Goal: Task Accomplishment & Management: Manage account settings

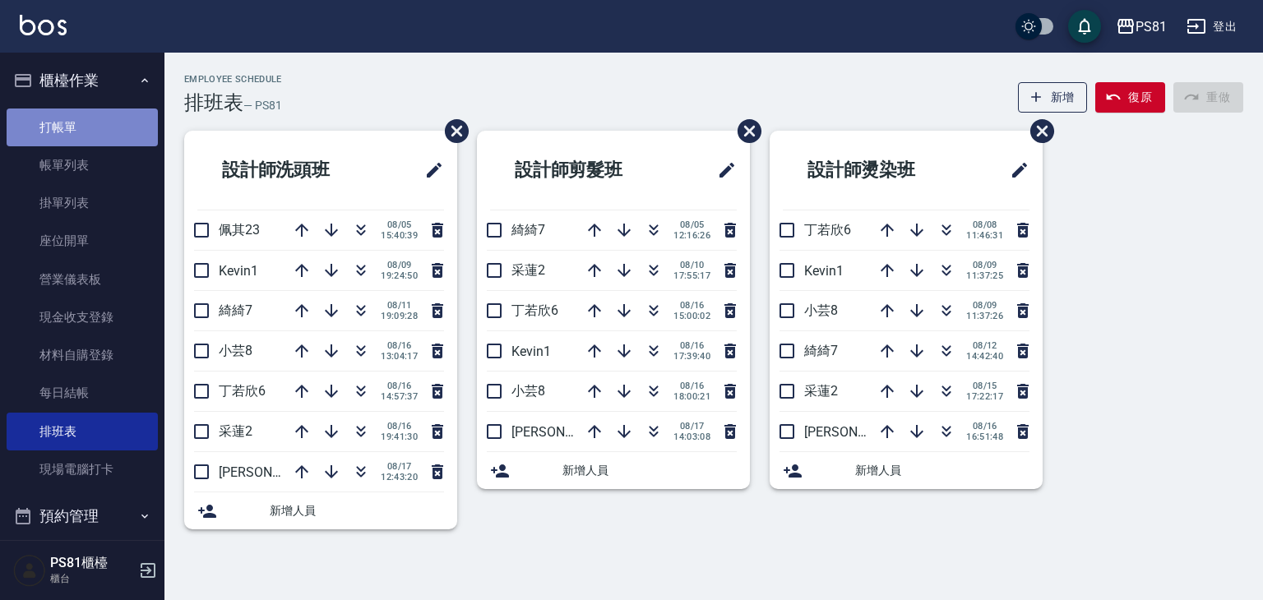
click at [125, 122] on link "打帳單" at bounding box center [82, 128] width 151 height 38
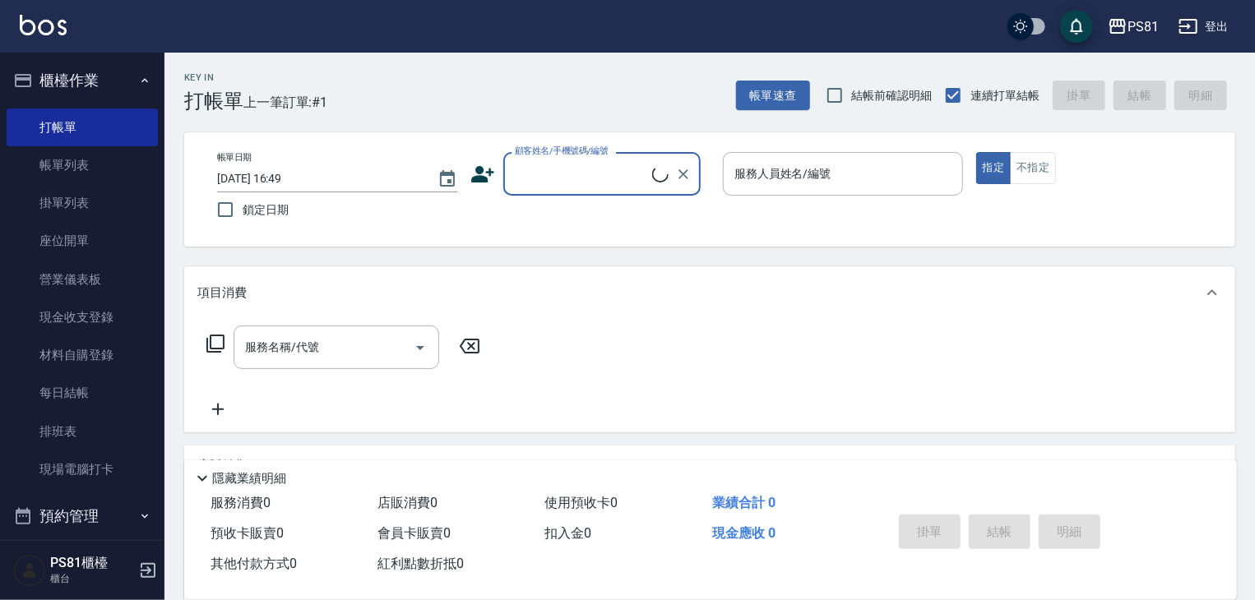
click at [623, 167] on input "顧客姓名/手機號碼/編號" at bounding box center [581, 174] width 141 height 29
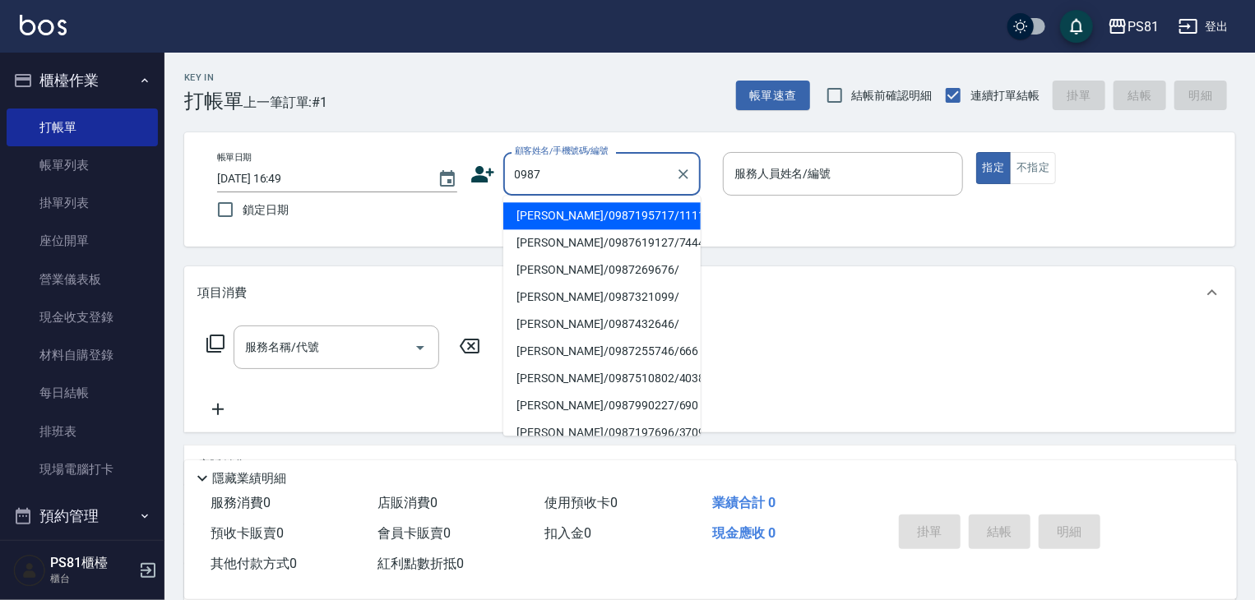
click at [549, 215] on li "[PERSON_NAME]/0987195717/111111" at bounding box center [601, 215] width 197 height 27
type input "[PERSON_NAME]/0987195717/111111"
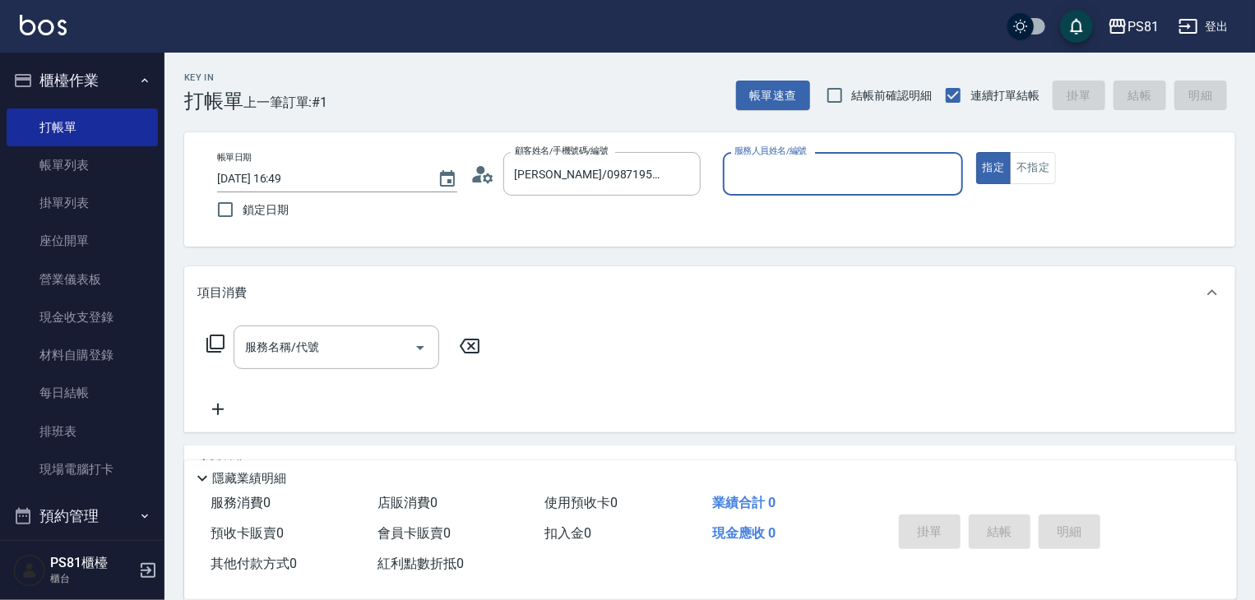
click at [847, 179] on input "服務人員姓名/編號" at bounding box center [842, 174] width 225 height 29
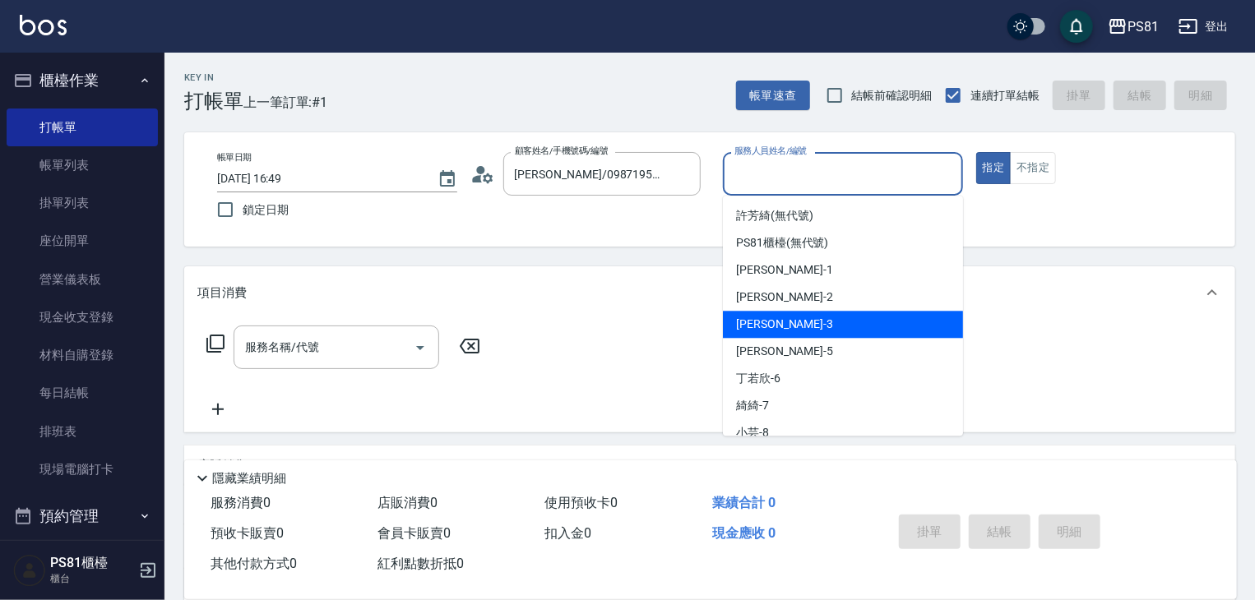
drag, startPoint x: 760, startPoint y: 328, endPoint x: 624, endPoint y: 319, distance: 136.0
click at [759, 328] on span "[PERSON_NAME] -3" at bounding box center [784, 324] width 97 height 17
type input "[PERSON_NAME]-3"
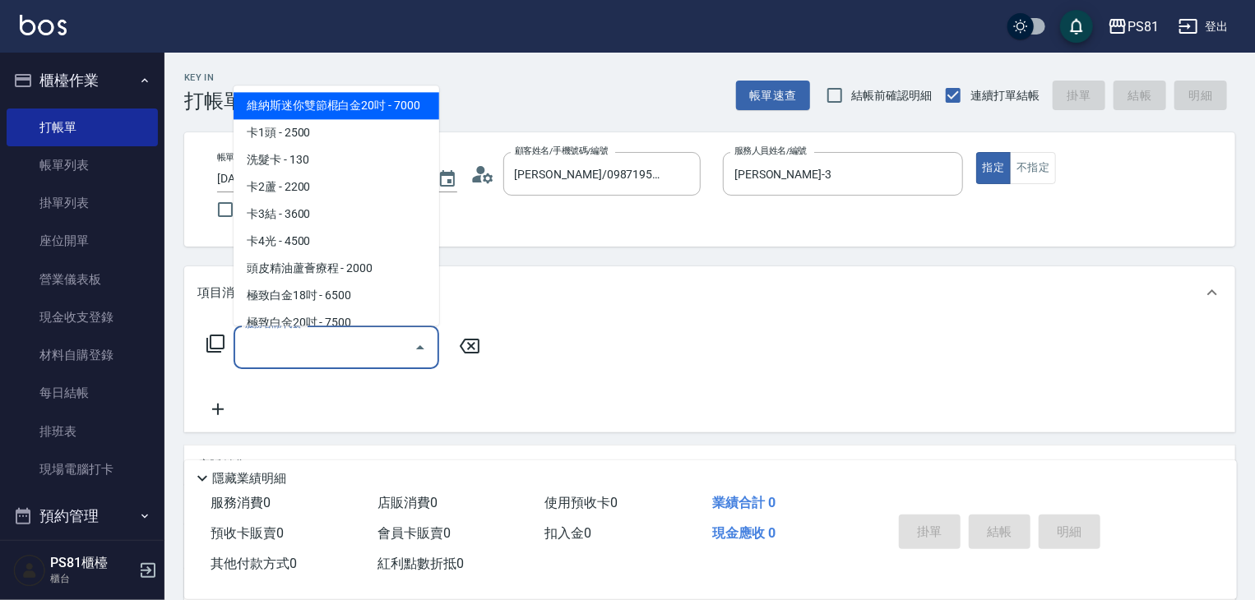
click at [368, 336] on input "服務名稱/代號" at bounding box center [324, 347] width 166 height 29
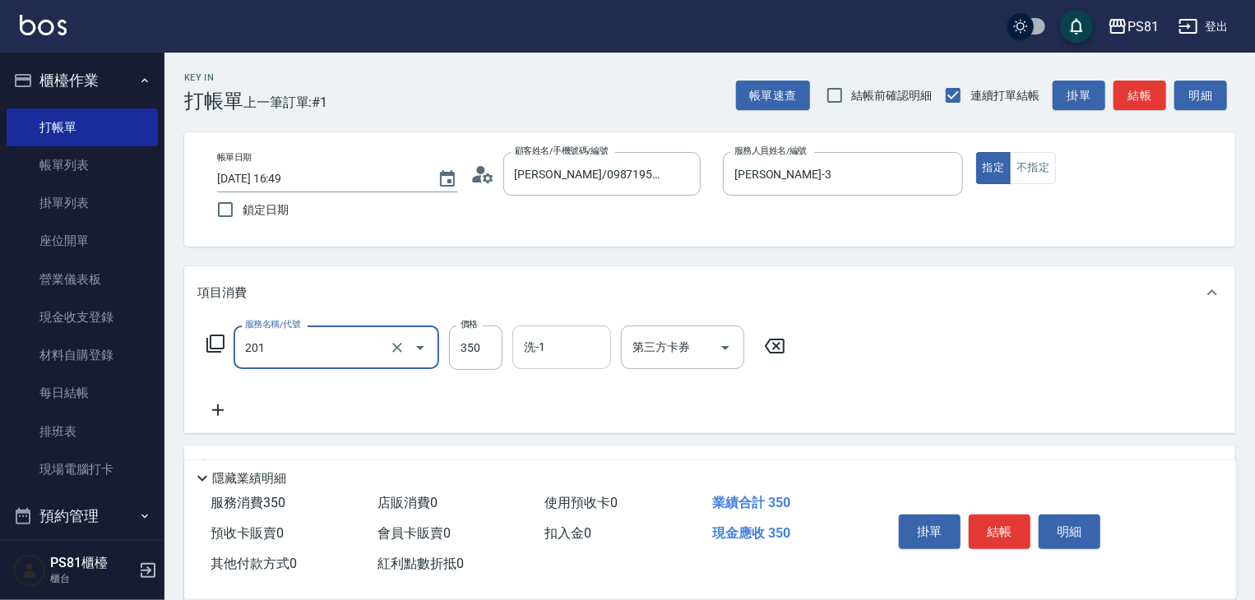
type input "洗剪350(201)"
click at [564, 354] on input "洗-1" at bounding box center [562, 347] width 84 height 29
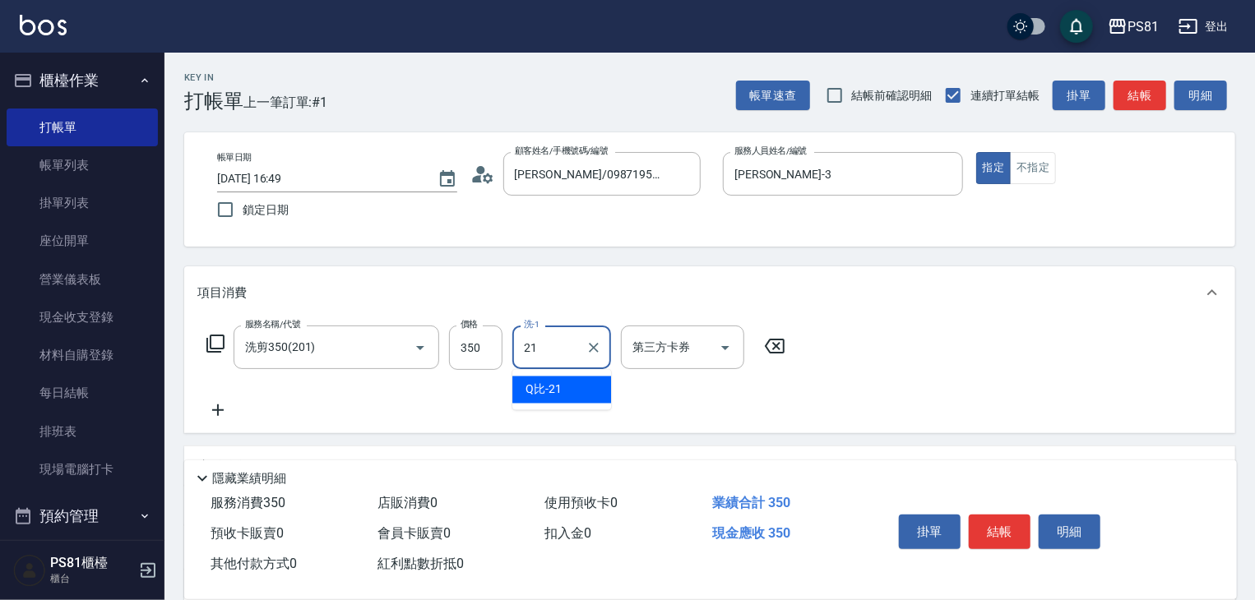
type input "Q比-21"
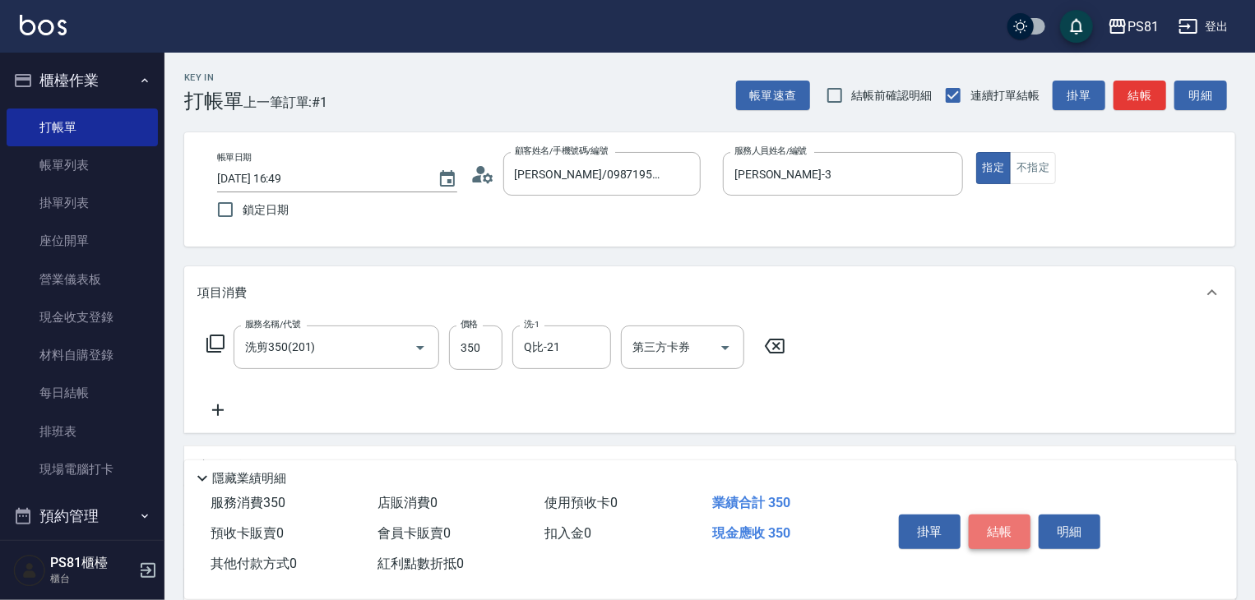
click at [1009, 531] on button "結帳" at bounding box center [1000, 532] width 62 height 35
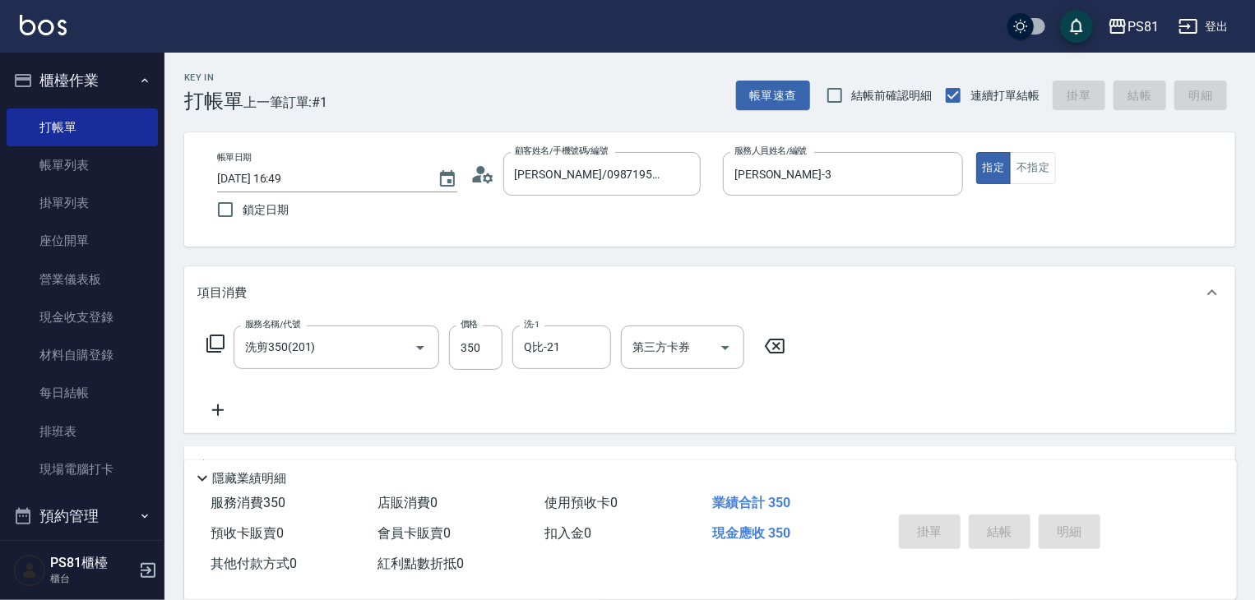
type input "[DATE] 16:50"
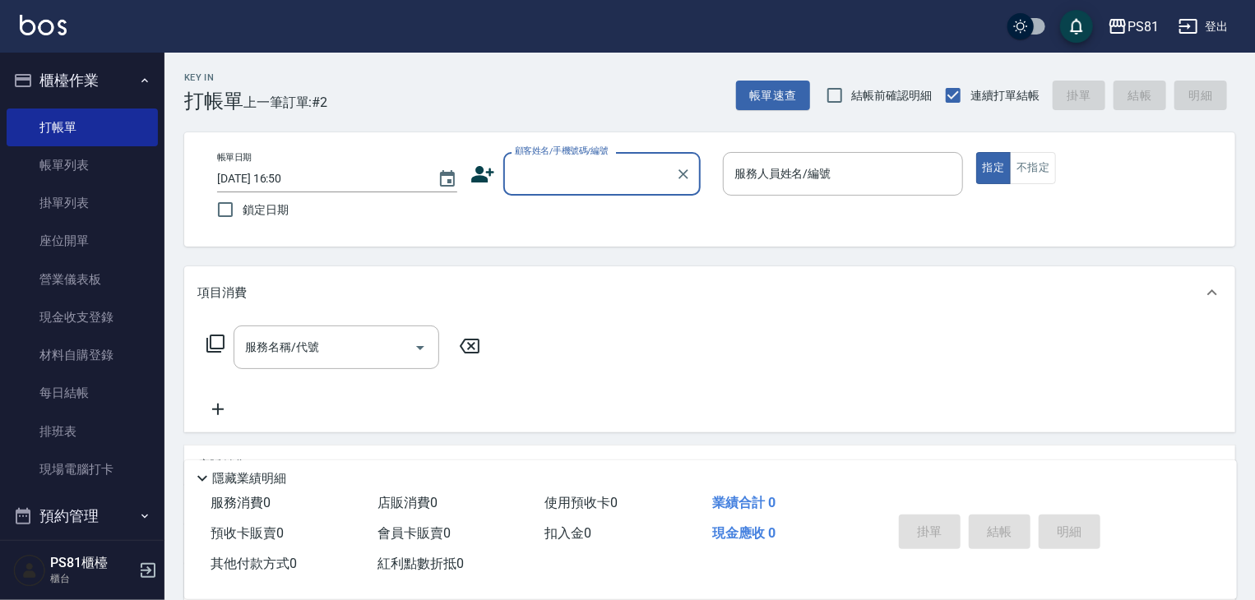
click at [531, 158] on div "顧客姓名/手機號碼/編號" at bounding box center [601, 174] width 197 height 44
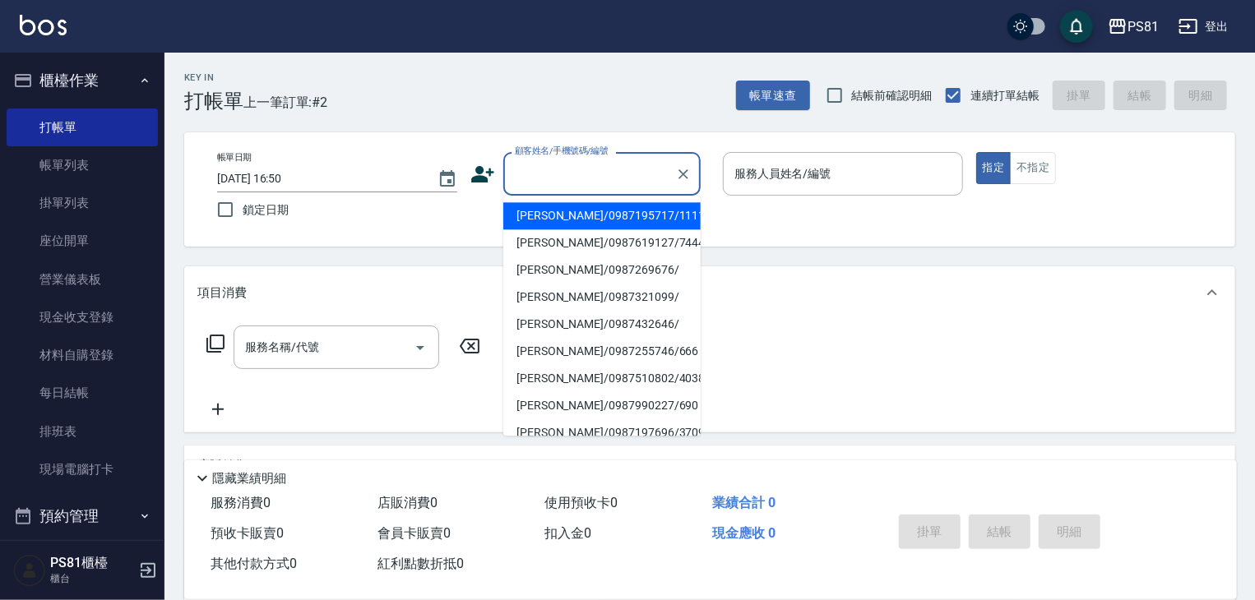
drag, startPoint x: 596, startPoint y: 216, endPoint x: 950, endPoint y: 112, distance: 369.3
click at [600, 215] on li "[PERSON_NAME]/0987195717/111111" at bounding box center [601, 215] width 197 height 27
type input "[PERSON_NAME]/0987195717/111111"
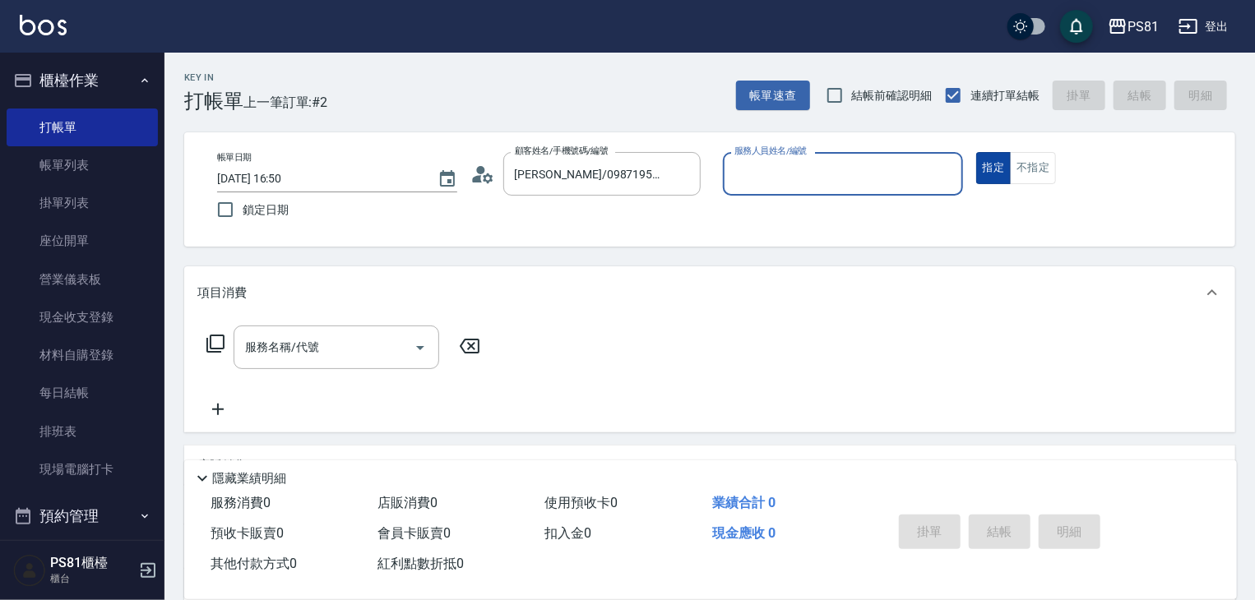
drag, startPoint x: 1035, startPoint y: 168, endPoint x: 1005, endPoint y: 175, distance: 30.5
click at [1034, 168] on button "不指定" at bounding box center [1033, 168] width 46 height 32
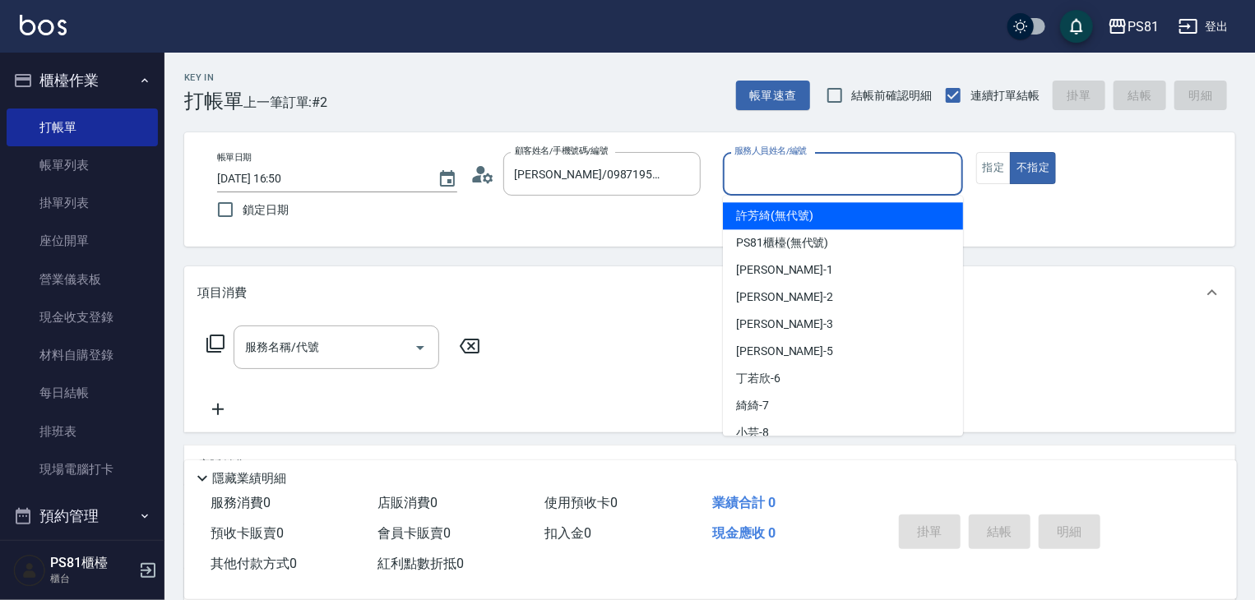
drag, startPoint x: 881, startPoint y: 174, endPoint x: 882, endPoint y: 206, distance: 32.9
click at [878, 179] on input "服務人員姓名/編號" at bounding box center [842, 174] width 225 height 29
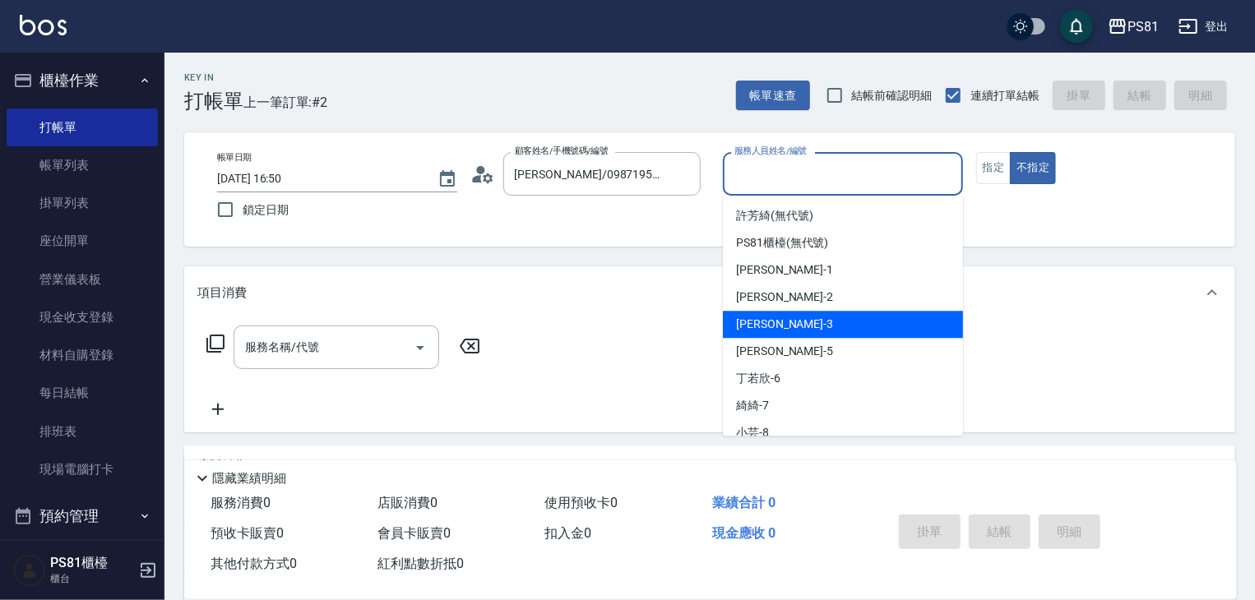
click at [786, 327] on div "[PERSON_NAME] -3" at bounding box center [843, 324] width 240 height 27
type input "[PERSON_NAME]-3"
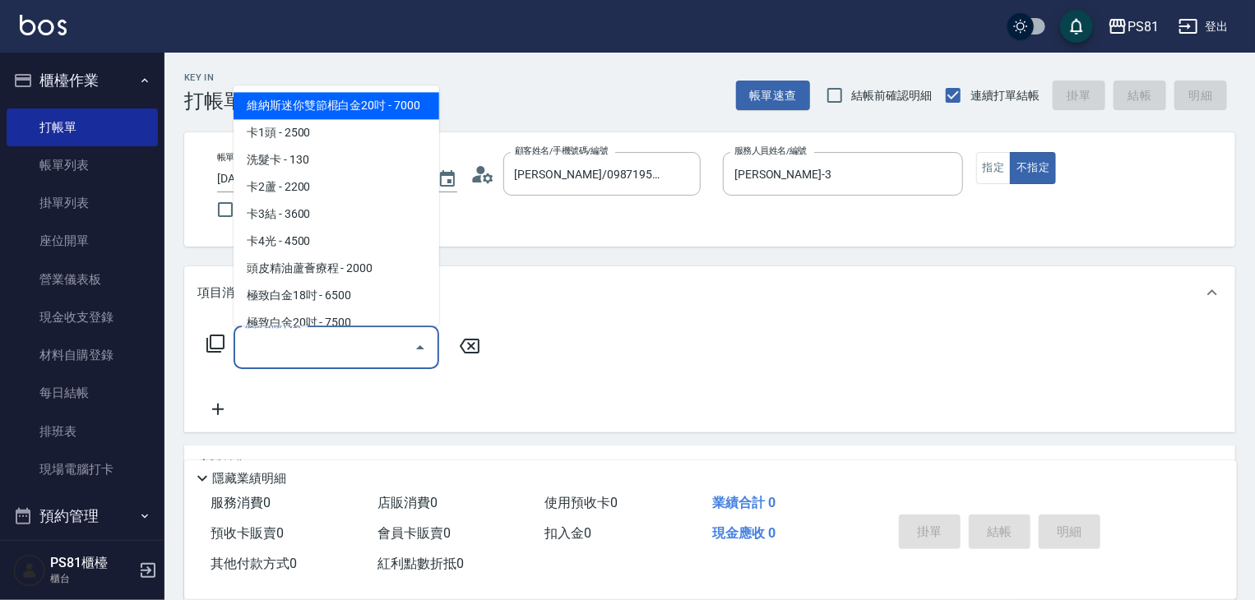
drag, startPoint x: 341, startPoint y: 341, endPoint x: 333, endPoint y: 355, distance: 16.9
click at [336, 356] on input "服務名稱/代號" at bounding box center [324, 347] width 166 height 29
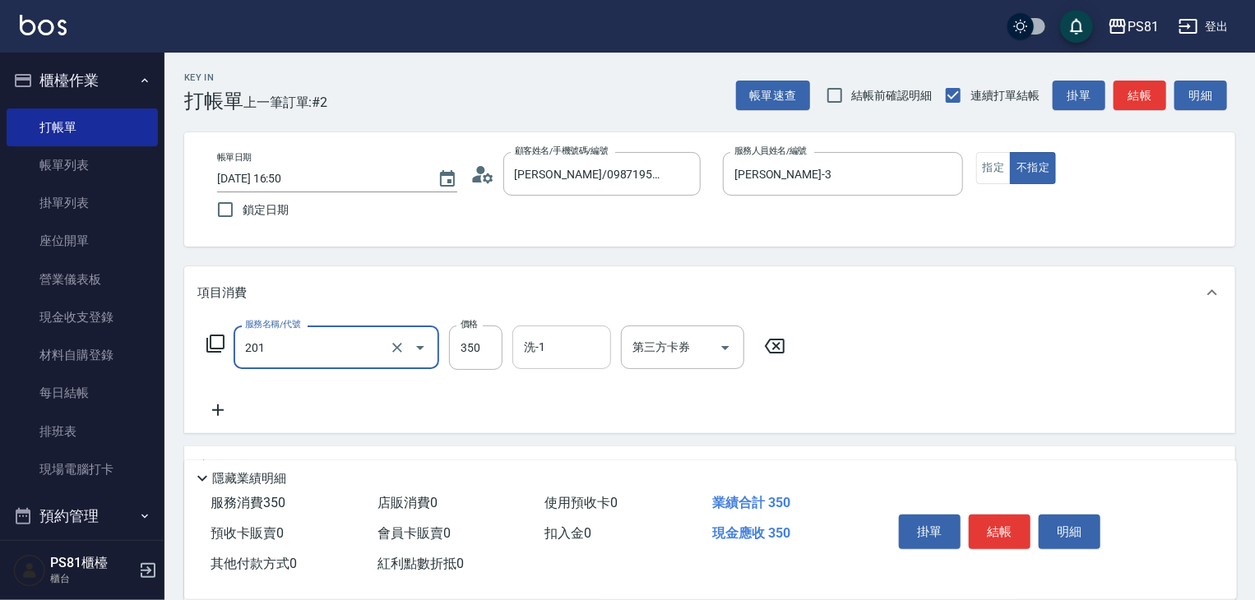
type input "洗剪350(201)"
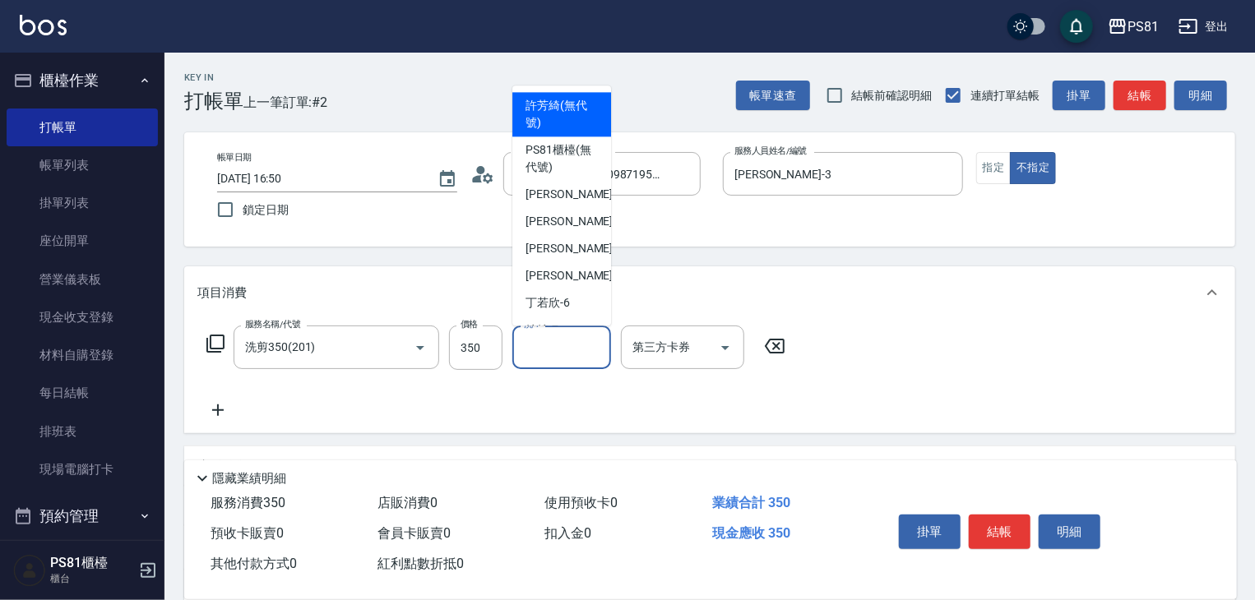
click at [565, 345] on input "洗-1" at bounding box center [562, 347] width 84 height 29
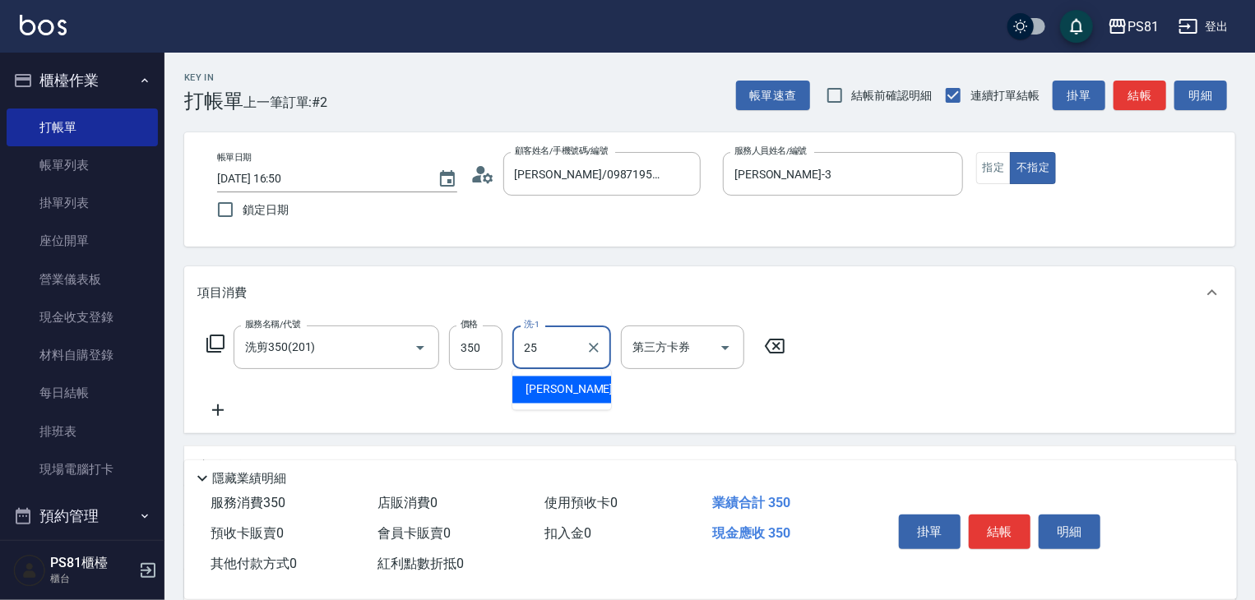
type input "[PERSON_NAME]-25"
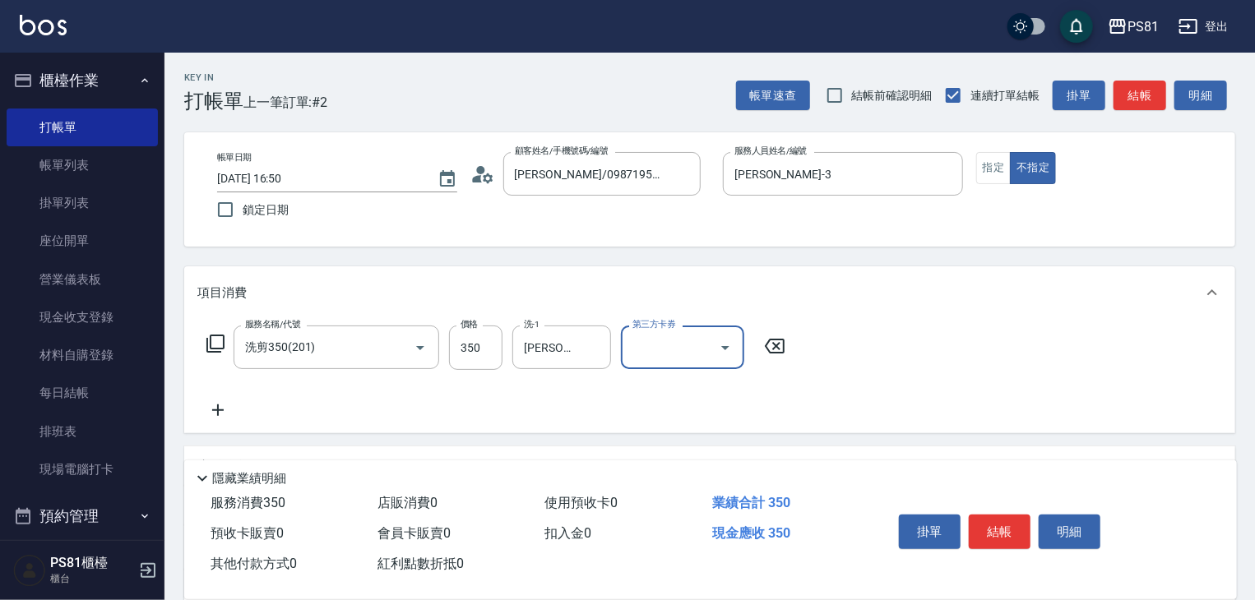
click at [1009, 527] on button "結帳" at bounding box center [1000, 532] width 62 height 35
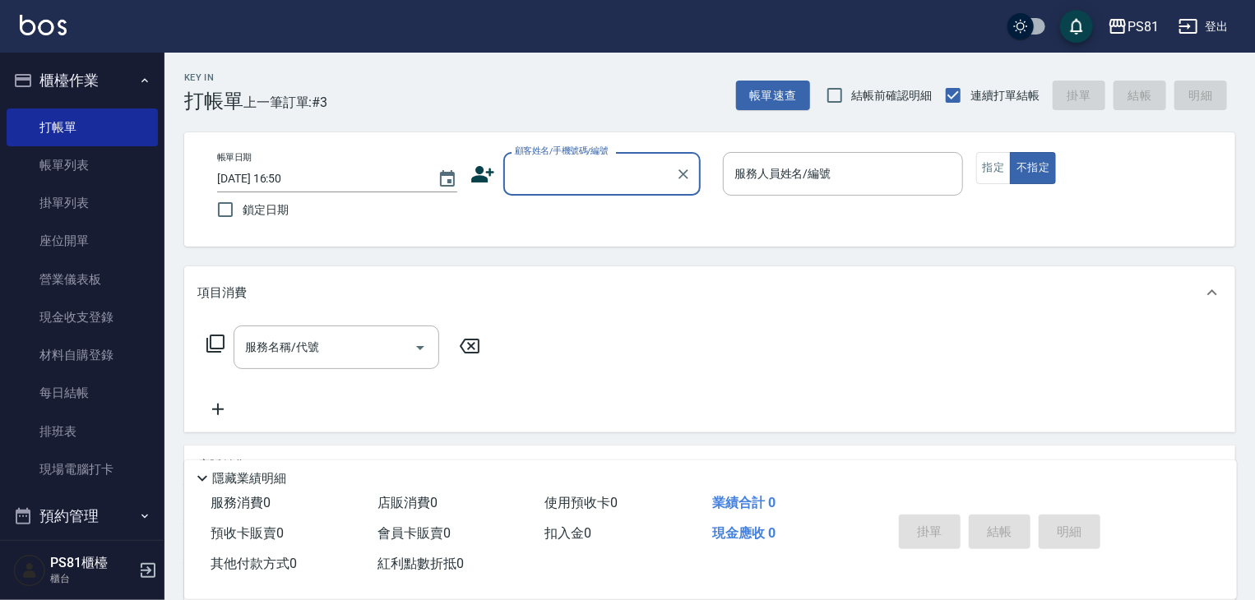
drag, startPoint x: 559, startPoint y: 172, endPoint x: 576, endPoint y: 192, distance: 25.7
click at [559, 172] on input "顧客姓名/手機號碼/編號" at bounding box center [590, 174] width 158 height 29
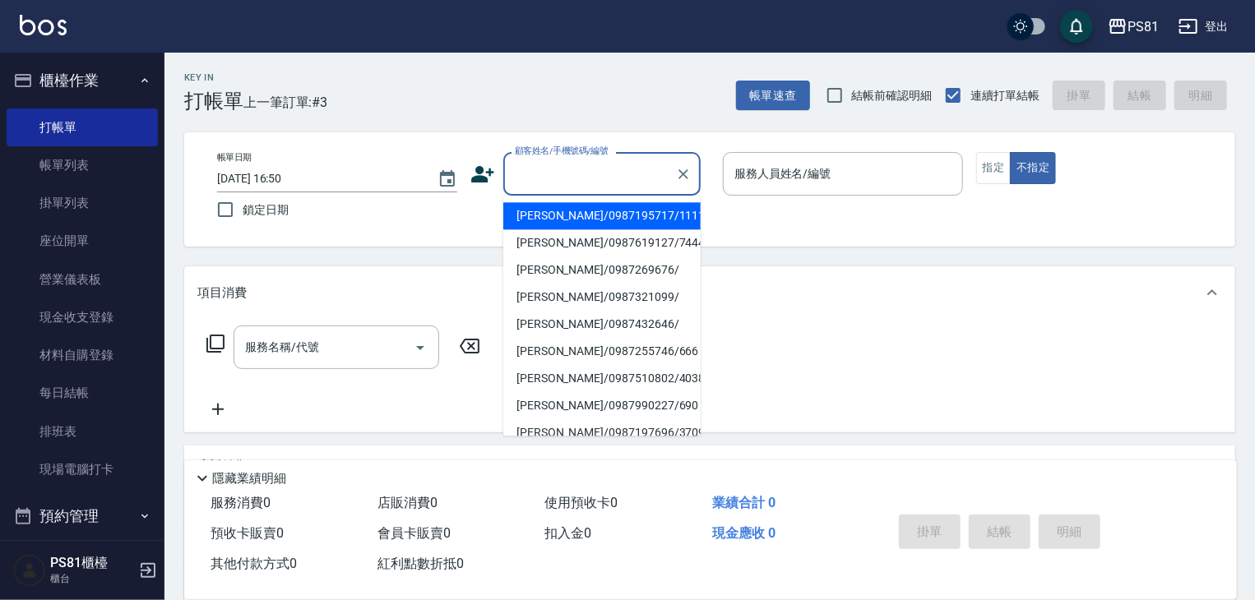
drag, startPoint x: 586, startPoint y: 222, endPoint x: 672, endPoint y: 208, distance: 86.7
click at [587, 223] on li "[PERSON_NAME]/0987195717/111111" at bounding box center [601, 215] width 197 height 27
type input "[PERSON_NAME]/0987195717/111111"
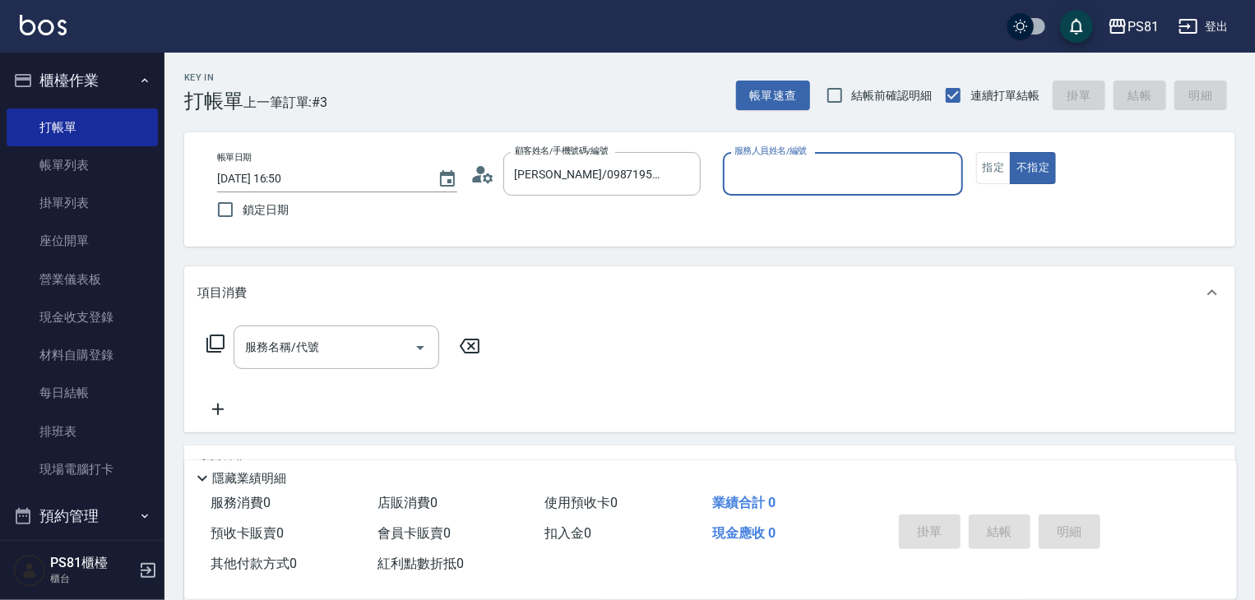
drag, startPoint x: 791, startPoint y: 169, endPoint x: 794, endPoint y: 192, distance: 23.2
click at [789, 169] on input "服務人員姓名/編號" at bounding box center [842, 174] width 225 height 29
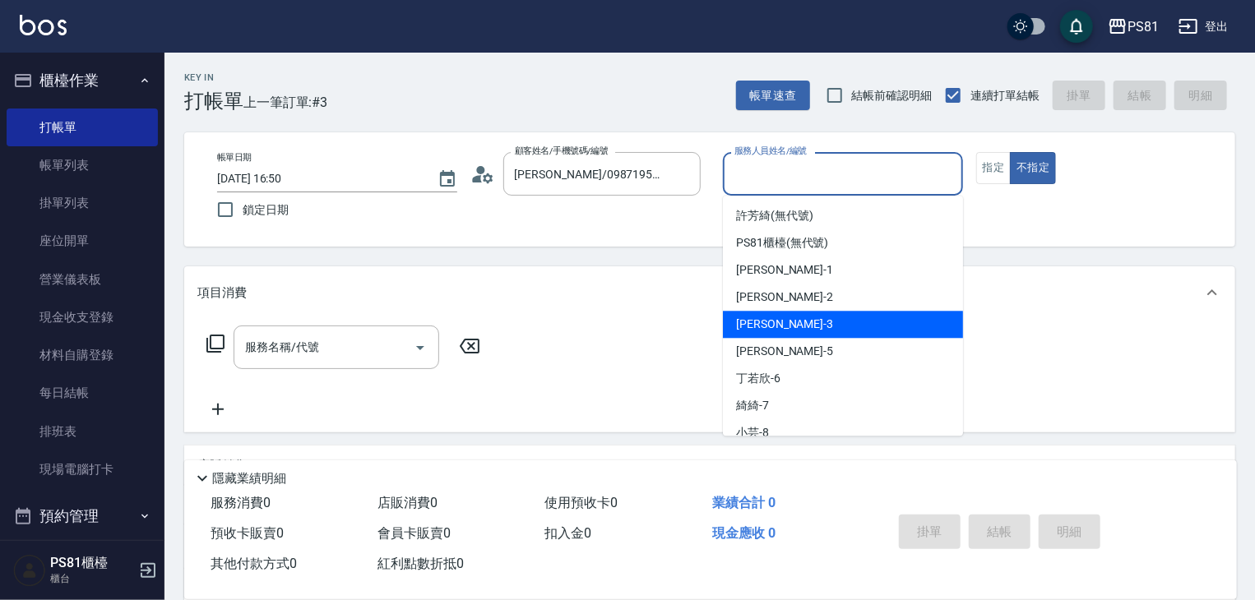
drag, startPoint x: 790, startPoint y: 322, endPoint x: 659, endPoint y: 369, distance: 139.7
click at [790, 322] on div "[PERSON_NAME] -3" at bounding box center [843, 324] width 240 height 27
type input "[PERSON_NAME]-3"
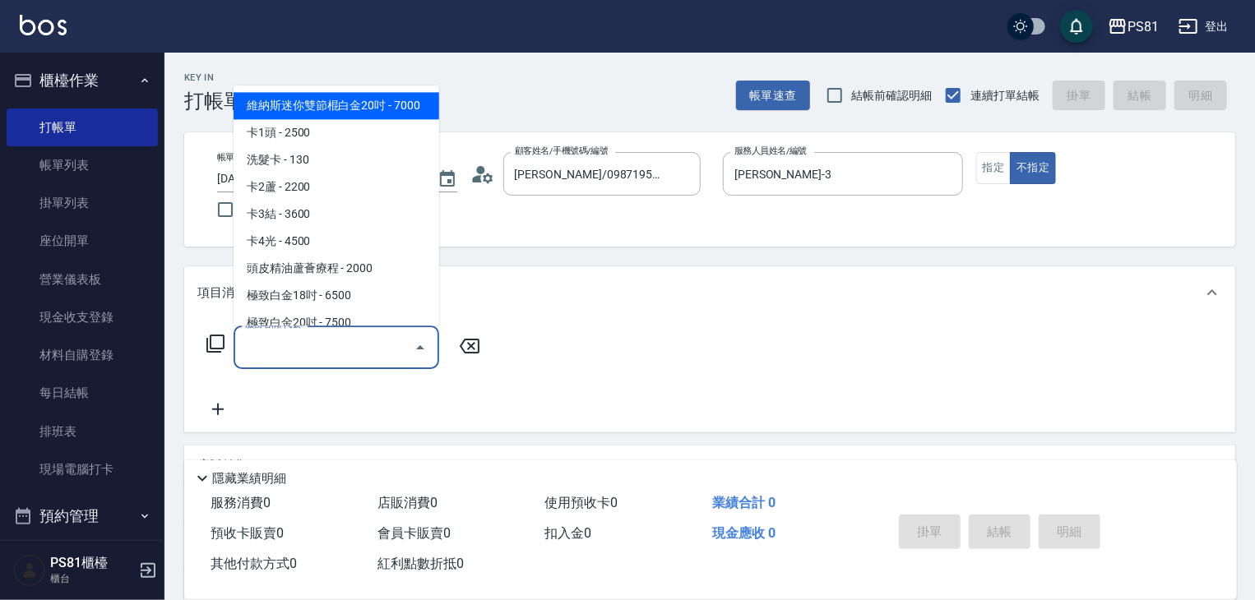
click at [335, 350] on input "服務名稱/代號" at bounding box center [324, 347] width 166 height 29
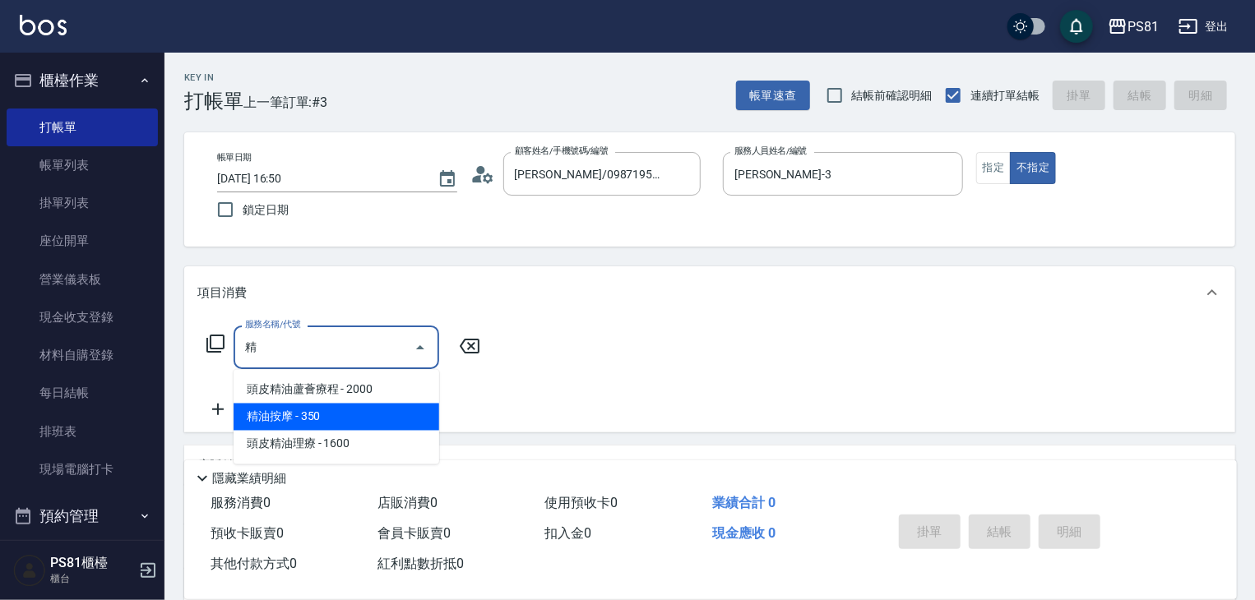
click at [291, 411] on span "精油按摩 - 350" at bounding box center [337, 417] width 206 height 27
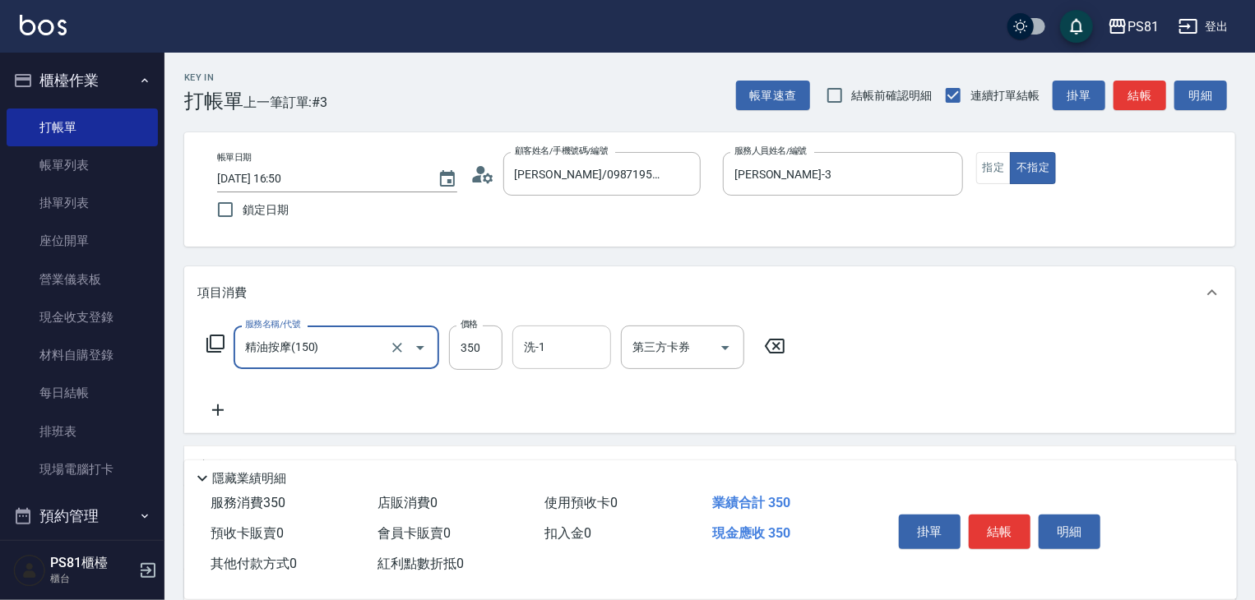
type input "精油按摩(150)"
click at [554, 350] on input "洗-1" at bounding box center [562, 347] width 84 height 29
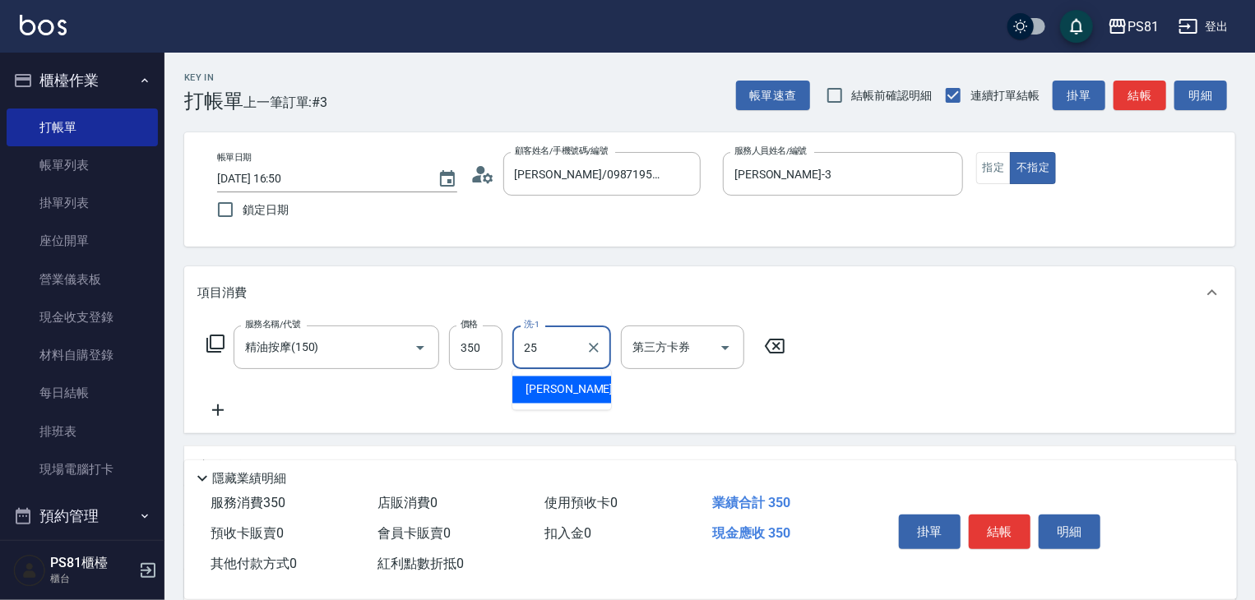
type input "[PERSON_NAME]-25"
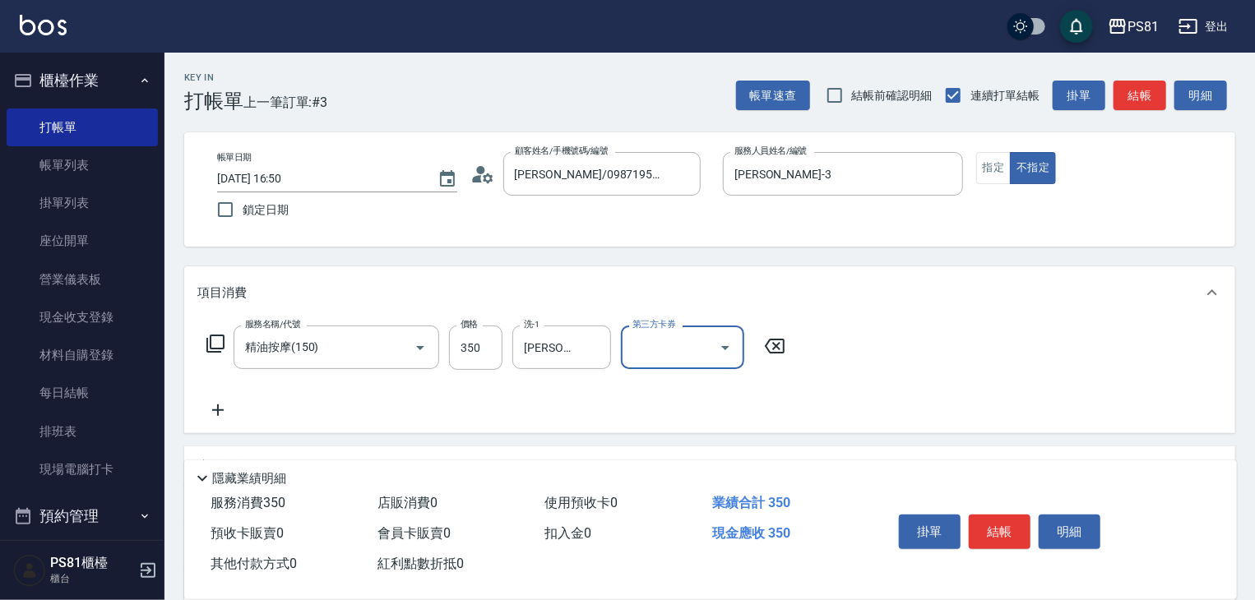
click at [220, 411] on icon at bounding box center [218, 411] width 12 height 12
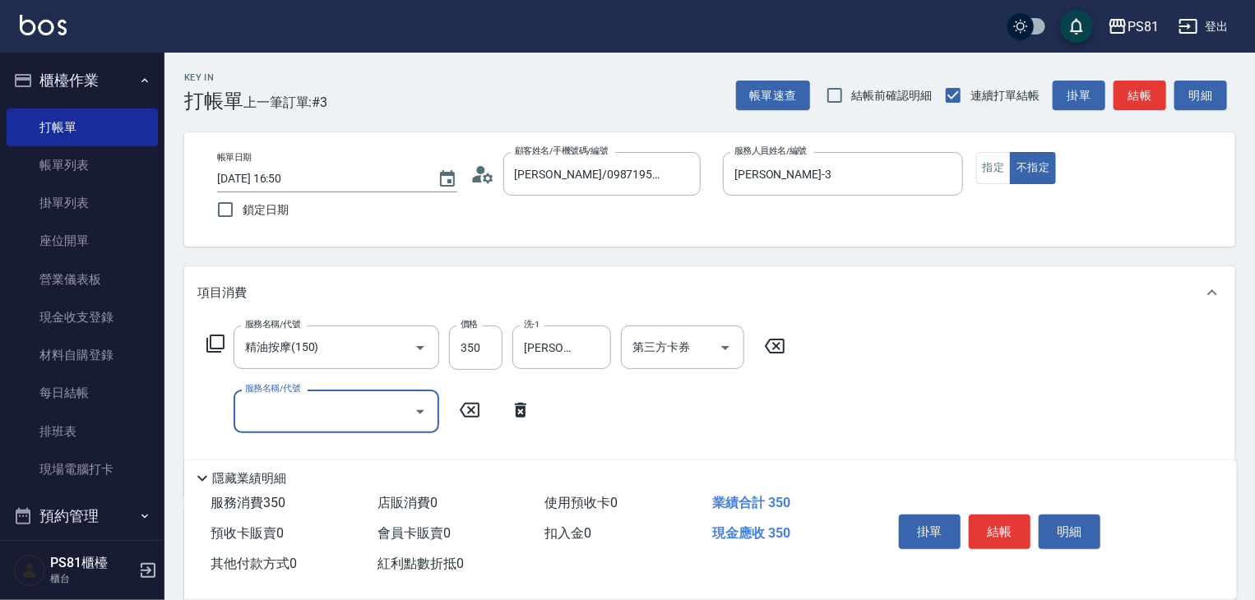
click at [260, 409] on input "服務名稱/代號" at bounding box center [324, 411] width 166 height 29
type input "一般洗髮(101)"
click at [986, 521] on button "結帳" at bounding box center [1000, 532] width 62 height 35
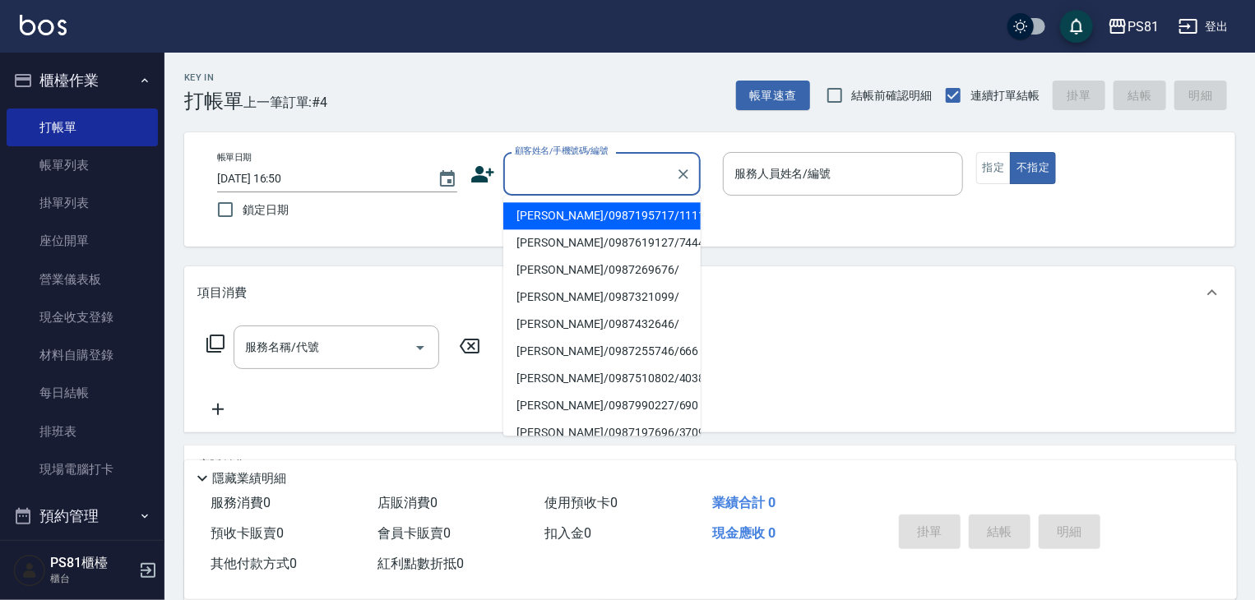
click at [602, 160] on input "顧客姓名/手機號碼/編號" at bounding box center [590, 174] width 158 height 29
click at [582, 220] on li "[PERSON_NAME]/0987195717/111111" at bounding box center [601, 215] width 197 height 27
type input "[PERSON_NAME]/0987195717/111111"
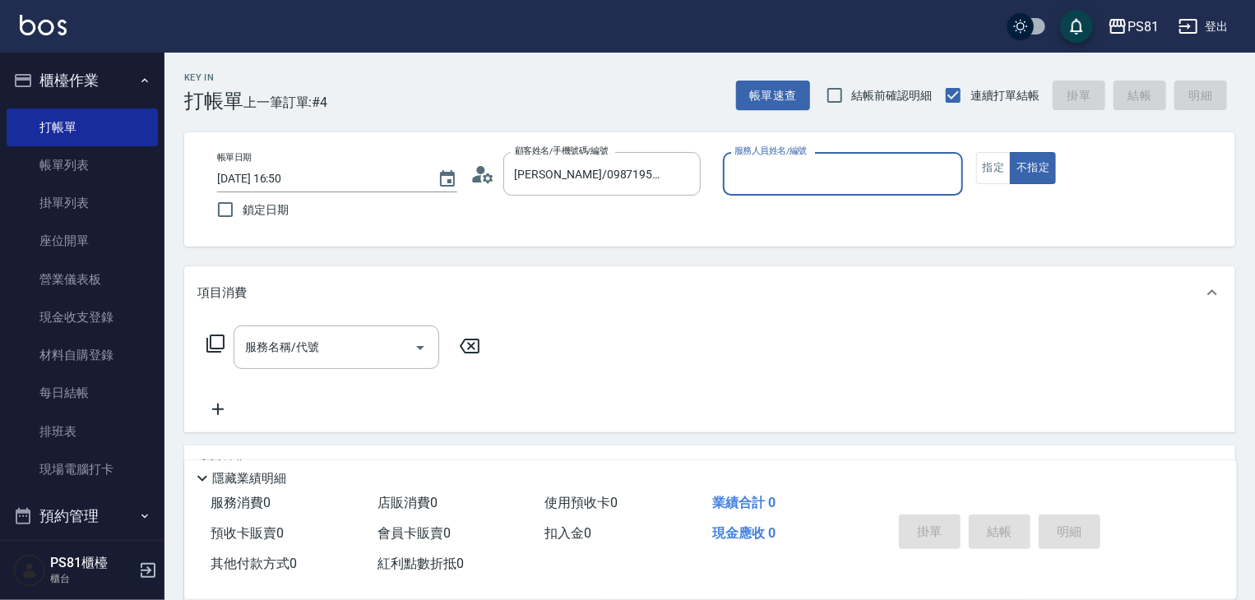
click at [768, 174] on input "服務人員姓名/編號" at bounding box center [842, 174] width 225 height 29
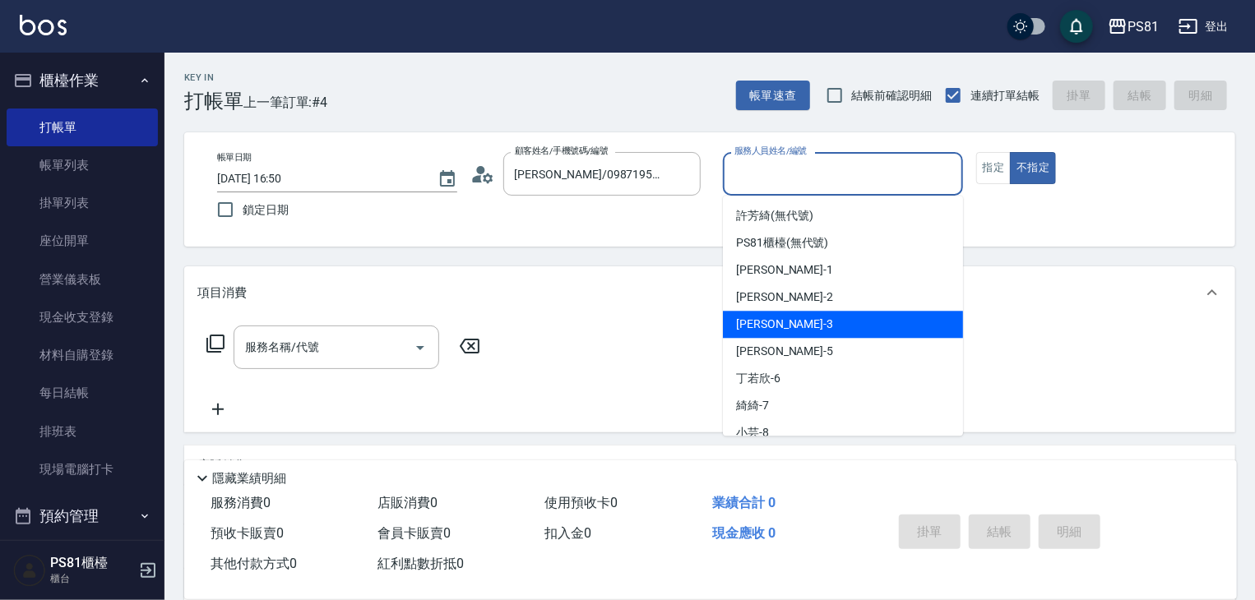
drag, startPoint x: 788, startPoint y: 322, endPoint x: 839, endPoint y: 280, distance: 66.0
click at [788, 323] on div "[PERSON_NAME] -3" at bounding box center [843, 324] width 240 height 27
type input "[PERSON_NAME]-3"
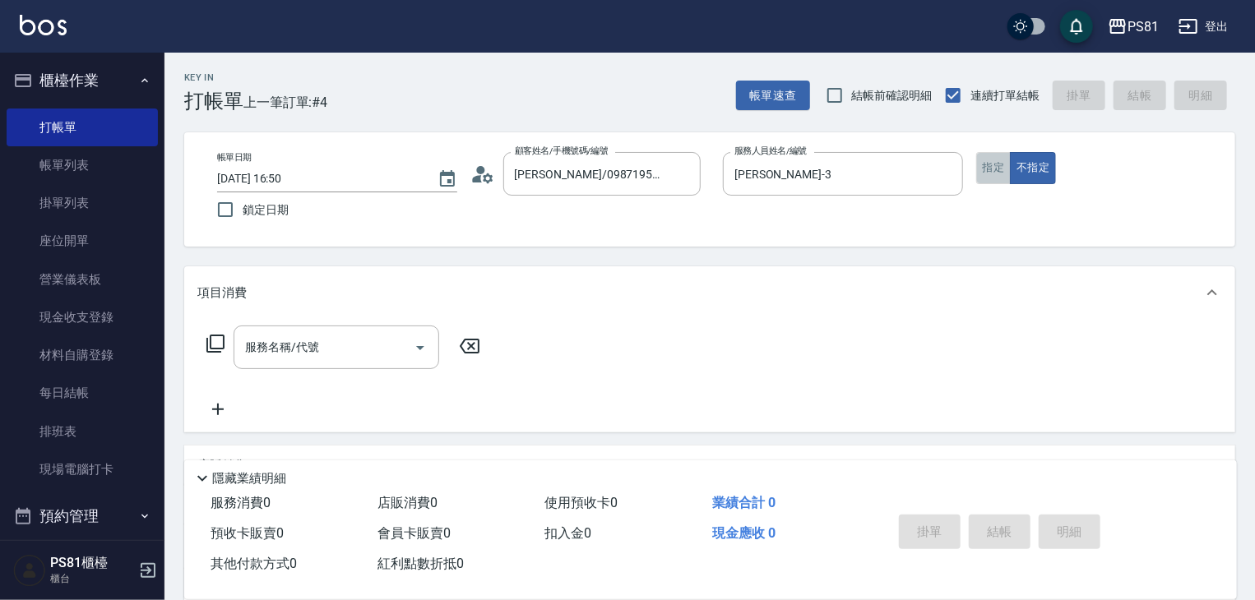
click at [998, 167] on button "指定" at bounding box center [993, 168] width 35 height 32
drag, startPoint x: 380, startPoint y: 338, endPoint x: 392, endPoint y: 334, distance: 12.2
click at [383, 340] on input "服務名稱/代號" at bounding box center [324, 347] width 166 height 29
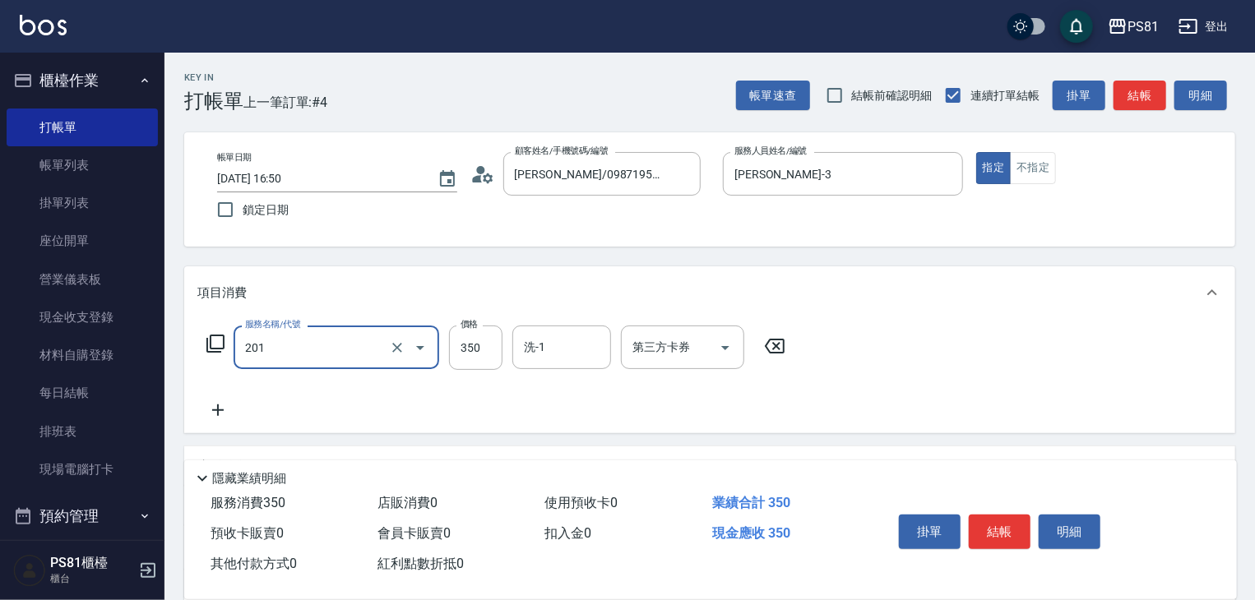
type input "洗剪350(201)"
click at [224, 415] on icon at bounding box center [217, 411] width 41 height 20
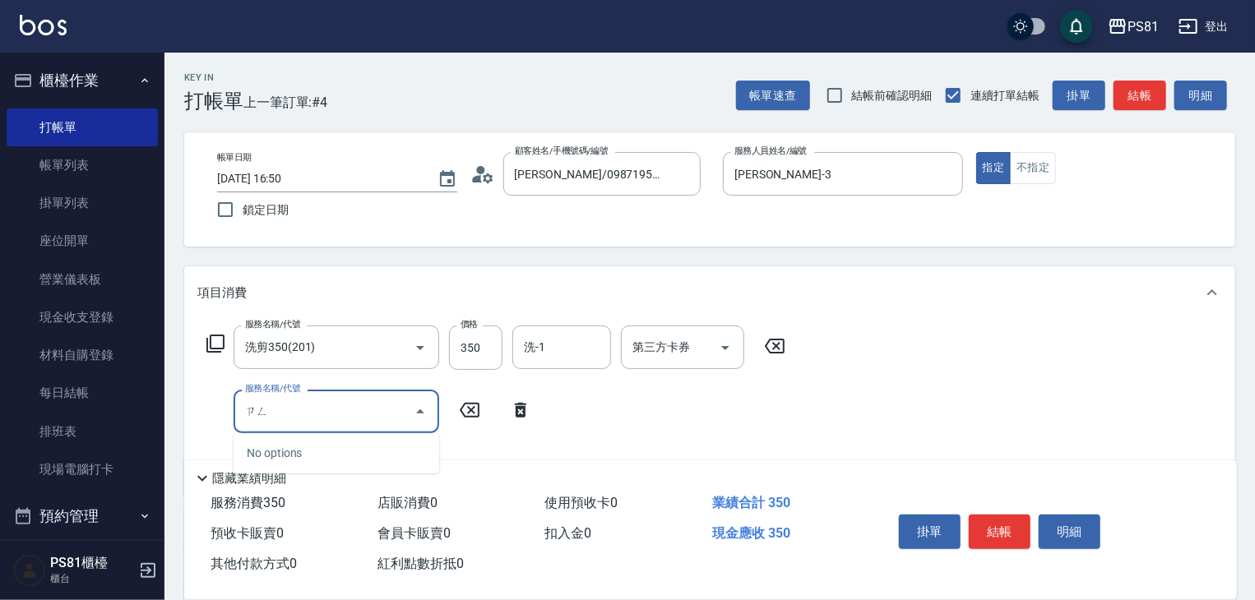
type input "ㄗ"
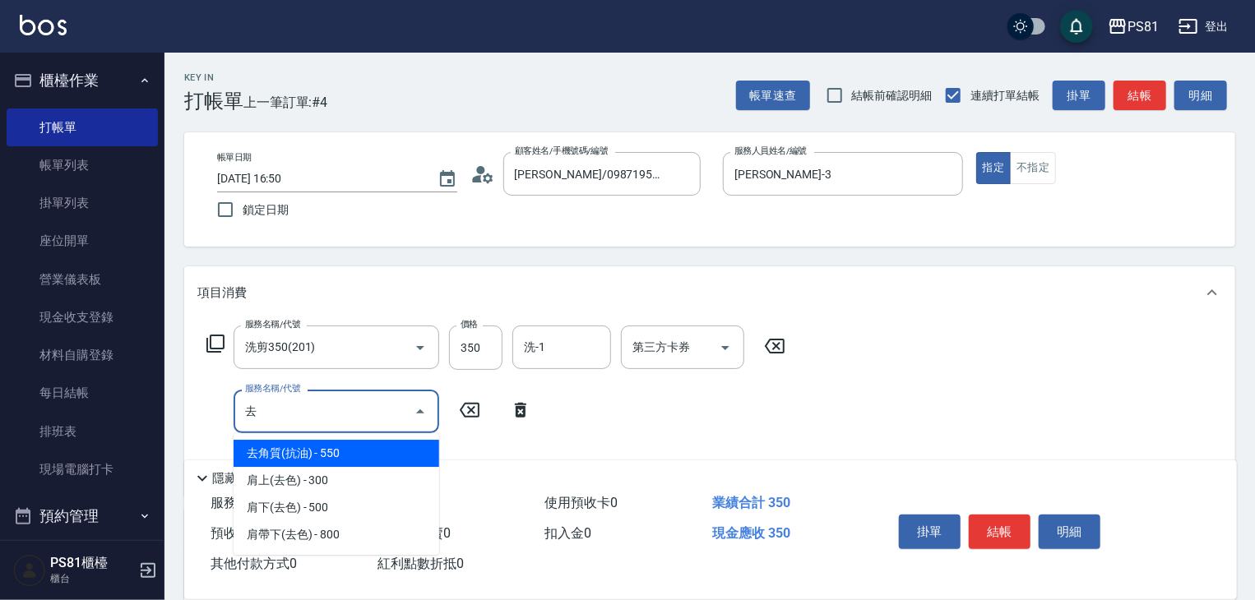
click at [342, 453] on span "去角質(抗油) - 550" at bounding box center [337, 453] width 206 height 27
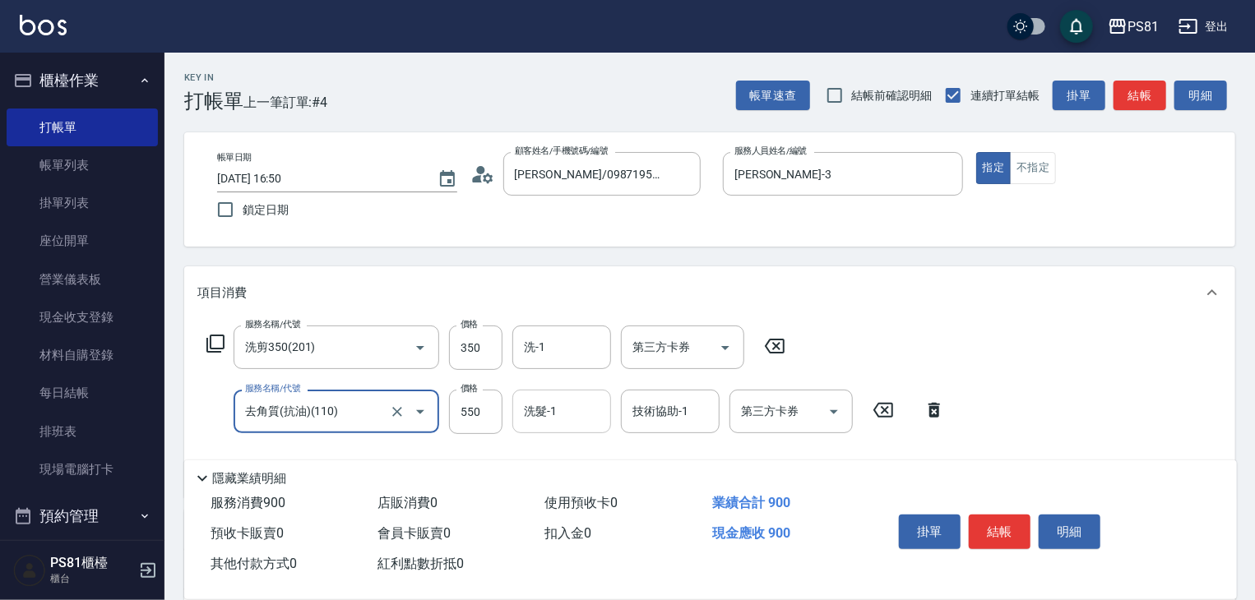
type input "去角質(抗油)(110)"
click at [582, 411] on input "洗髮-1" at bounding box center [562, 411] width 84 height 29
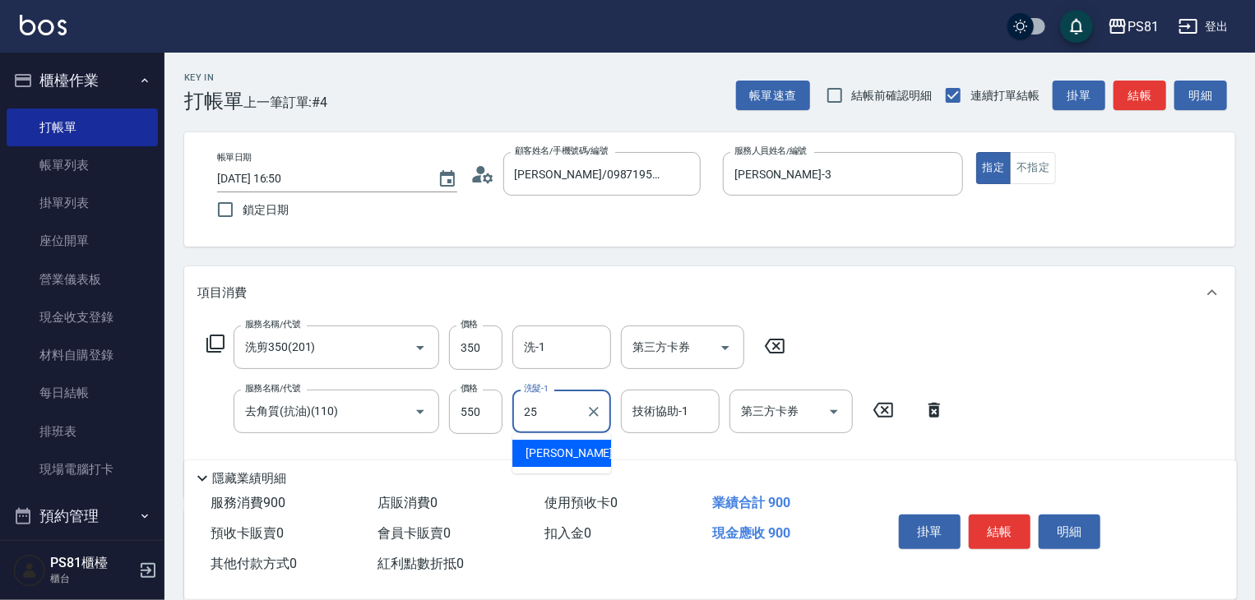
type input "[PERSON_NAME]-25"
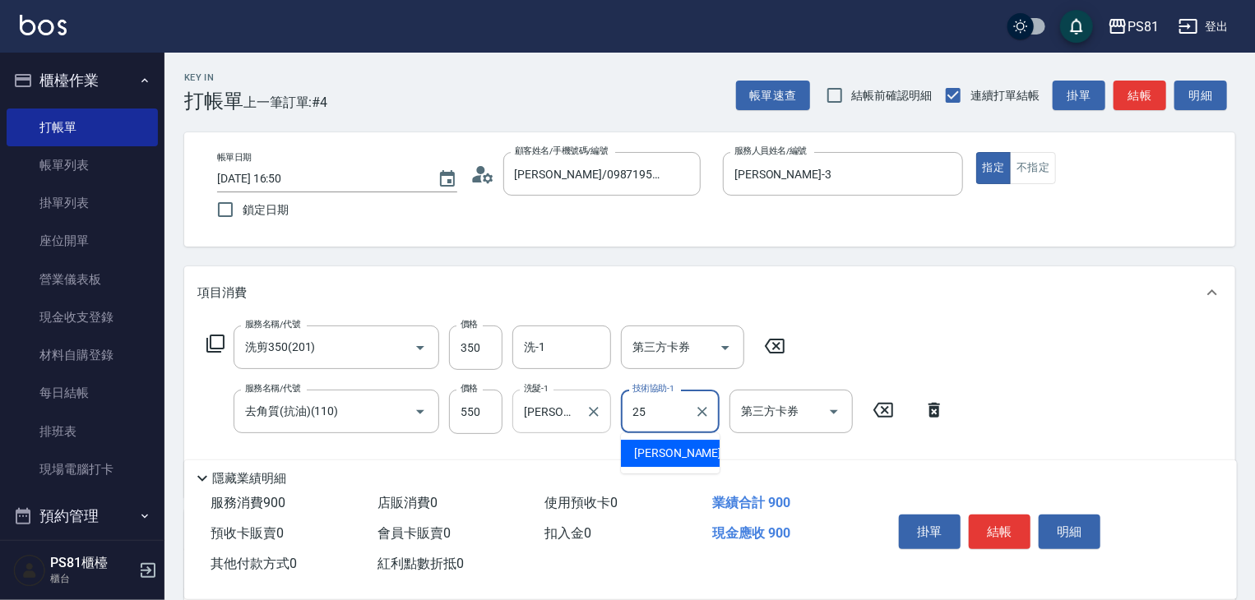
type input "[PERSON_NAME]-25"
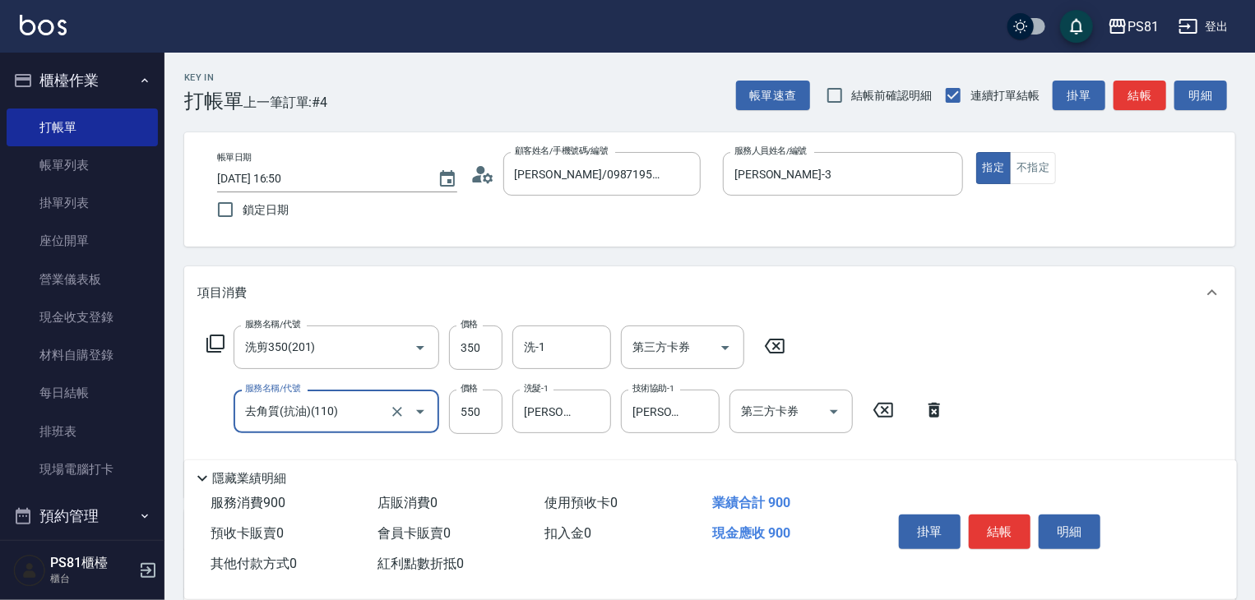
drag, startPoint x: 316, startPoint y: 346, endPoint x: 202, endPoint y: 357, distance: 114.8
click at [202, 357] on div "服務名稱/代號 洗剪350(201) 服務名稱/代號 價格 350 價格 洗-1 洗-1 第三方卡券 第三方卡券" at bounding box center [496, 348] width 598 height 44
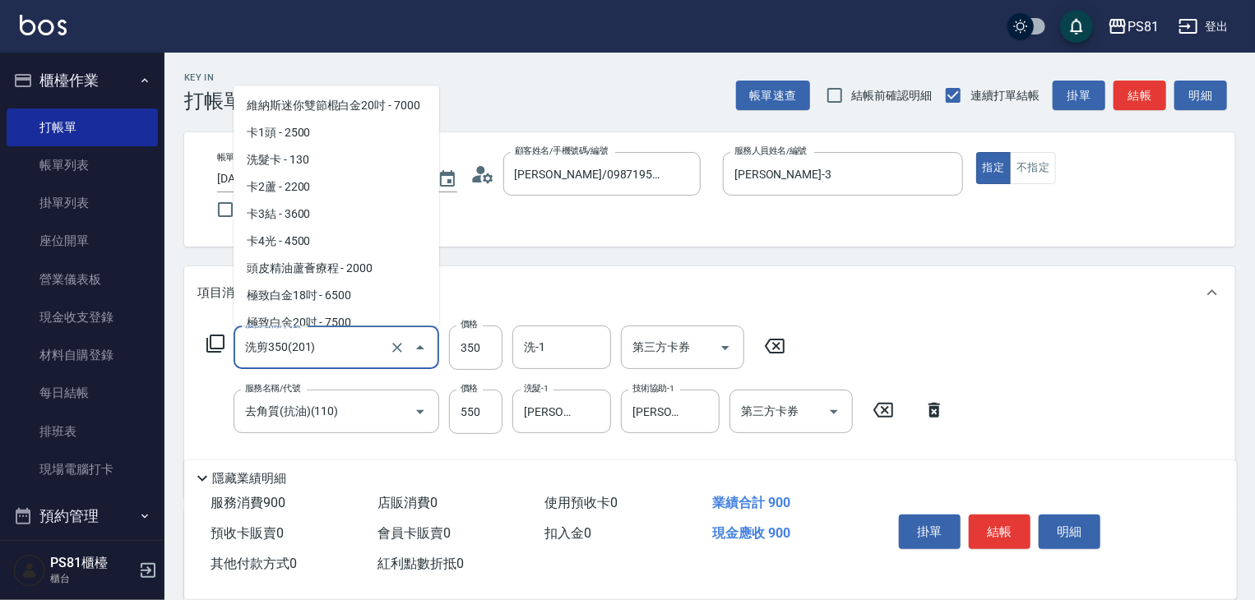
click at [342, 354] on input "洗剪350(201)" at bounding box center [313, 347] width 145 height 29
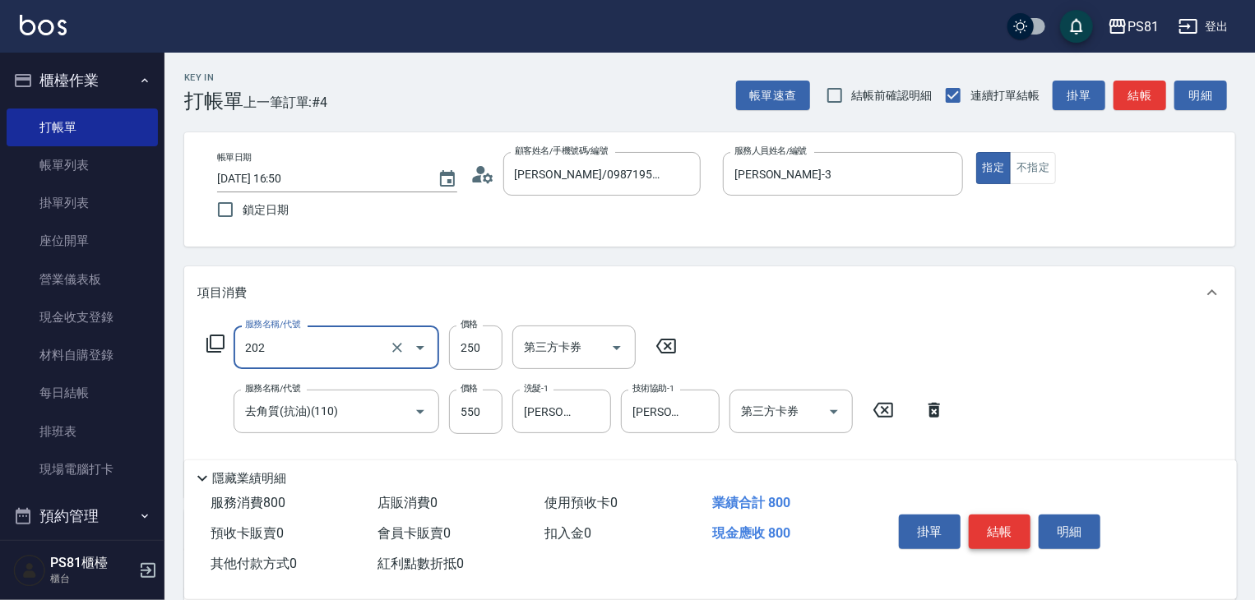
type input "單剪250(202)"
click at [990, 526] on button "結帳" at bounding box center [1000, 532] width 62 height 35
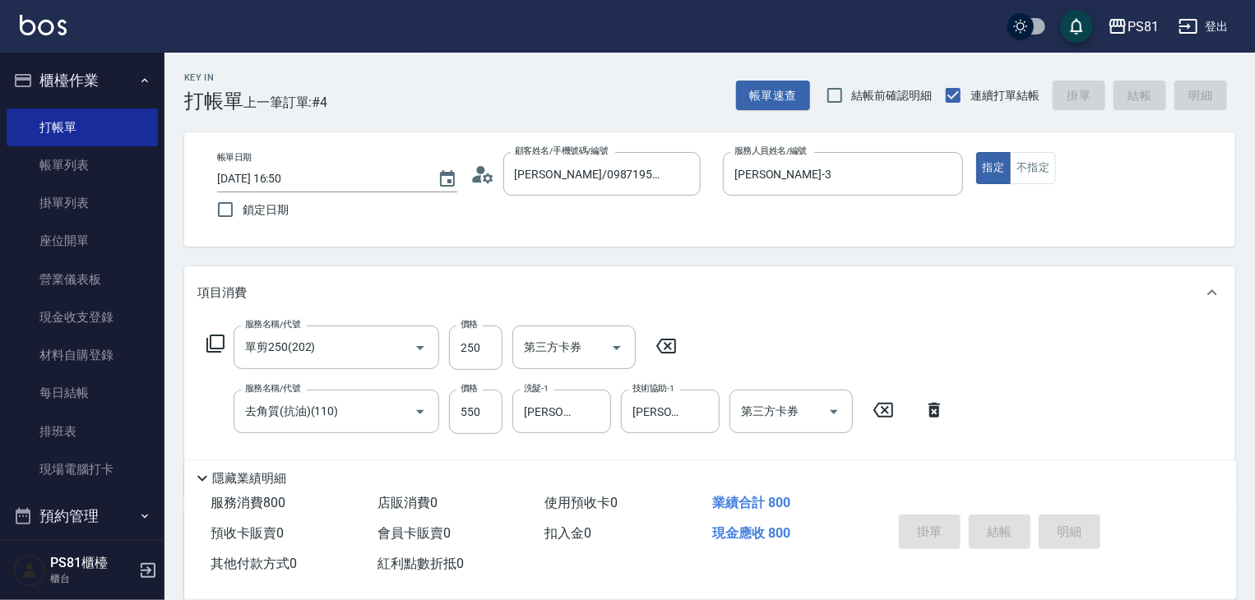
type input "[DATE] 16:51"
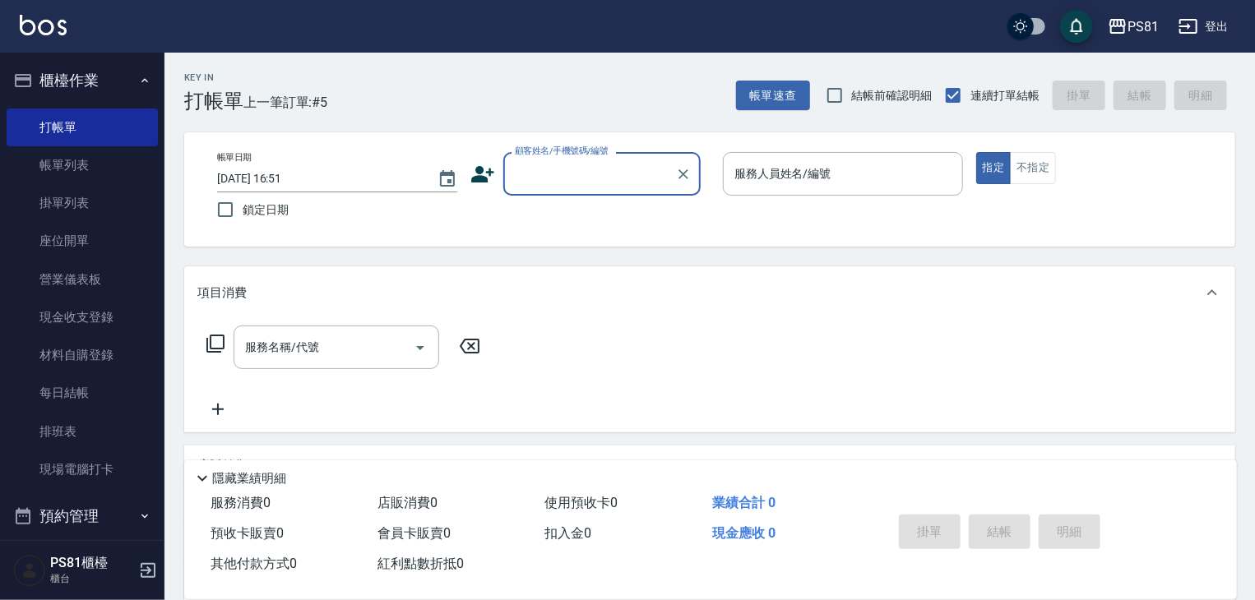
drag, startPoint x: 600, startPoint y: 188, endPoint x: 611, endPoint y: 192, distance: 11.5
click at [602, 188] on div "顧客姓名/手機號碼/編號" at bounding box center [601, 174] width 197 height 44
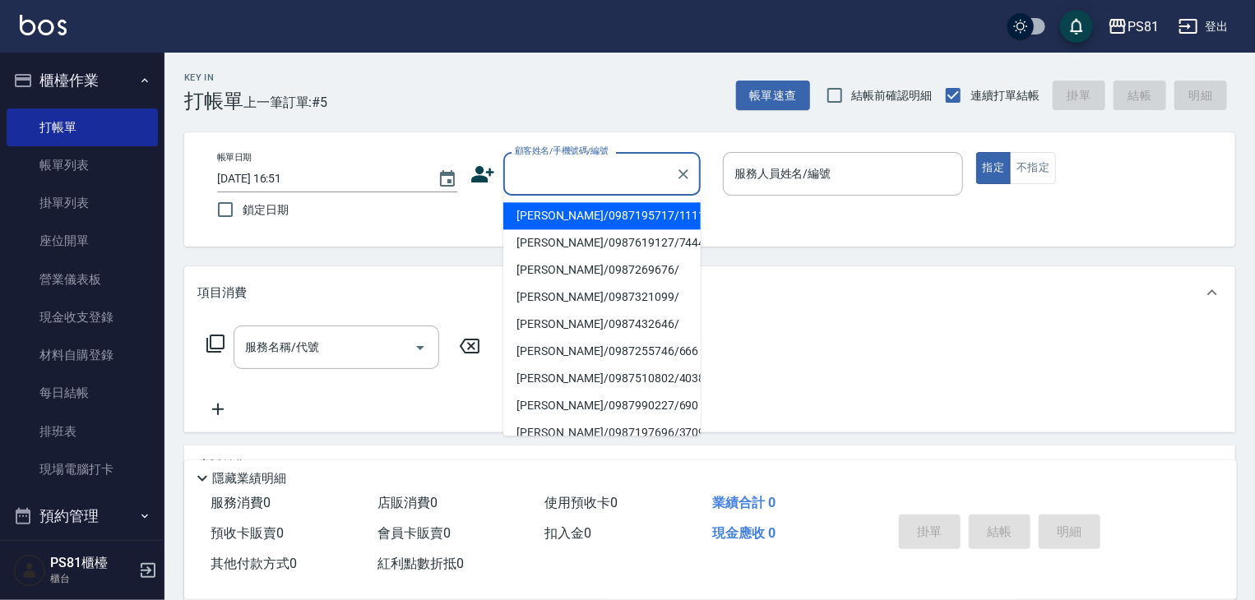
drag, startPoint x: 600, startPoint y: 211, endPoint x: 887, endPoint y: 202, distance: 287.2
click at [610, 211] on li "[PERSON_NAME]/0987195717/111111" at bounding box center [601, 215] width 197 height 27
type input "[PERSON_NAME]/0987195717/111111"
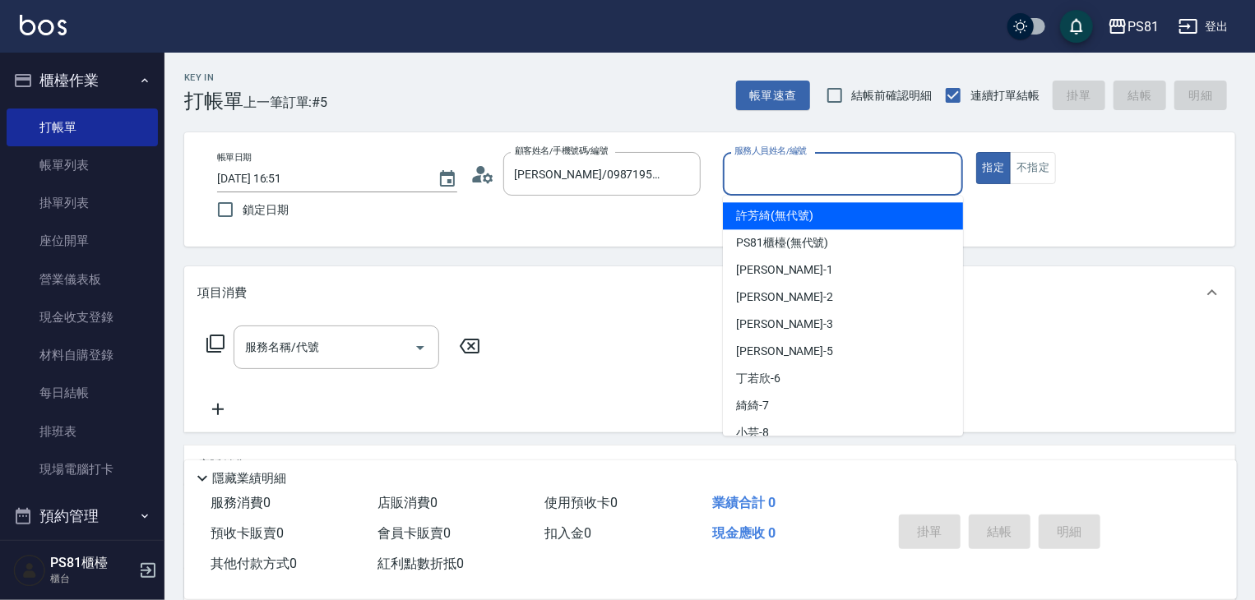
drag, startPoint x: 853, startPoint y: 171, endPoint x: 850, endPoint y: 280, distance: 109.4
click at [853, 175] on input "服務人員姓名/編號" at bounding box center [842, 174] width 225 height 29
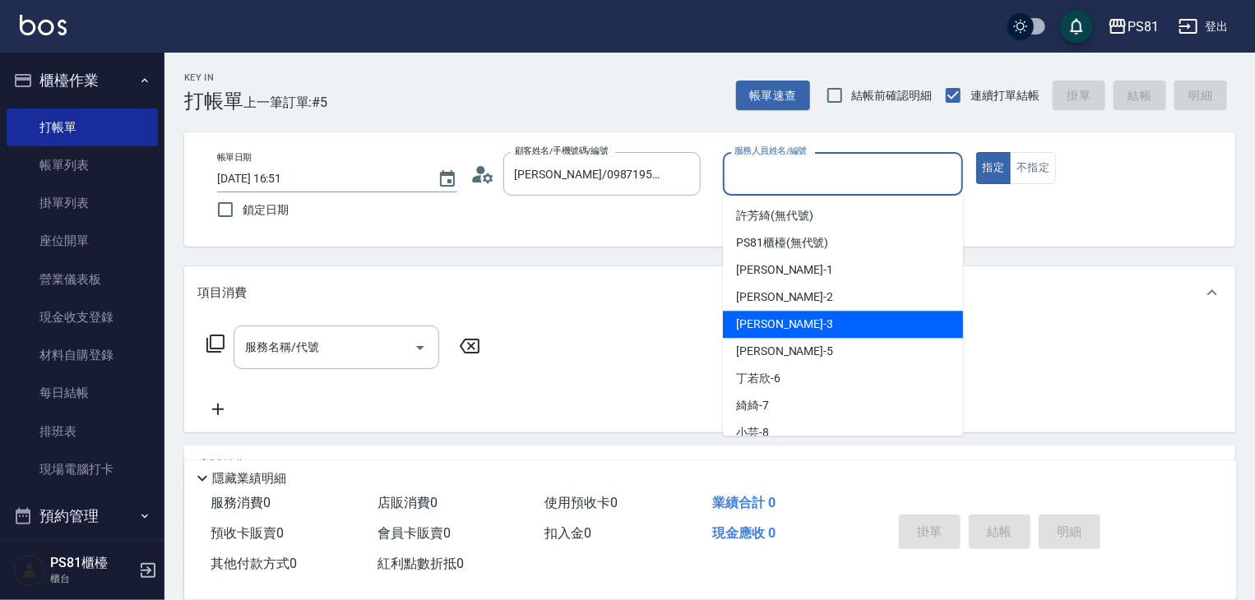
click at [809, 331] on div "[PERSON_NAME] -3" at bounding box center [843, 324] width 240 height 27
type input "[PERSON_NAME]-3"
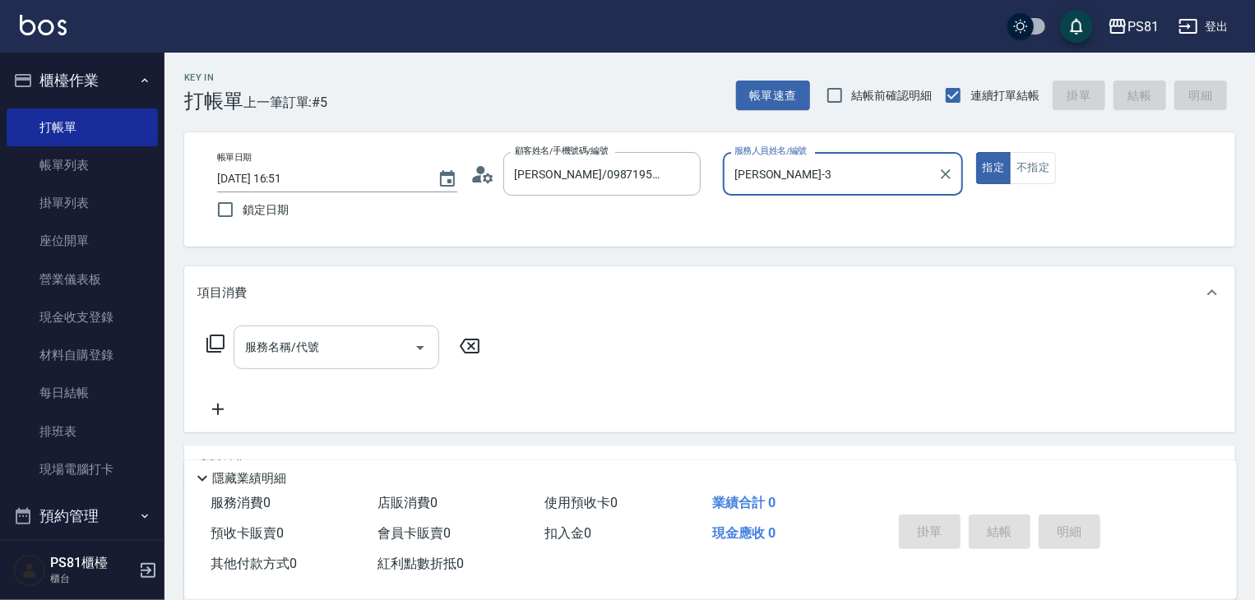
drag, startPoint x: 342, startPoint y: 334, endPoint x: 365, endPoint y: 327, distance: 24.2
click at [354, 333] on input "服務名稱/代號" at bounding box center [324, 347] width 166 height 29
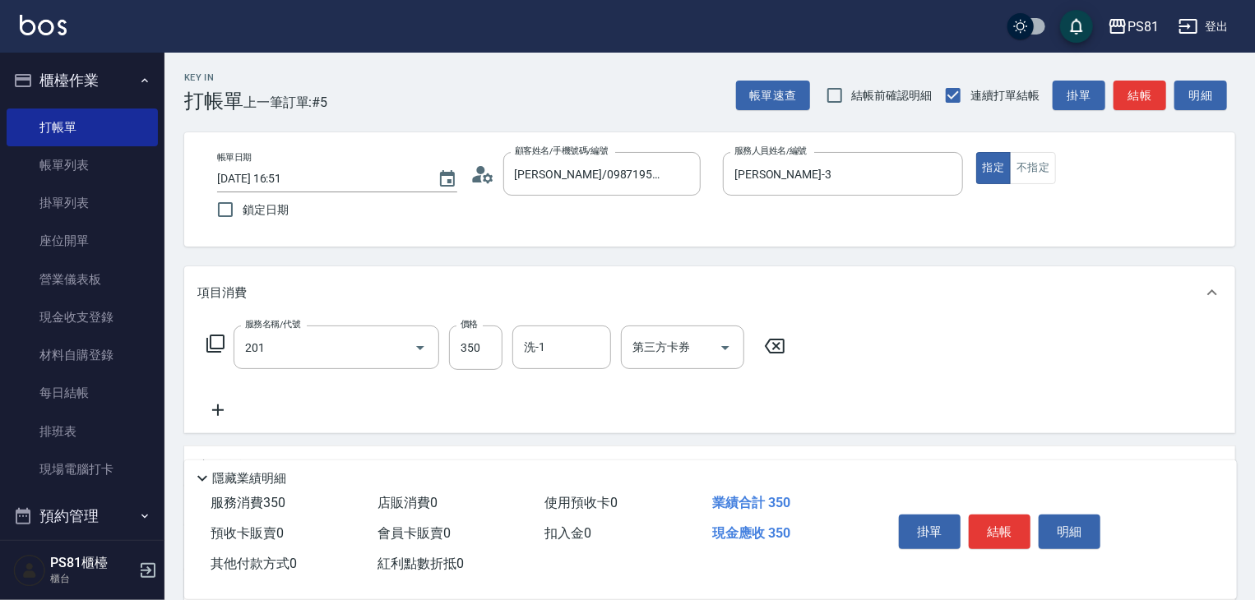
type input "洗剪350(201)"
drag, startPoint x: 223, startPoint y: 425, endPoint x: 350, endPoint y: 436, distance: 127.9
click at [224, 425] on div "服務名稱/代號 洗剪350(201) 服務名稱/代號 價格 350 價格 洗-1 洗-1 第三方卡券 第三方卡券" at bounding box center [709, 376] width 1051 height 114
click at [222, 410] on icon at bounding box center [217, 411] width 41 height 20
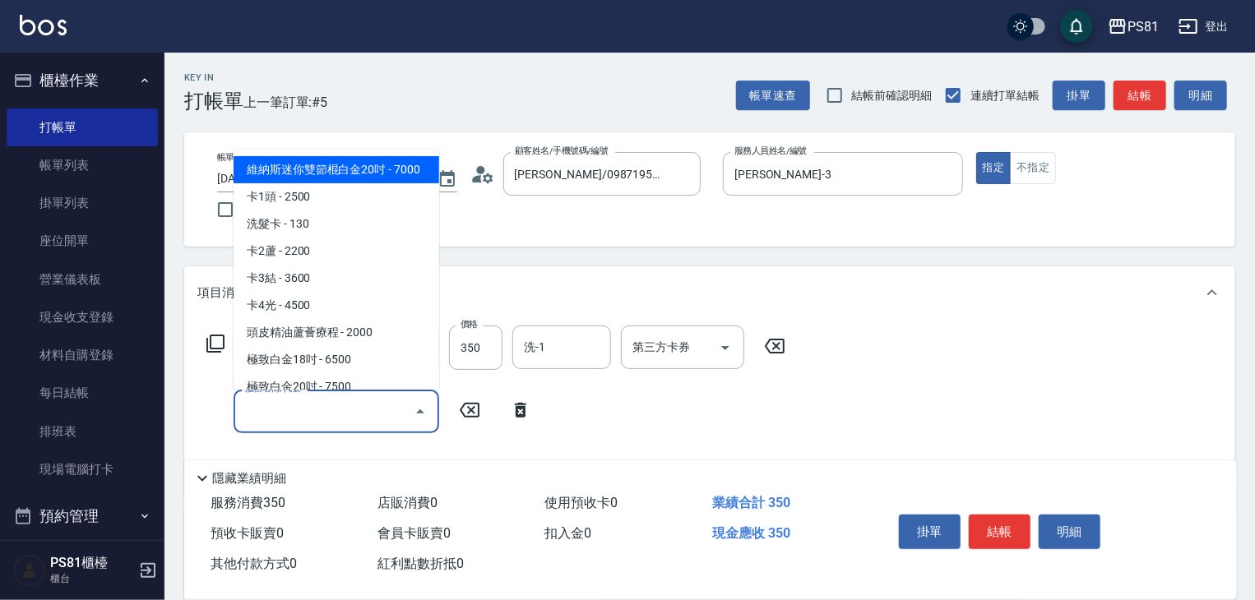
click at [304, 417] on input "服務名稱/代號" at bounding box center [324, 411] width 166 height 29
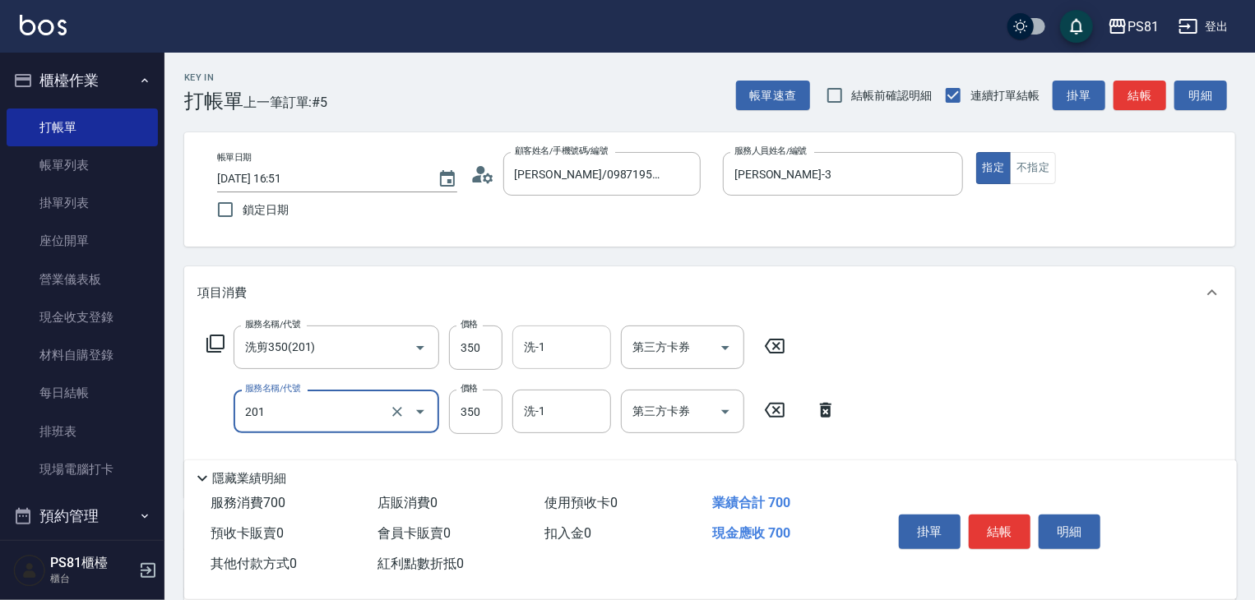
type input "洗剪350(201)"
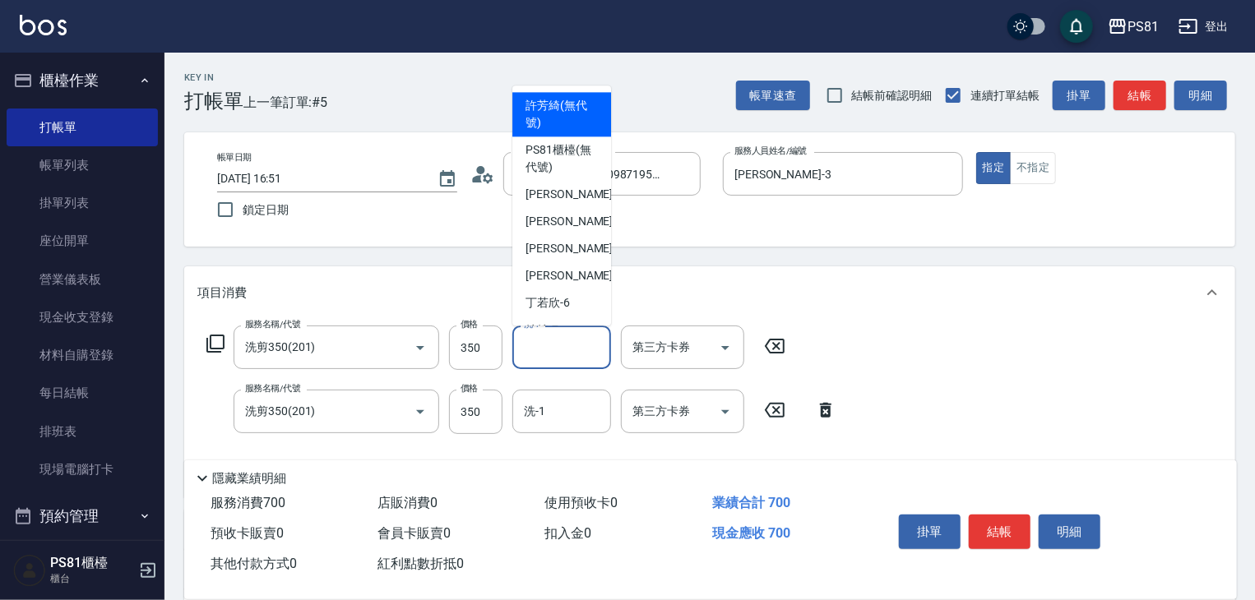
click at [543, 356] on input "洗-1" at bounding box center [562, 347] width 84 height 29
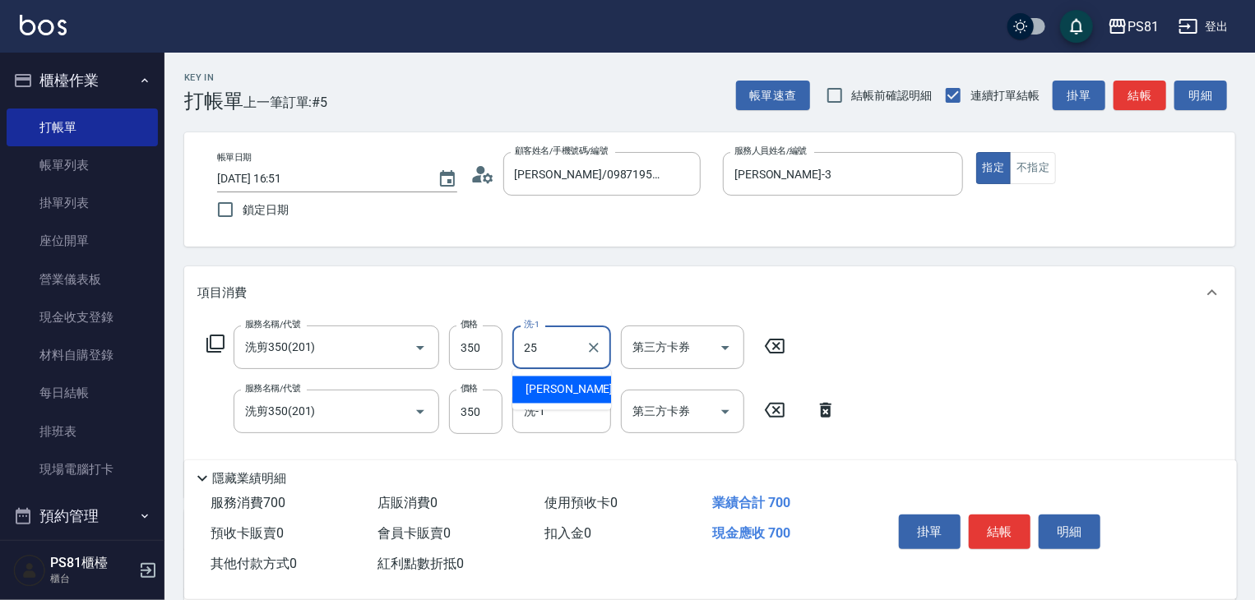
type input "[PERSON_NAME]-25"
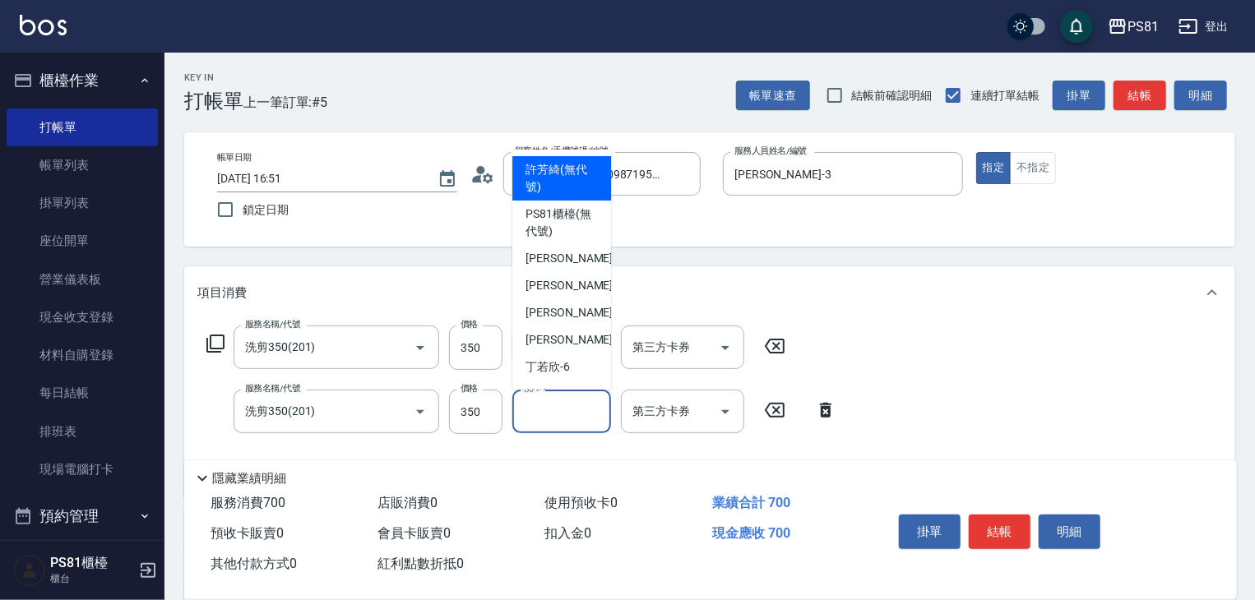
click at [544, 399] on input "洗-1" at bounding box center [562, 411] width 84 height 29
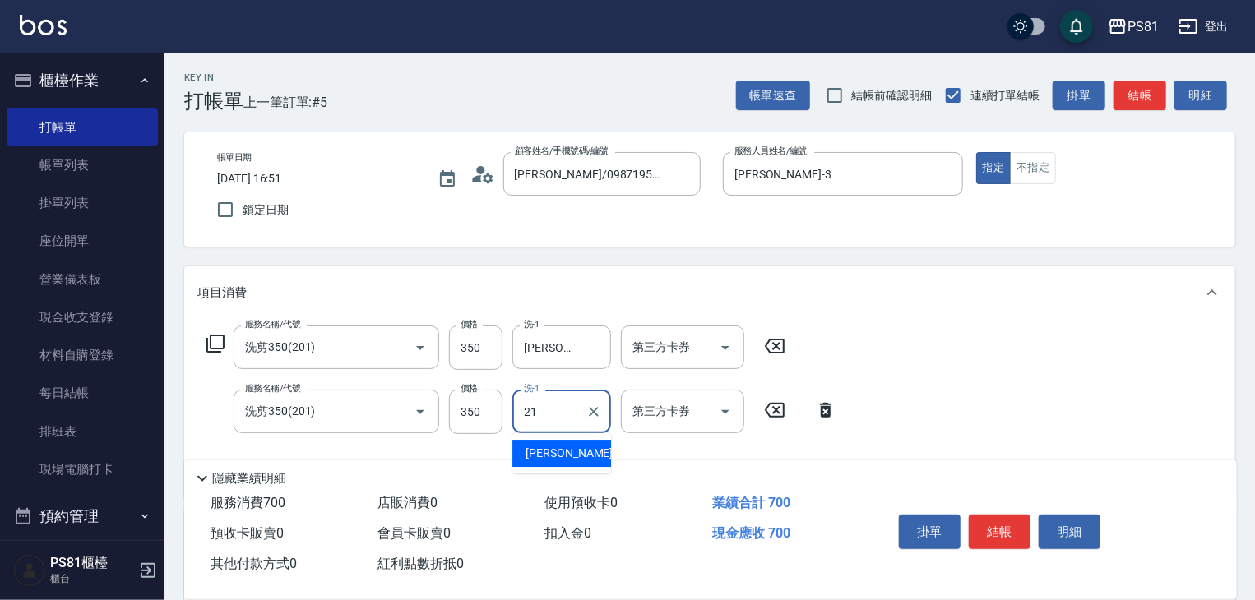
type input "Q比-21"
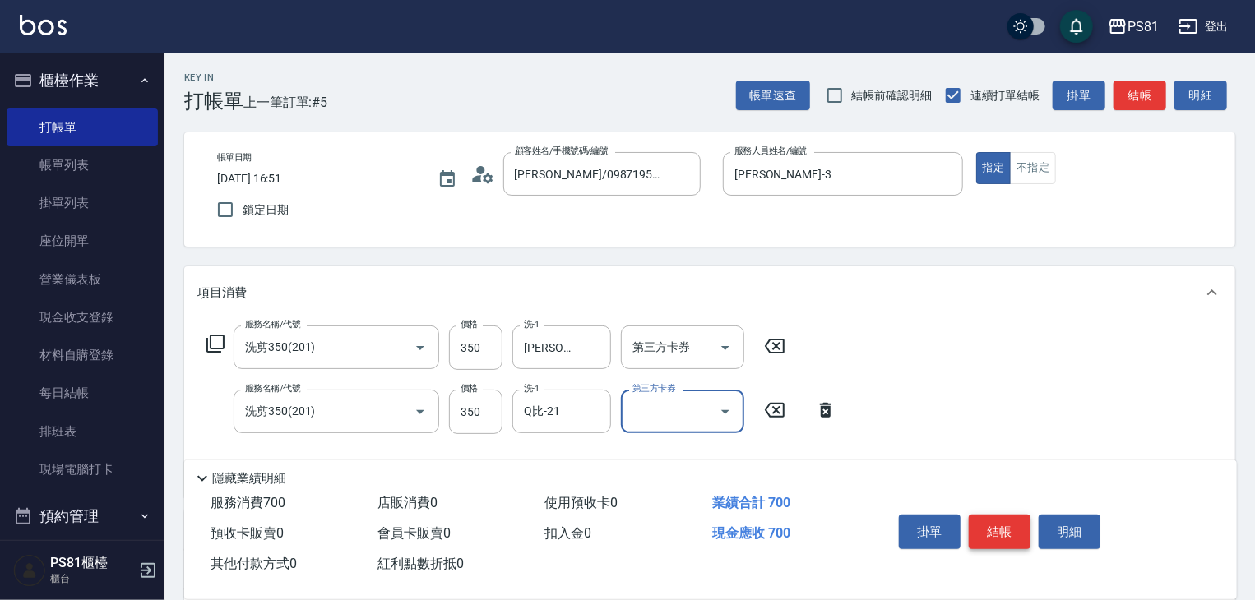
click at [1000, 532] on button "結帳" at bounding box center [1000, 532] width 62 height 35
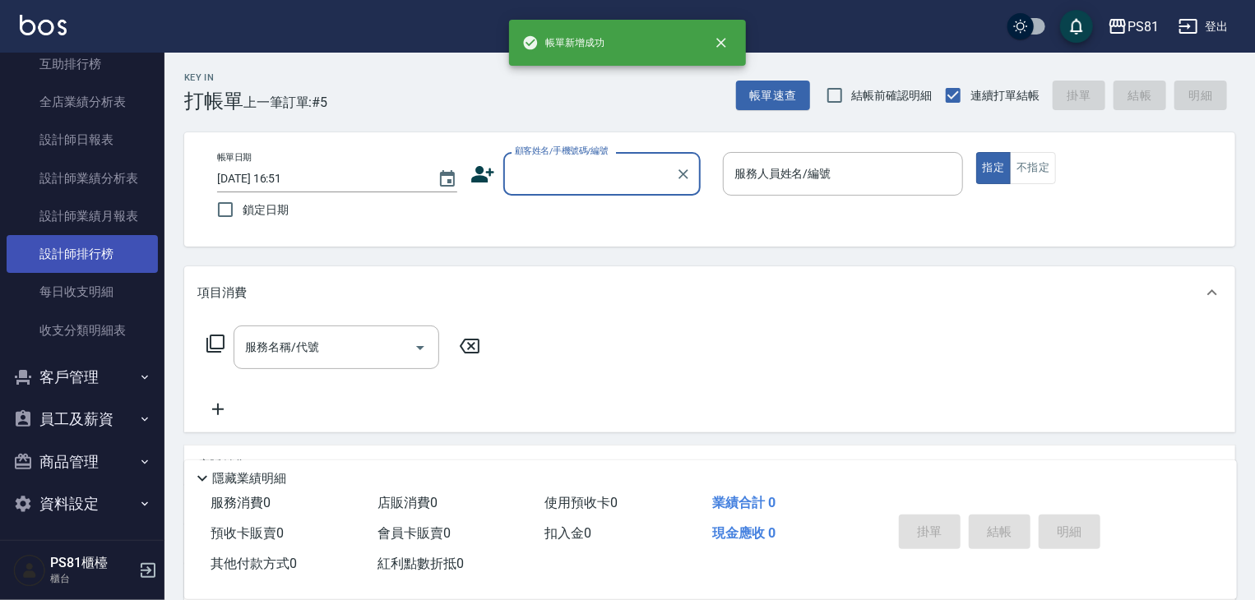
scroll to position [658, 0]
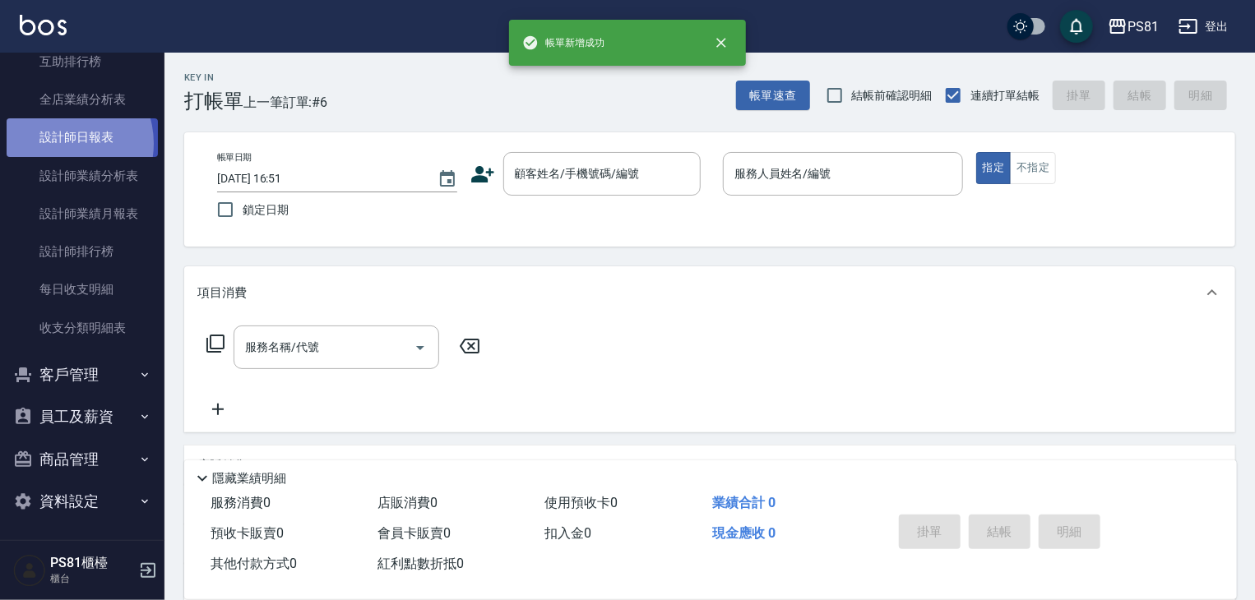
click at [63, 143] on link "設計師日報表" at bounding box center [82, 137] width 151 height 38
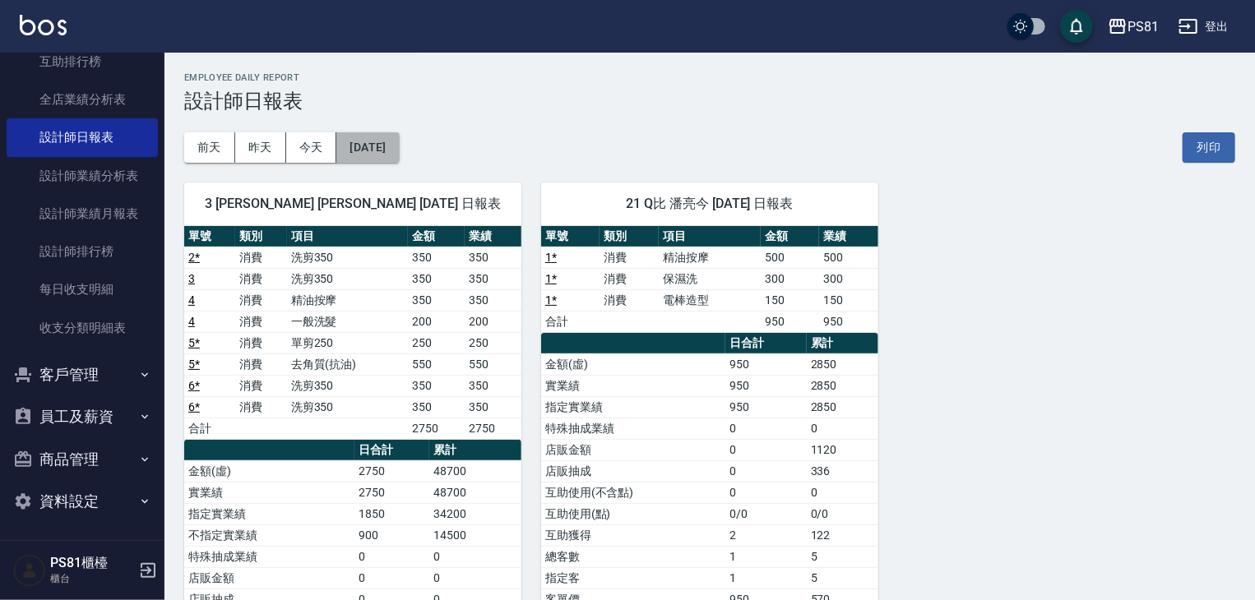
click at [399, 153] on button "[DATE]" at bounding box center [367, 147] width 63 height 30
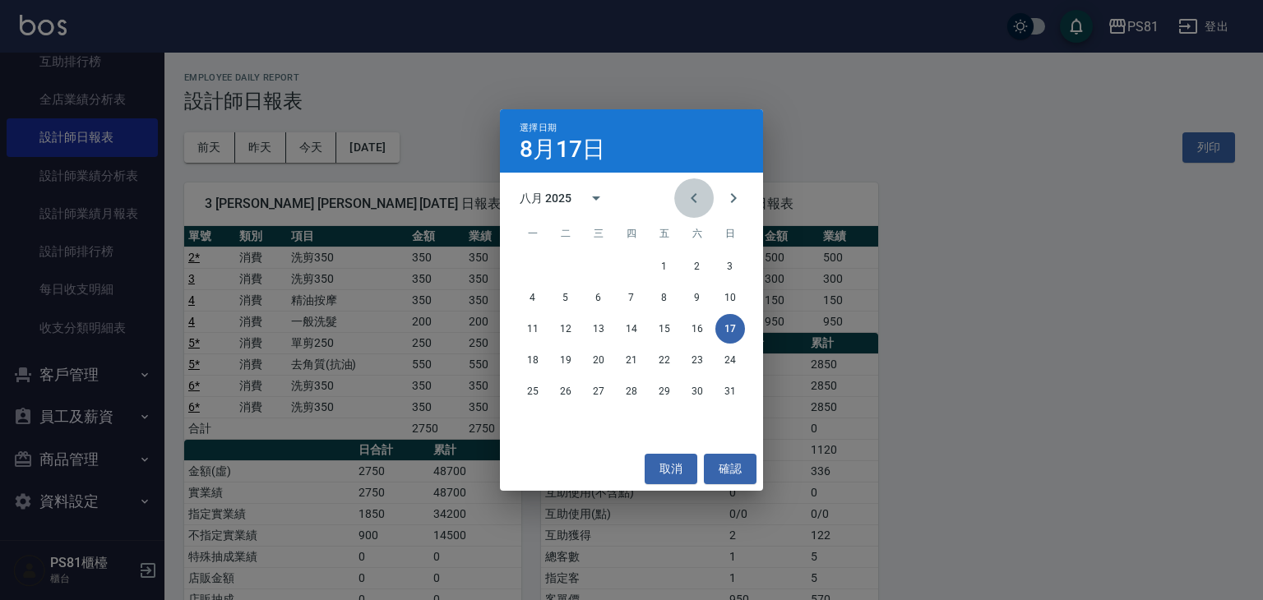
click at [694, 181] on button "Previous month" at bounding box center [693, 197] width 39 height 39
click at [635, 314] on button "17" at bounding box center [632, 329] width 30 height 30
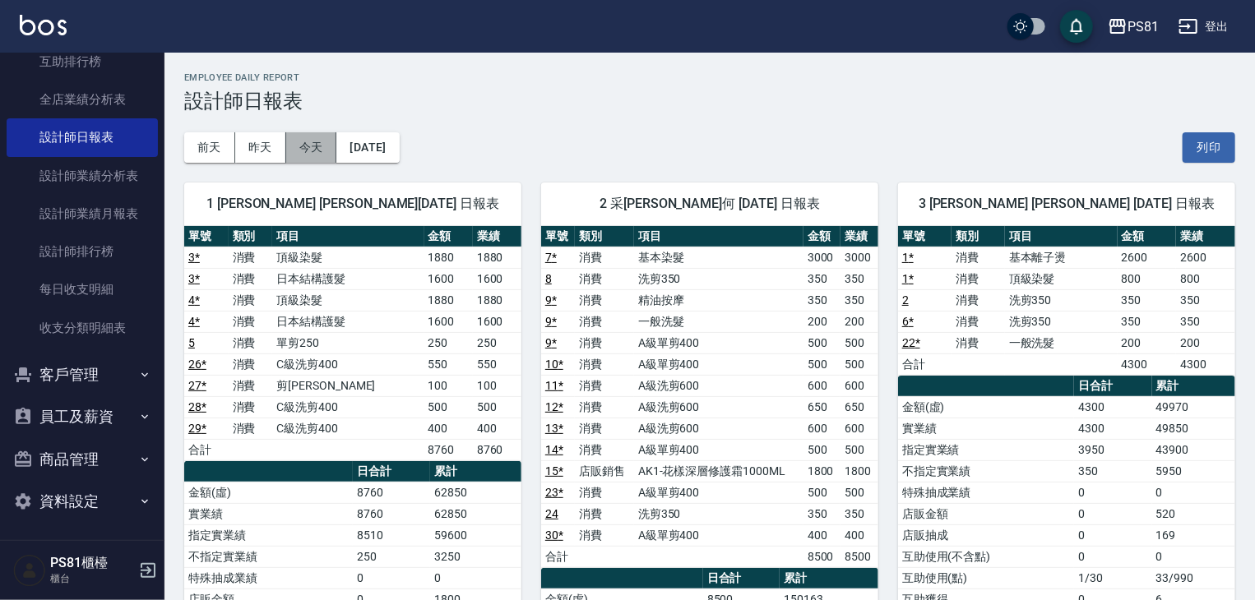
click at [312, 149] on button "今天" at bounding box center [311, 147] width 51 height 30
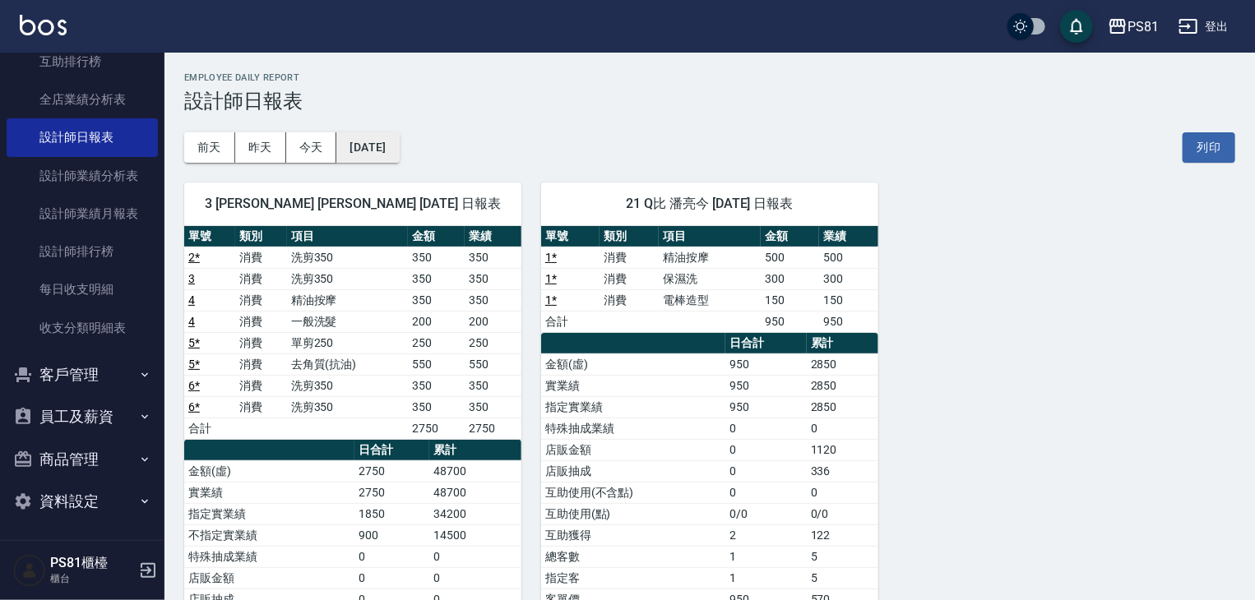
click at [399, 143] on button "[DATE]" at bounding box center [367, 147] width 63 height 30
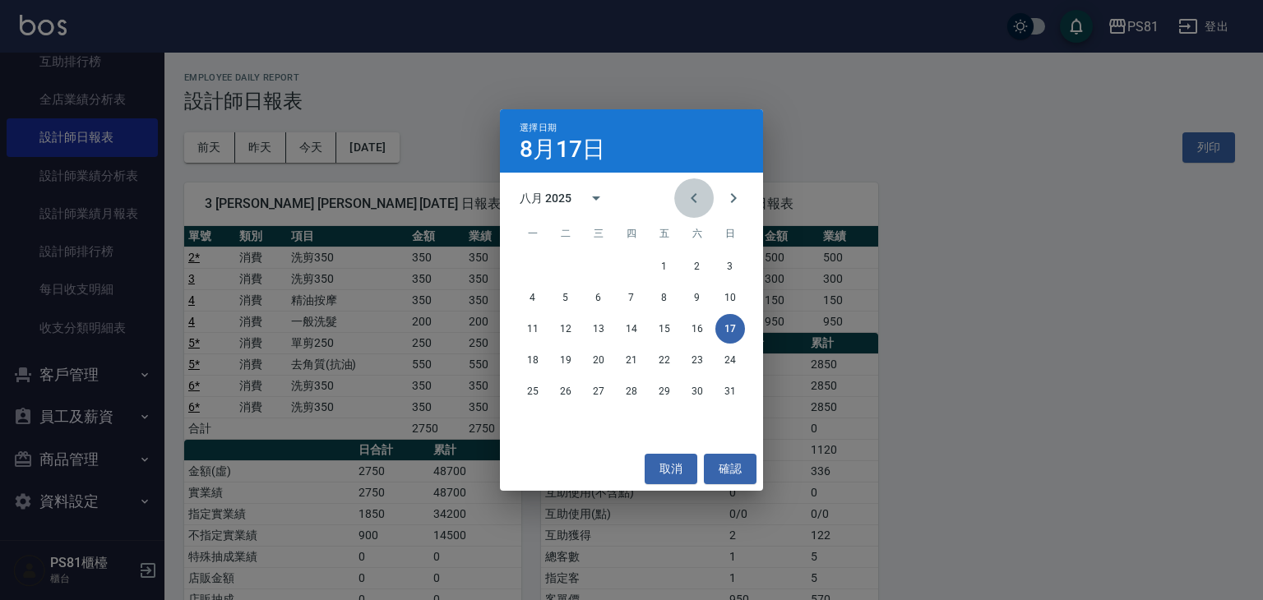
click at [680, 202] on button "Previous month" at bounding box center [693, 197] width 39 height 39
click at [685, 199] on icon "Previous month" at bounding box center [694, 198] width 20 height 20
click at [705, 331] on button "17" at bounding box center [698, 329] width 30 height 30
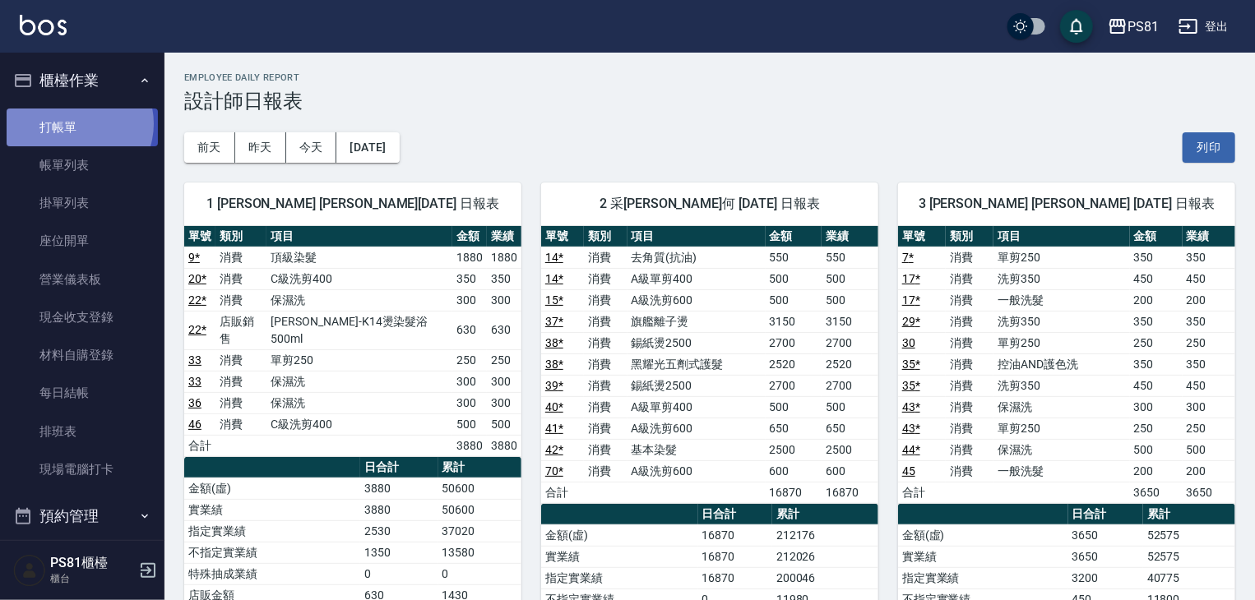
click at [76, 123] on link "打帳單" at bounding box center [82, 128] width 151 height 38
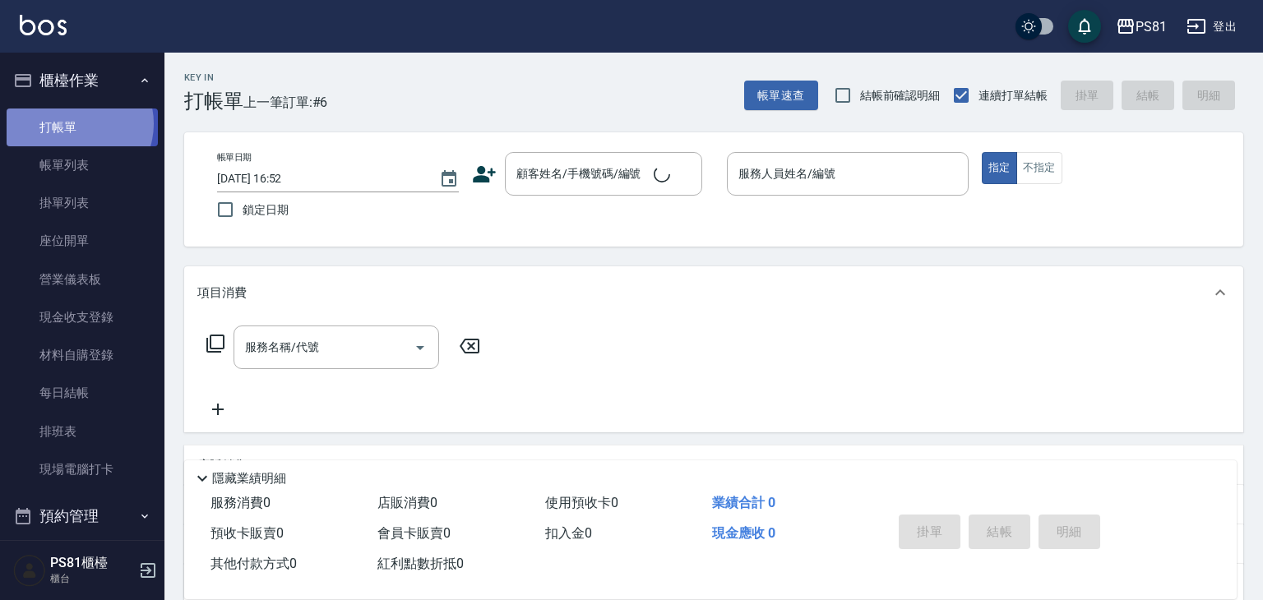
click at [76, 123] on link "打帳單" at bounding box center [82, 128] width 151 height 38
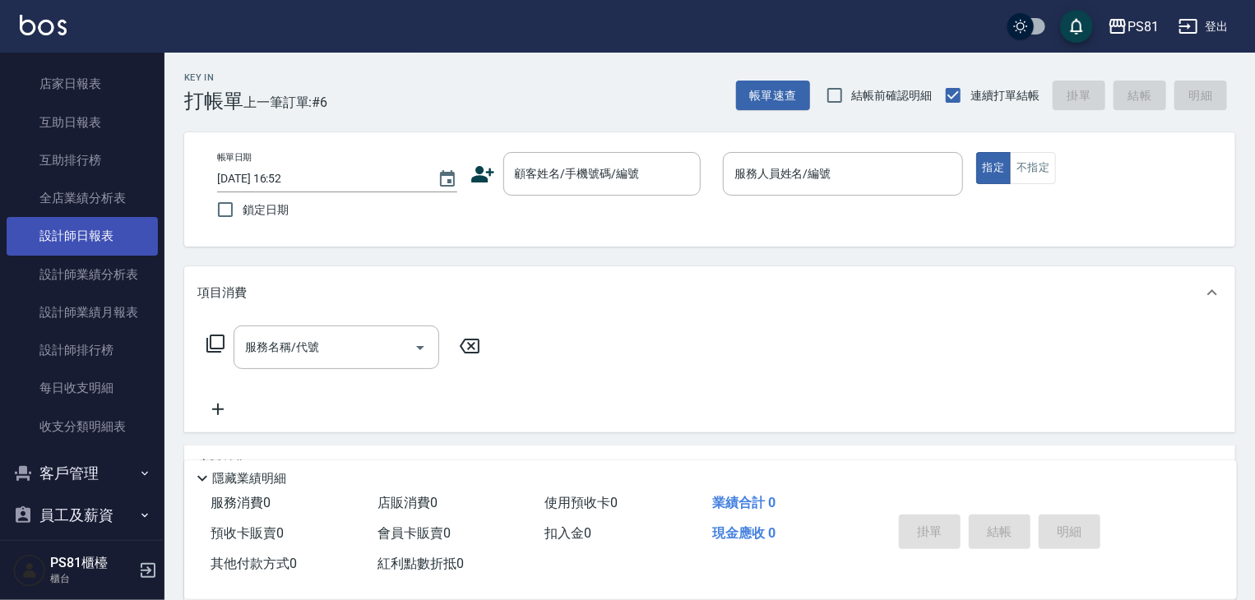
scroll to position [658, 0]
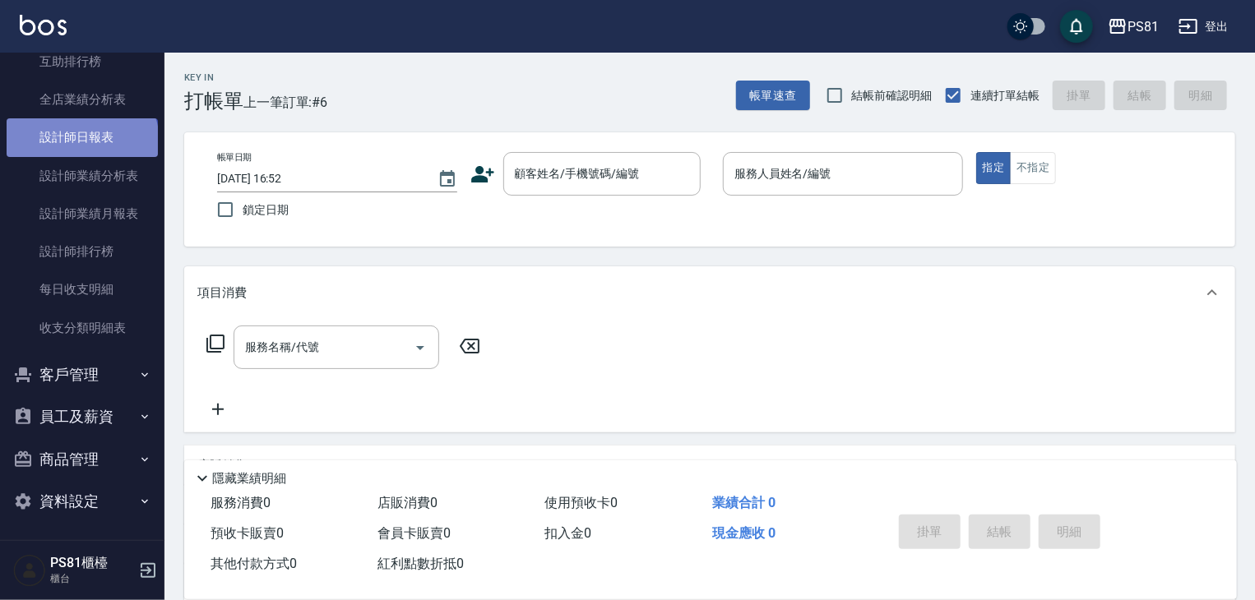
click at [81, 142] on link "設計師日報表" at bounding box center [82, 137] width 151 height 38
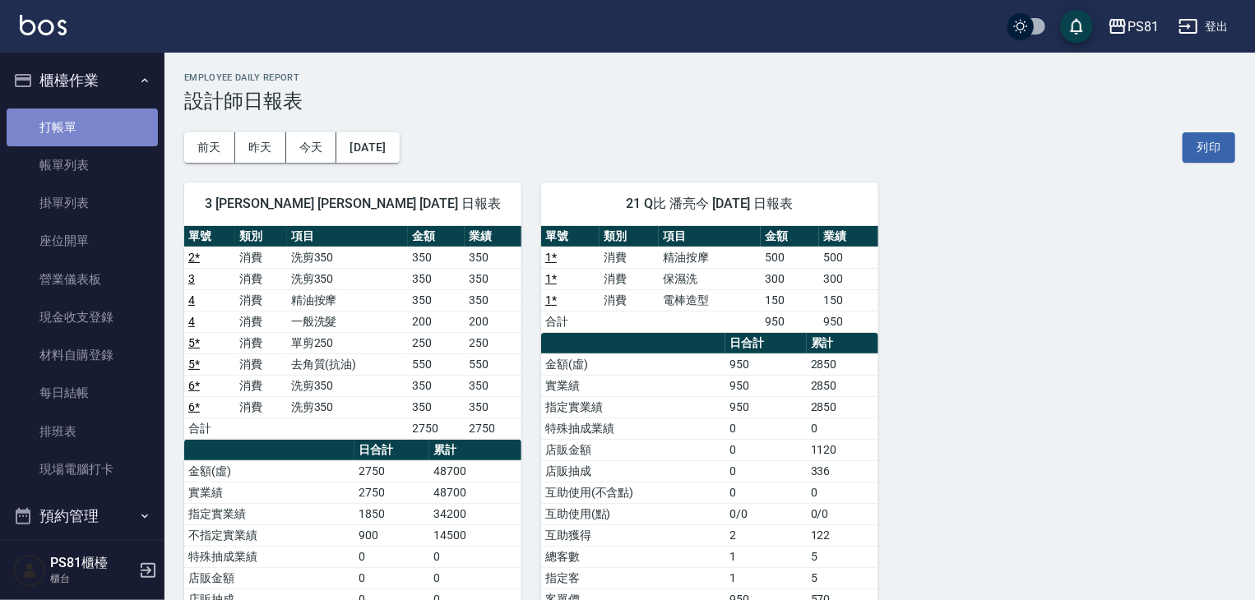
click at [86, 132] on link "打帳單" at bounding box center [82, 128] width 151 height 38
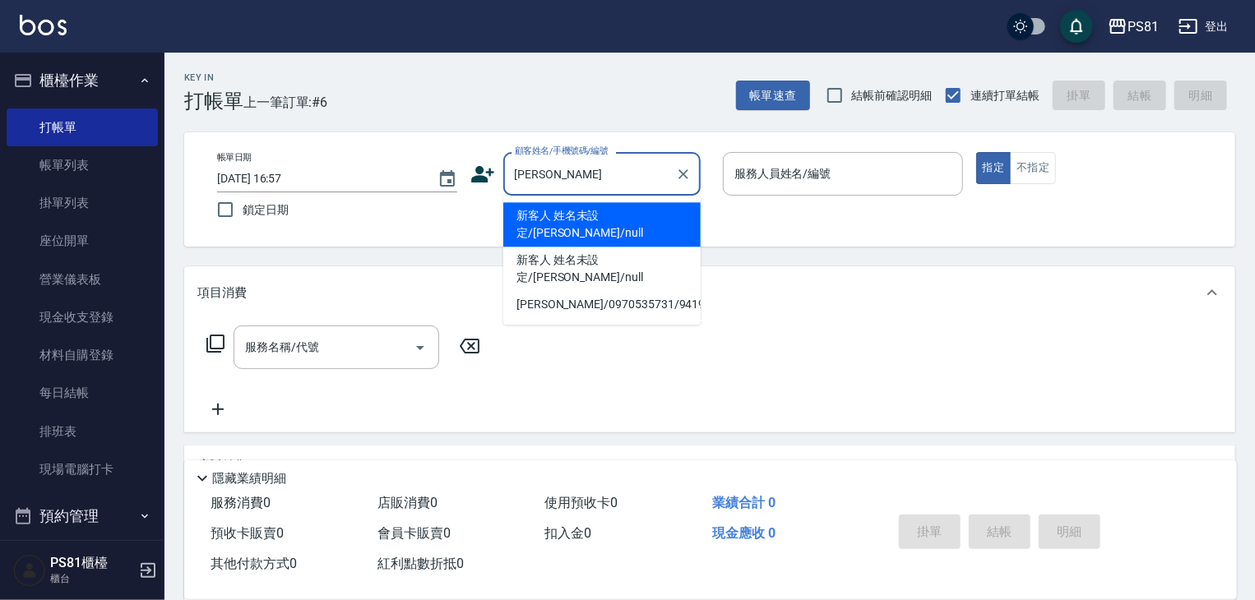
click at [572, 211] on li "新客人 姓名未設定/[PERSON_NAME]/null" at bounding box center [601, 224] width 197 height 44
type input "新客人 姓名未設定/[PERSON_NAME]/null"
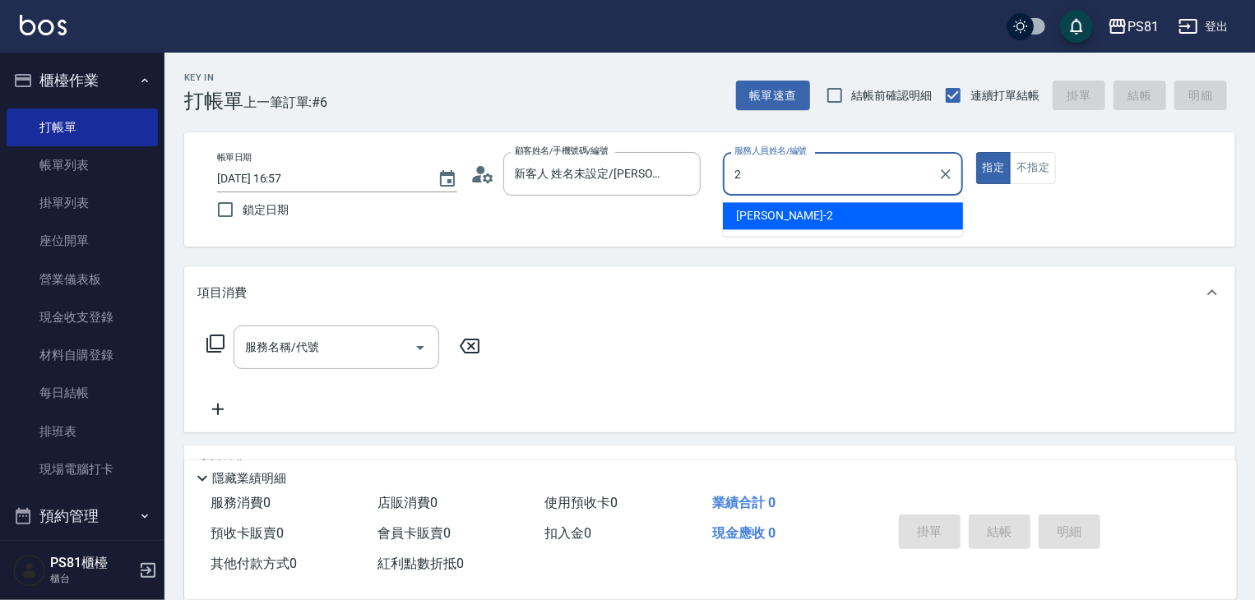
type input "2"
type button "true"
type input "[DEMOGRAPHIC_DATA]-2"
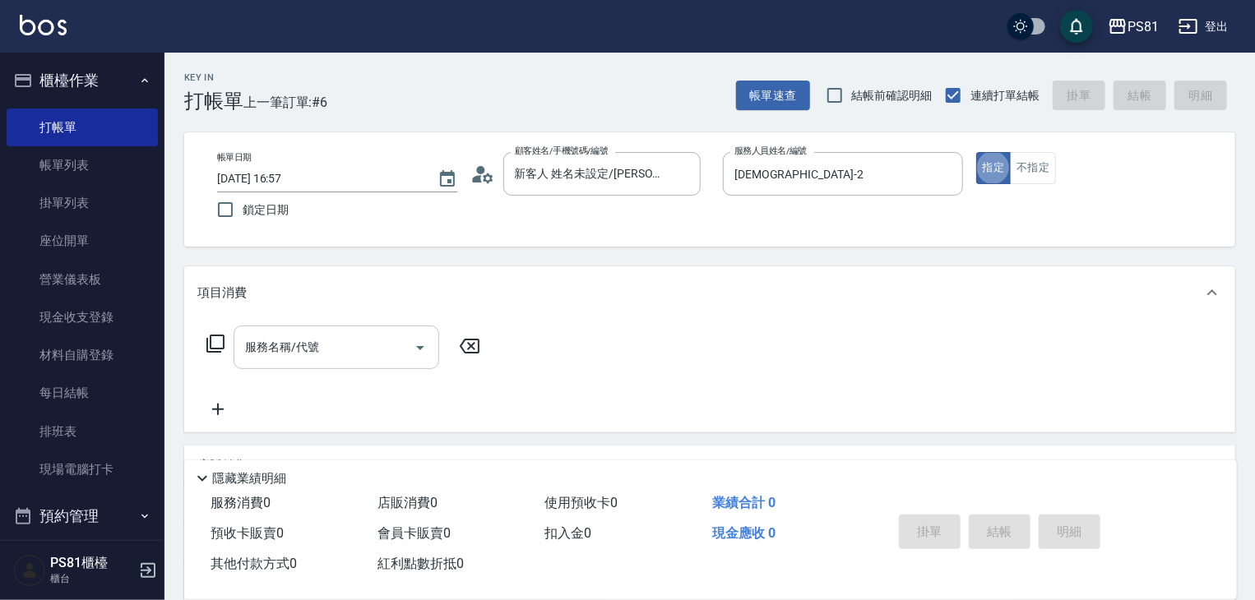
click at [405, 339] on input "服務名稱/代號" at bounding box center [324, 347] width 166 height 29
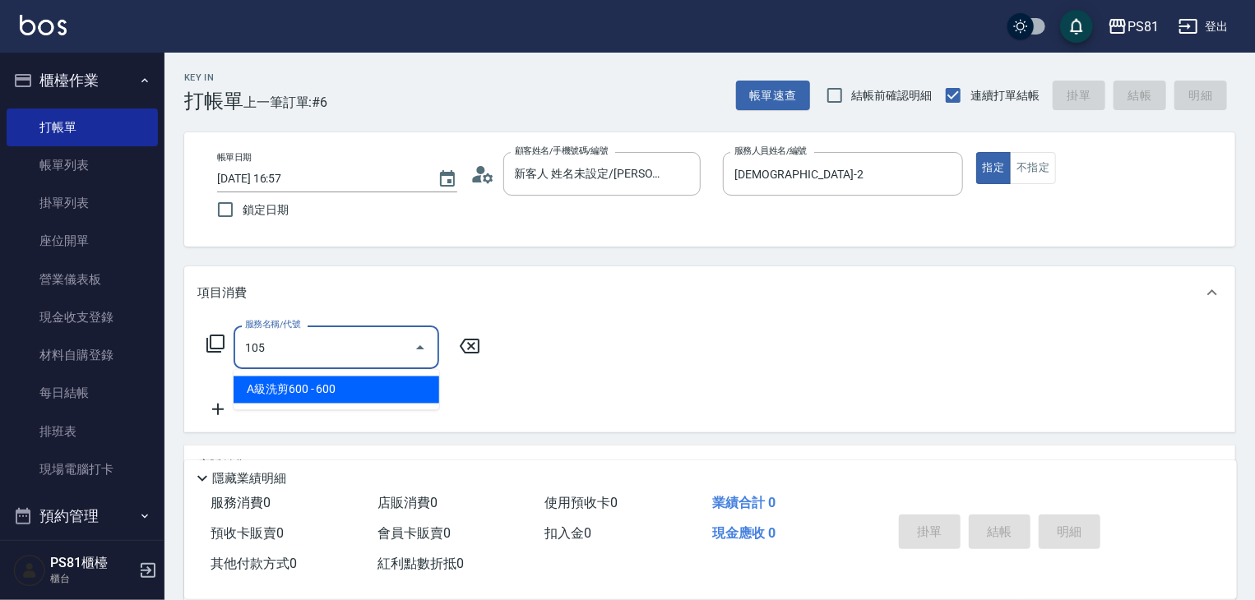
type input "A級洗剪600(105)"
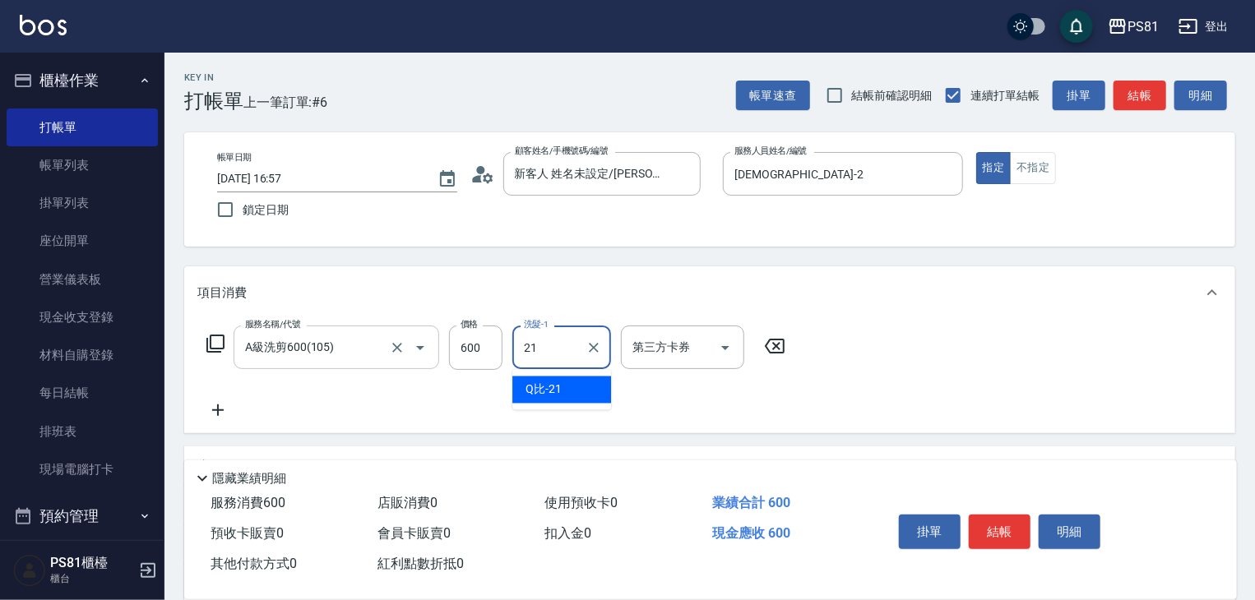
type input "Q比-21"
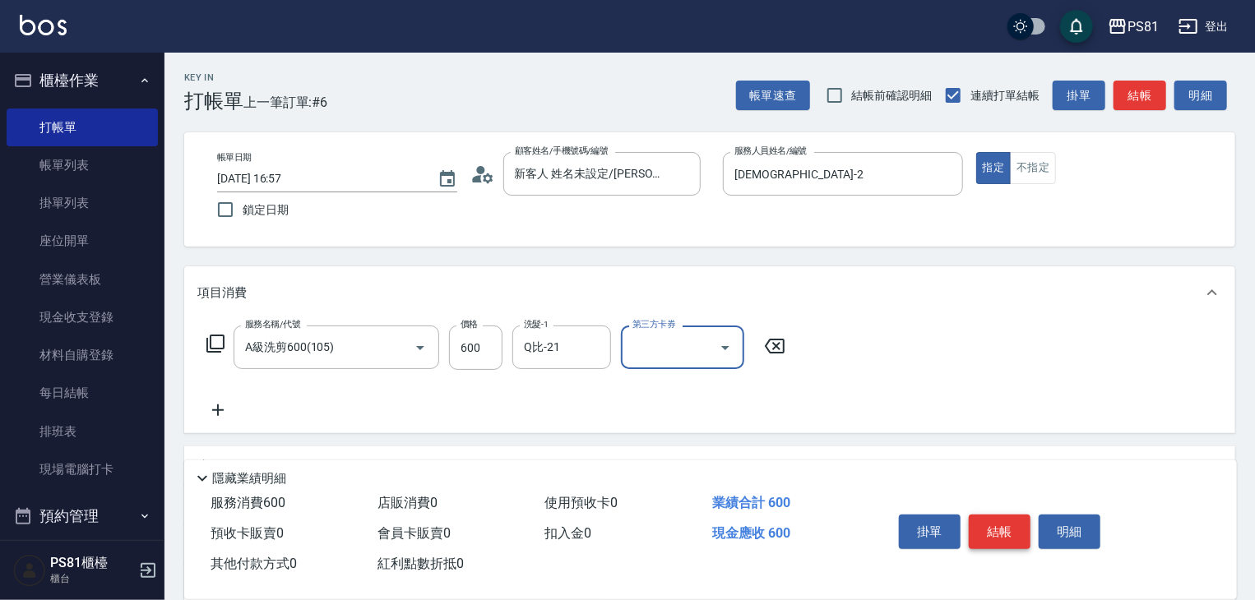
click at [1013, 517] on button "結帳" at bounding box center [1000, 532] width 62 height 35
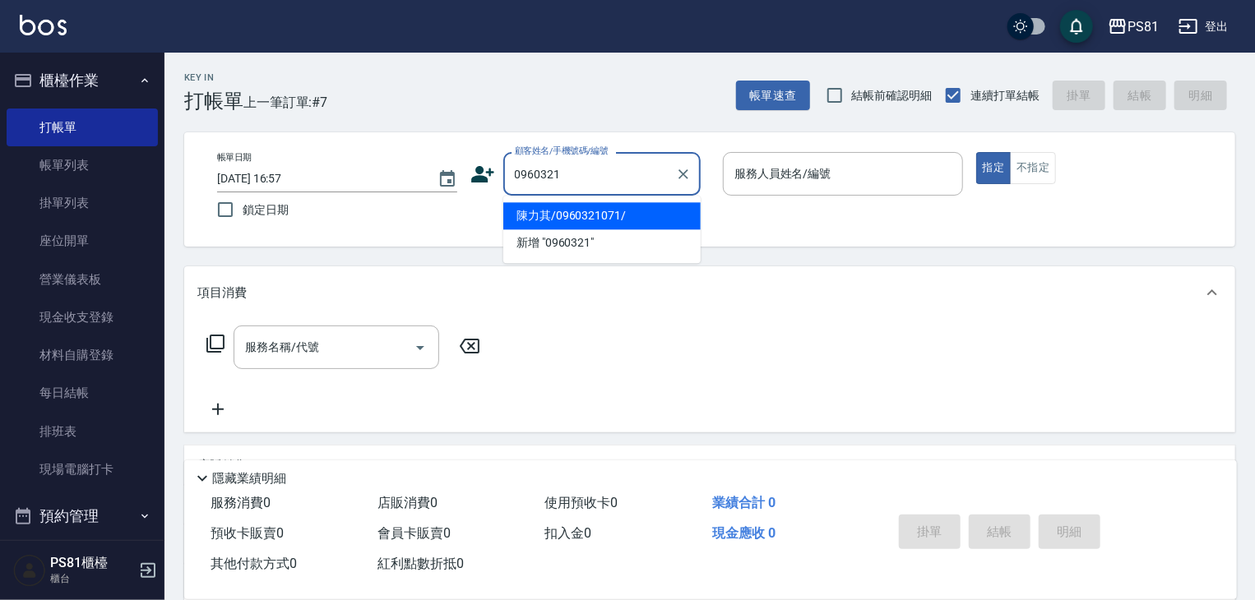
click at [638, 223] on li "陳力其/0960321071/" at bounding box center [601, 215] width 197 height 27
type input "陳力其/0960321071/"
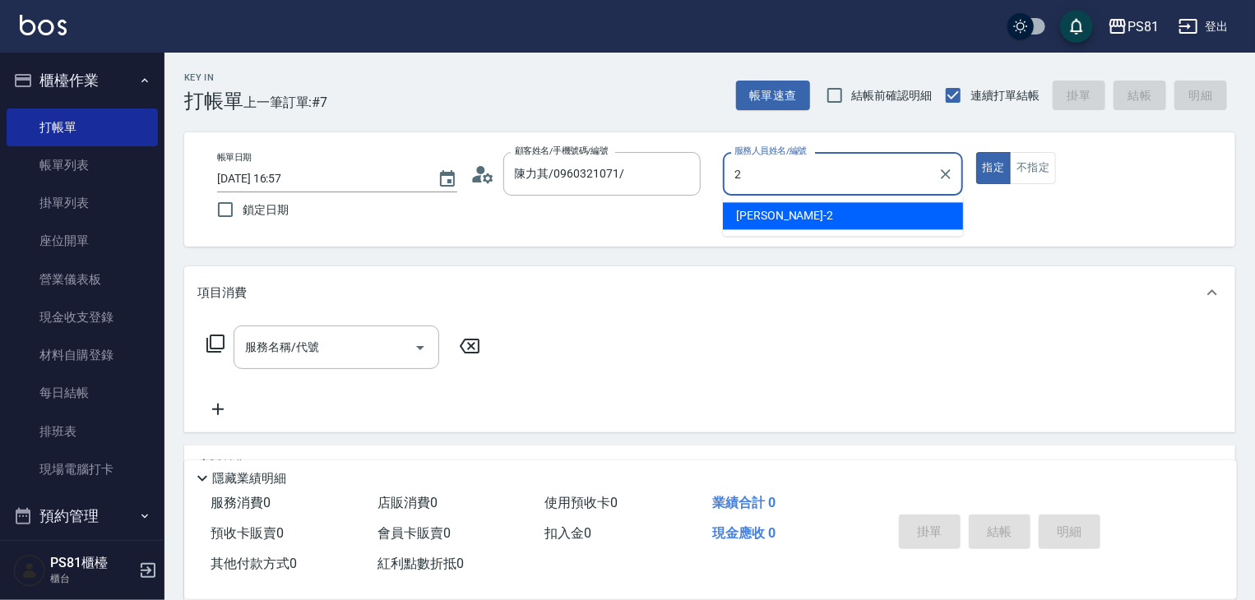
type input "[DEMOGRAPHIC_DATA]-2"
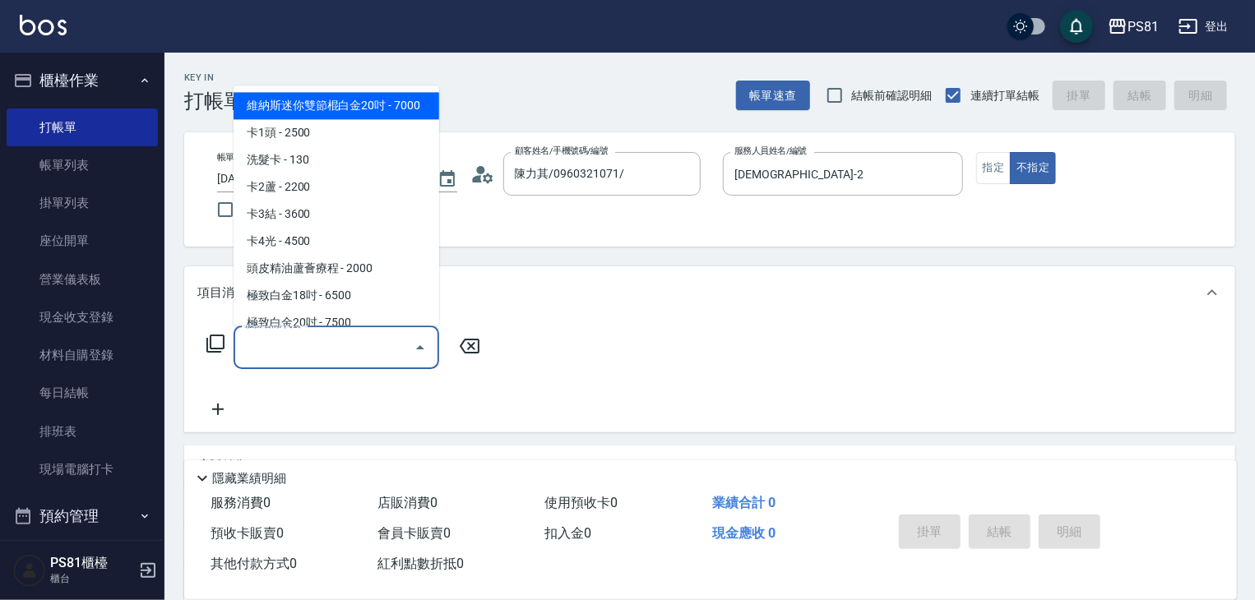
click at [341, 351] on input "服務名稱/代號" at bounding box center [324, 347] width 166 height 29
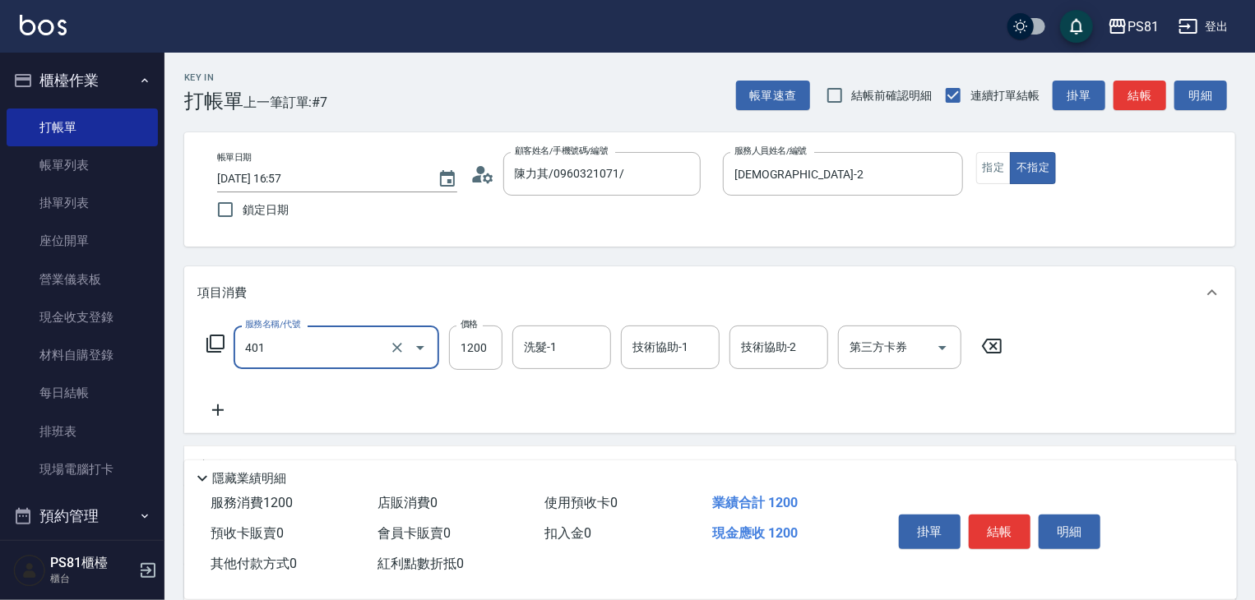
type input "基本染髮(401)"
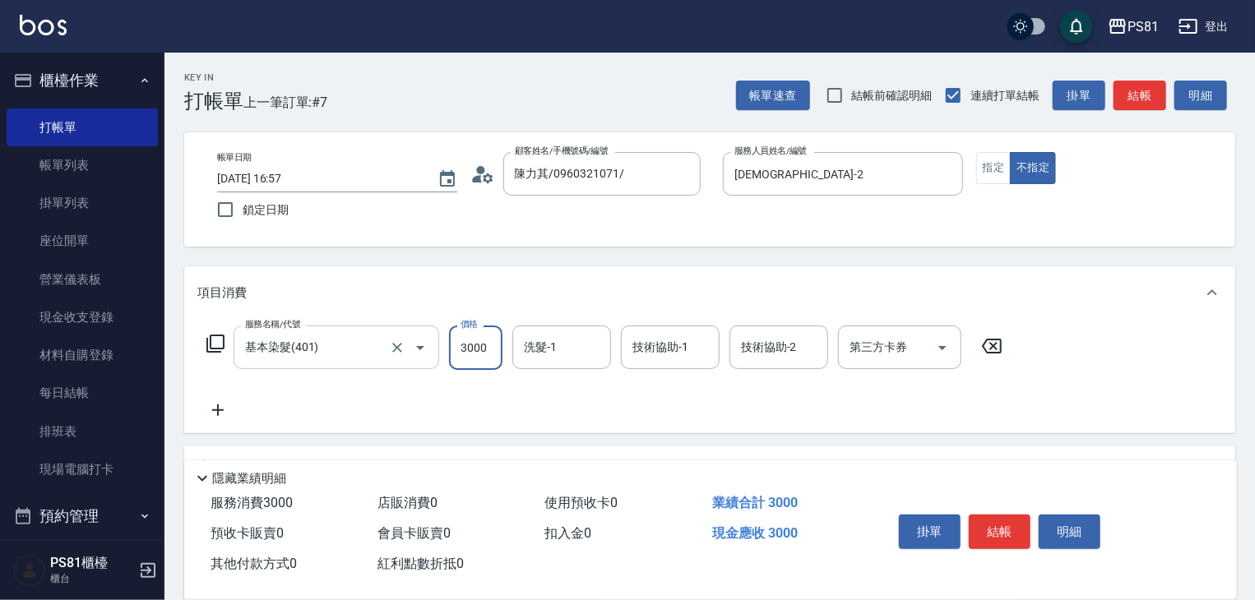
type input "3000"
type input "涵文-22"
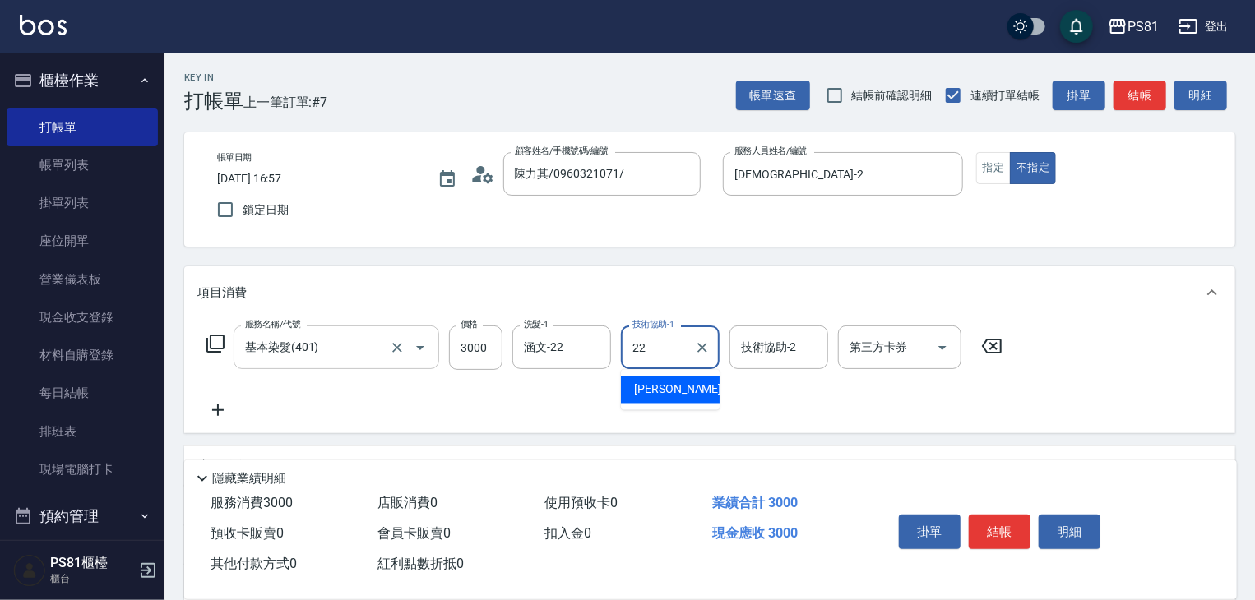
type input "涵文-22"
click at [582, 416] on div "服務名稱/代號 基本染髮(401) 服務名稱/代號 價格 3000 價格 洗髮-1 涵文-22 洗髮-1 技術協助-1 涵文-22 技術協助-1 技術協助-2…" at bounding box center [604, 373] width 815 height 95
click at [998, 525] on button "結帳" at bounding box center [1000, 532] width 62 height 35
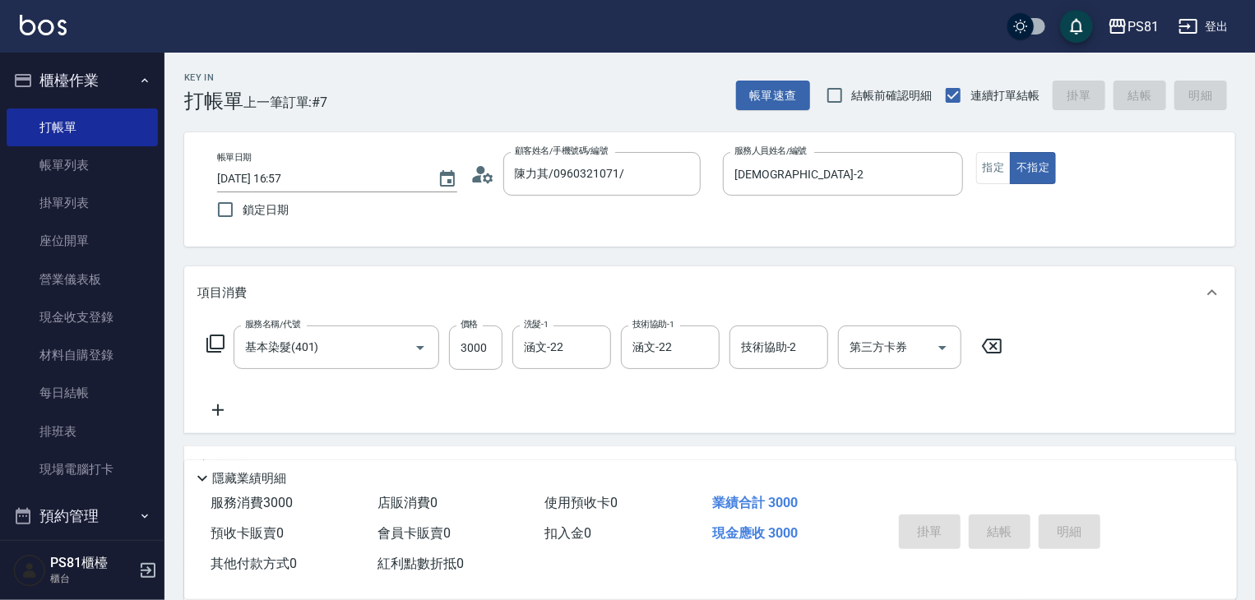
type input "[DATE] 16:58"
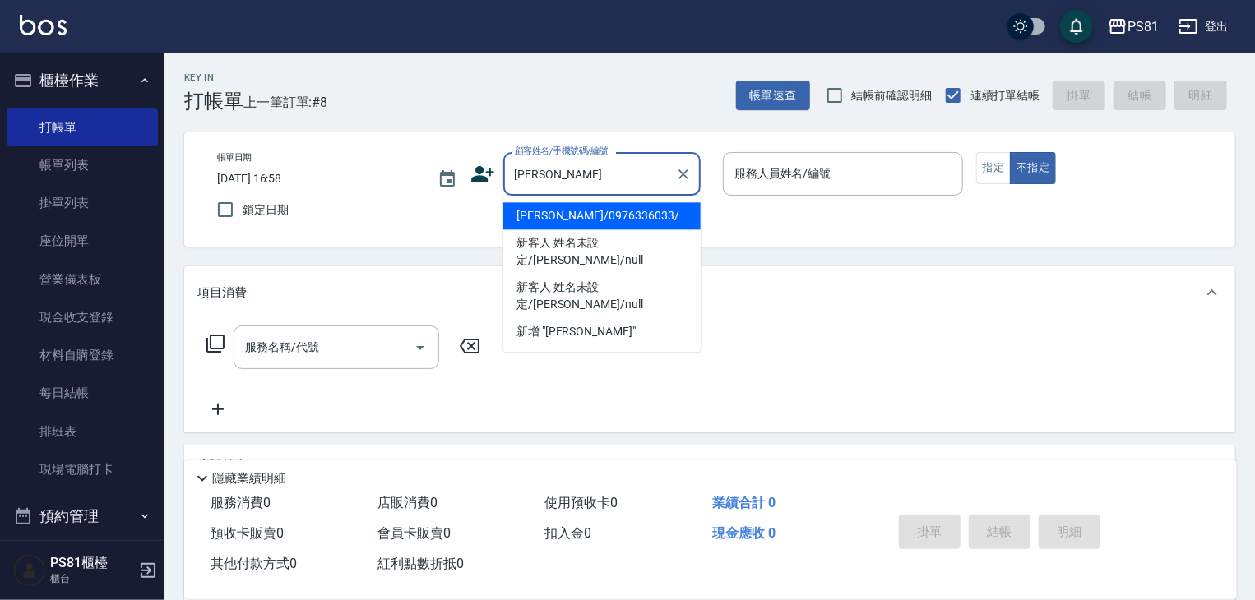
click at [628, 220] on li "[PERSON_NAME]/0976336033/" at bounding box center [601, 215] width 197 height 27
type input "[PERSON_NAME]/0976336033/"
type input "[DEMOGRAPHIC_DATA]-2"
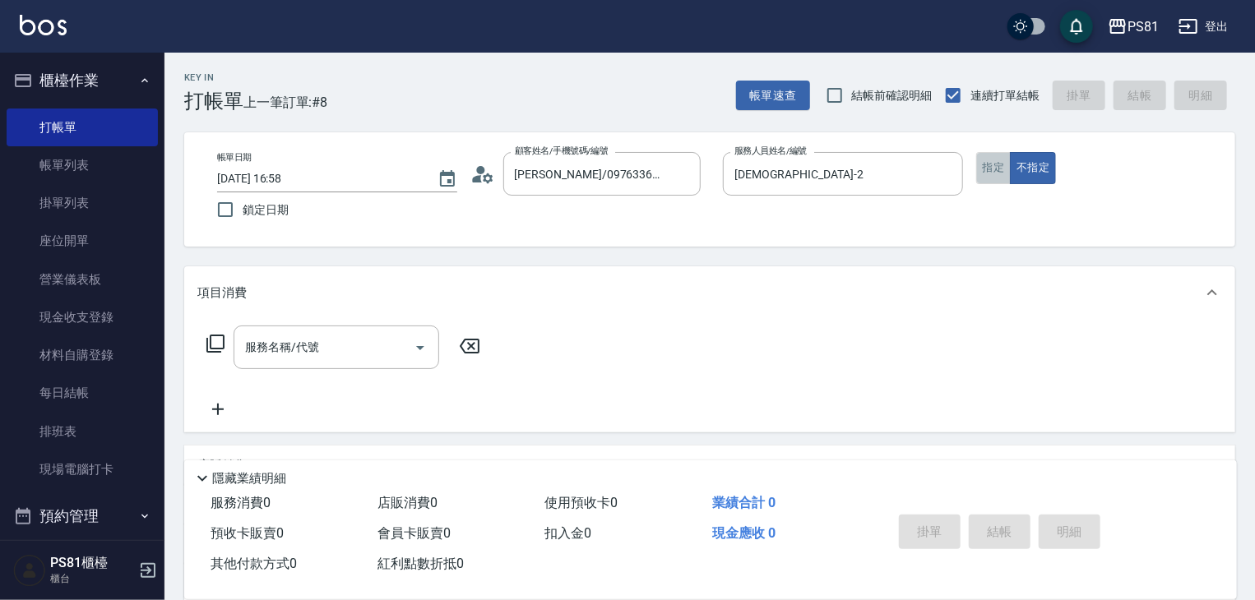
click at [982, 177] on button "指定" at bounding box center [993, 168] width 35 height 32
click at [308, 351] on input "服務名稱/代號" at bounding box center [324, 347] width 166 height 29
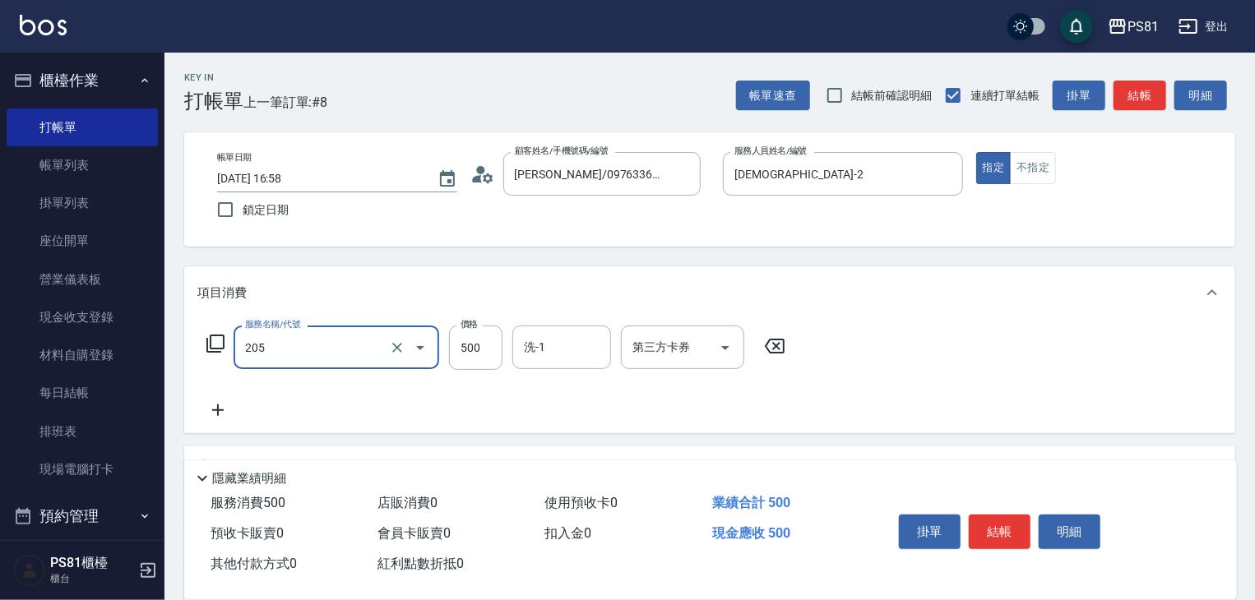
type input "A級單剪400(205)"
drag, startPoint x: 982, startPoint y: 400, endPoint x: 999, endPoint y: 452, distance: 55.4
click at [984, 400] on div "服務名稱/代號 A級單剪400(205) 服務名稱/代號 價格 500 價格 洗-1 洗-1 第三方卡券 第三方卡券" at bounding box center [709, 376] width 1051 height 114
click at [1003, 521] on button "結帳" at bounding box center [1000, 532] width 62 height 35
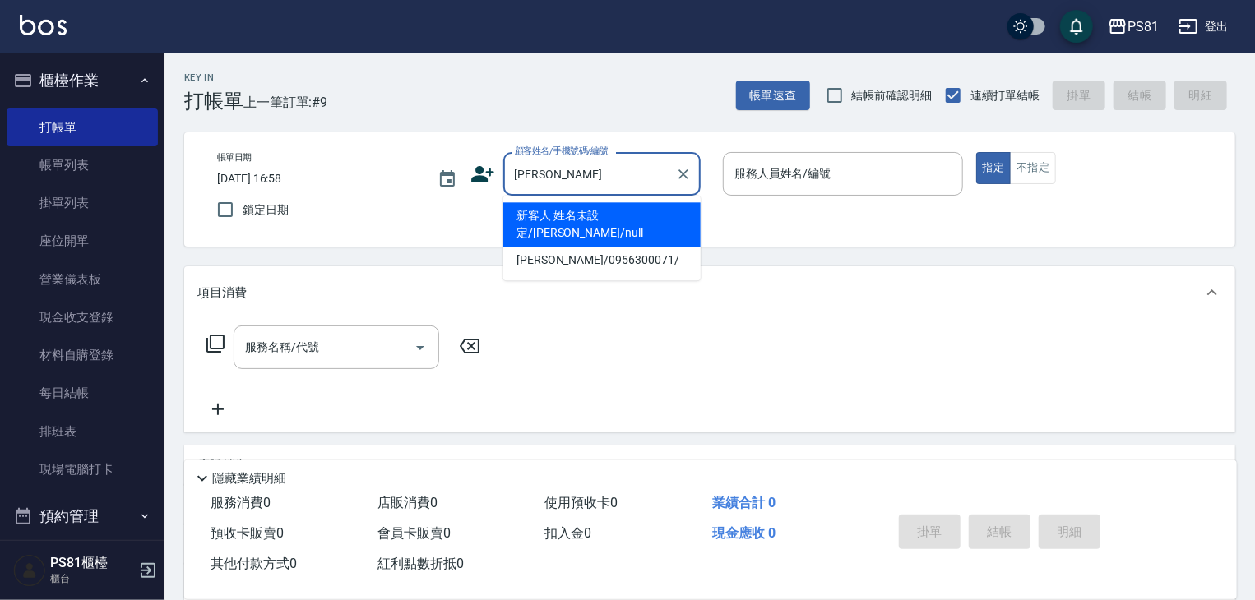
click at [610, 214] on li "新客人 姓名未設定/[PERSON_NAME]/null" at bounding box center [601, 224] width 197 height 44
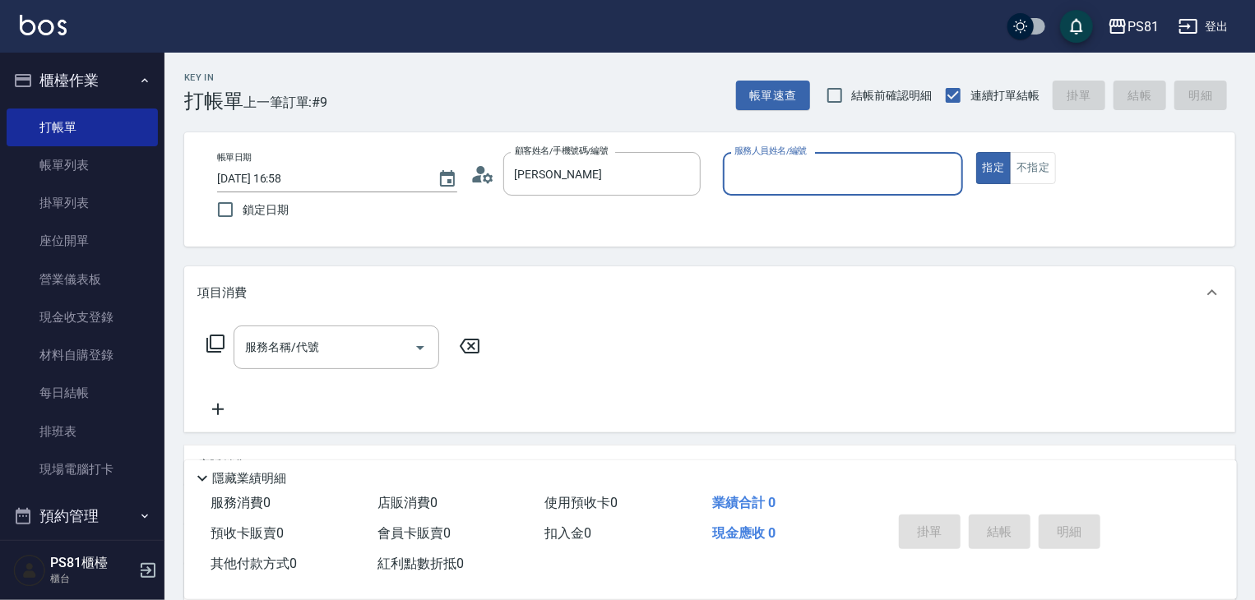
type input "新客人 姓名未設定/[PERSON_NAME]/null"
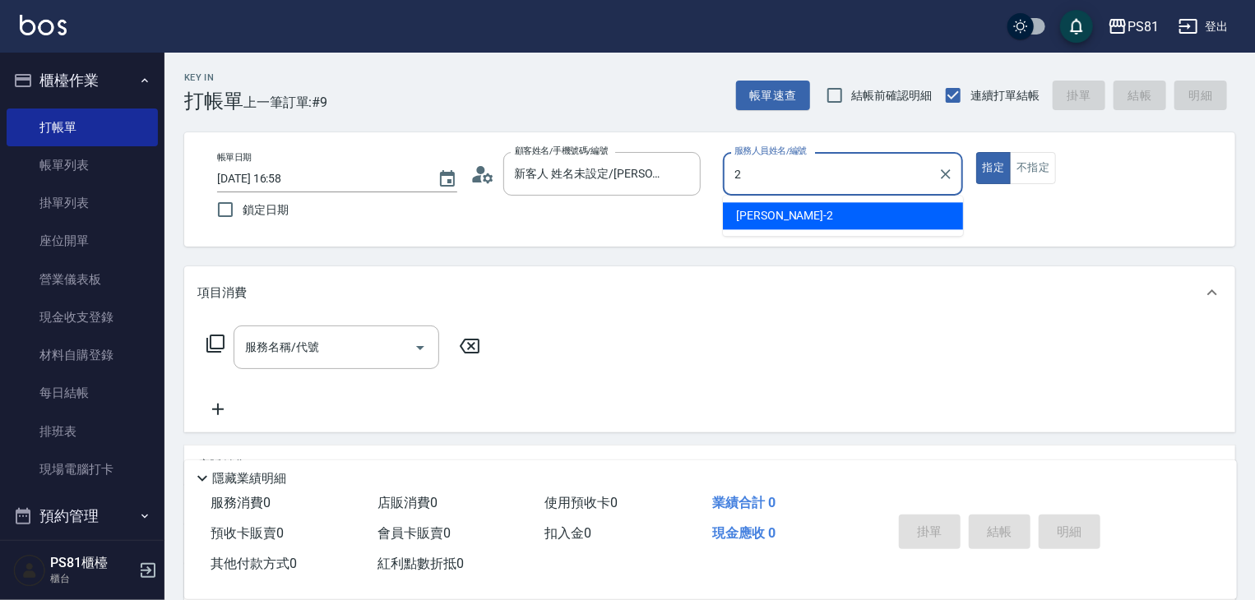
type input "[DEMOGRAPHIC_DATA]-2"
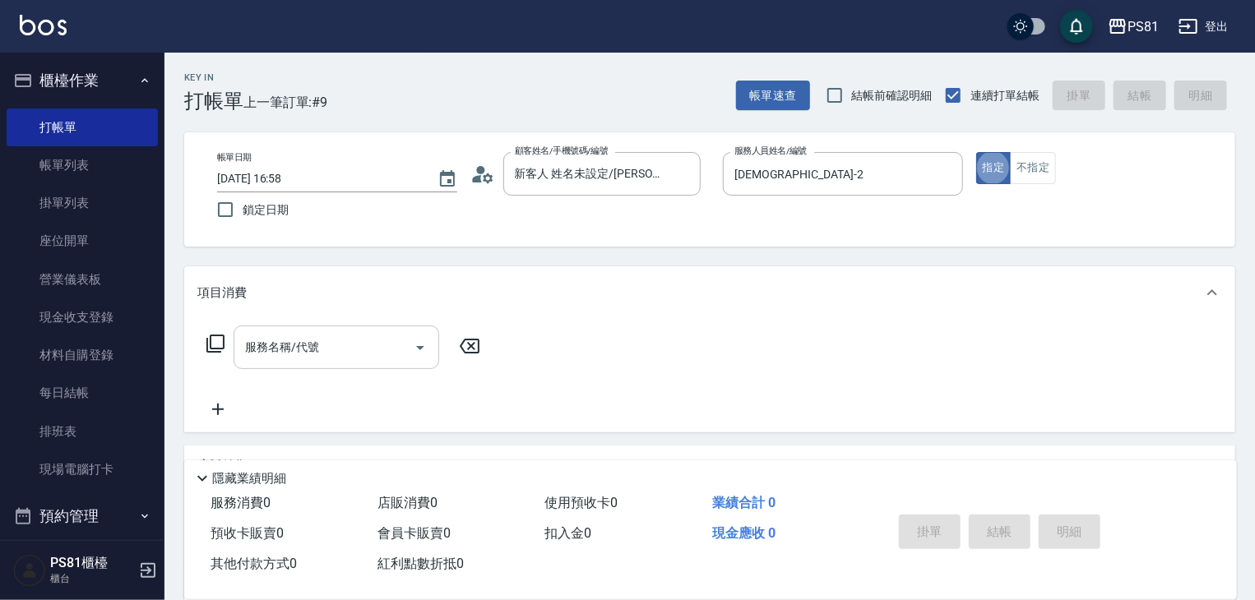
click at [391, 334] on input "服務名稱/代號" at bounding box center [324, 347] width 166 height 29
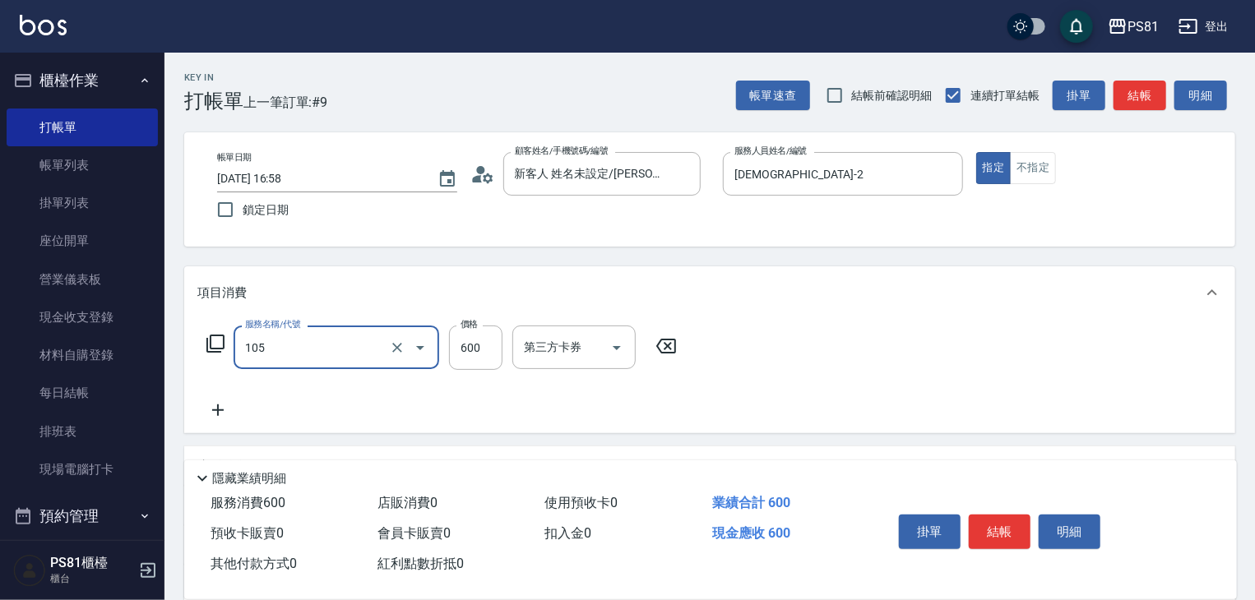
type input "A級洗剪600(105)"
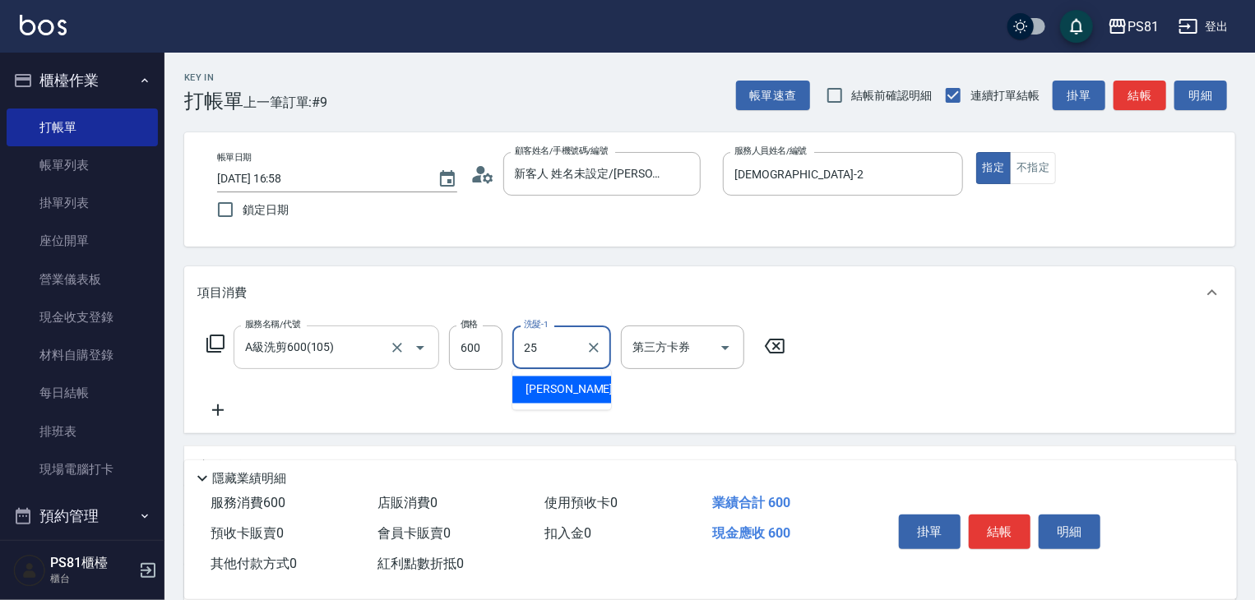
type input "[PERSON_NAME]-25"
click at [775, 417] on div "服務名稱/代號 A級洗剪600(105) 服務名稱/代號 價格 600 價格 洗髮-1 [PERSON_NAME]-25 洗髮-1 第三方卡券 第三方卡券" at bounding box center [496, 373] width 598 height 95
click at [994, 526] on button "結帳" at bounding box center [1000, 532] width 62 height 35
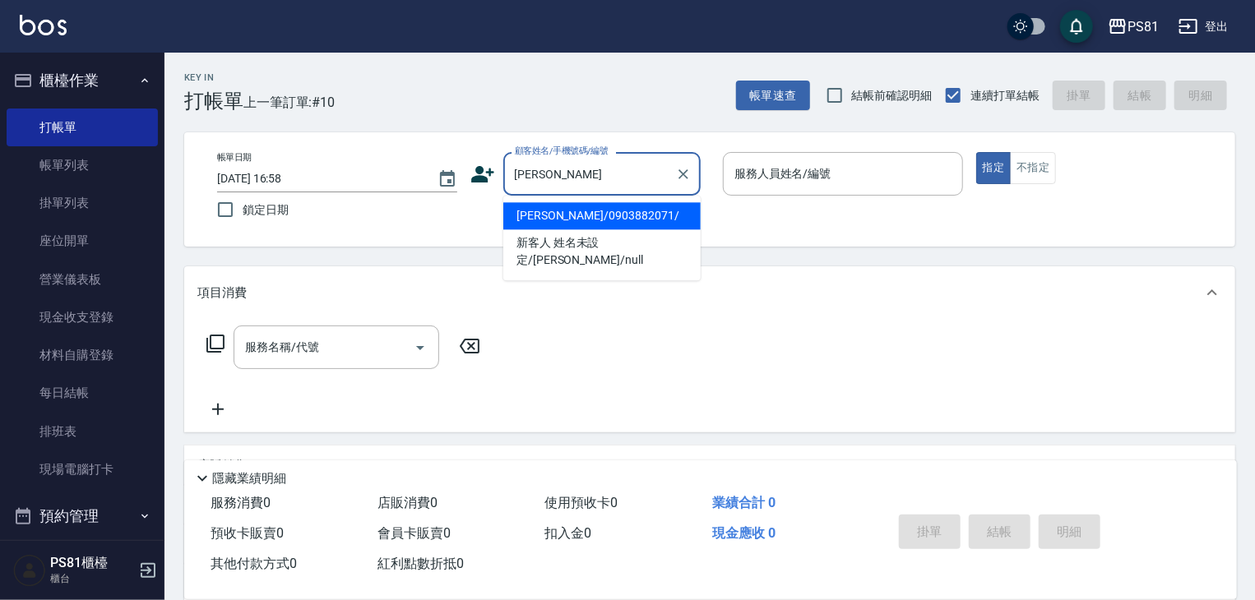
click at [569, 217] on li "[PERSON_NAME]/0903882071/" at bounding box center [601, 215] width 197 height 27
type input "[PERSON_NAME]/0903882071/"
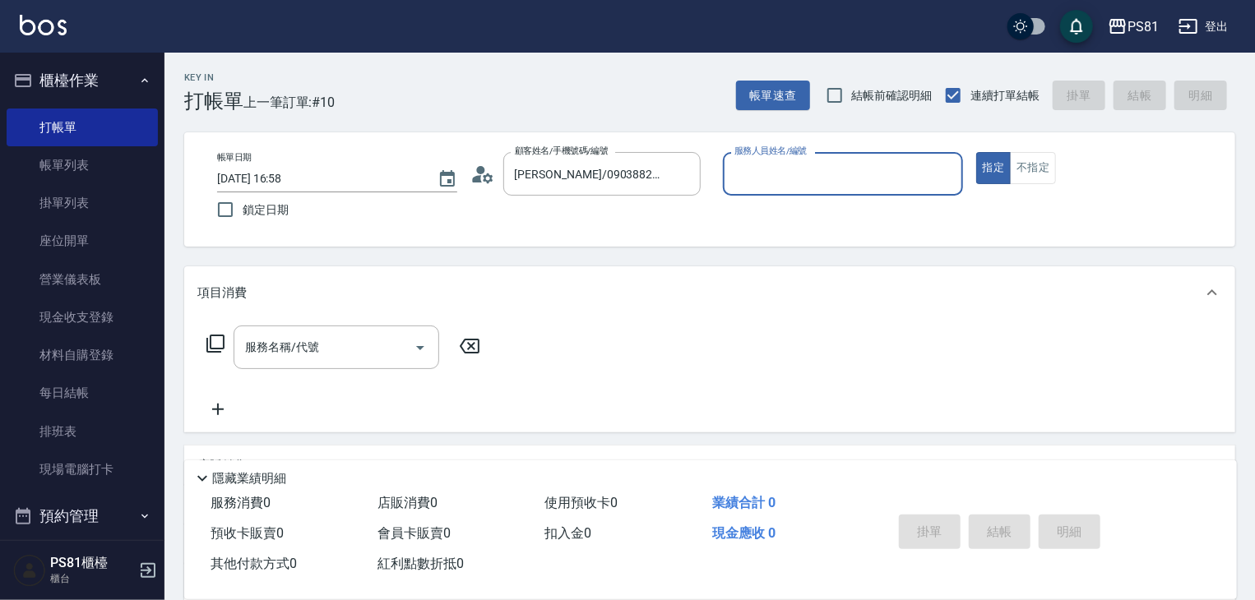
type input "[DEMOGRAPHIC_DATA]-2"
drag, startPoint x: 342, startPoint y: 294, endPoint x: 343, endPoint y: 351, distance: 57.6
click at [342, 332] on div "項目消費 服務名稱/代號 服務名稱/代號" at bounding box center [709, 349] width 1051 height 166
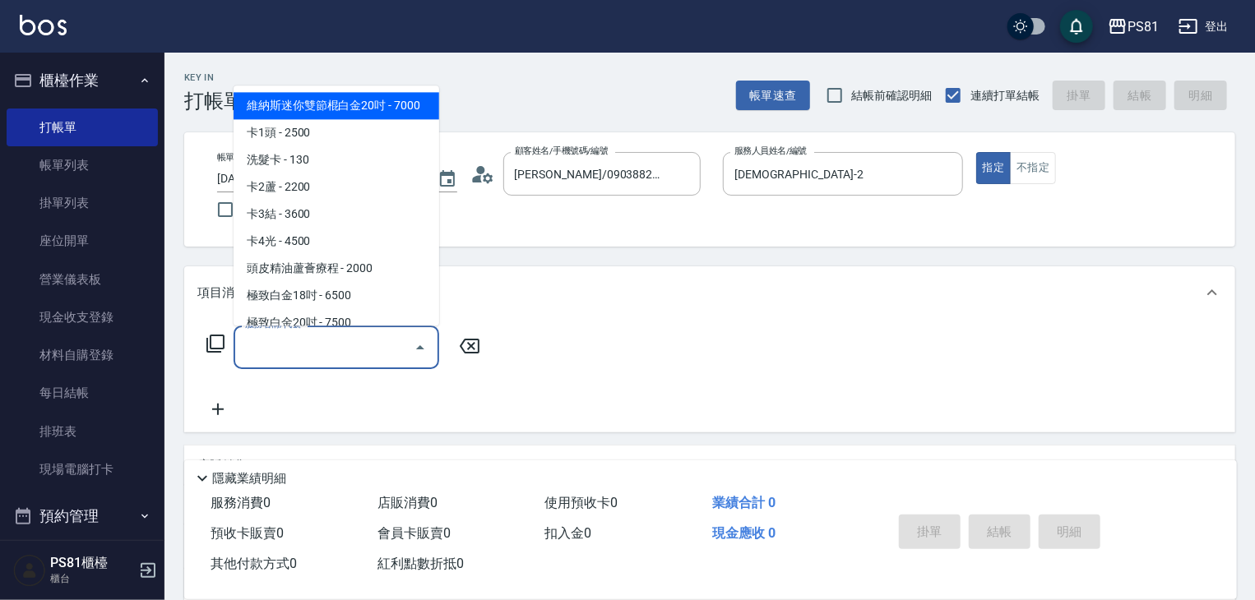
click at [343, 351] on input "服務名稱/代號" at bounding box center [324, 347] width 166 height 29
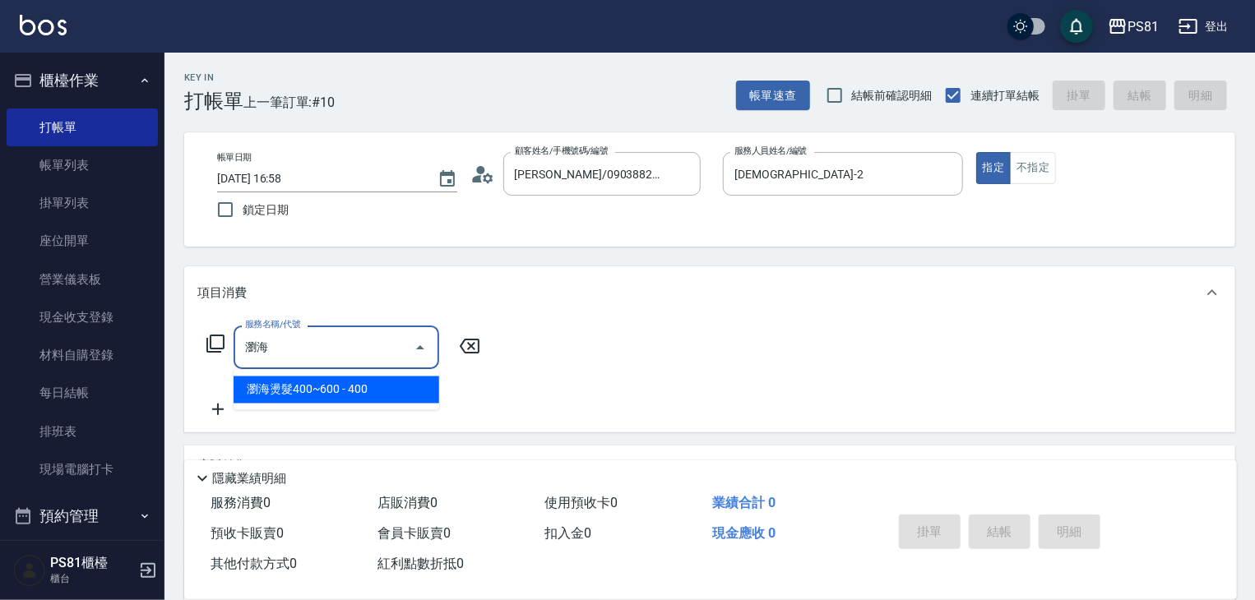
click at [355, 382] on span "瀏海燙髮400~600 - 400" at bounding box center [337, 390] width 206 height 27
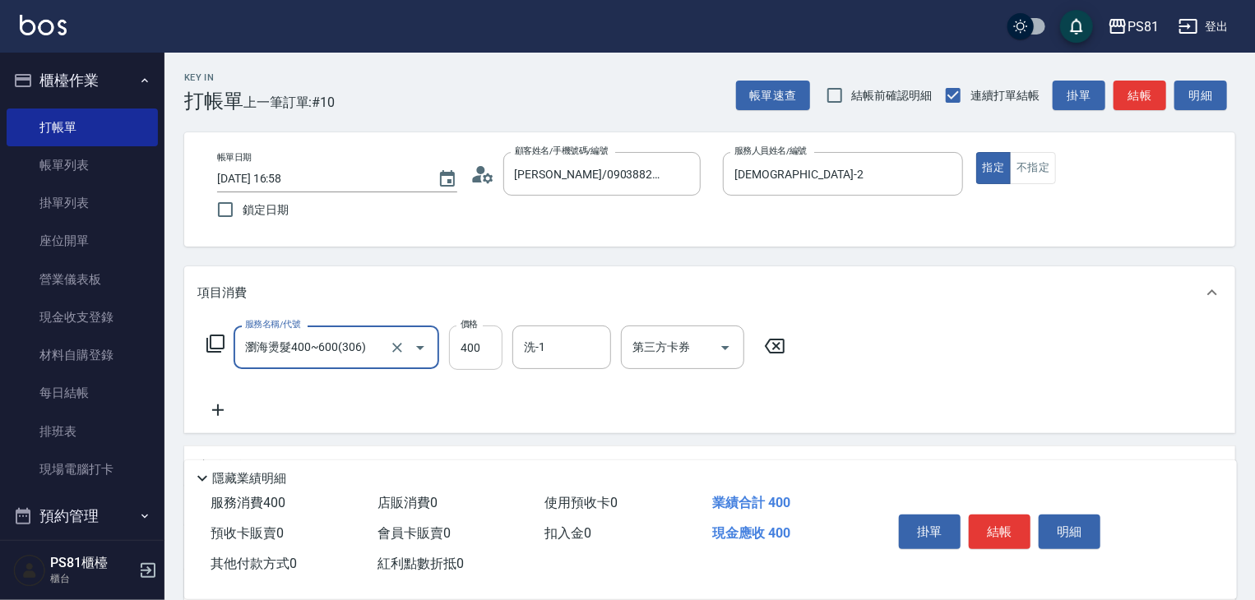
type input "瀏海燙髮400~600(306)"
click at [493, 358] on input "400" at bounding box center [475, 348] width 53 height 44
type input "800"
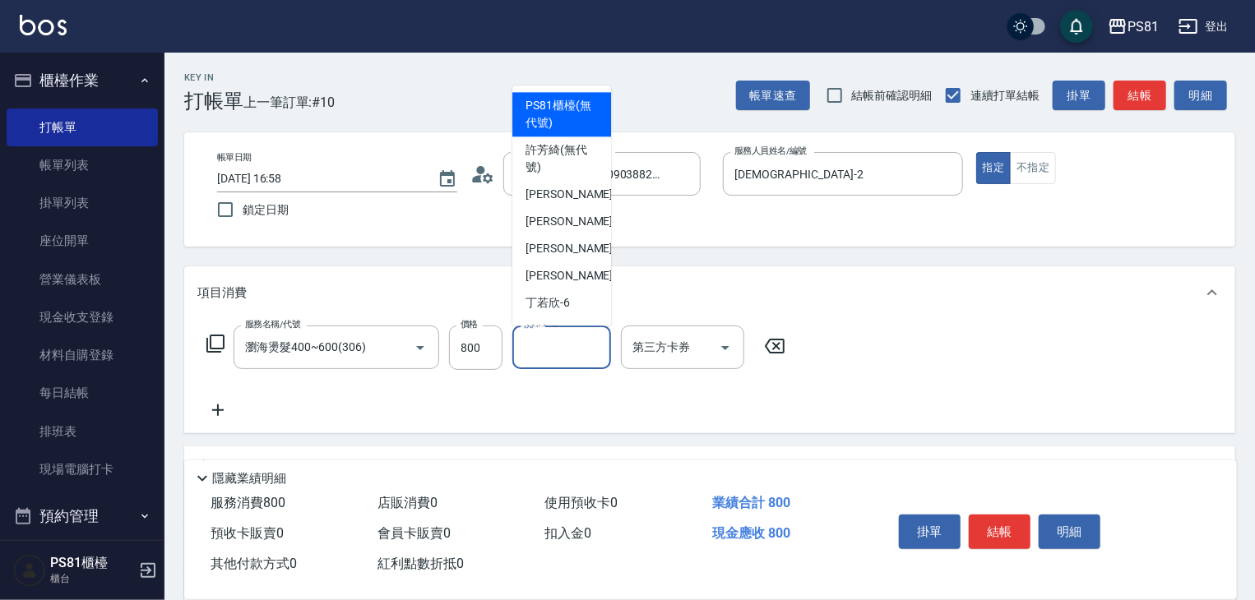
click at [521, 343] on input "洗-1" at bounding box center [562, 347] width 84 height 29
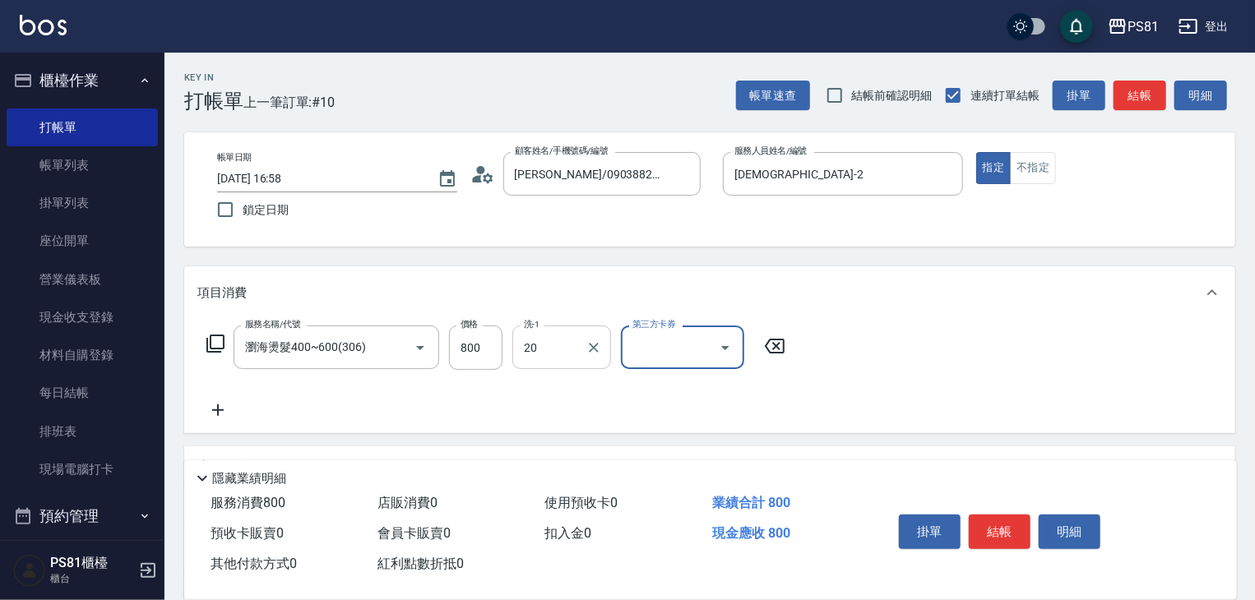
type input "[PERSON_NAME]-20"
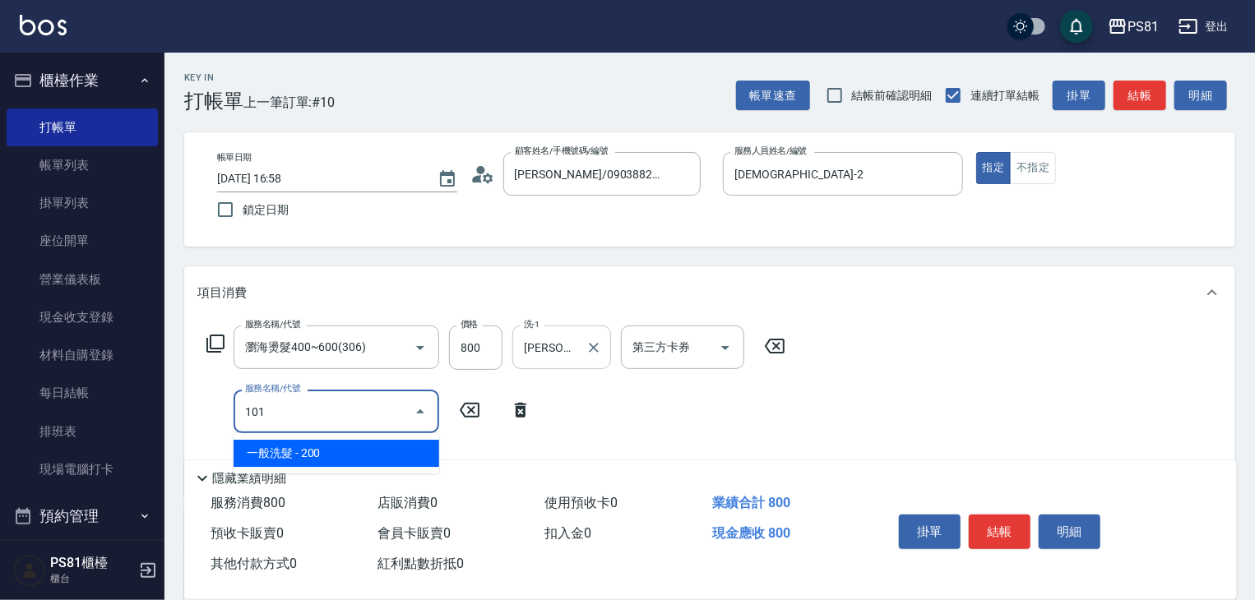
type input "一般洗髮(101)"
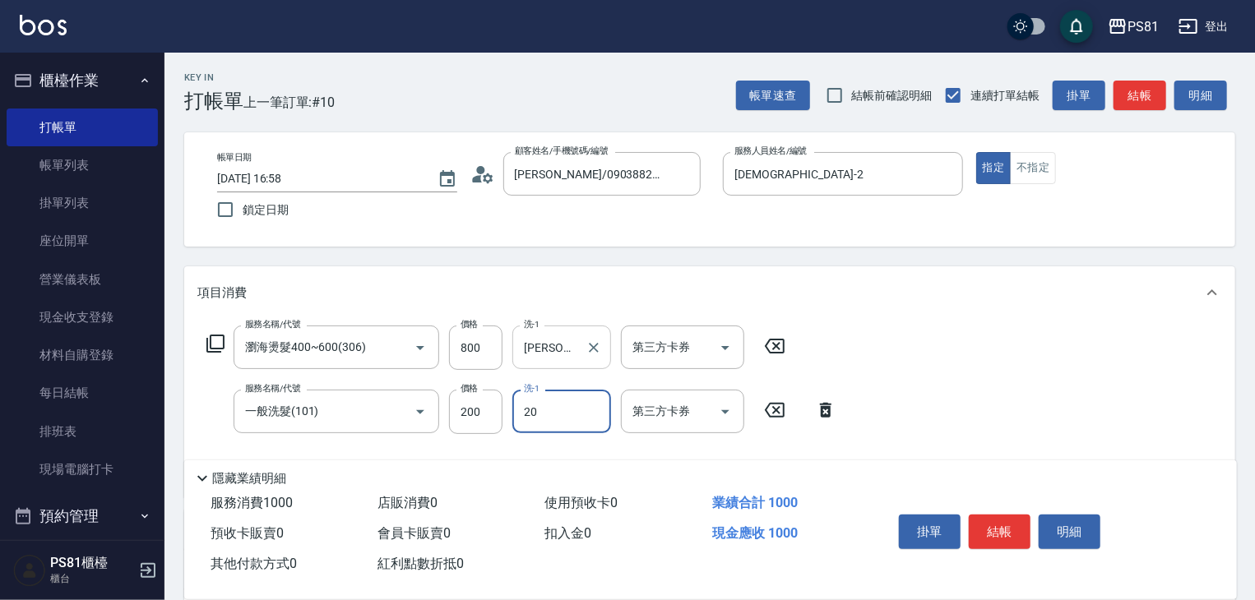
type input "[PERSON_NAME]-20"
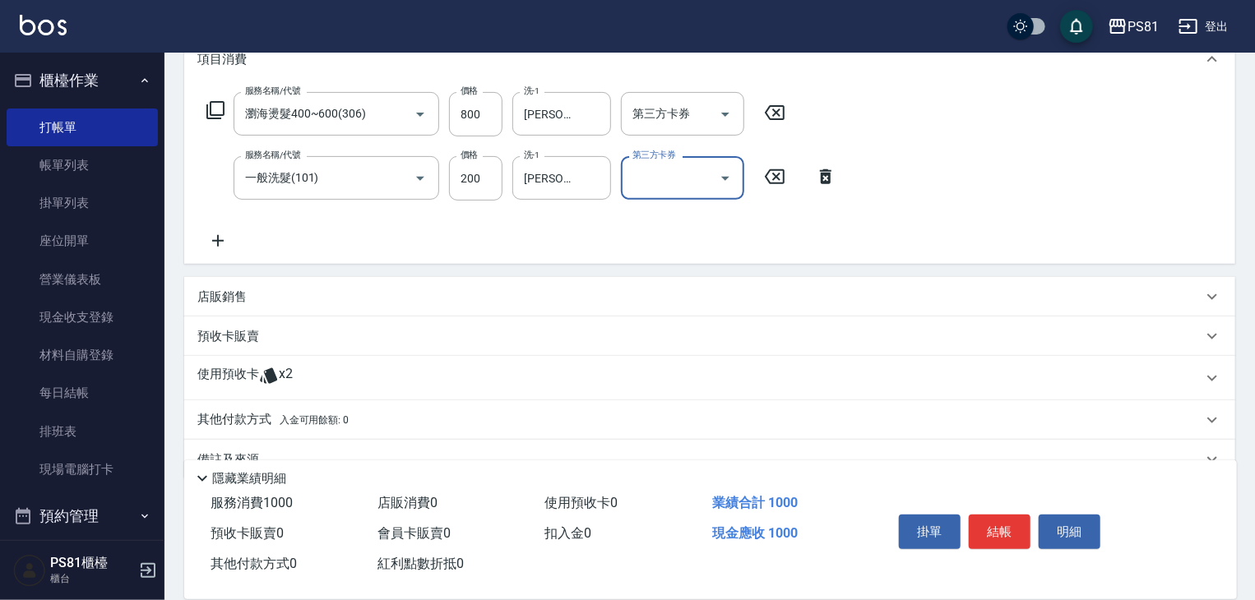
scroll to position [247, 0]
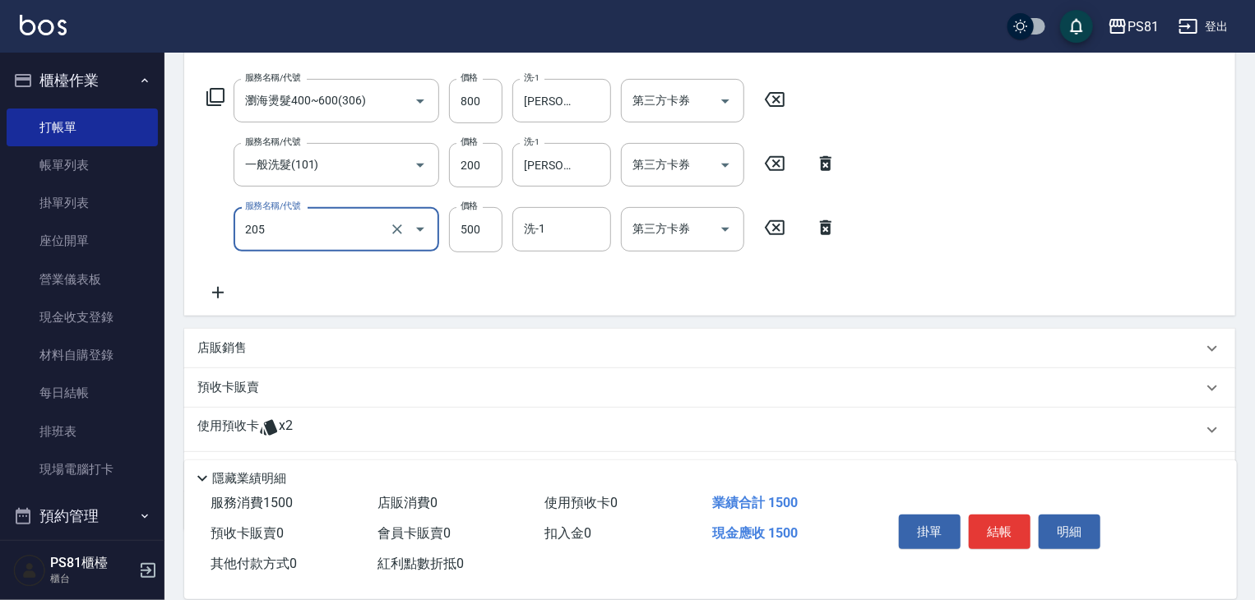
type input "A級單剪400(205)"
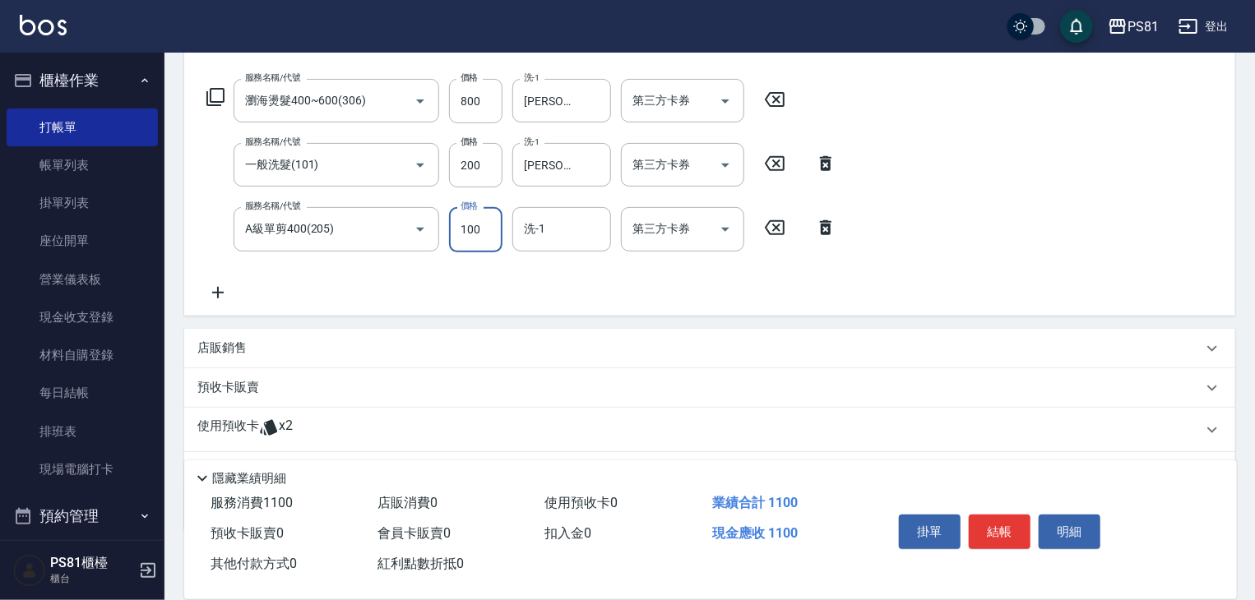
type input "100"
click at [622, 286] on div "服務名稱/代號 瀏海燙髮400~600(306) 服務名稱/代號 價格 800 價格 洗-1 [PERSON_NAME]-20 洗-1 第三方卡券 第三方卡券…" at bounding box center [521, 190] width 649 height 223
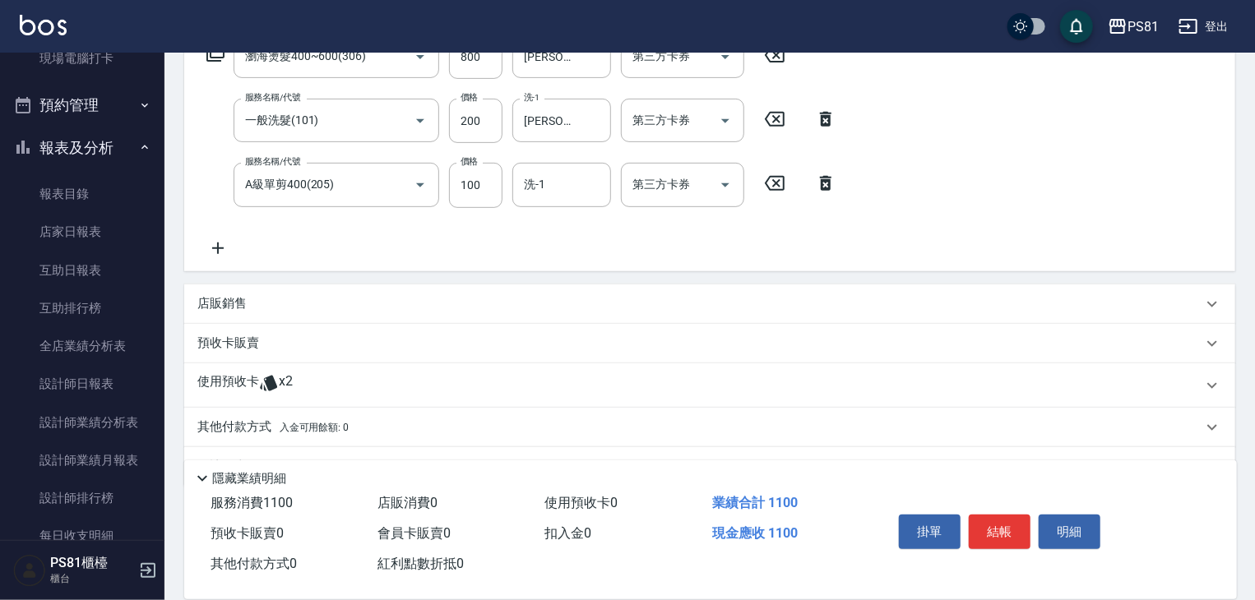
scroll to position [333, 0]
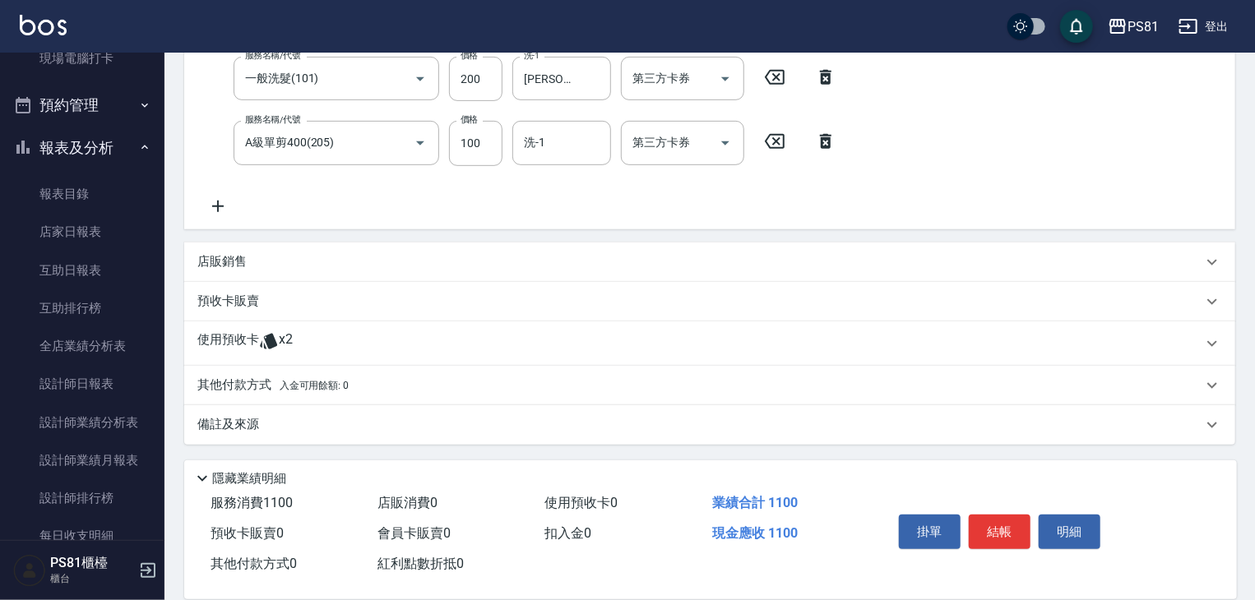
click at [300, 383] on span "入金可用餘額: 0" at bounding box center [315, 386] width 70 height 12
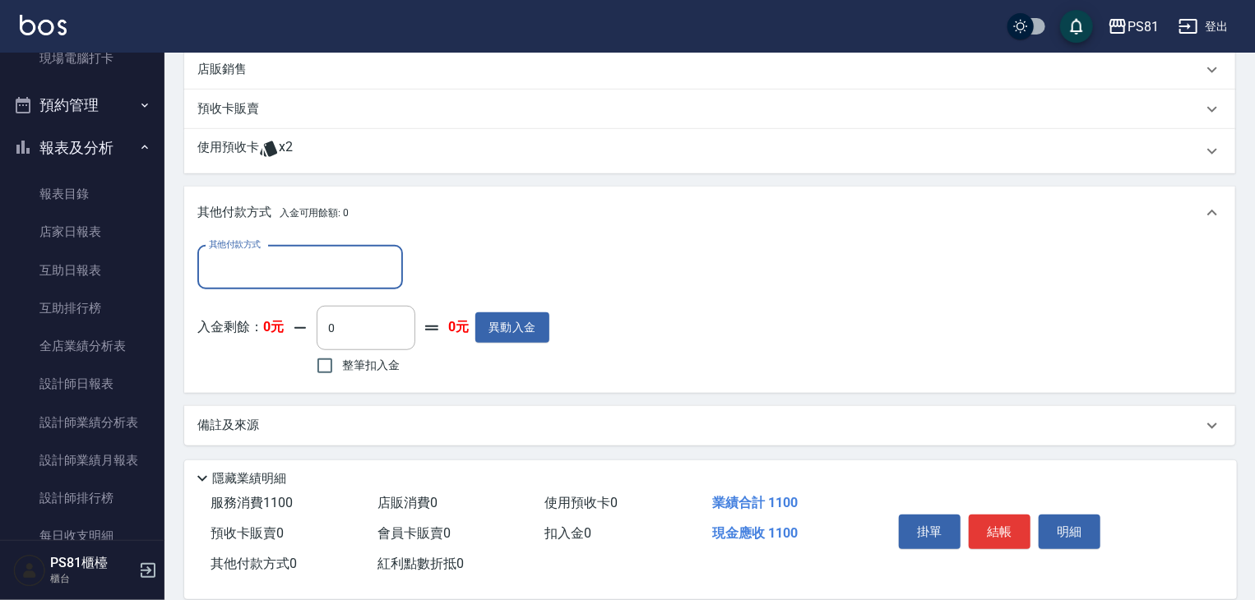
scroll to position [526, 0]
click at [318, 276] on input "其他付款方式" at bounding box center [300, 267] width 191 height 29
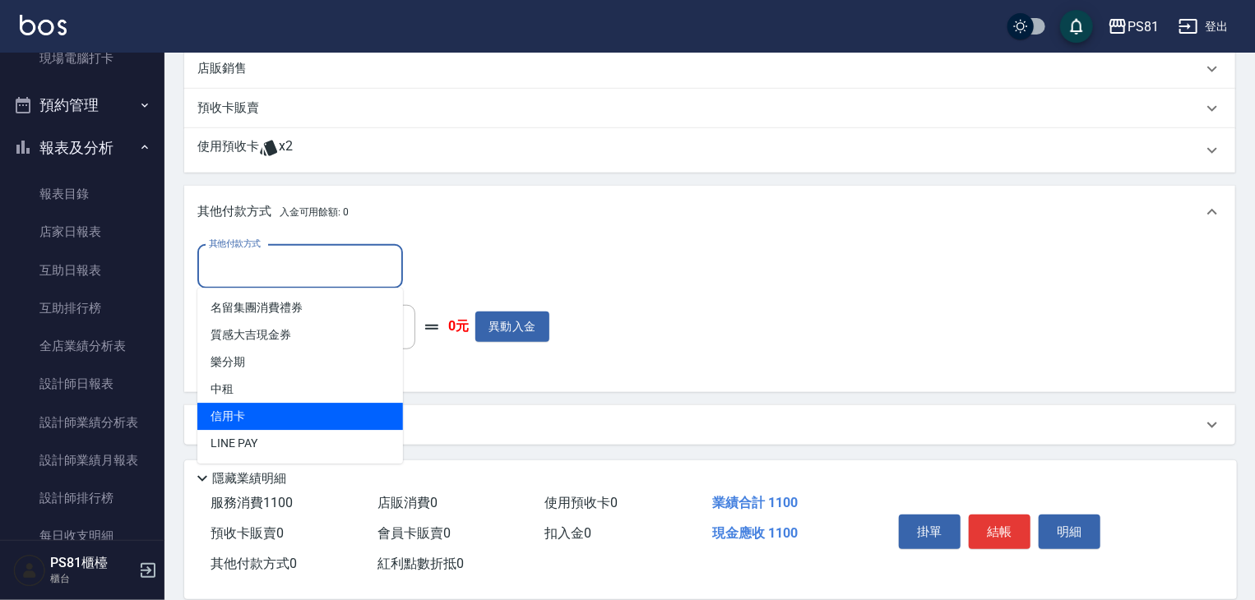
click at [257, 411] on span "信用卡" at bounding box center [300, 416] width 206 height 27
type input "信用卡"
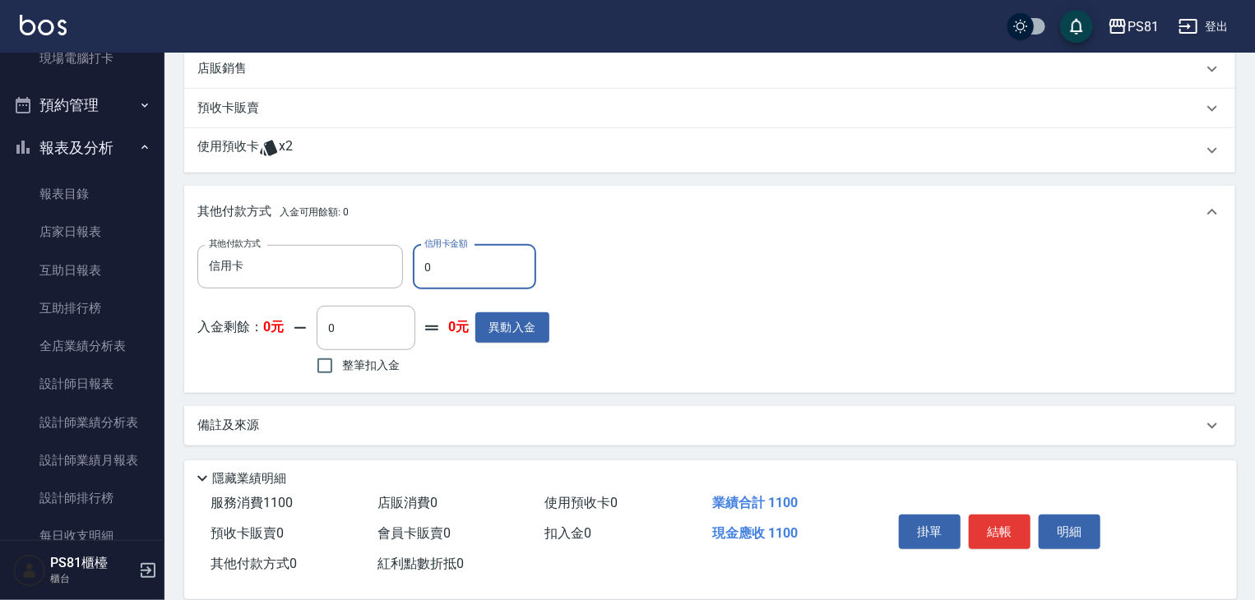
click at [457, 261] on input "0" at bounding box center [474, 267] width 123 height 44
type input "1100"
drag, startPoint x: 816, startPoint y: 339, endPoint x: 963, endPoint y: 386, distance: 154.5
click at [823, 340] on div "其他付款方式 信用卡 其他付款方式 信用卡金額 1100 信用卡金額 入金剩餘： 0元 0 ​ 整筆扣入金 0元 異動入金" at bounding box center [709, 312] width 1025 height 135
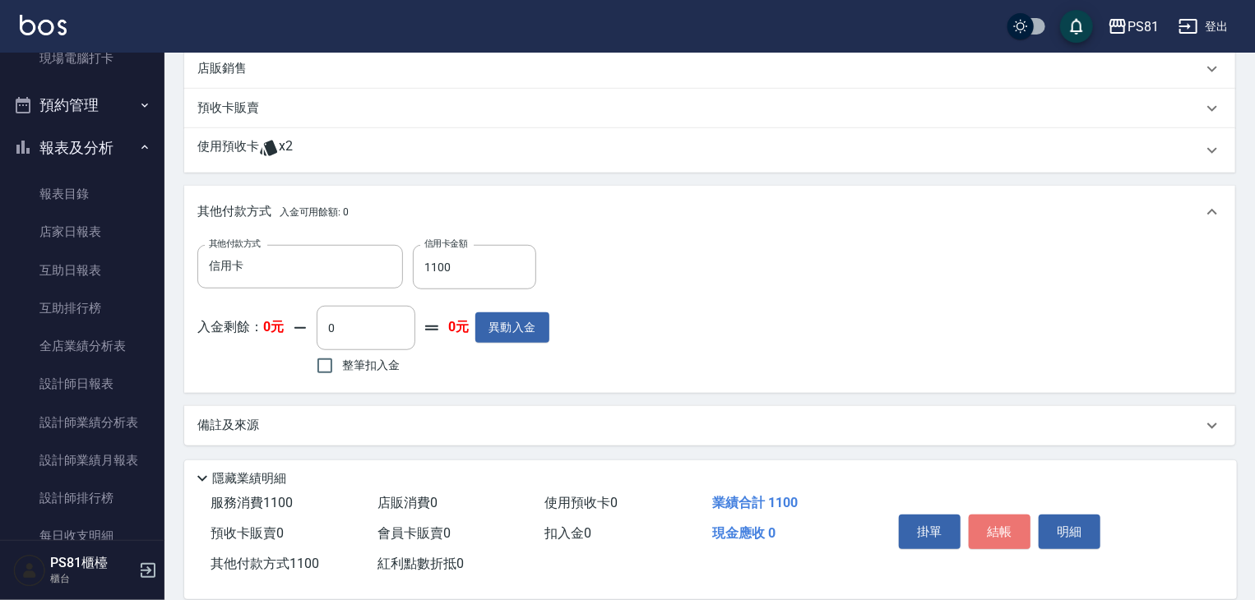
click at [1010, 535] on button "結帳" at bounding box center [1000, 532] width 62 height 35
type input "[DATE] 16:59"
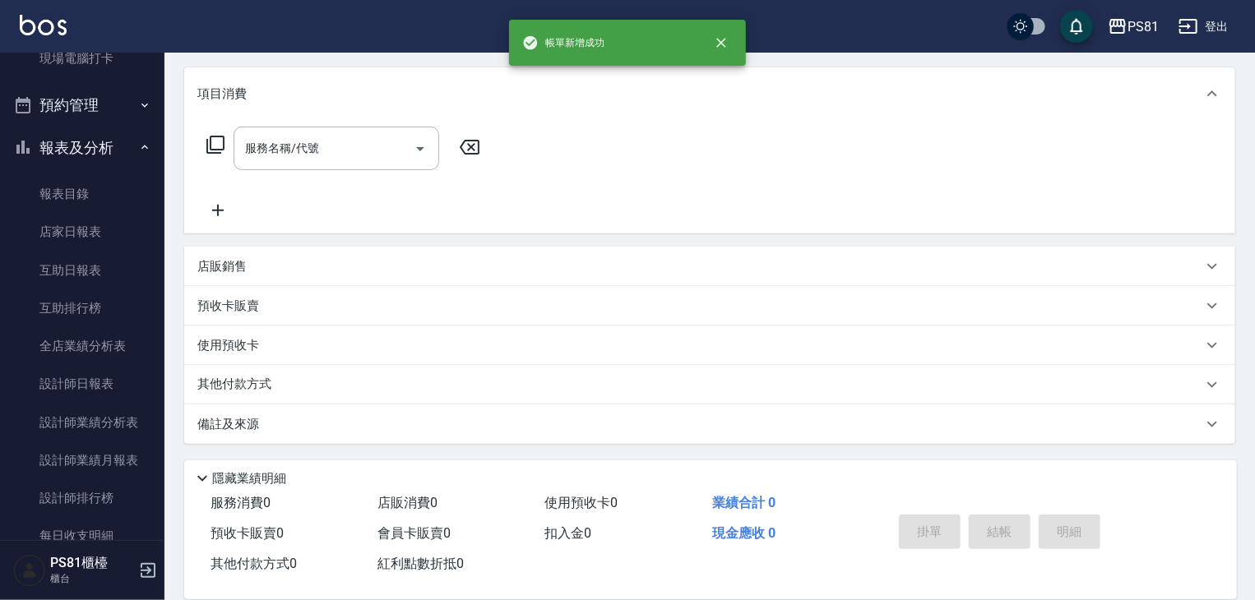
scroll to position [0, 0]
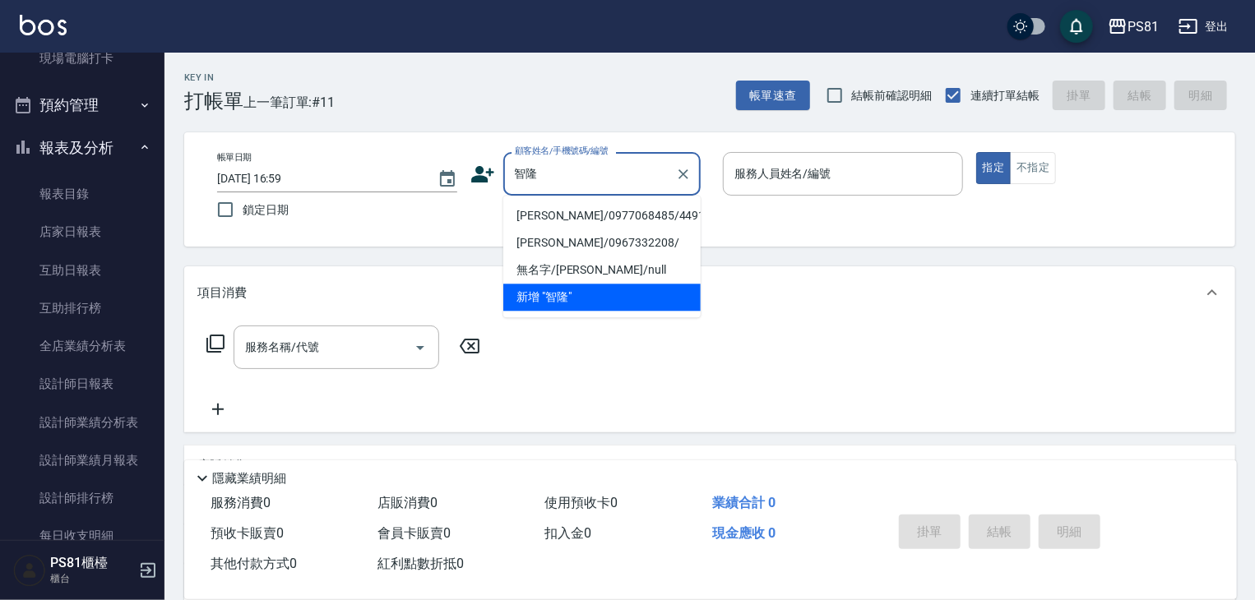
click at [574, 209] on li "[PERSON_NAME]/0977068485/4491" at bounding box center [601, 215] width 197 height 27
type input "[PERSON_NAME]/0977068485/4491"
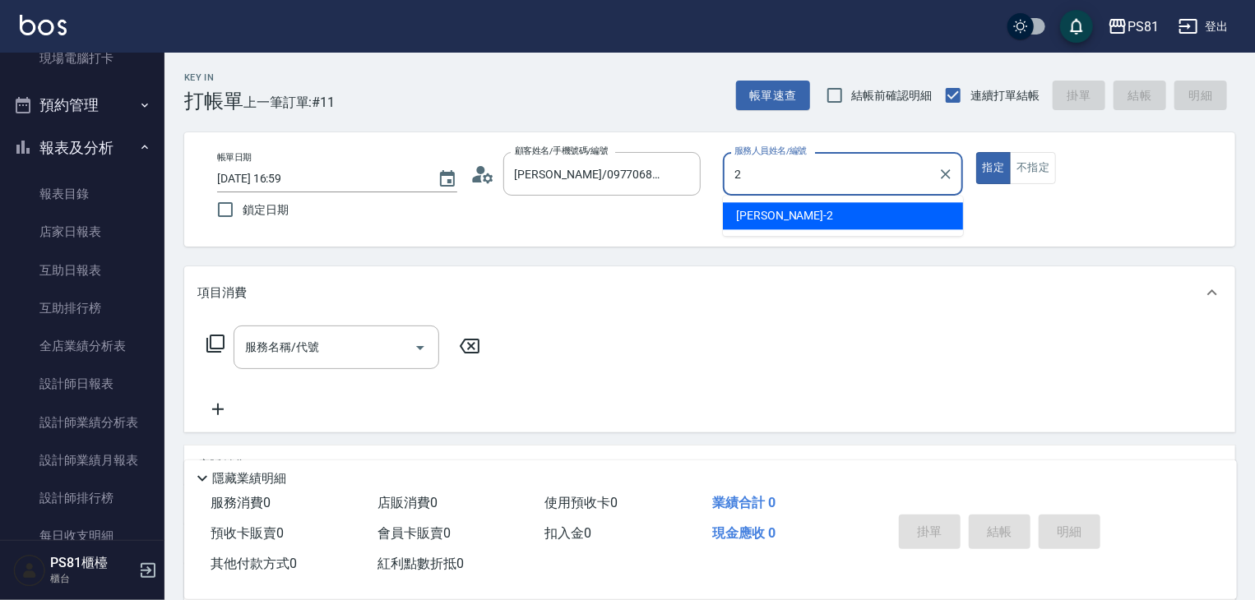
type input "[DEMOGRAPHIC_DATA]-2"
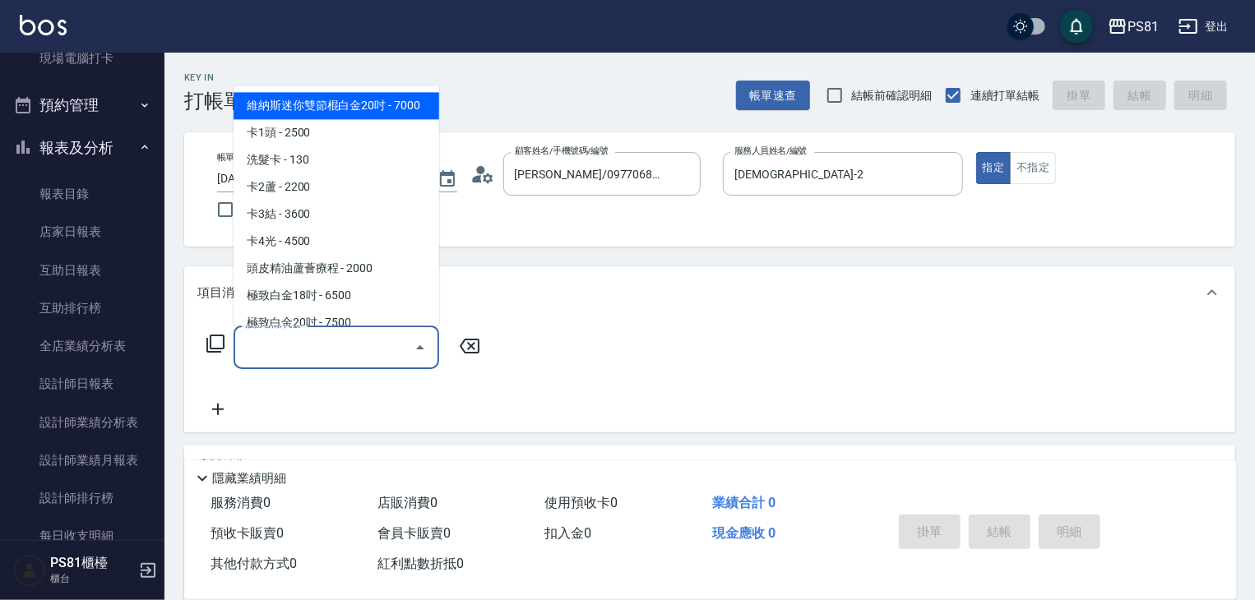
click at [365, 349] on input "服務名稱/代號" at bounding box center [324, 347] width 166 height 29
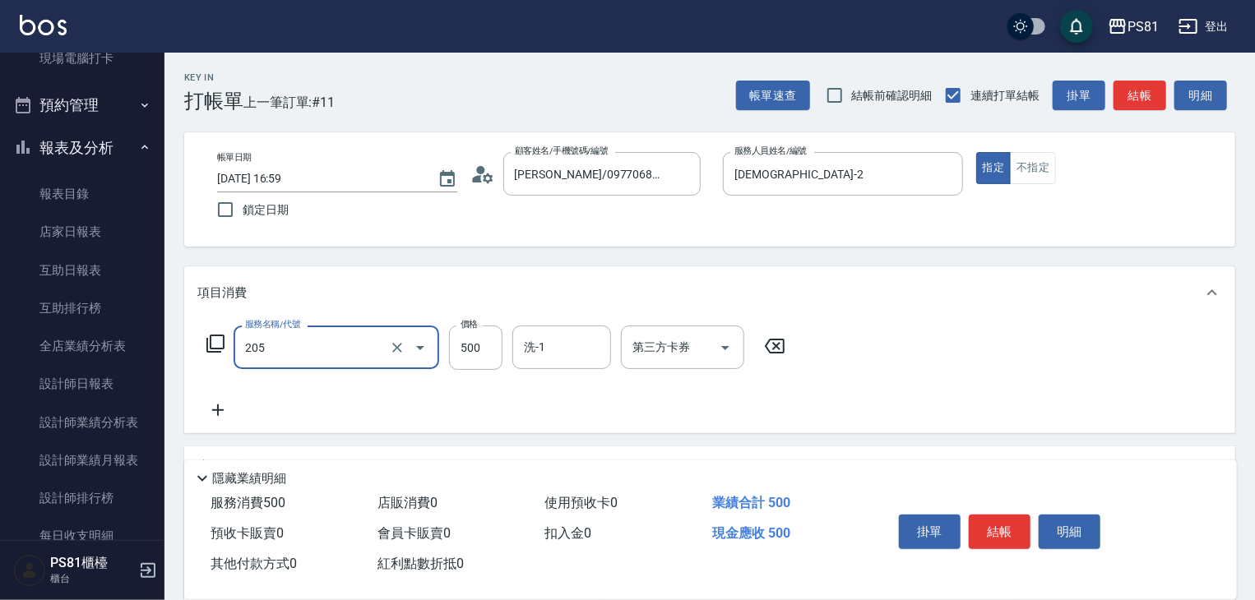
type input "A級單剪400(205)"
click at [424, 393] on div "服務名稱/代號 A級單剪400(205) 服務名稱/代號 價格 500 價格 洗-1 洗-1 第三方卡券 第三方卡券" at bounding box center [496, 373] width 598 height 95
click at [991, 540] on button "結帳" at bounding box center [1000, 532] width 62 height 35
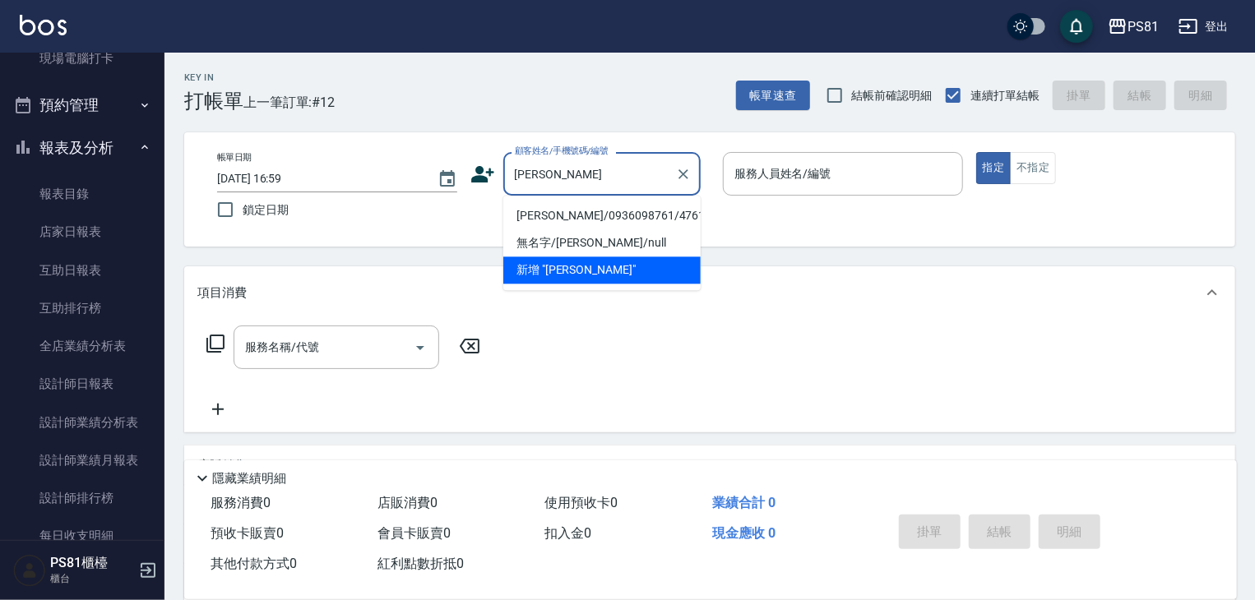
click at [591, 221] on li "[PERSON_NAME]/0936098761/4761" at bounding box center [601, 215] width 197 height 27
type input "[PERSON_NAME]/0936098761/4761"
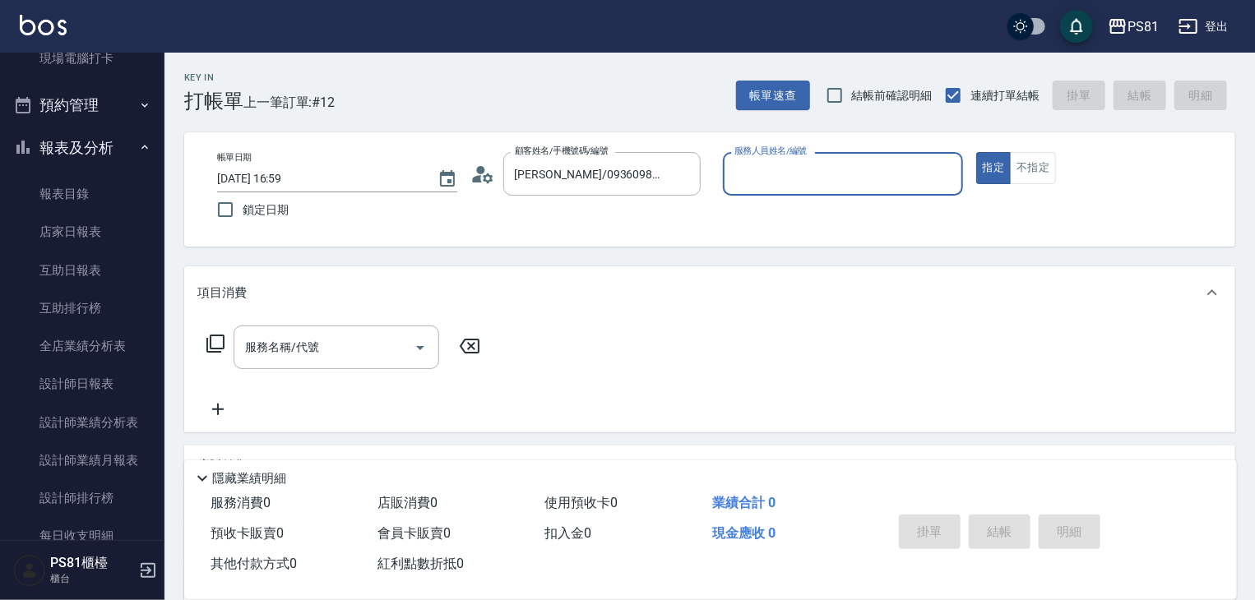
type input "[DEMOGRAPHIC_DATA]-2"
click at [325, 346] on input "服務名稱/代號" at bounding box center [324, 347] width 166 height 29
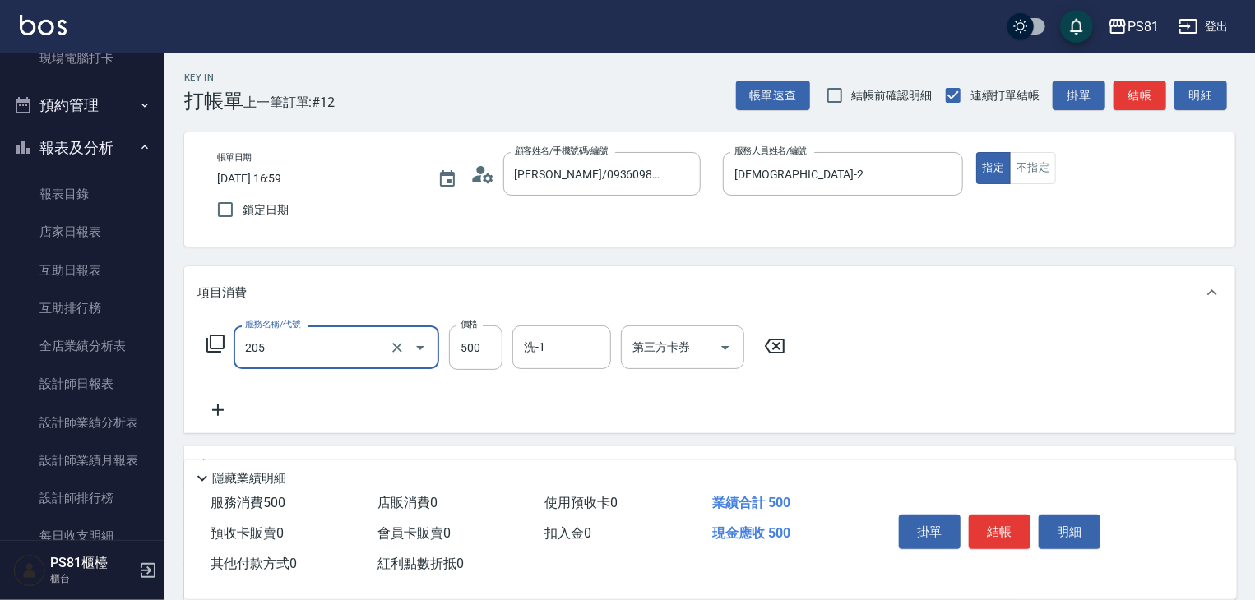
type input "A級單剪400(205)"
drag, startPoint x: 531, startPoint y: 432, endPoint x: 809, endPoint y: 442, distance: 279.0
click at [531, 432] on div "服務名稱/代號 A級單剪400(205) 服務名稱/代號 價格 500 價格 洗-1 洗-1 第三方卡券 第三方卡券" at bounding box center [709, 376] width 1051 height 114
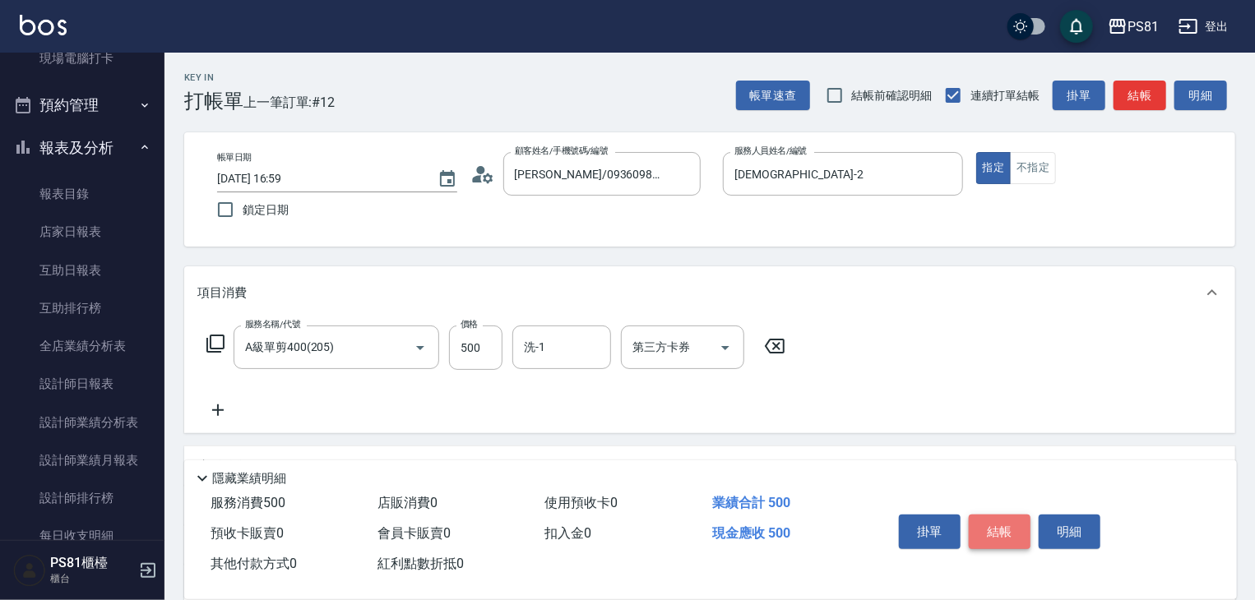
click at [1017, 533] on button "結帳" at bounding box center [1000, 532] width 62 height 35
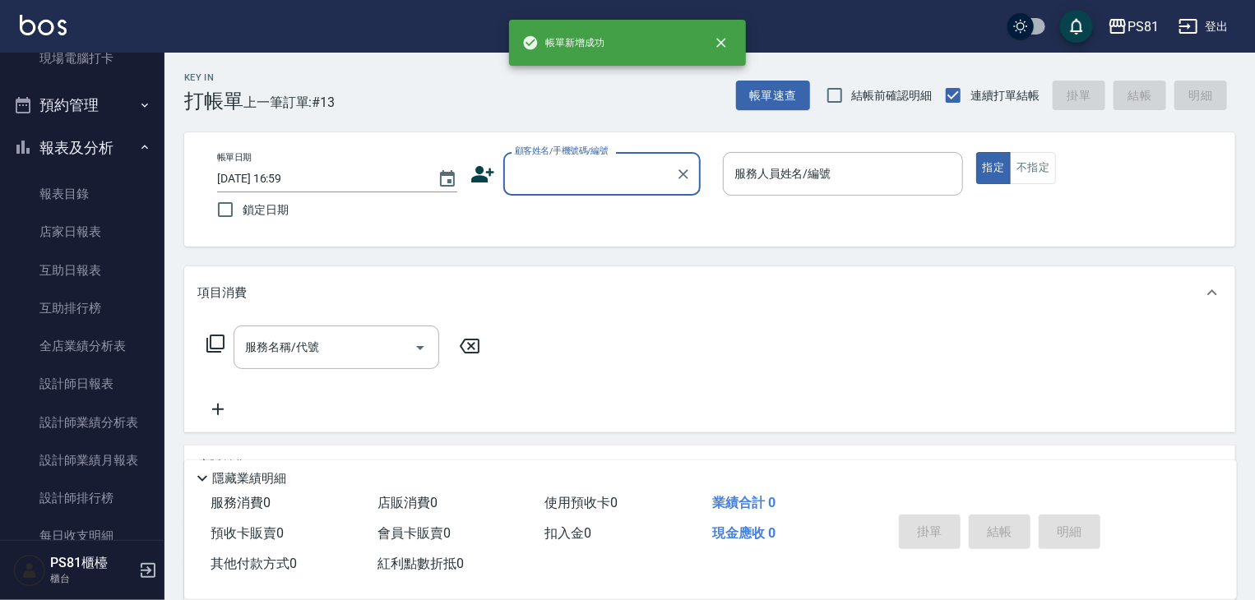
click at [597, 188] on div "顧客姓名/手機號碼/編號" at bounding box center [601, 174] width 197 height 44
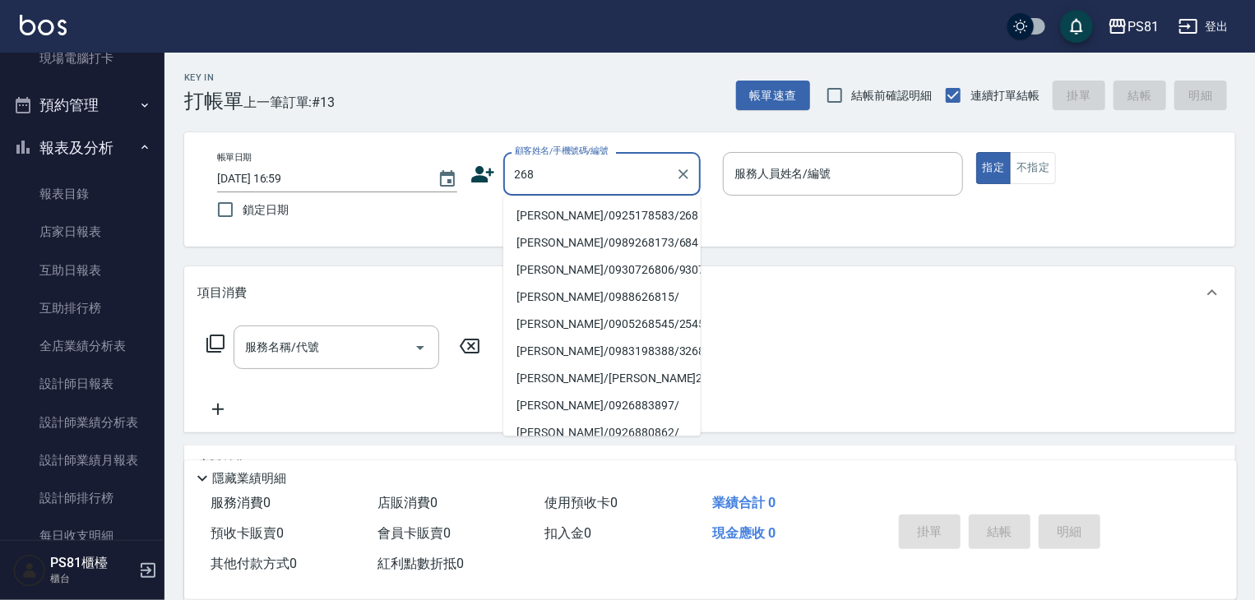
type input "[PERSON_NAME]/0925178583/268"
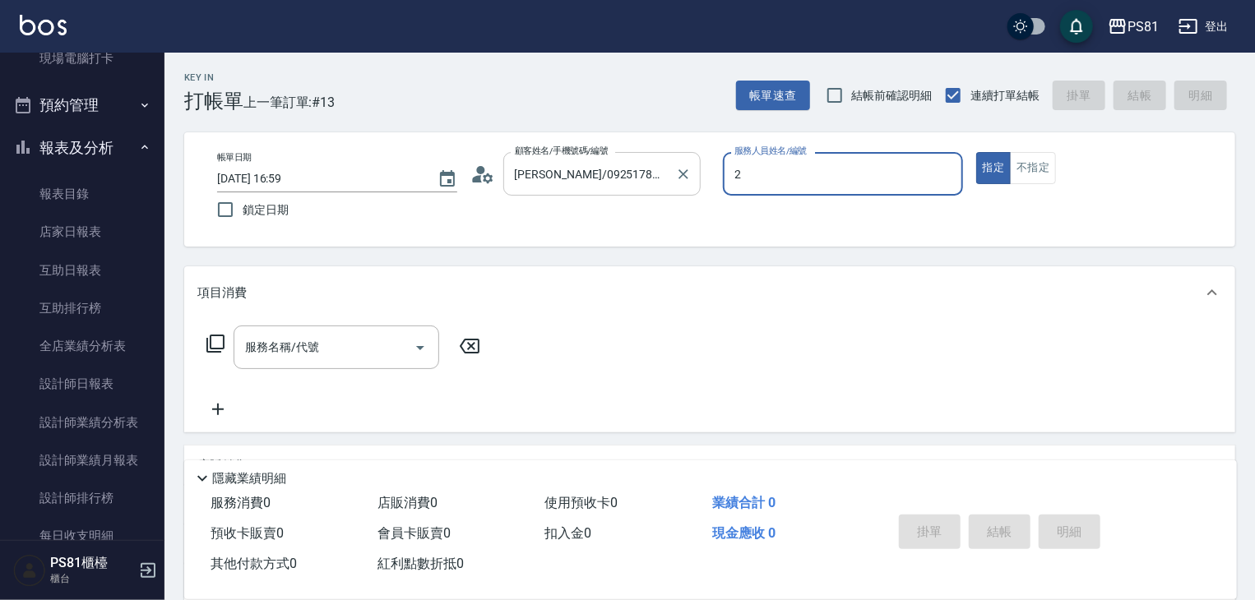
type input "[DEMOGRAPHIC_DATA]-2"
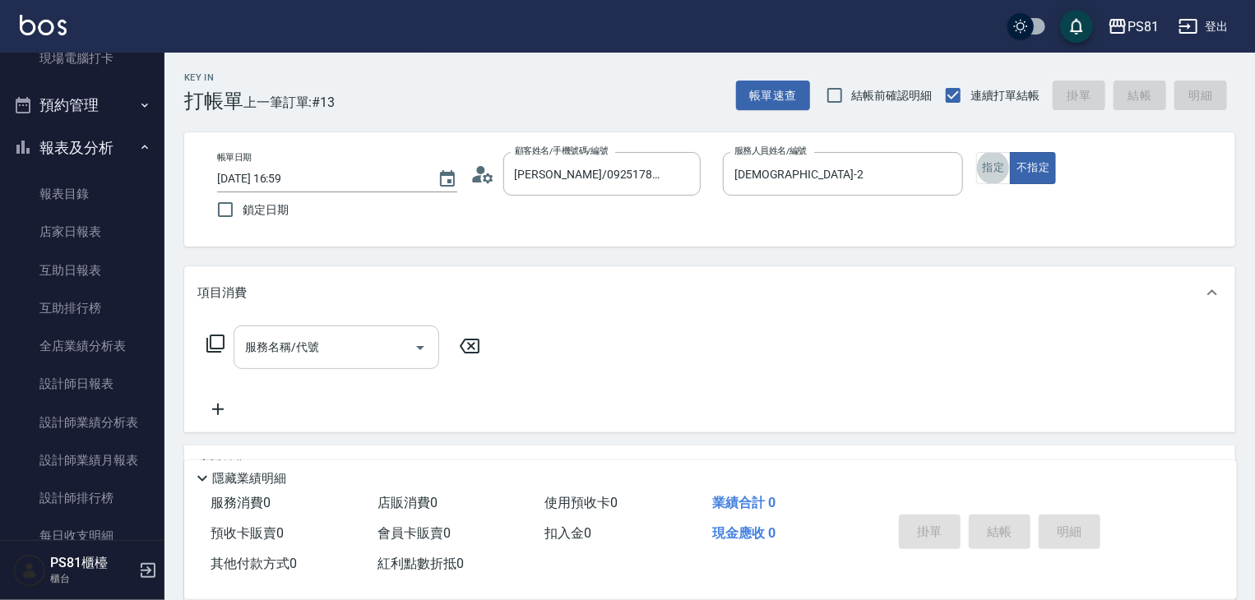
click at [335, 360] on input "服務名稱/代號" at bounding box center [324, 347] width 166 height 29
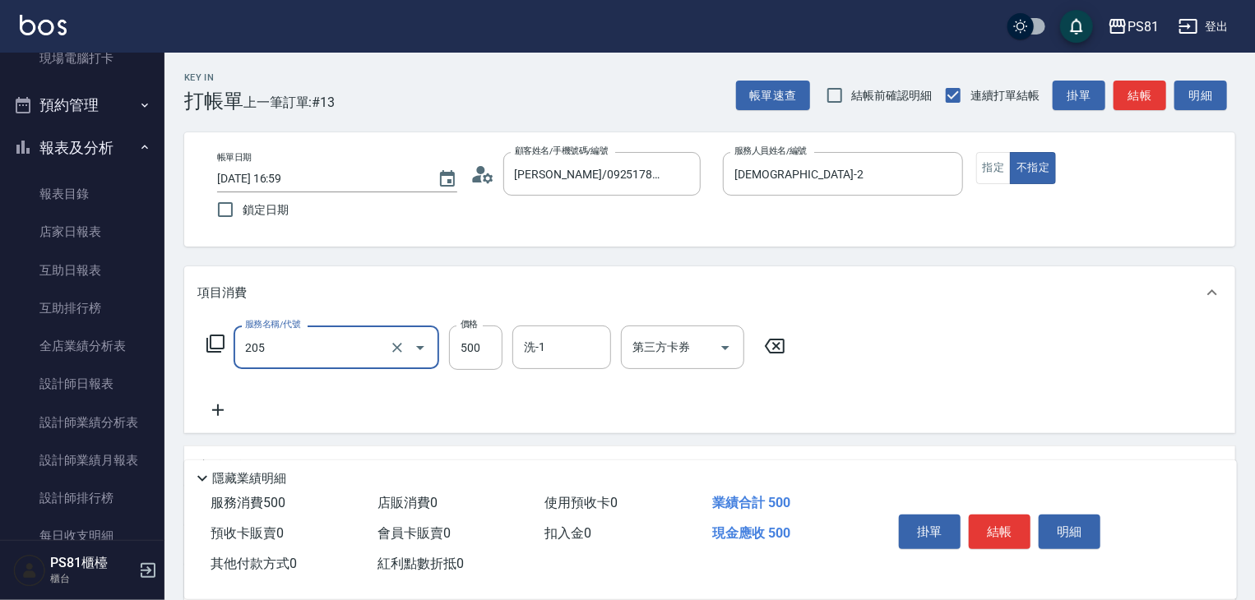
type input "A級單剪400(205)"
click at [415, 391] on div "服務名稱/代號 A級單剪400(205) 服務名稱/代號 價格 500 價格 洗-1 洗-1 第三方卡券 第三方卡券" at bounding box center [496, 373] width 598 height 95
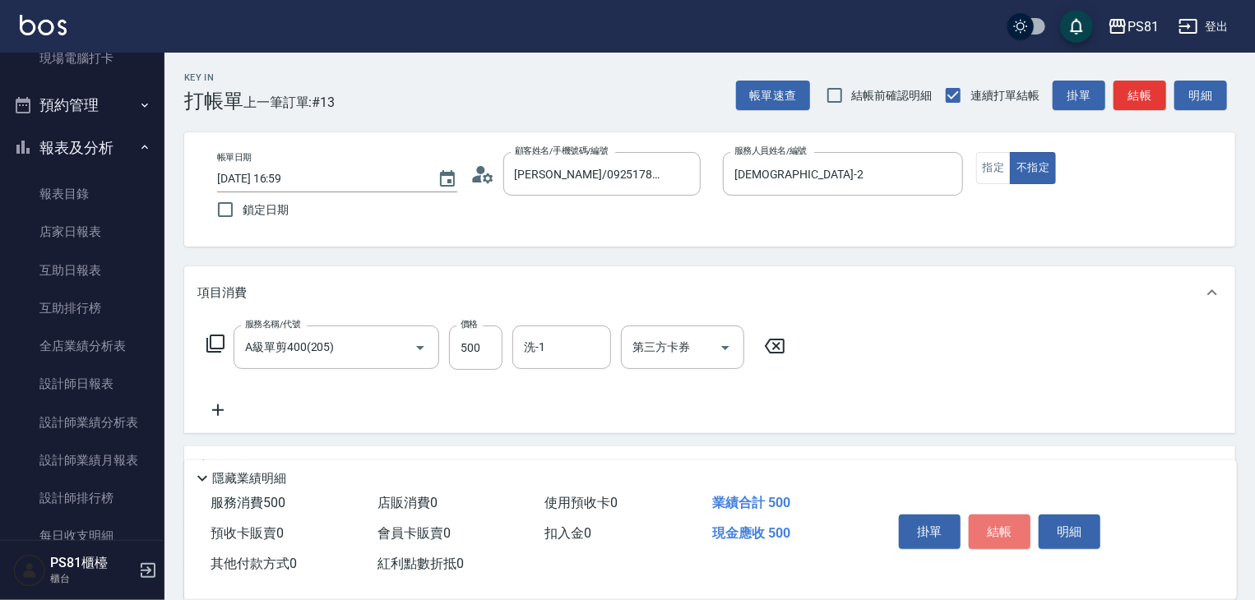
click at [1013, 537] on button "結帳" at bounding box center [1000, 532] width 62 height 35
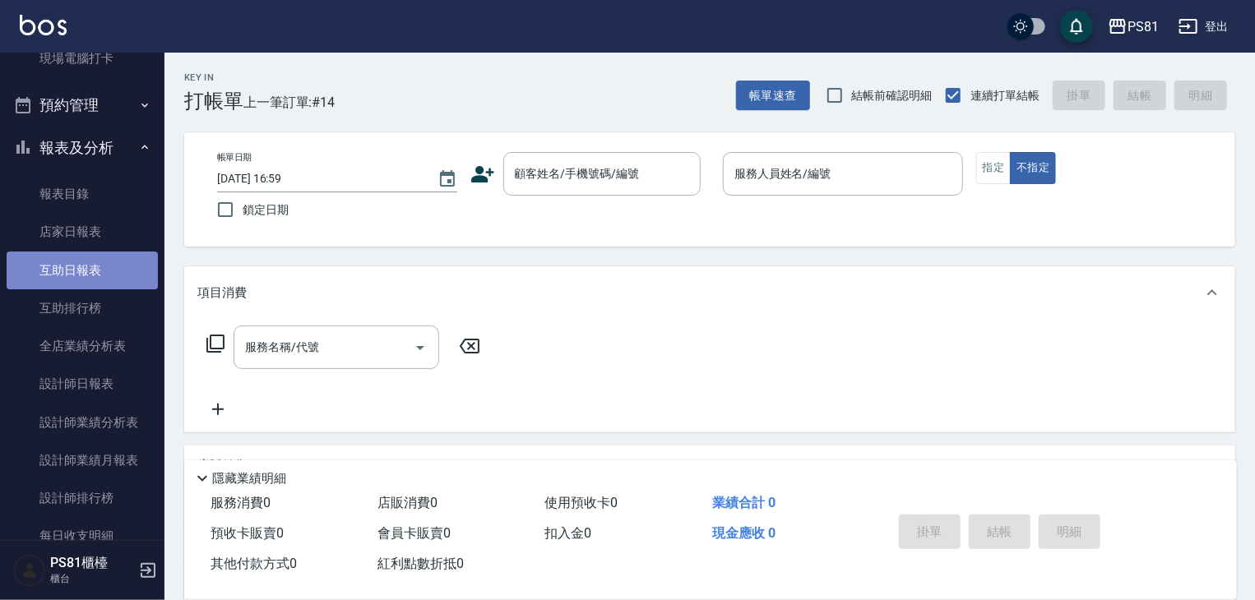
click at [123, 283] on link "互助日報表" at bounding box center [82, 271] width 151 height 38
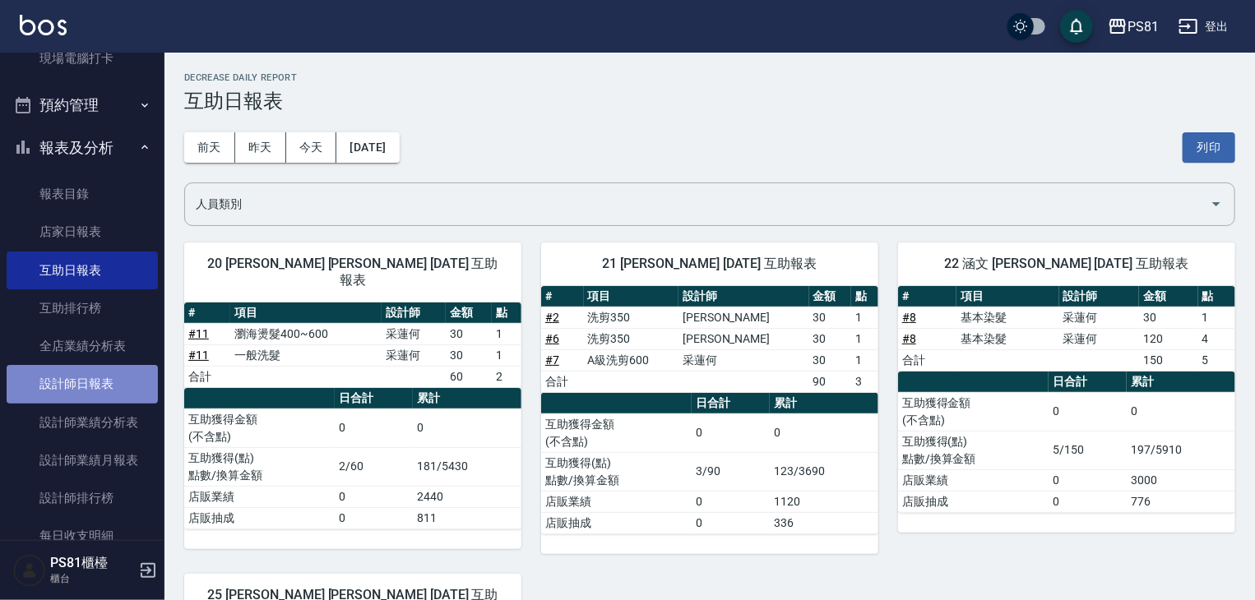
click at [125, 389] on link "設計師日報表" at bounding box center [82, 384] width 151 height 38
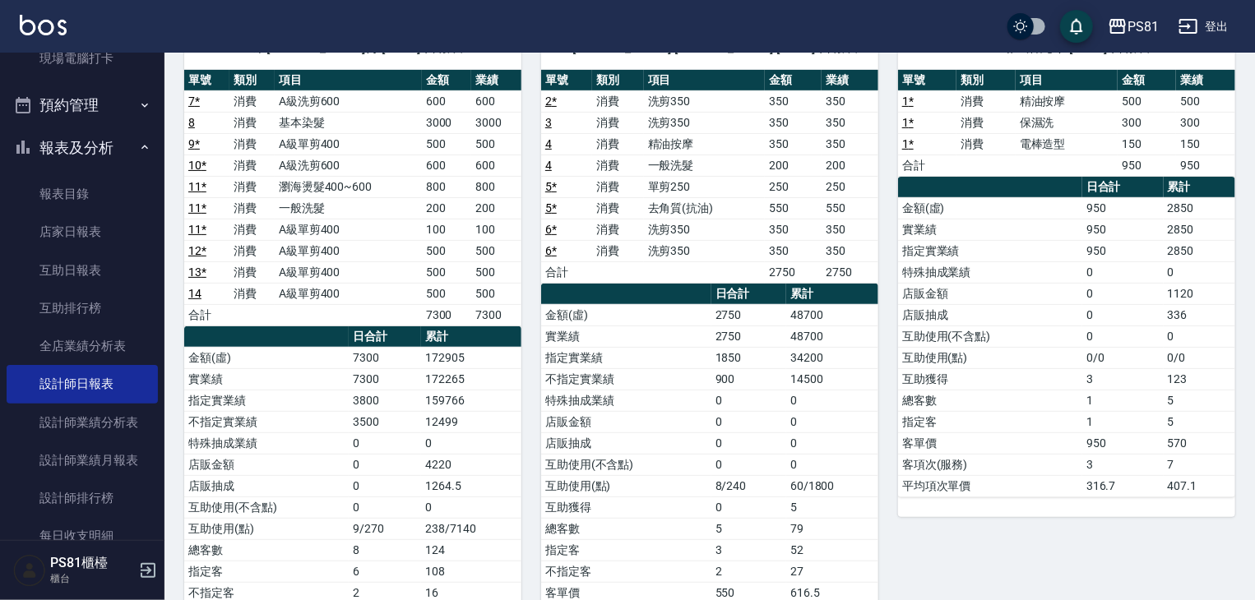
scroll to position [165, 0]
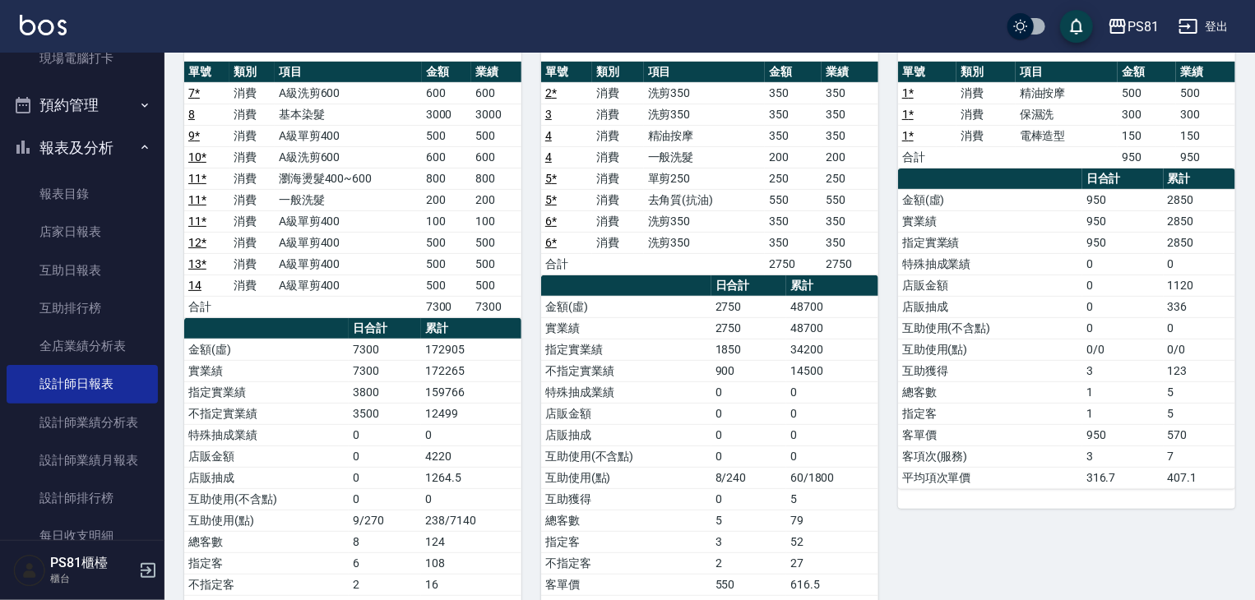
click at [487, 406] on td "12499" at bounding box center [471, 413] width 100 height 21
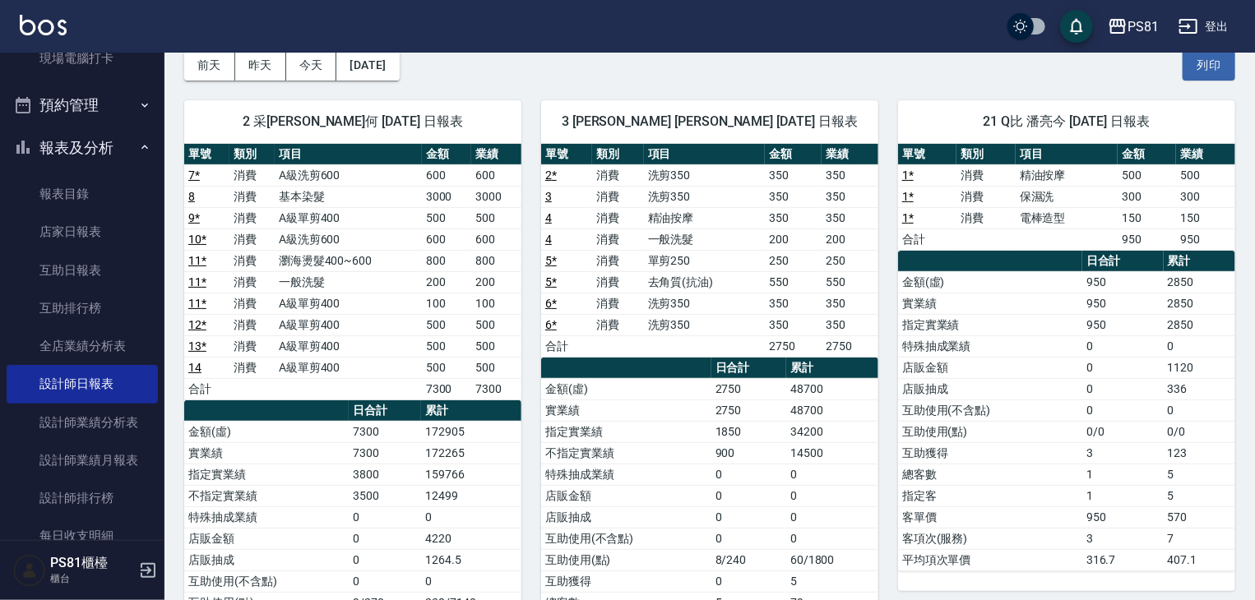
click at [475, 458] on td "172265" at bounding box center [471, 453] width 100 height 21
click at [62, 142] on button "報表及分析" at bounding box center [82, 148] width 151 height 43
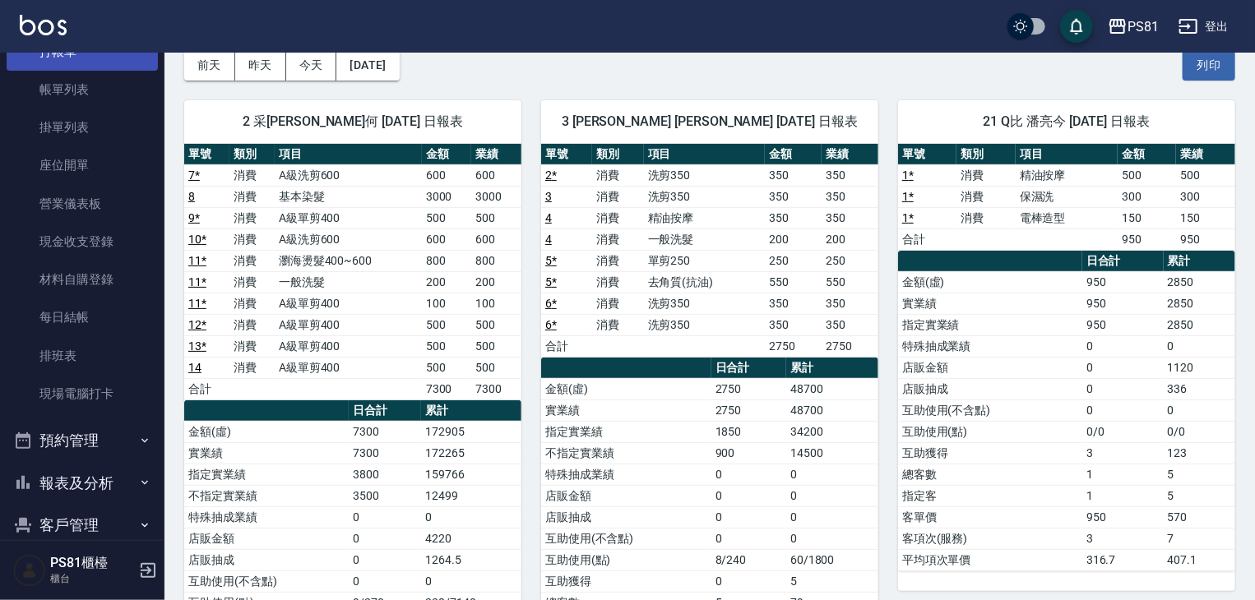
scroll to position [0, 0]
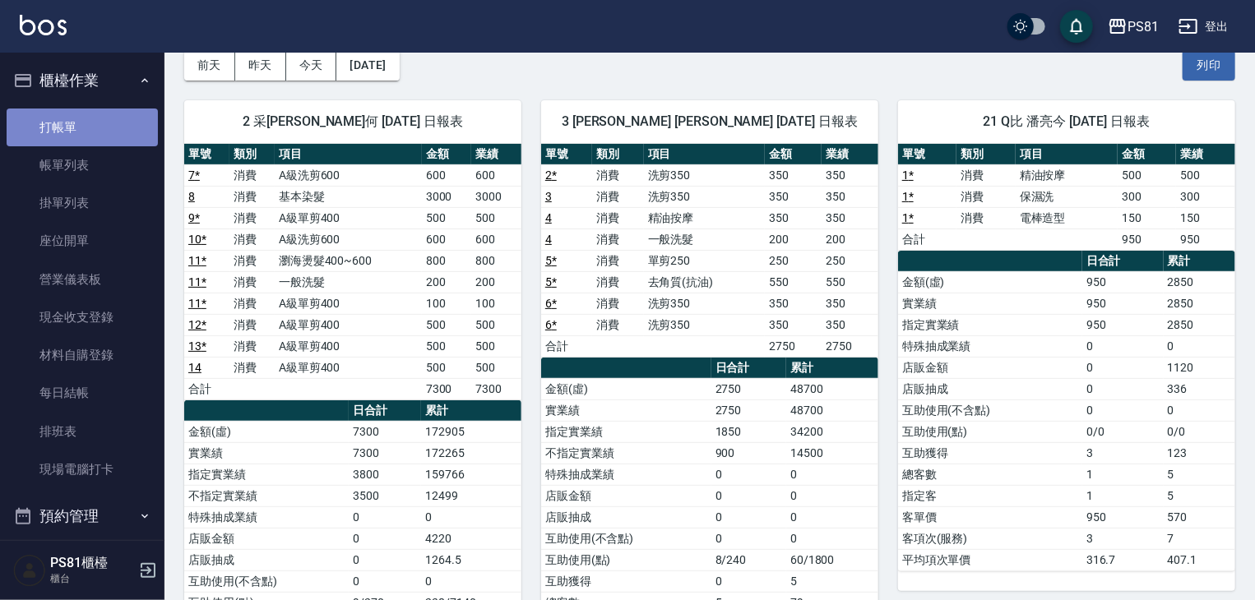
click at [94, 114] on link "打帳單" at bounding box center [82, 128] width 151 height 38
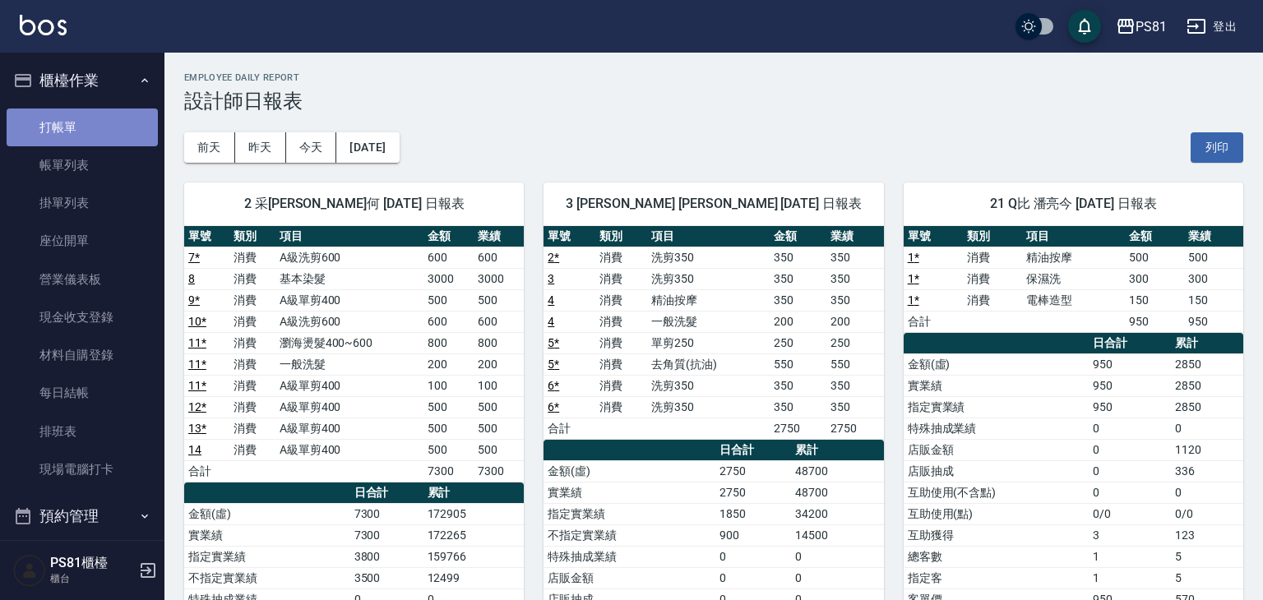
click at [94, 114] on link "打帳單" at bounding box center [82, 128] width 151 height 38
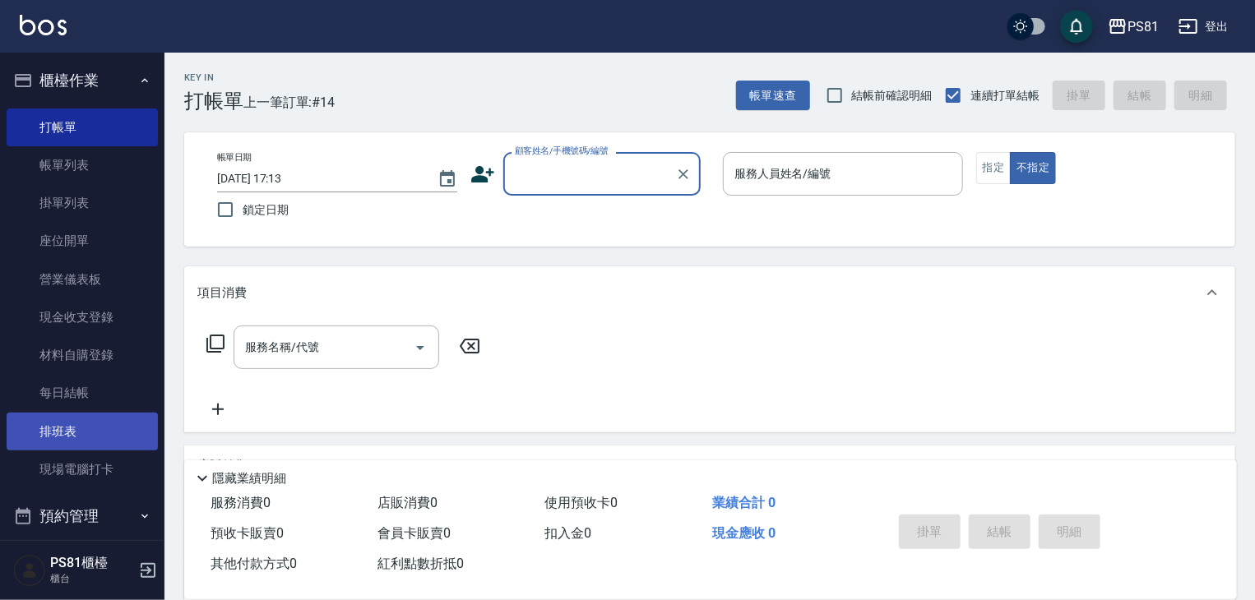
click at [61, 419] on link "排班表" at bounding box center [82, 432] width 151 height 38
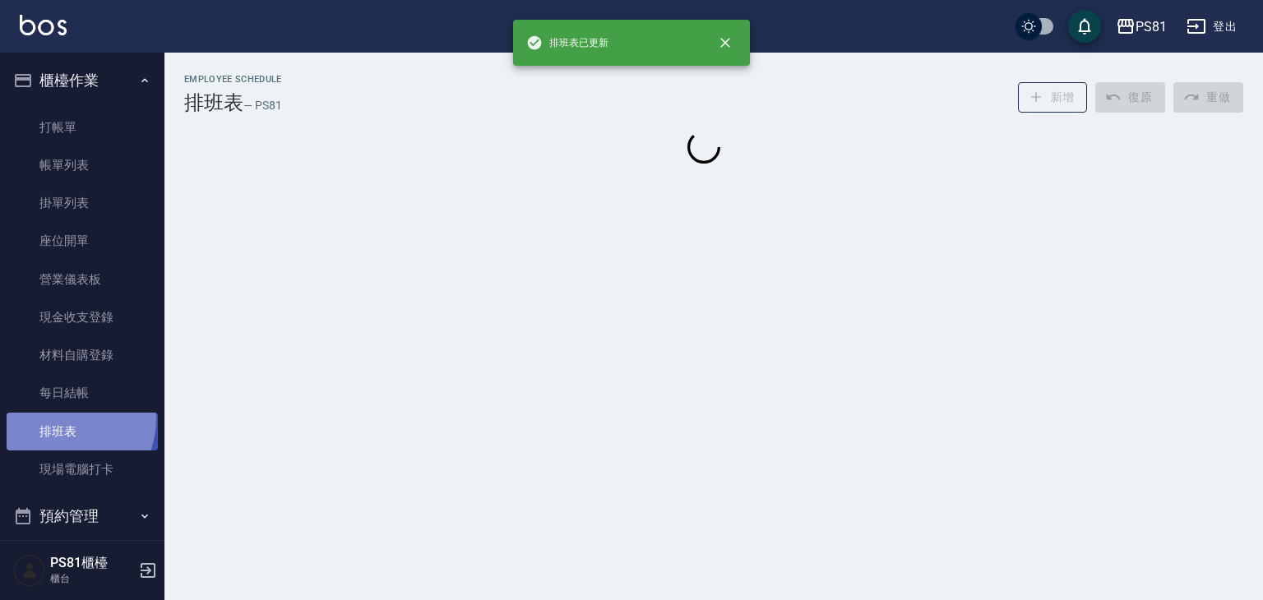
click at [61, 419] on link "排班表" at bounding box center [82, 432] width 151 height 38
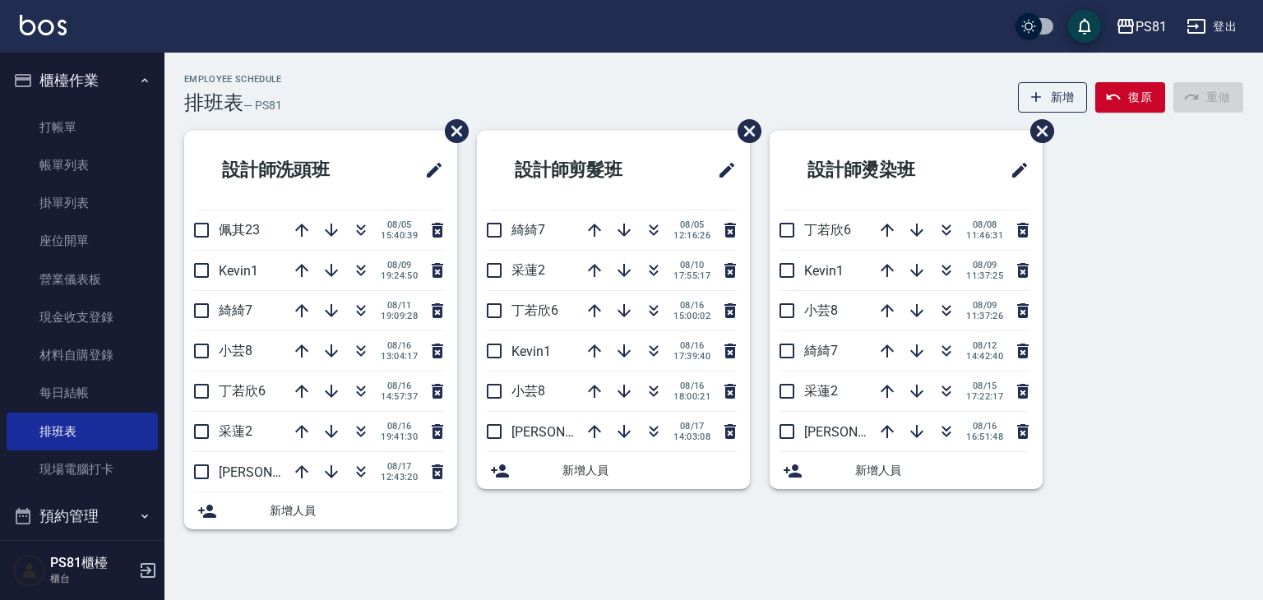
click at [641, 526] on div "設計師剪髮[PERSON_NAME]7 [DATE] 12:16:26 采蓮2 [DATE] 17:55:17 [PERSON_NAME]6 [DATE] 1…" at bounding box center [603, 340] width 293 height 419
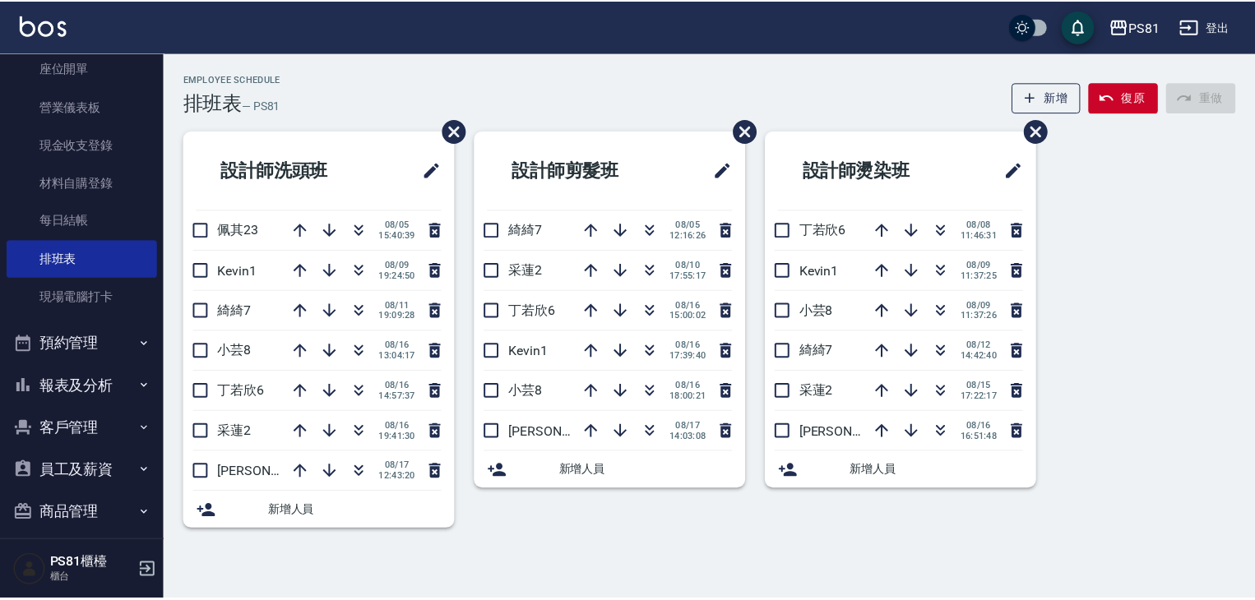
scroll to position [146, 0]
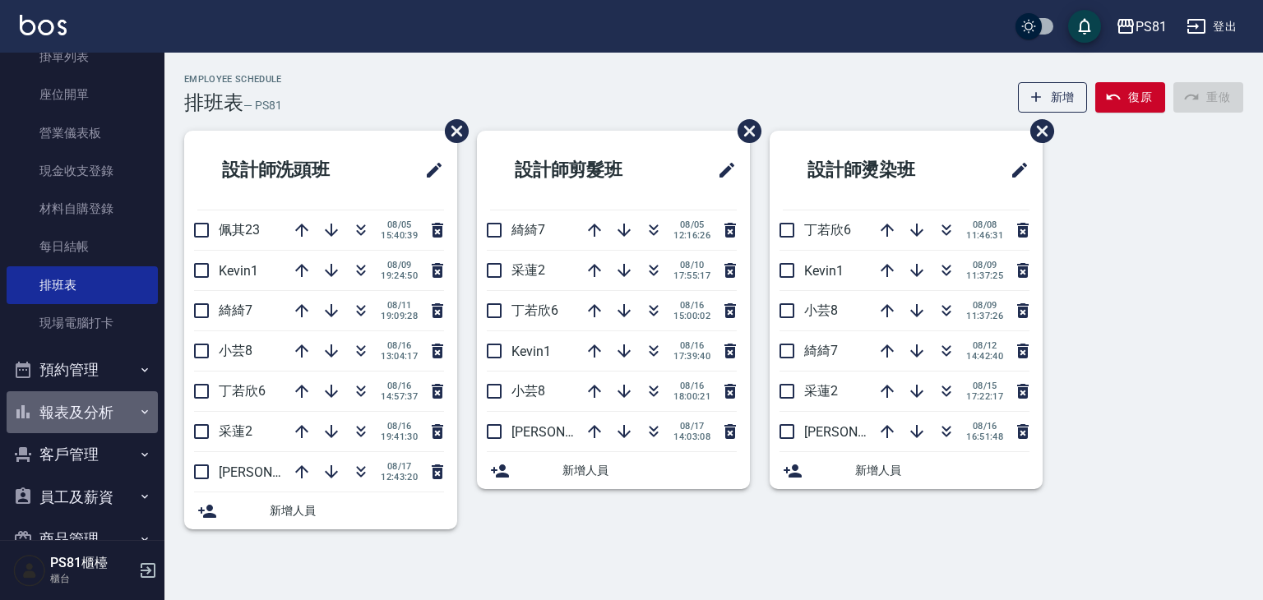
click at [90, 412] on button "報表及分析" at bounding box center [82, 413] width 151 height 43
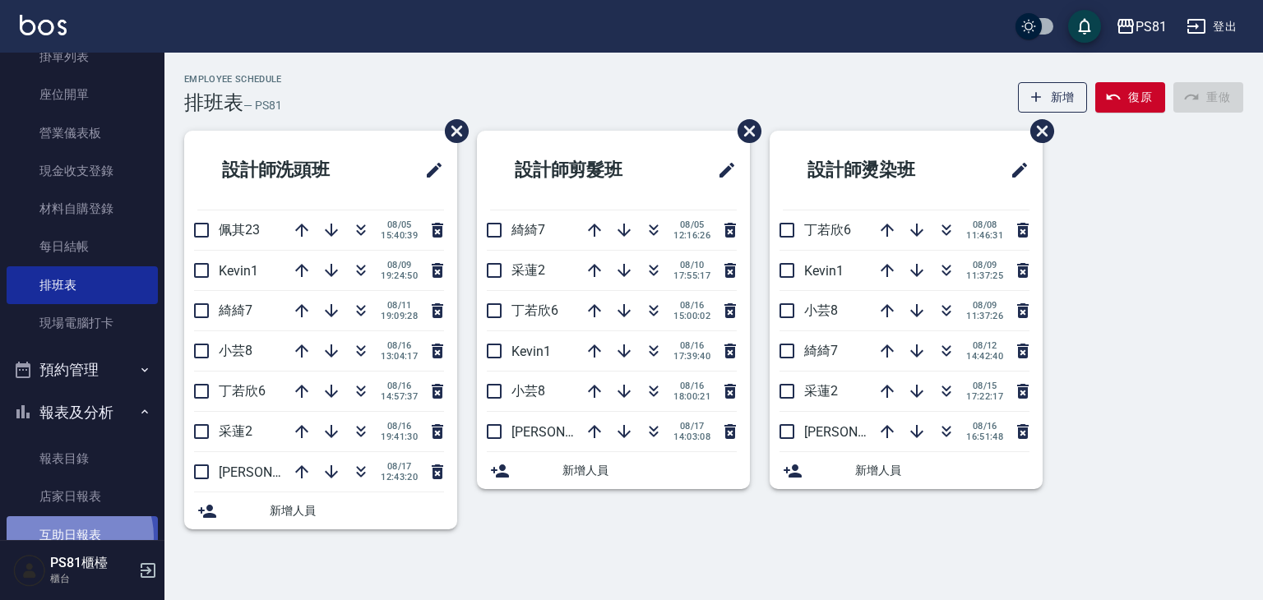
click at [75, 536] on link "互助日報表" at bounding box center [82, 536] width 151 height 38
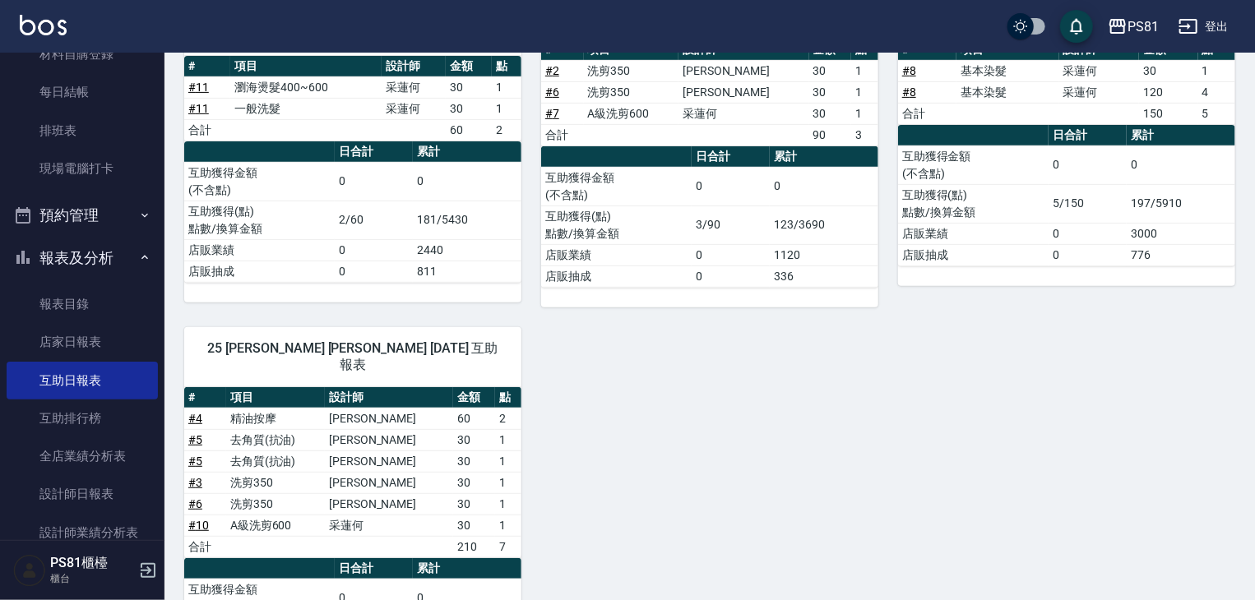
scroll to position [311, 0]
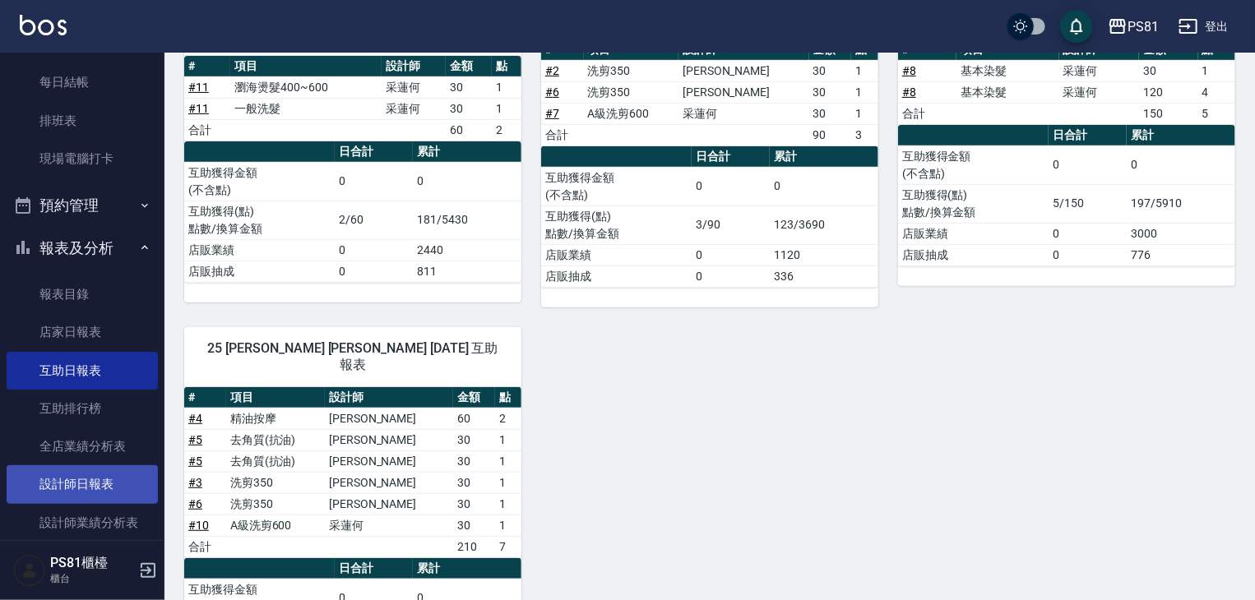
click at [108, 488] on link "設計師日報表" at bounding box center [82, 485] width 151 height 38
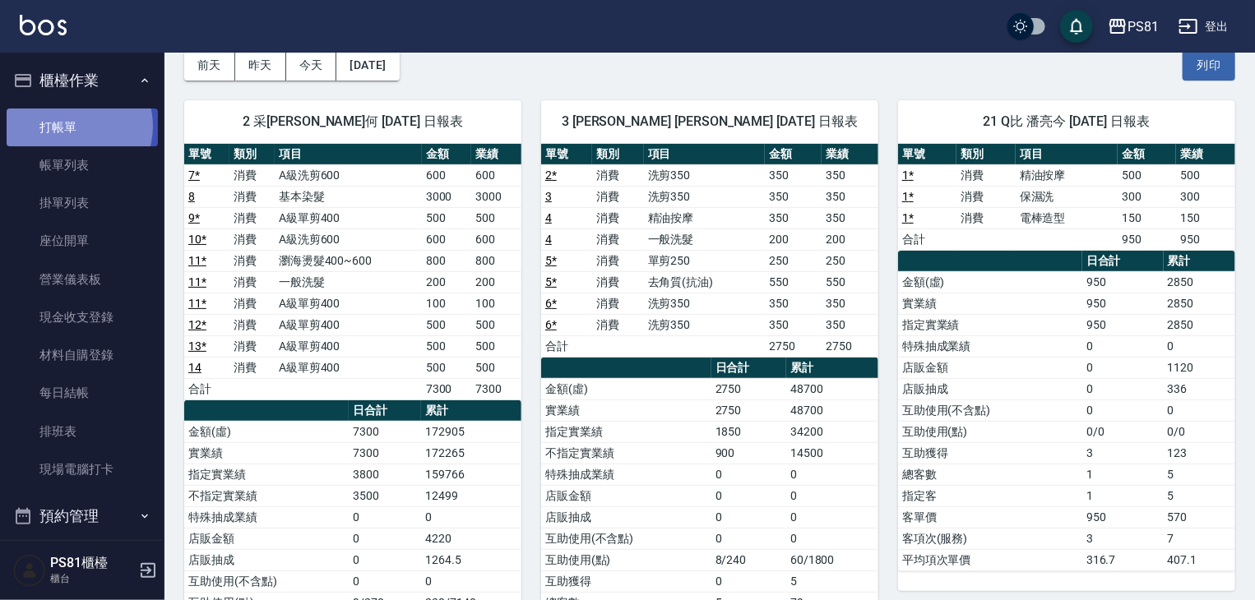
click at [75, 126] on link "打帳單" at bounding box center [82, 128] width 151 height 38
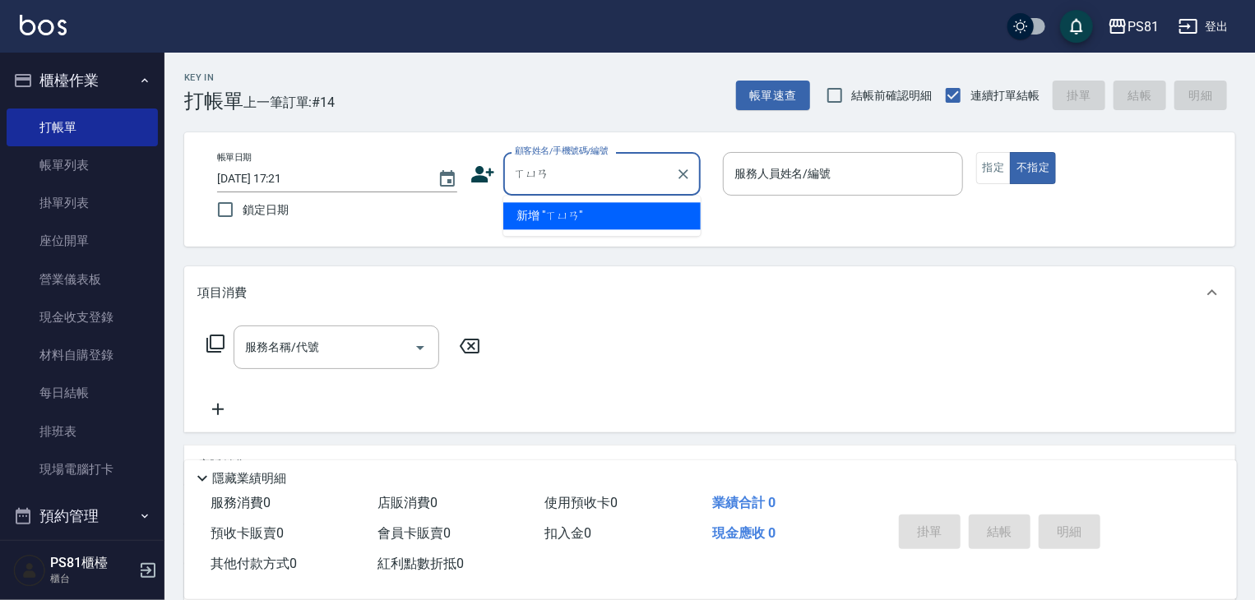
type input "宣"
type input "[PERSON_NAME]"
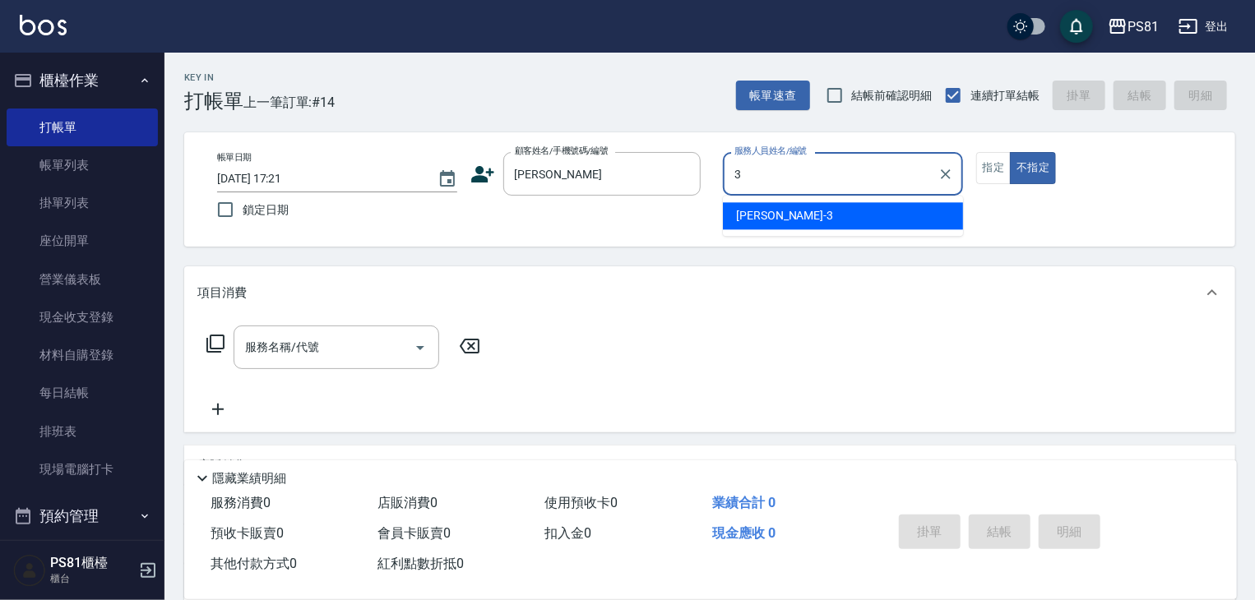
click at [860, 221] on div "[PERSON_NAME] -3" at bounding box center [843, 215] width 240 height 27
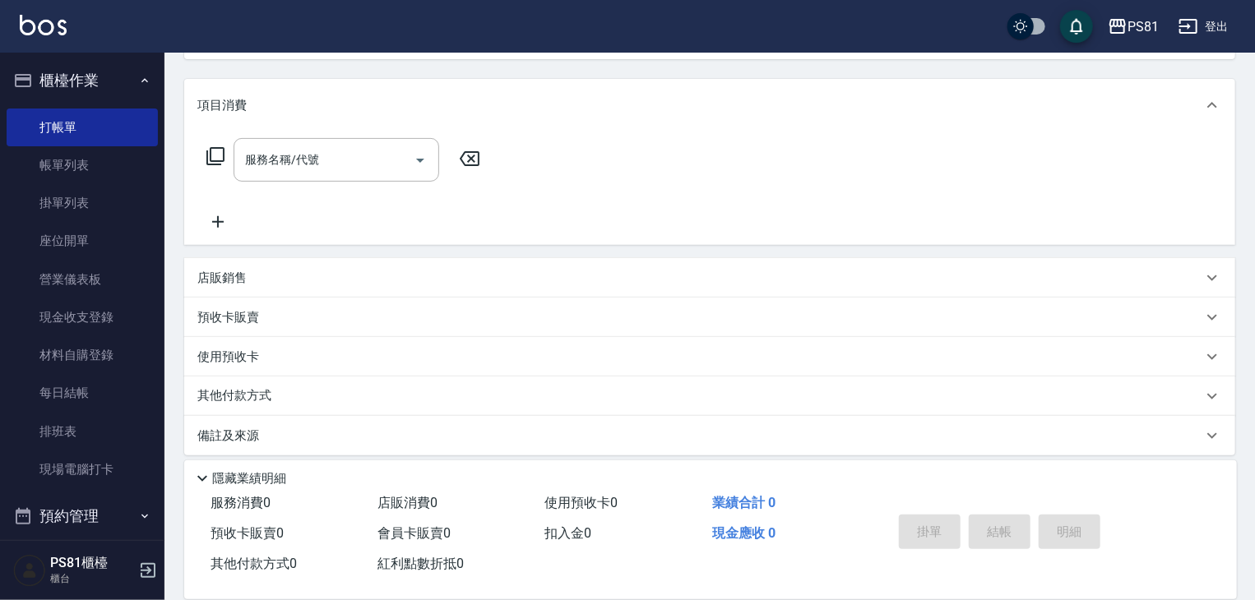
scroll to position [199, 0]
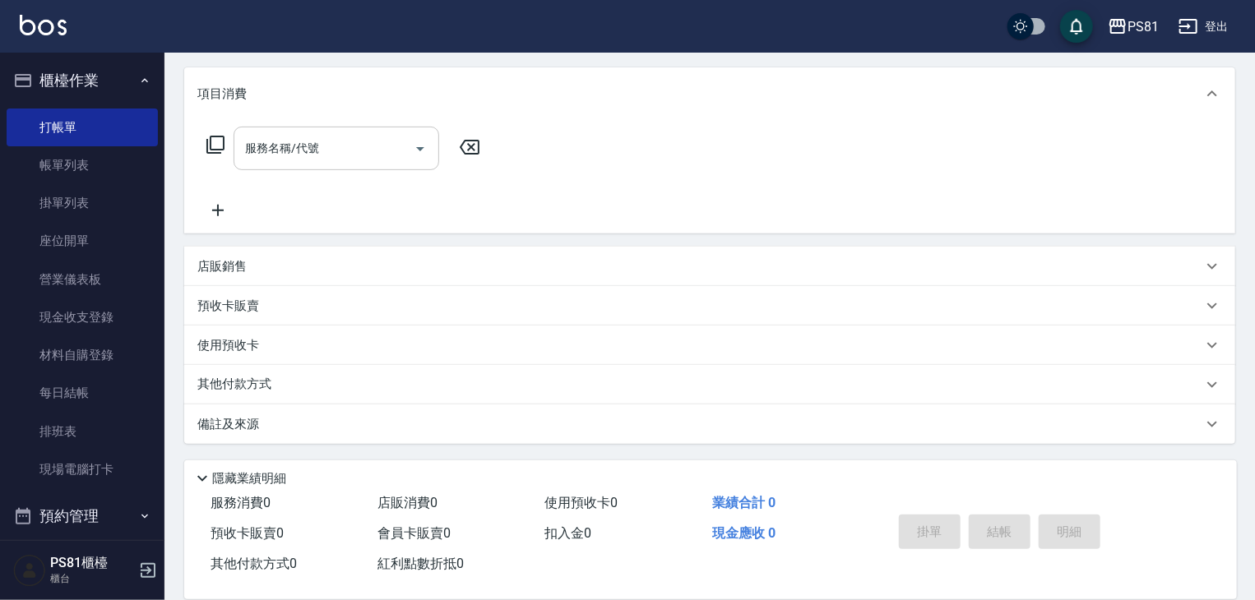
type input "[PERSON_NAME]-3"
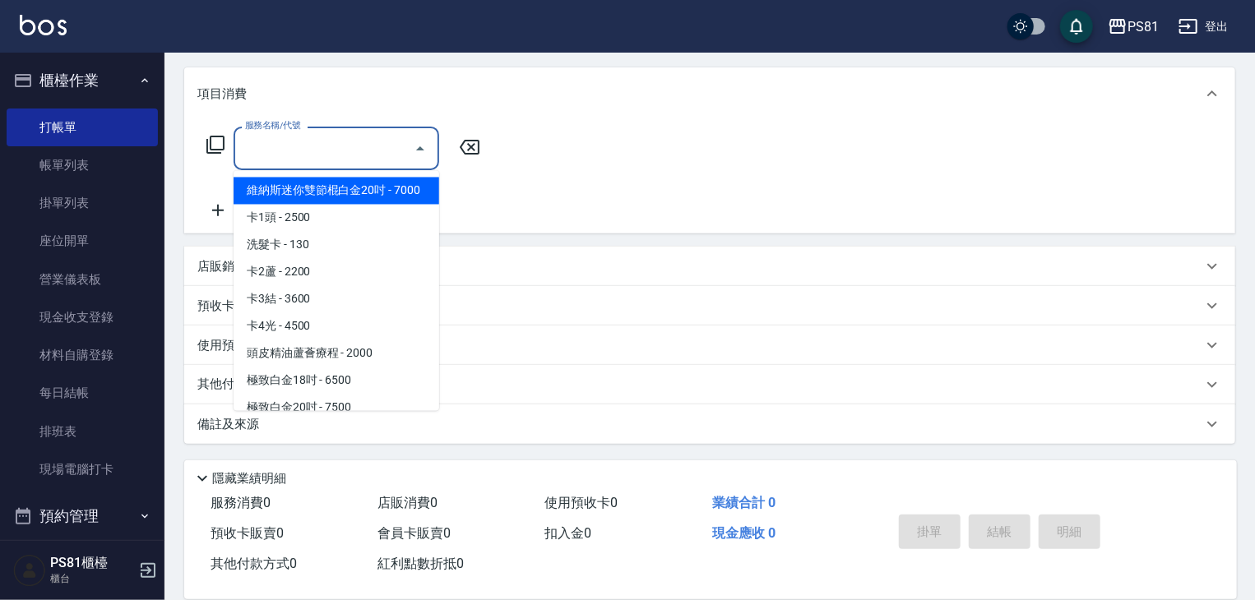
click at [387, 146] on input "服務名稱/代號" at bounding box center [324, 148] width 166 height 29
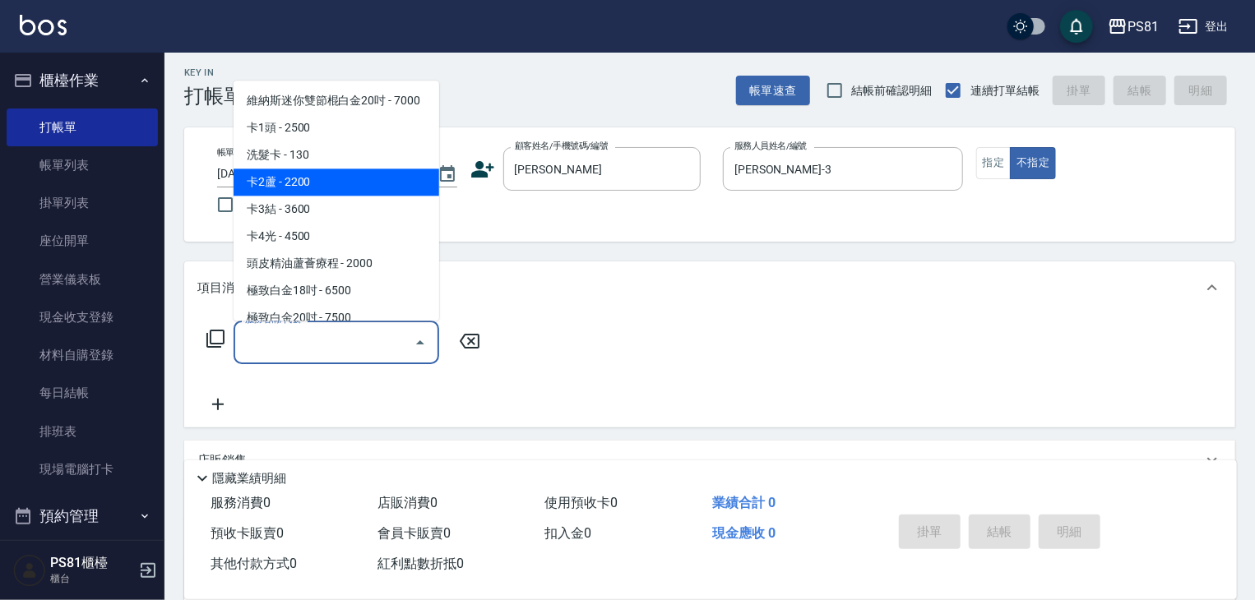
scroll to position [0, 0]
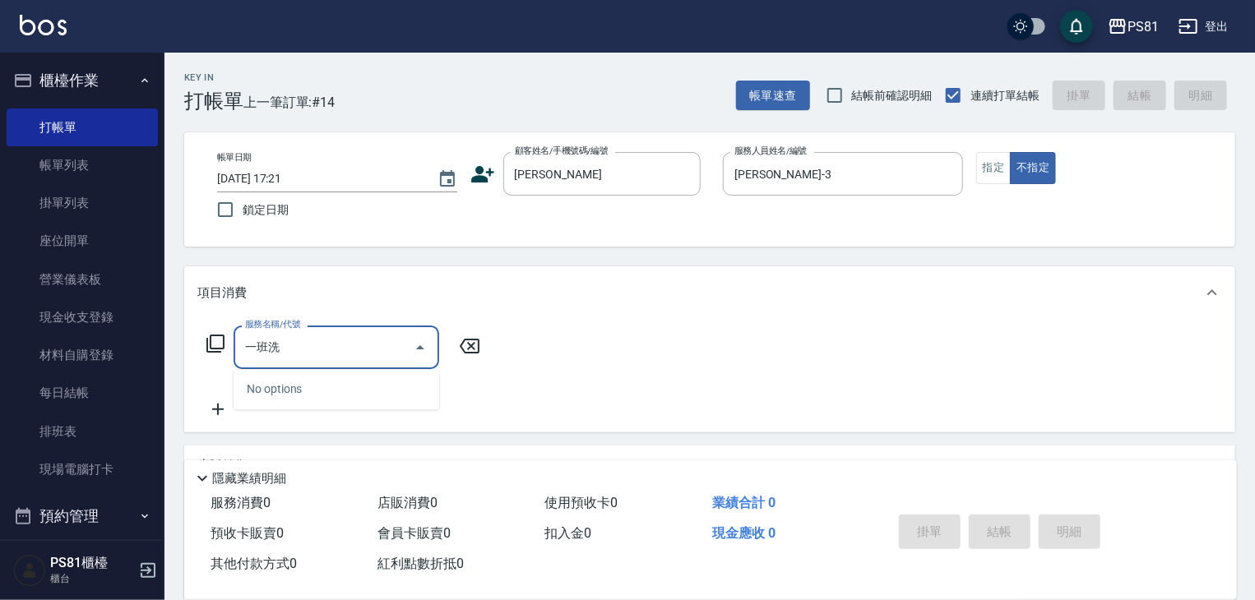
type input "一班洗"
click at [311, 351] on input "一班洗" at bounding box center [324, 347] width 166 height 29
drag, startPoint x: 287, startPoint y: 345, endPoint x: 241, endPoint y: 343, distance: 46.1
click at [244, 344] on input "一班洗" at bounding box center [324, 347] width 166 height 29
click at [415, 347] on icon "Close" at bounding box center [420, 348] width 20 height 20
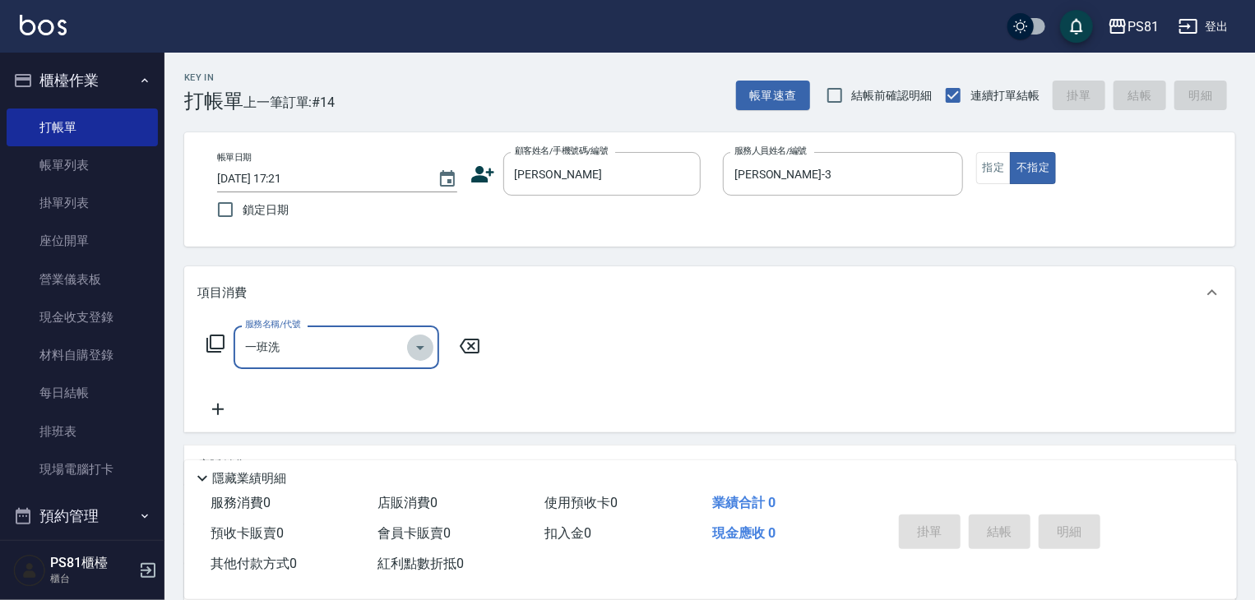
click at [428, 347] on icon "Open" at bounding box center [420, 348] width 20 height 20
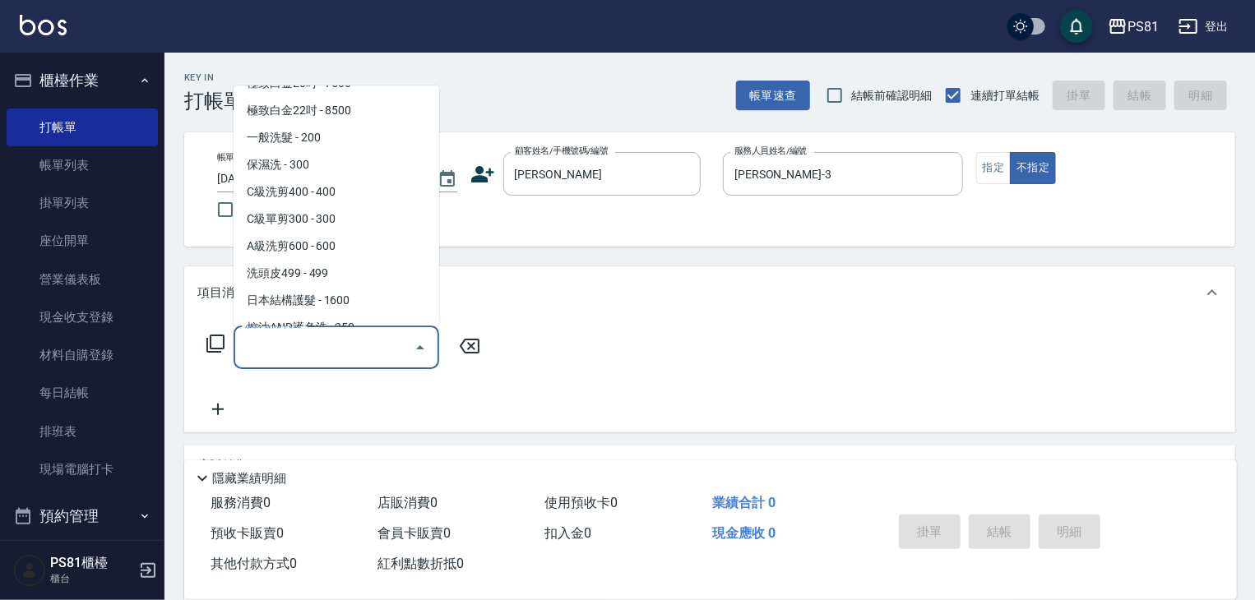
scroll to position [247, 0]
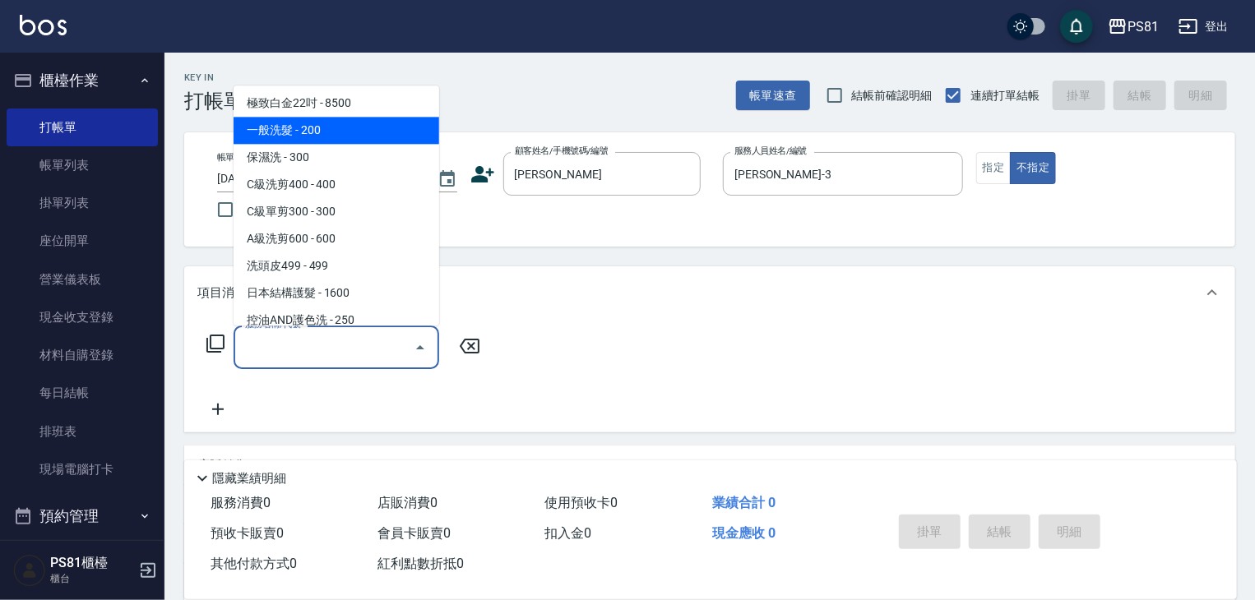
click at [297, 144] on span "一般洗髮 - 200" at bounding box center [337, 130] width 206 height 27
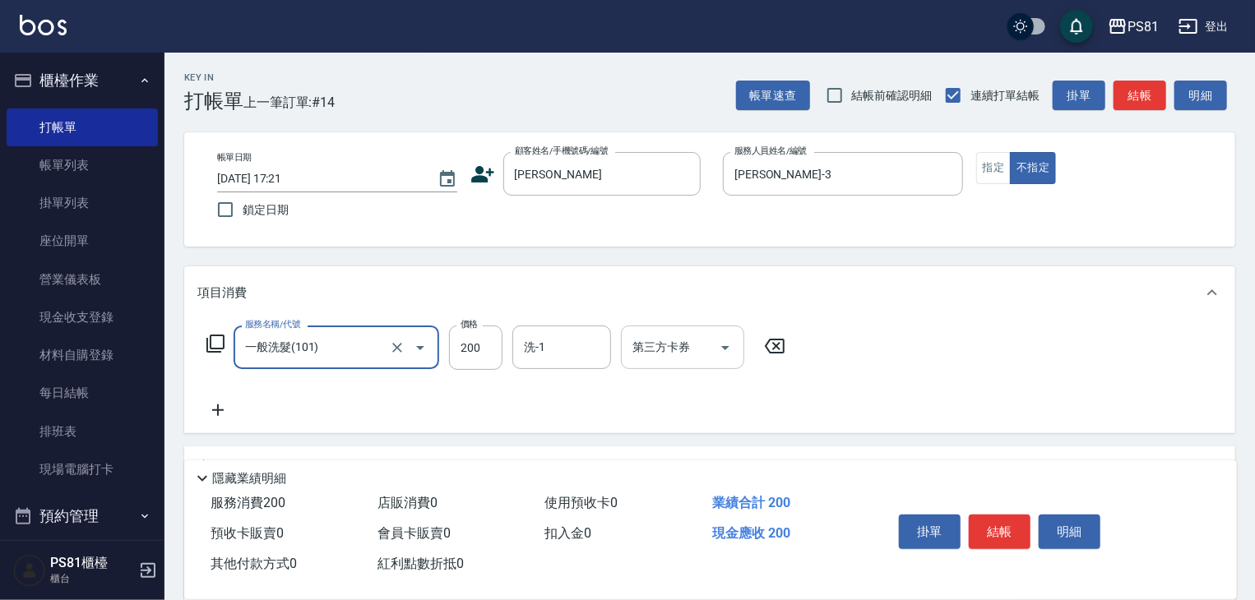
type input "一般洗髮(101)"
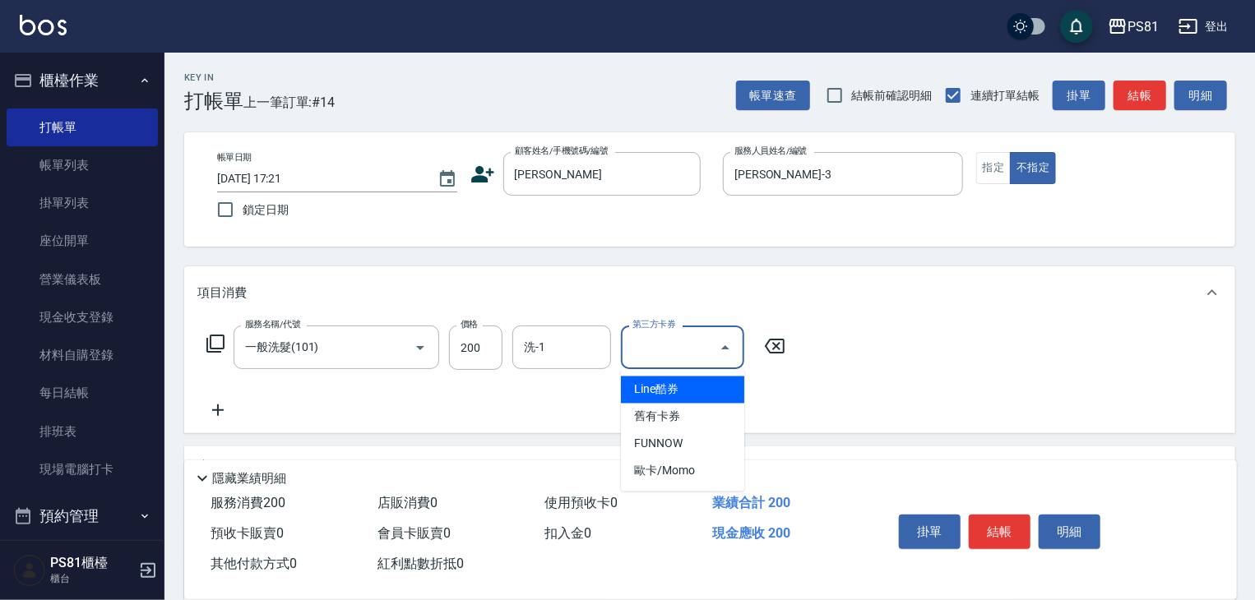
click at [676, 349] on input "第三方卡券" at bounding box center [670, 347] width 84 height 29
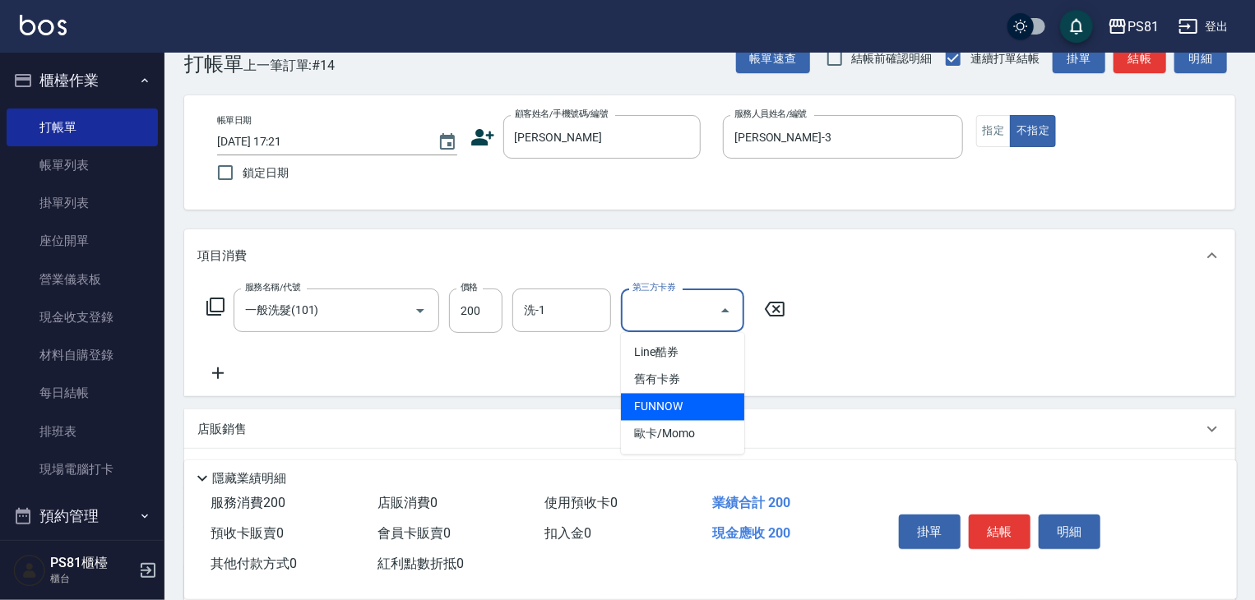
scroll to position [0, 0]
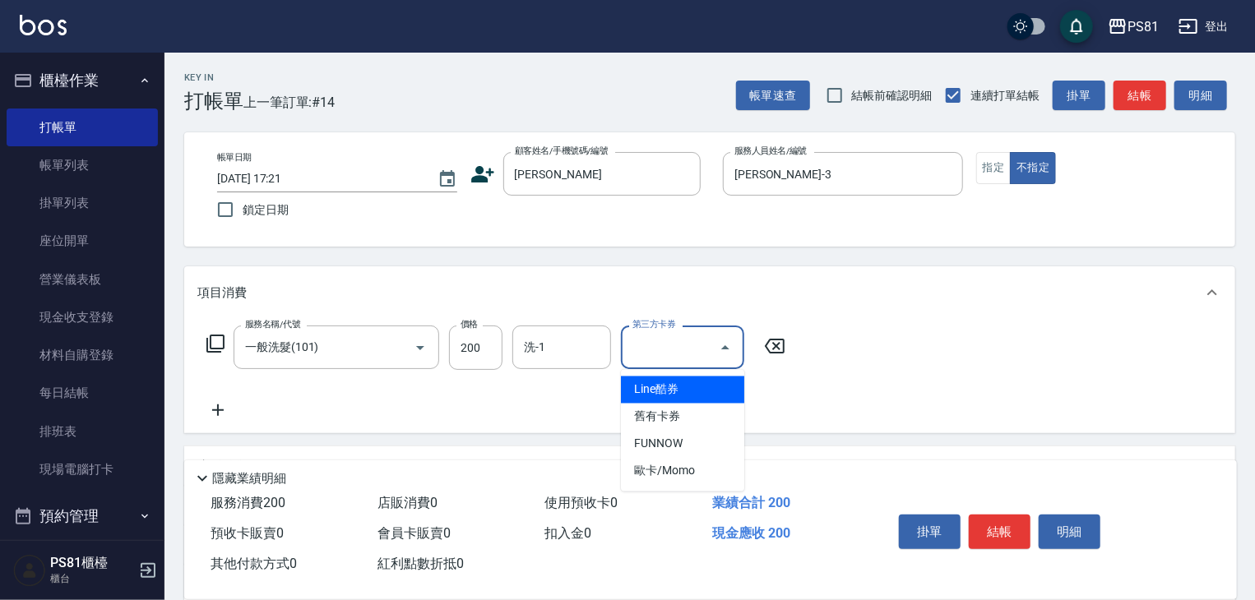
click at [702, 392] on span "Line酷券" at bounding box center [682, 390] width 123 height 27
type input "Line酷券"
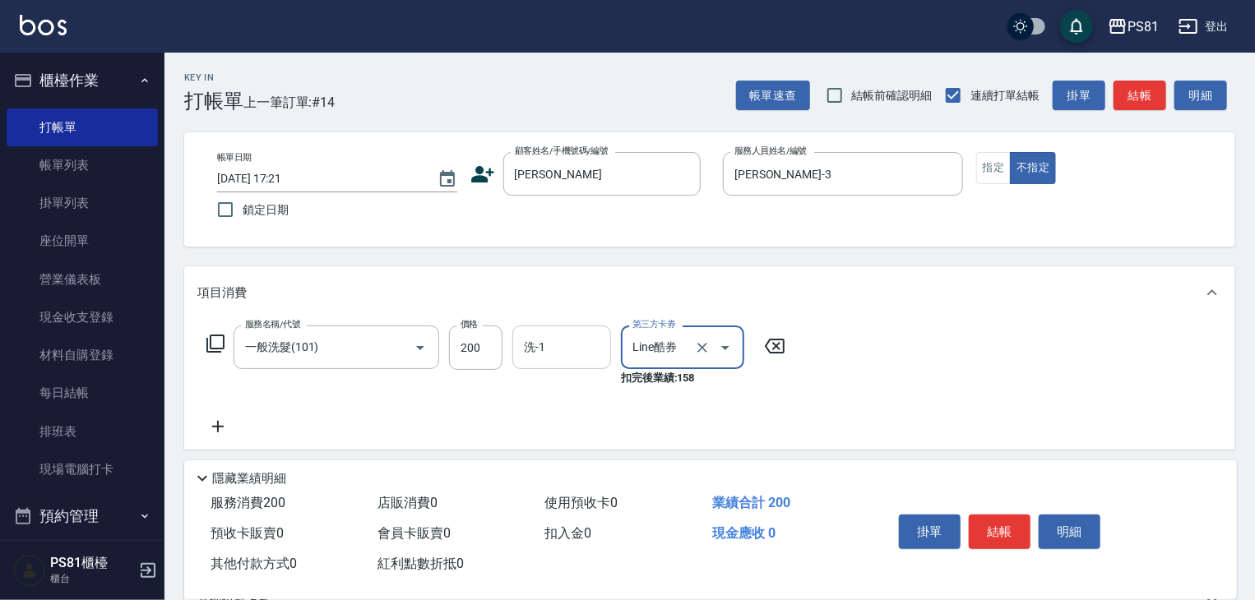
click at [590, 355] on input "洗-1" at bounding box center [562, 347] width 84 height 29
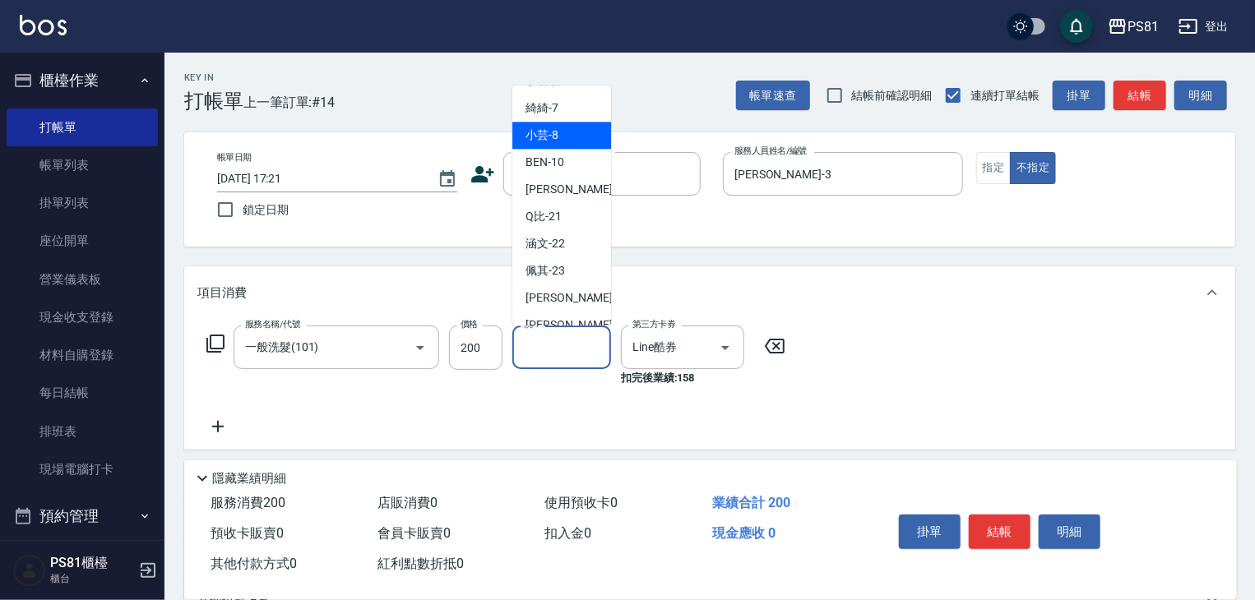
scroll to position [247, 0]
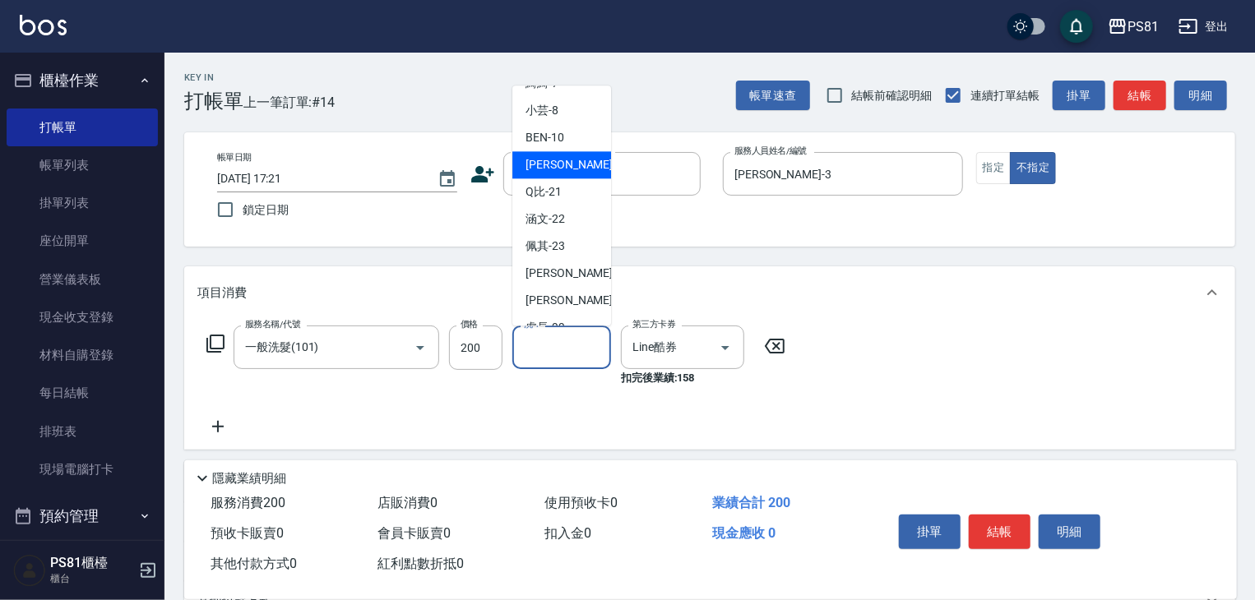
click at [549, 169] on span "[PERSON_NAME] -20" at bounding box center [578, 164] width 104 height 17
type input "[PERSON_NAME]-20"
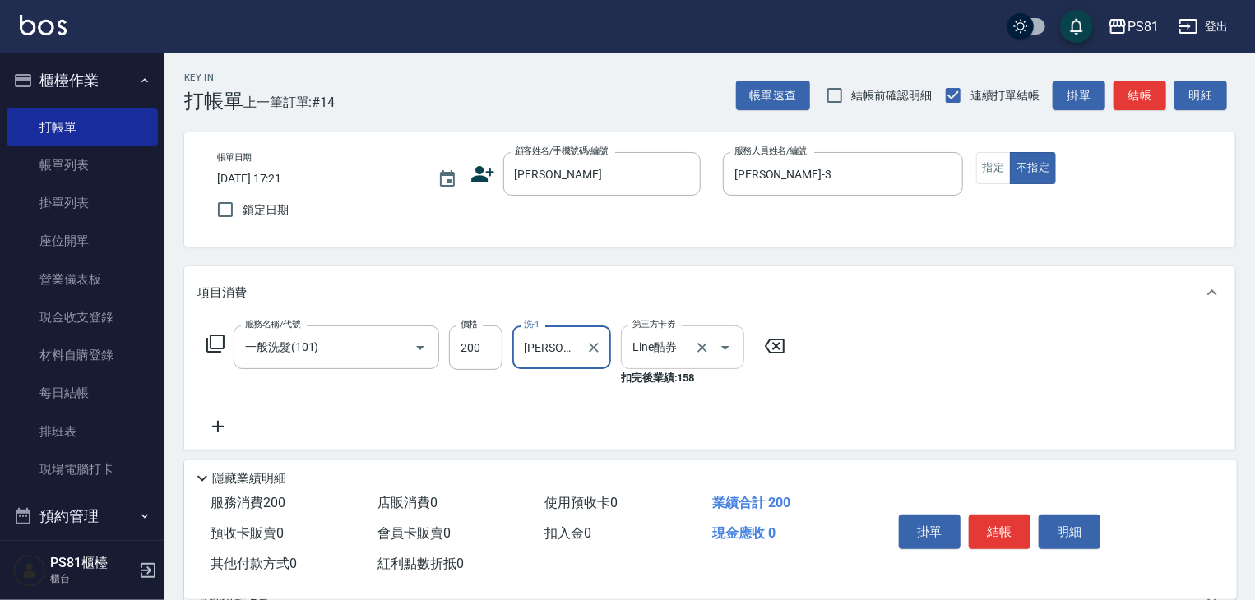
click at [724, 356] on icon "Open" at bounding box center [726, 348] width 20 height 20
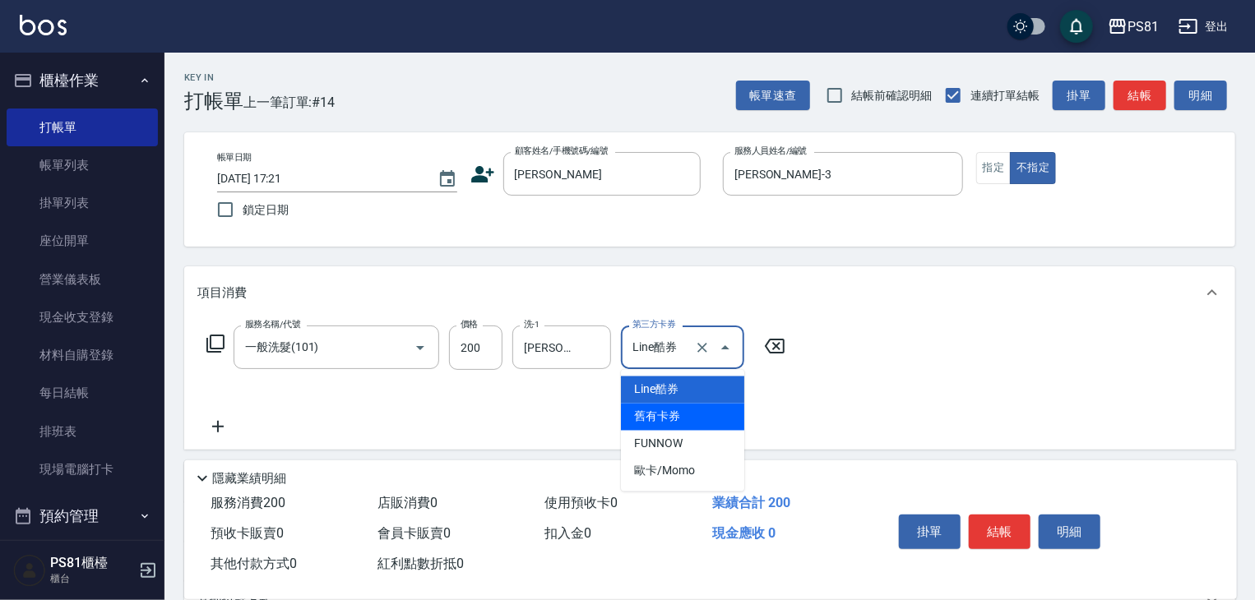
click at [669, 414] on span "舊有卡券" at bounding box center [682, 417] width 123 height 27
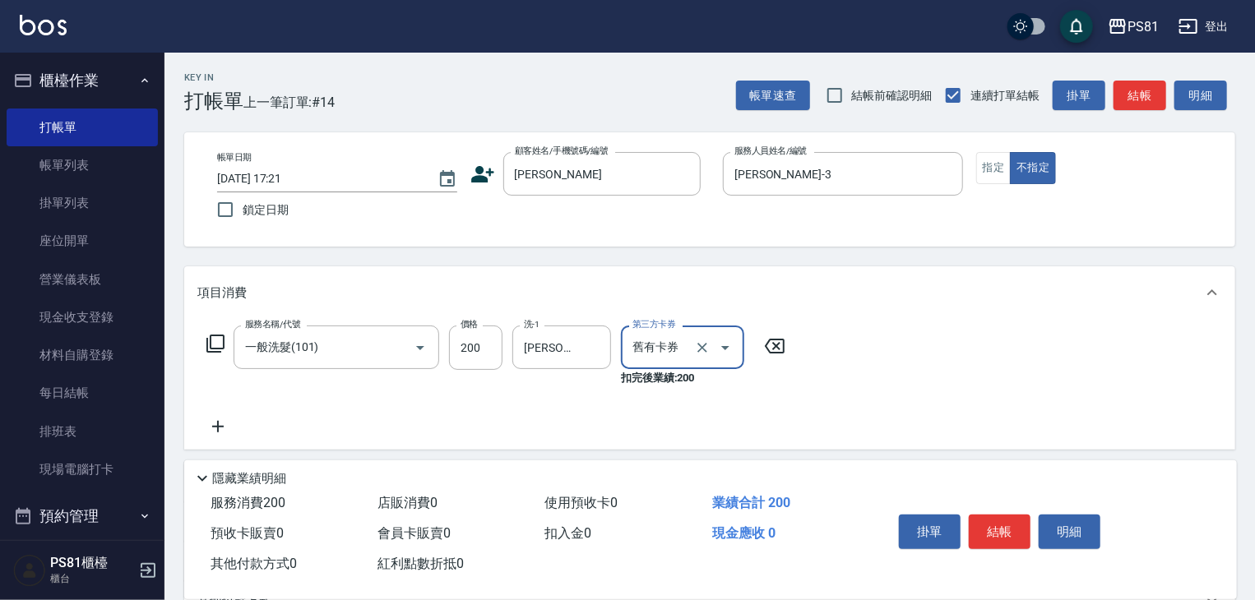
click at [826, 389] on div "服務名稱/代號 一般洗髮(101) 服務名稱/代號 價格 200 價格 洗-1 [PERSON_NAME]-20 洗-1 第三方卡券 舊有卡券 第三方卡券 扣…" at bounding box center [709, 384] width 1051 height 131
click at [730, 350] on icon "Open" at bounding box center [726, 348] width 20 height 20
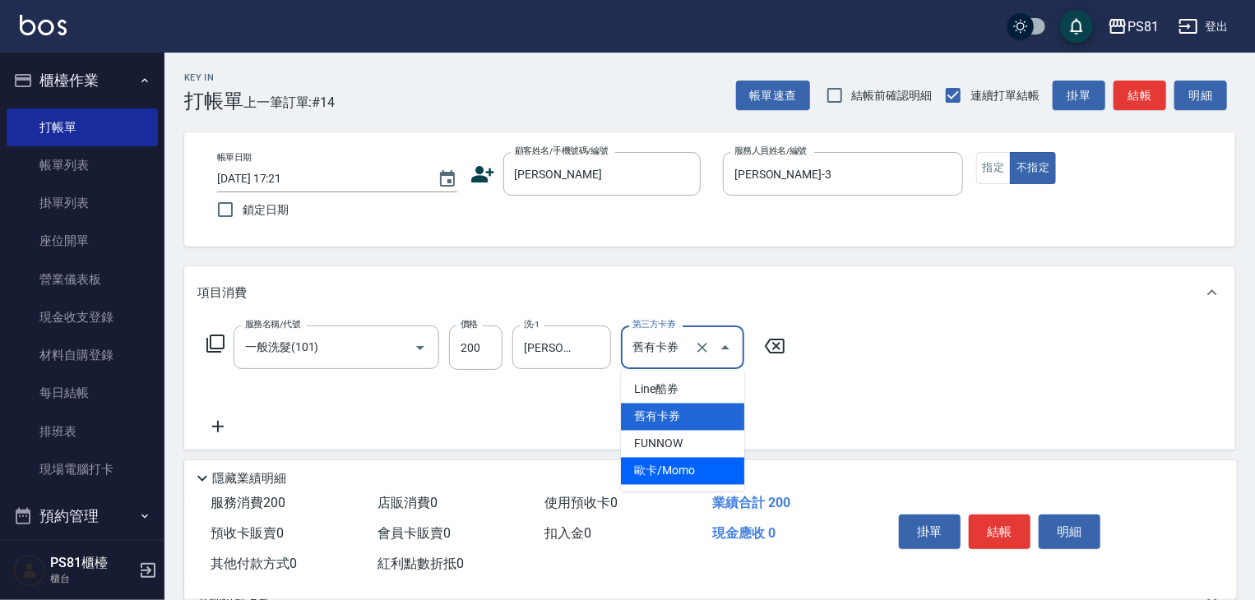
click at [694, 475] on span "歐卡/Momo" at bounding box center [682, 471] width 123 height 27
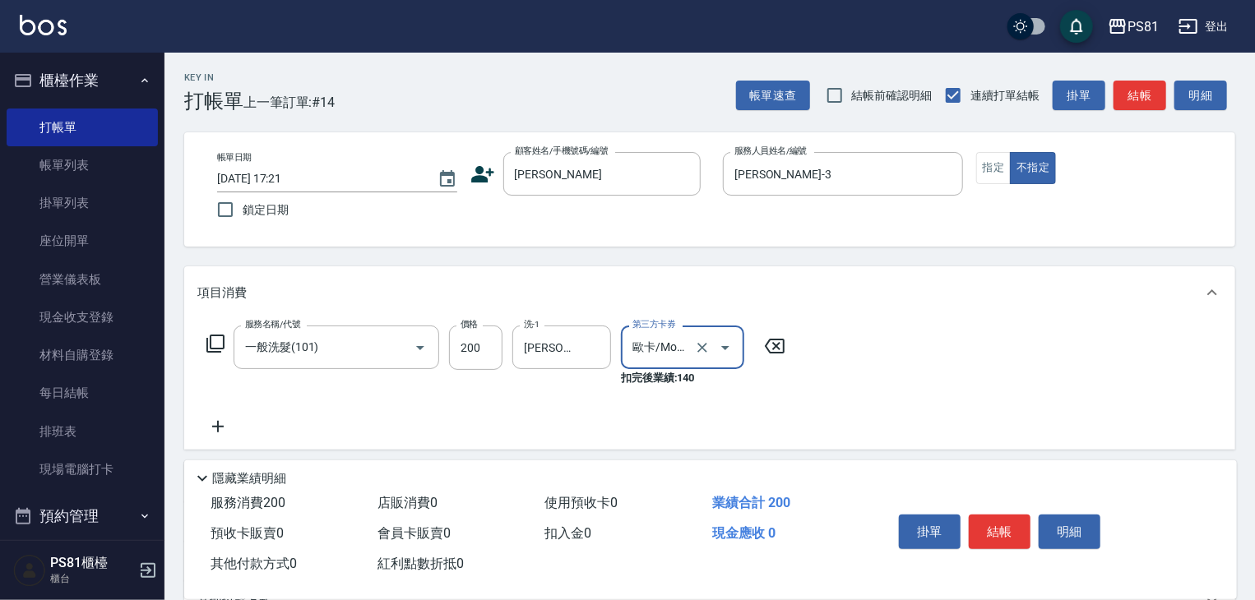
click at [730, 343] on icon "Open" at bounding box center [726, 348] width 20 height 20
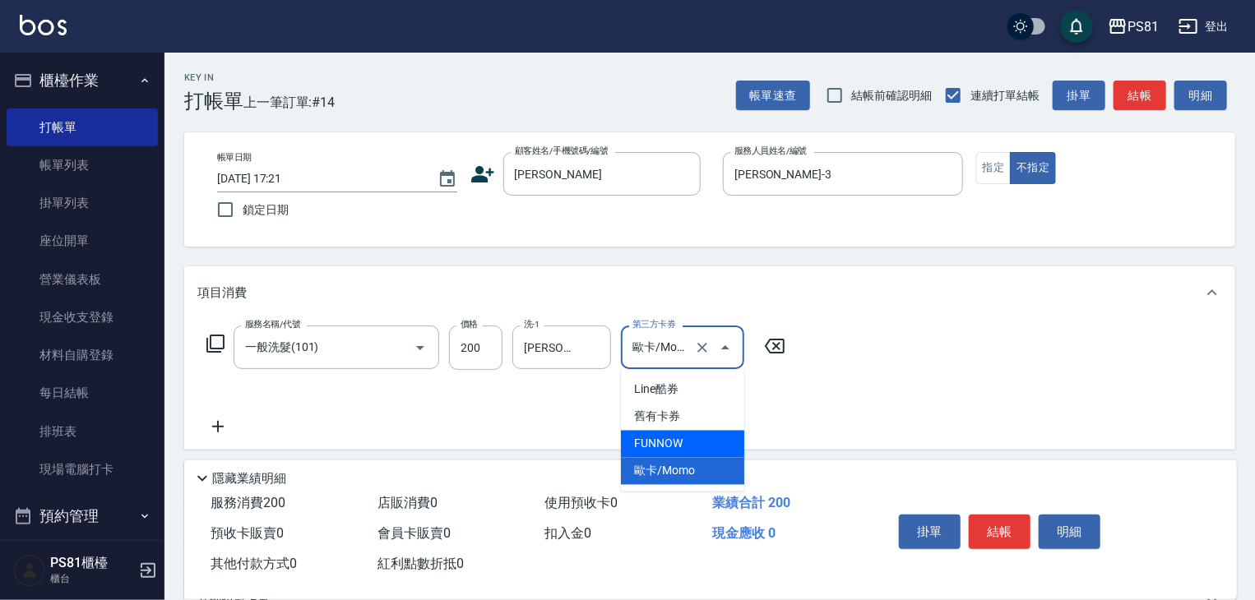
click at [679, 443] on span "FUNNOW" at bounding box center [682, 444] width 123 height 27
type input "FUNNOW"
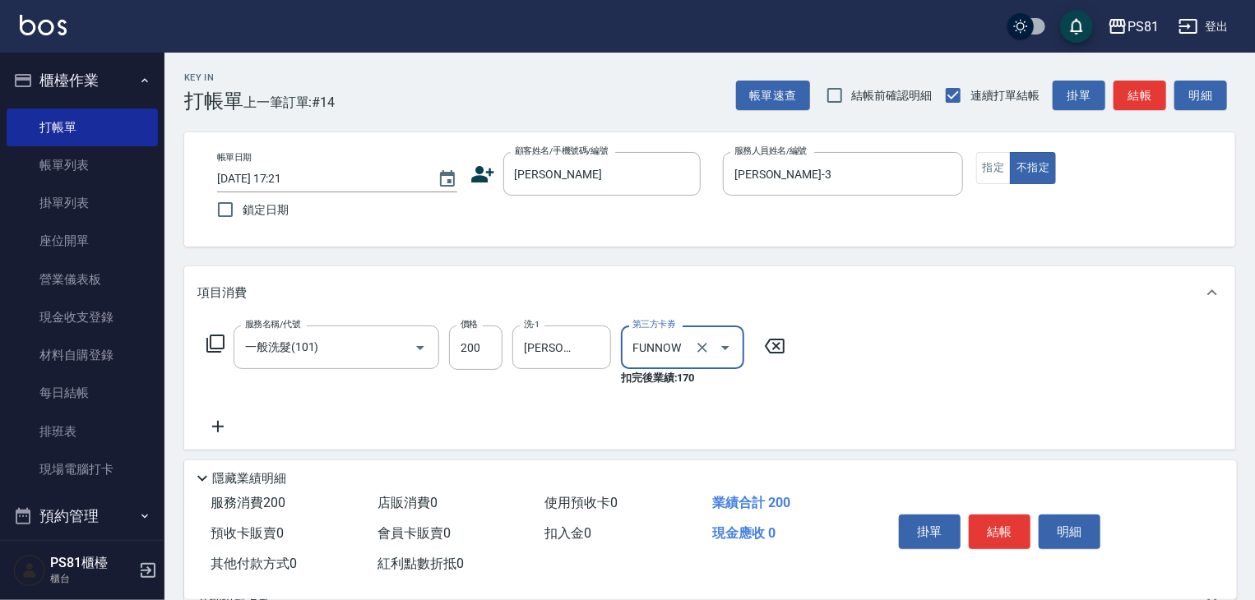
click at [725, 350] on icon "Open" at bounding box center [725, 348] width 8 height 4
click at [803, 377] on div "服務名稱/代號 一般洗髮(101) 服務名稱/代號 價格 200 價格 洗-1 [PERSON_NAME]-20 洗-1 第三方卡券 FUNNOW 第三方卡券…" at bounding box center [709, 384] width 1051 height 131
click at [700, 346] on icon "Clear" at bounding box center [703, 348] width 10 height 10
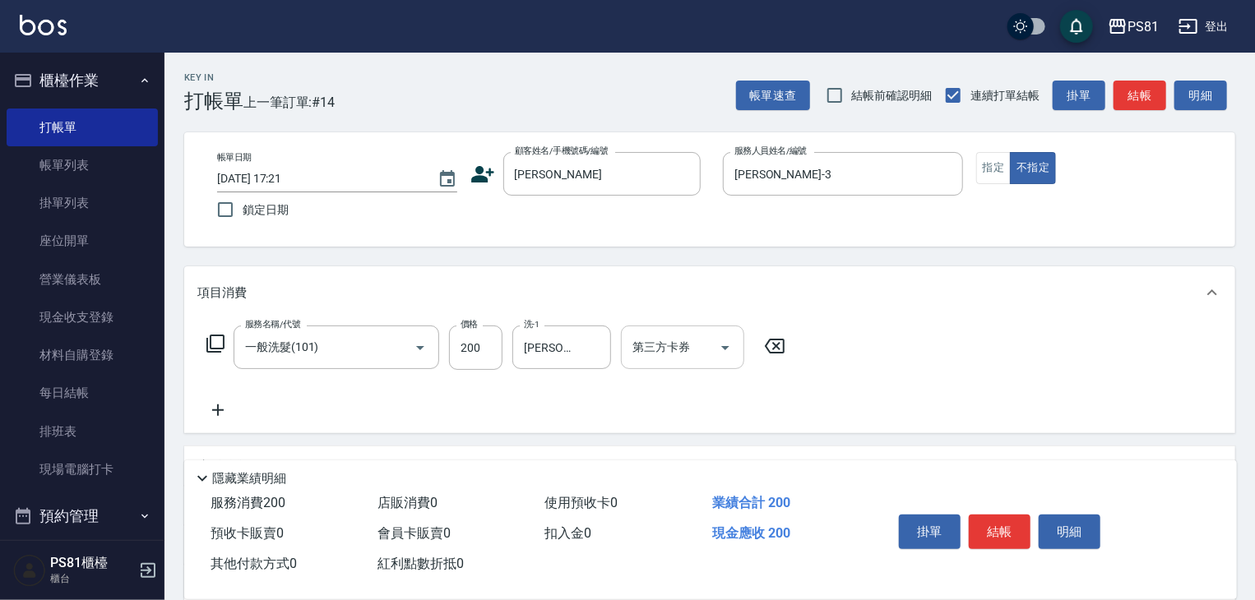
click at [888, 409] on div "服務名稱/代號 一般洗髮(101) 服務名稱/代號 價格 200 價格 洗-1 [PERSON_NAME]-20 洗-1 第三方卡券 第三方卡券" at bounding box center [709, 376] width 1051 height 114
click at [991, 524] on button "結帳" at bounding box center [1000, 532] width 62 height 35
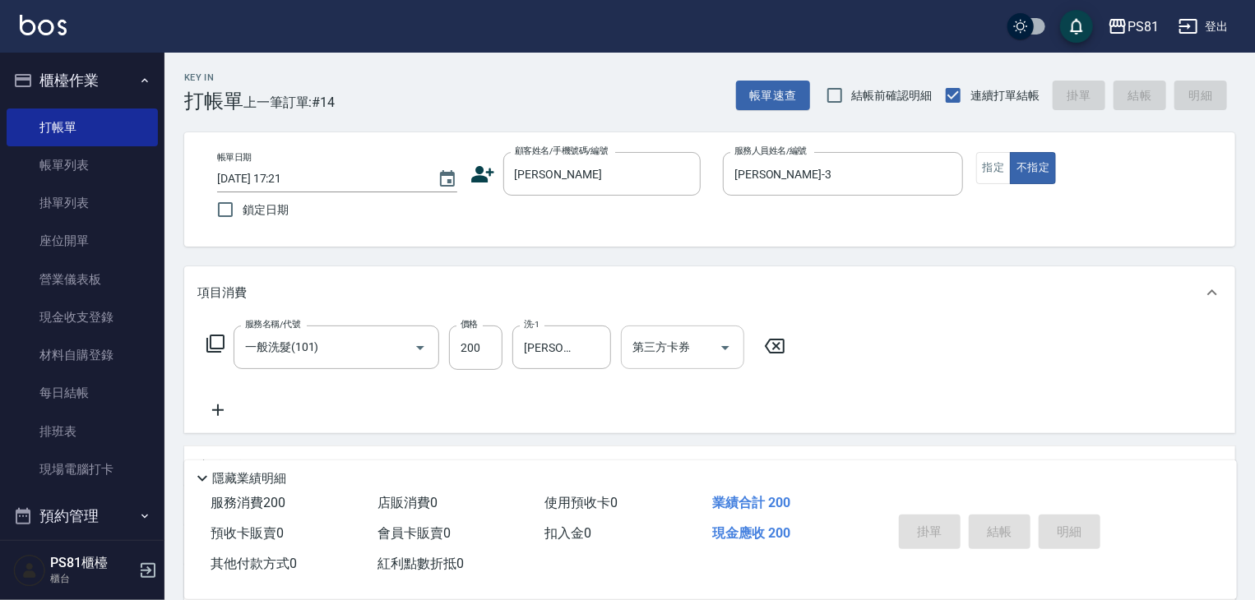
type input "[DATE] 17:24"
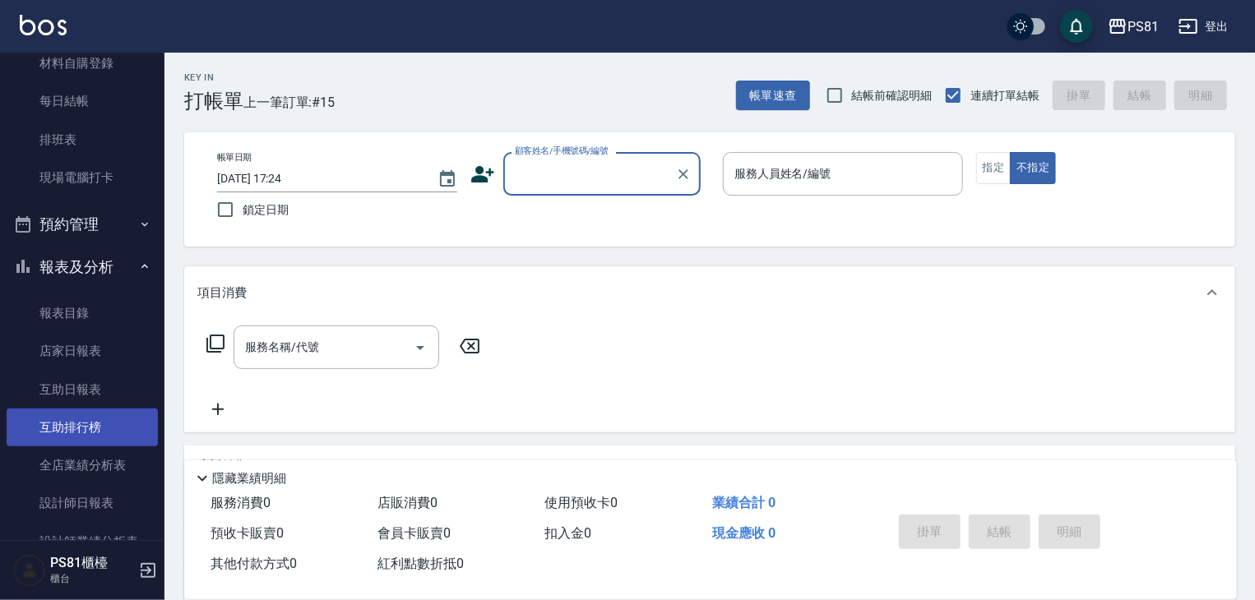
scroll to position [329, 0]
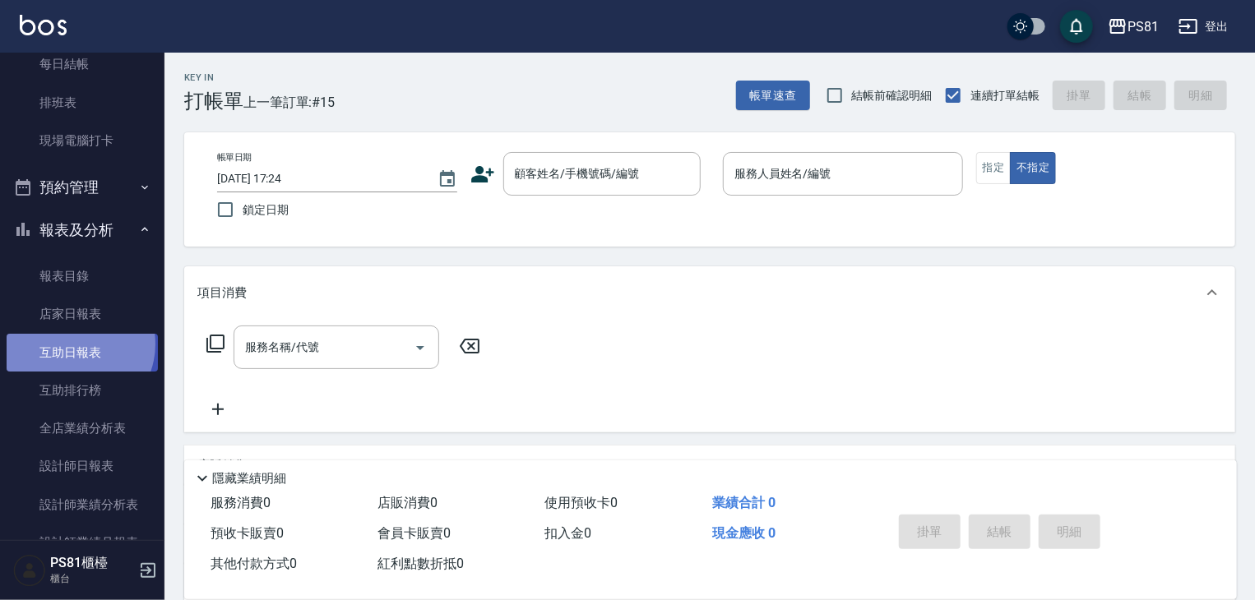
click at [71, 344] on link "互助日報表" at bounding box center [82, 353] width 151 height 38
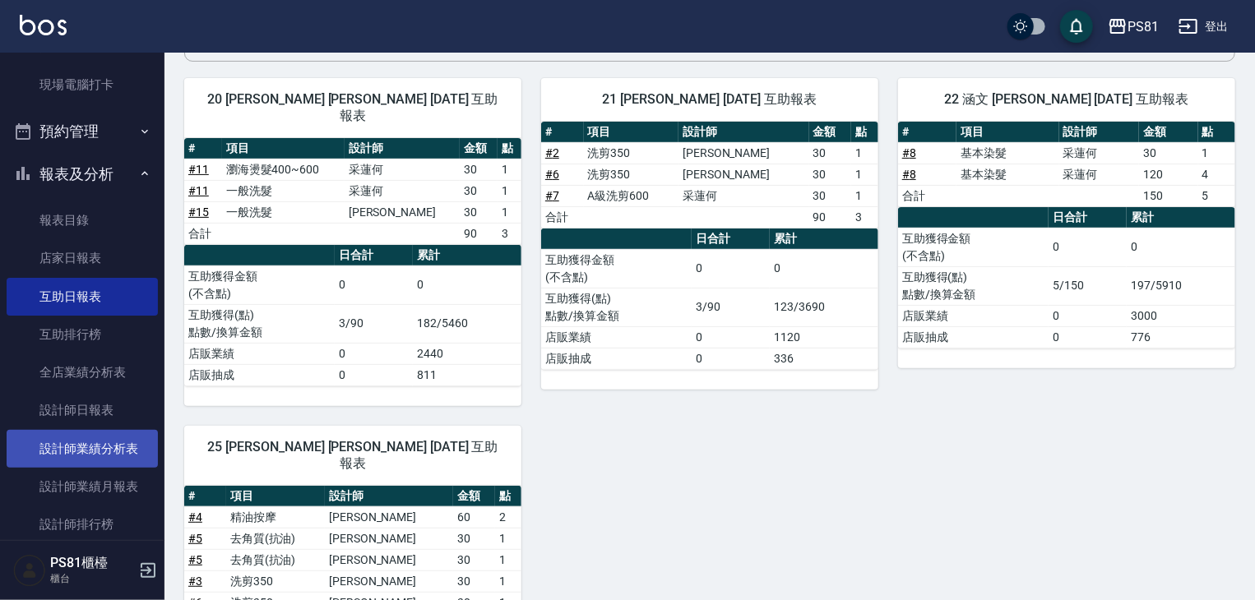
scroll to position [411, 0]
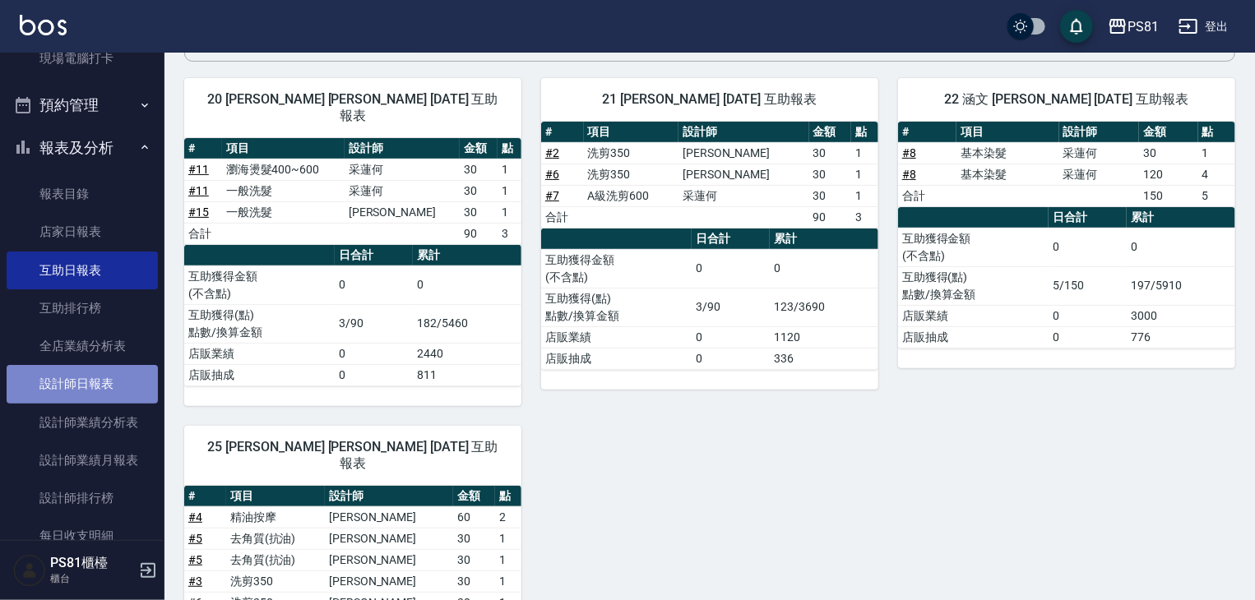
click at [99, 383] on link "設計師日報表" at bounding box center [82, 384] width 151 height 38
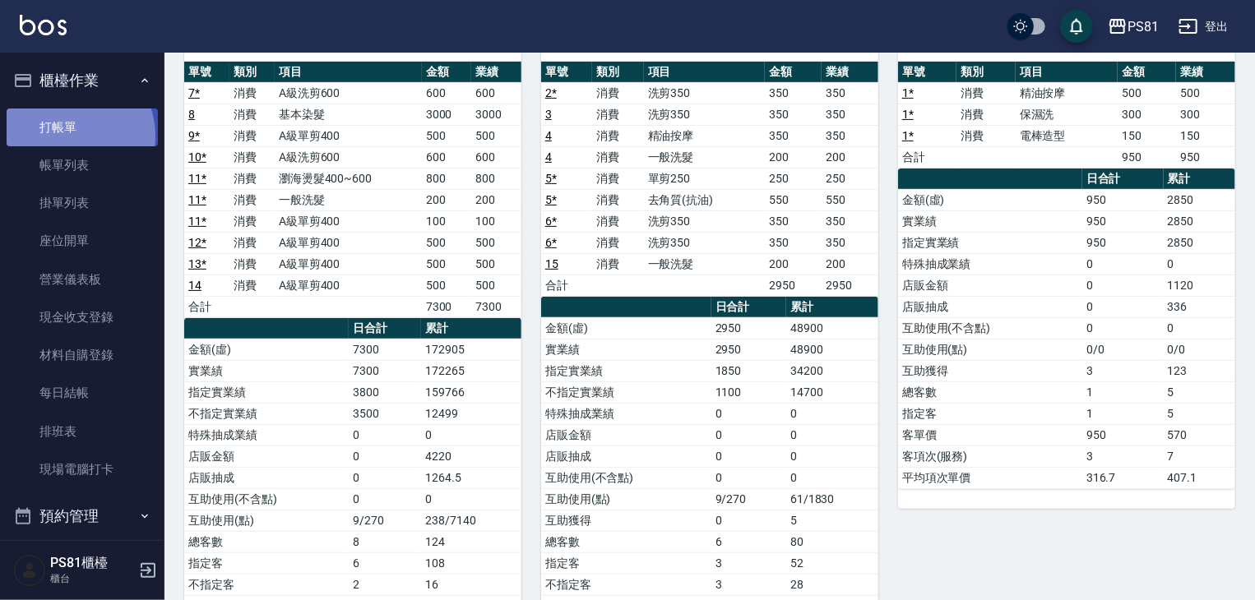
click at [65, 136] on link "打帳單" at bounding box center [82, 128] width 151 height 38
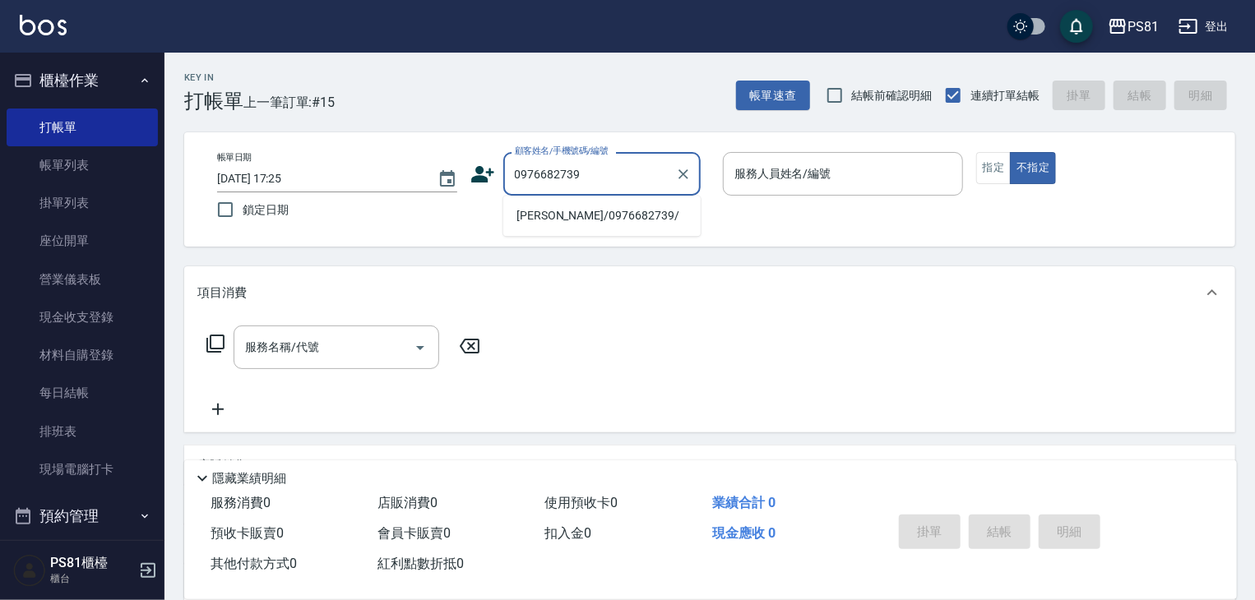
click at [612, 215] on li "[PERSON_NAME]/0976682739/" at bounding box center [601, 215] width 197 height 27
type input "[PERSON_NAME]/0976682739/"
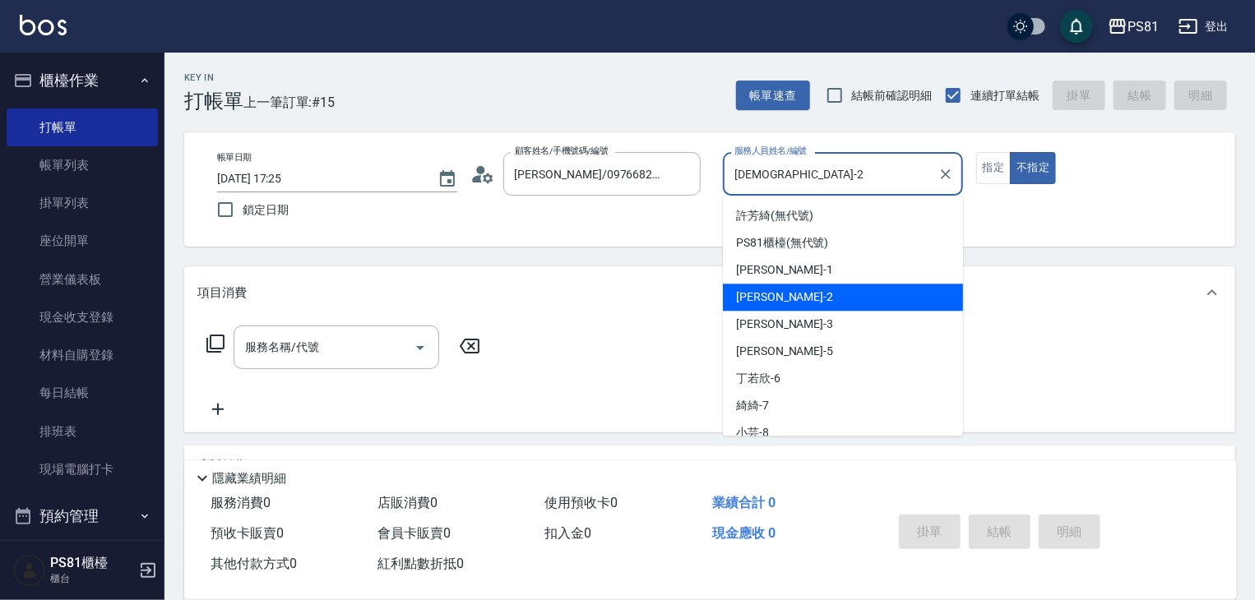
drag, startPoint x: 788, startPoint y: 174, endPoint x: 721, endPoint y: 195, distance: 70.8
click at [729, 193] on div "[PERSON_NAME]-2 服務人員姓名/編號" at bounding box center [843, 174] width 240 height 44
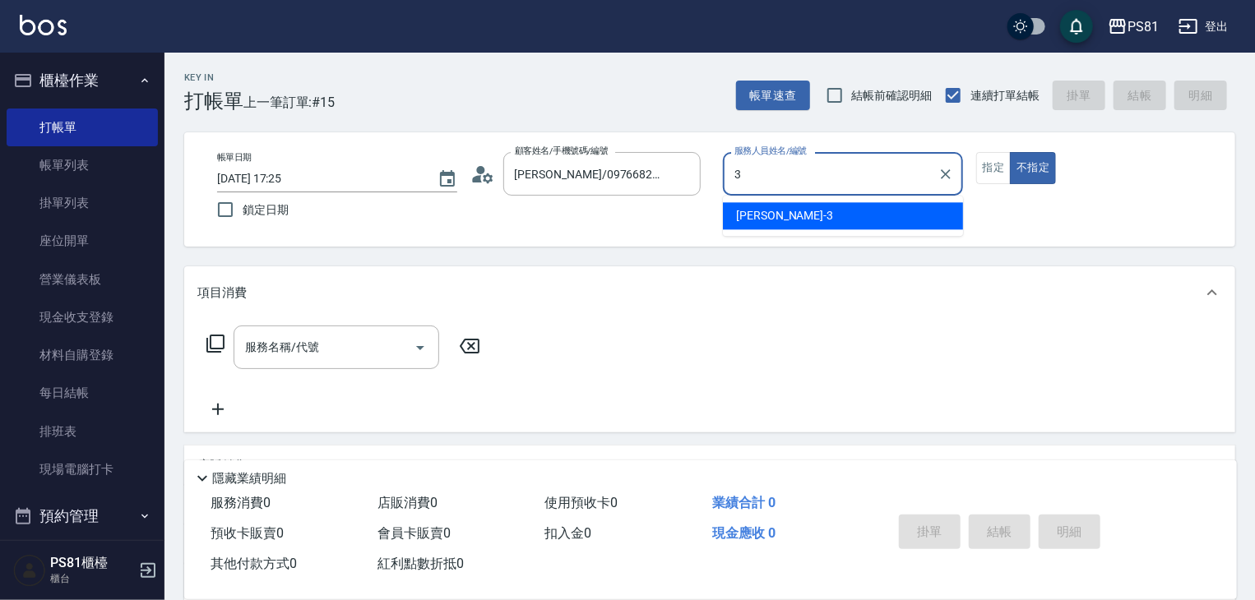
type input "[PERSON_NAME]-3"
type button "false"
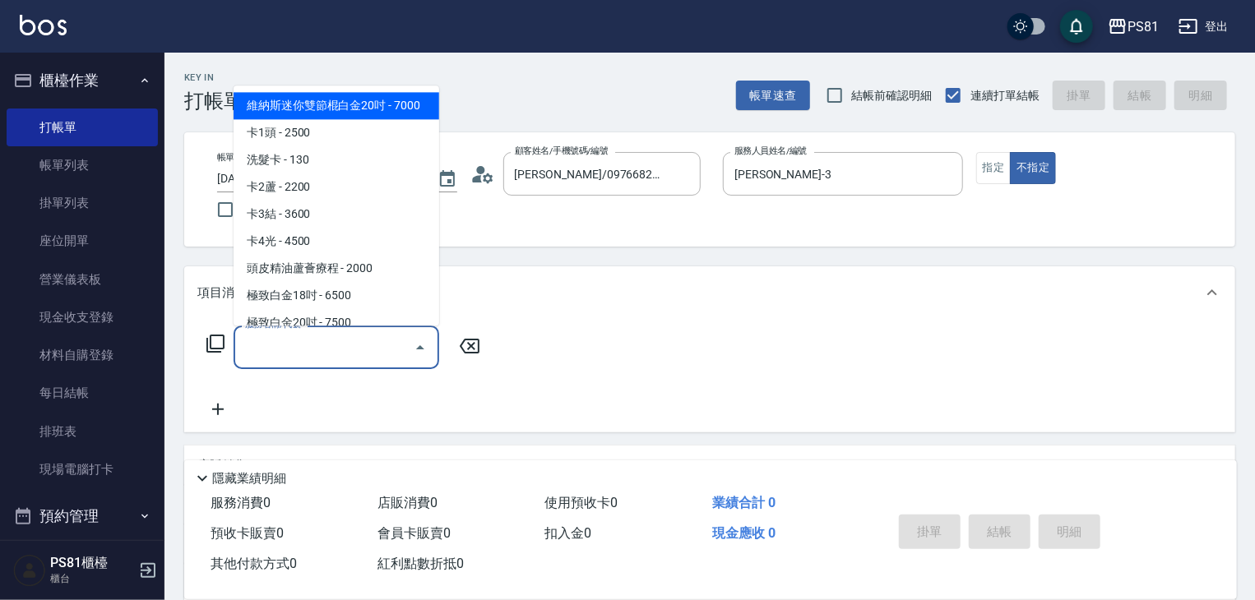
click at [342, 340] on input "服務名稱/代號" at bounding box center [324, 347] width 166 height 29
click at [286, 132] on span "基本染髮 - 1200" at bounding box center [337, 132] width 206 height 27
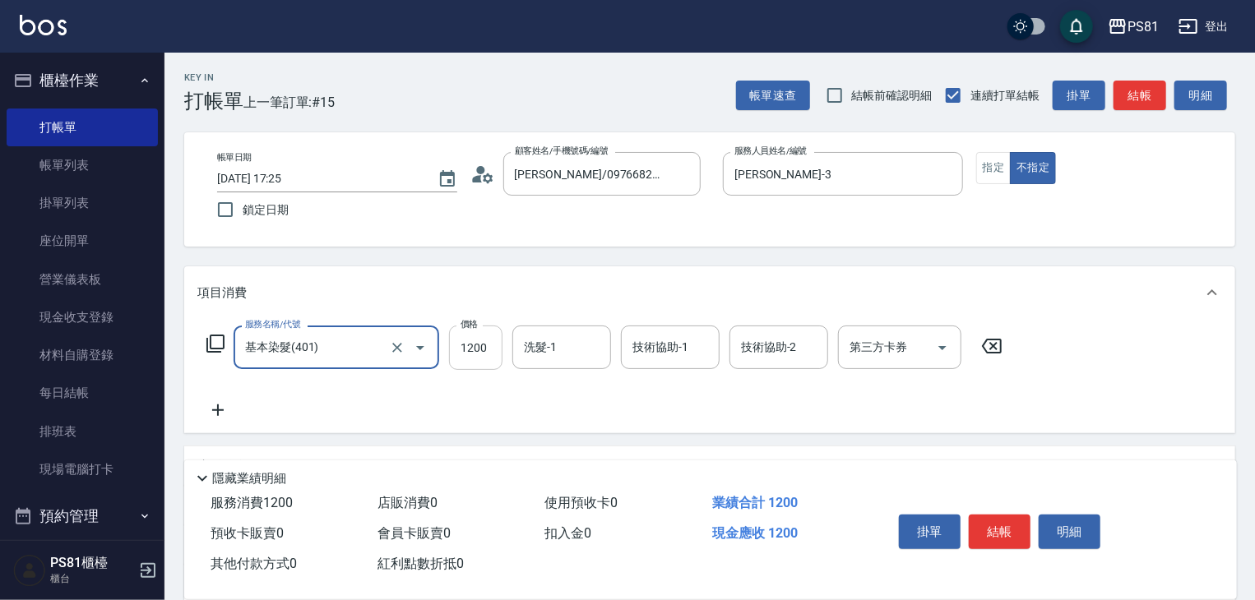
type input "基本染髮(401)"
click at [479, 335] on input "1200" at bounding box center [475, 348] width 53 height 44
type input "2300"
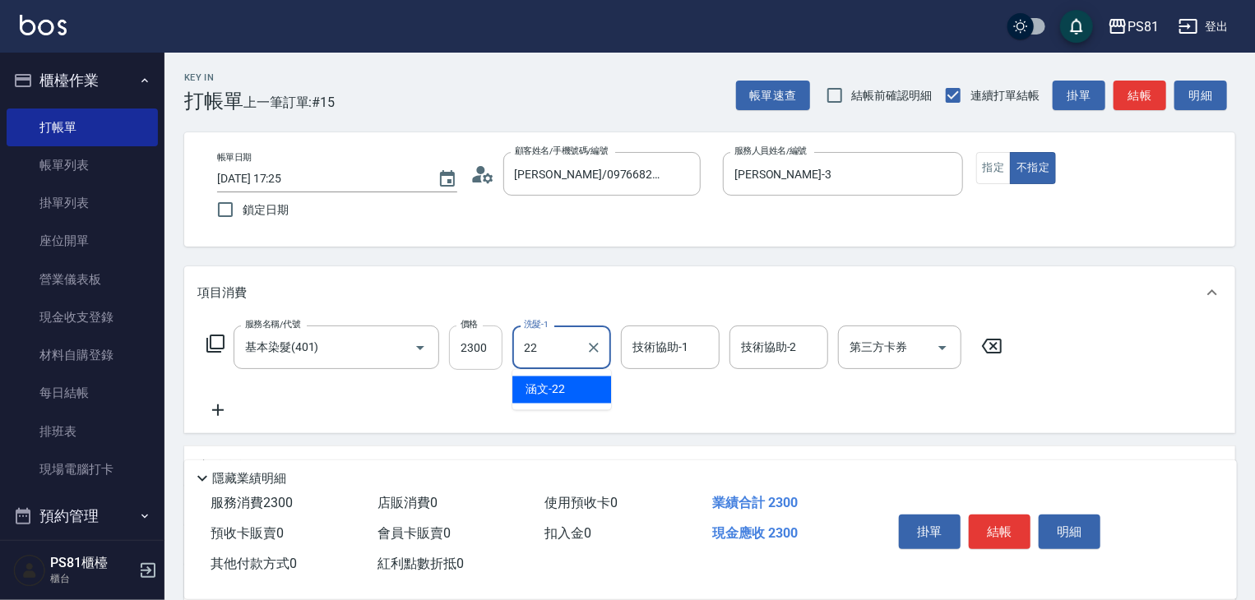
type input "涵文-22"
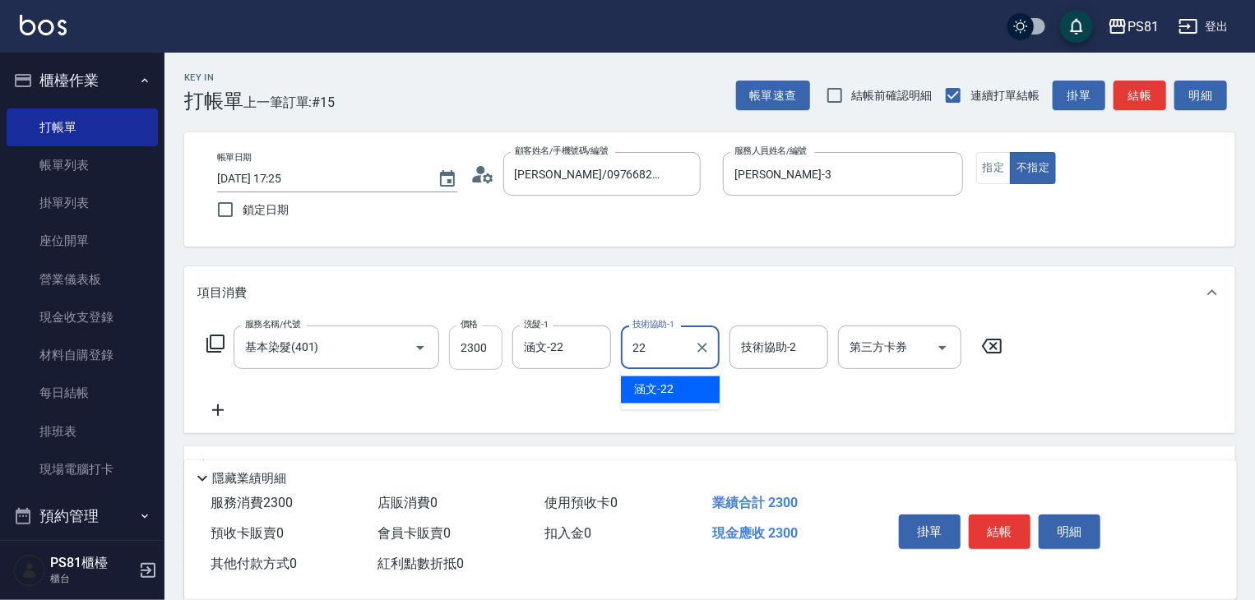
type input "涵文-22"
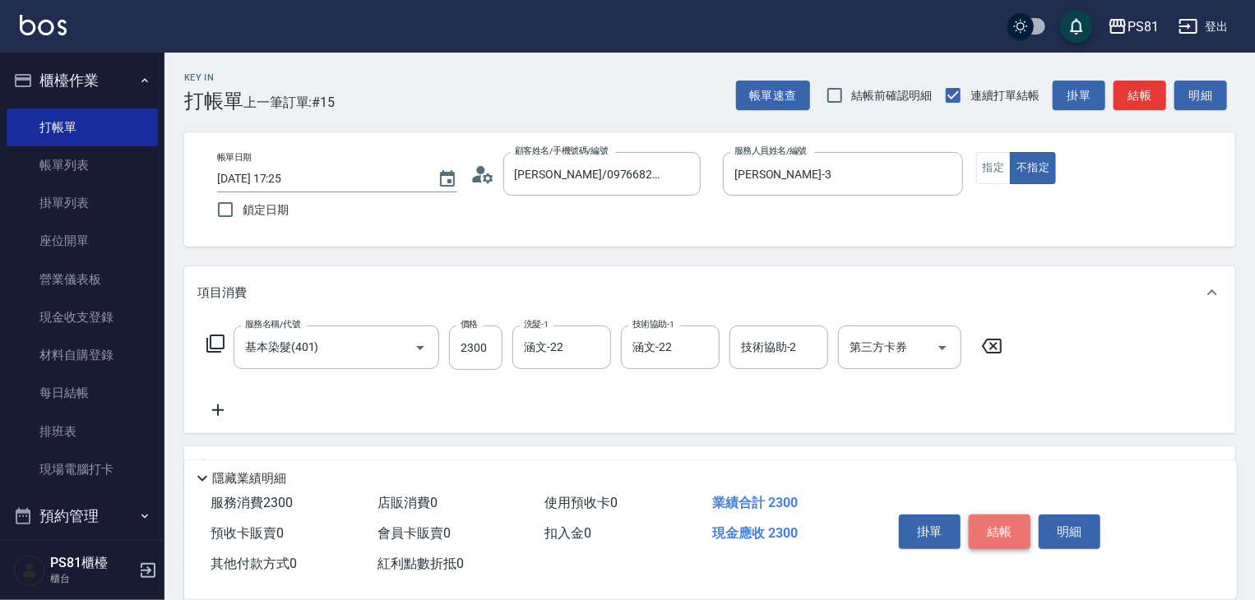
click at [989, 531] on button "結帳" at bounding box center [1000, 532] width 62 height 35
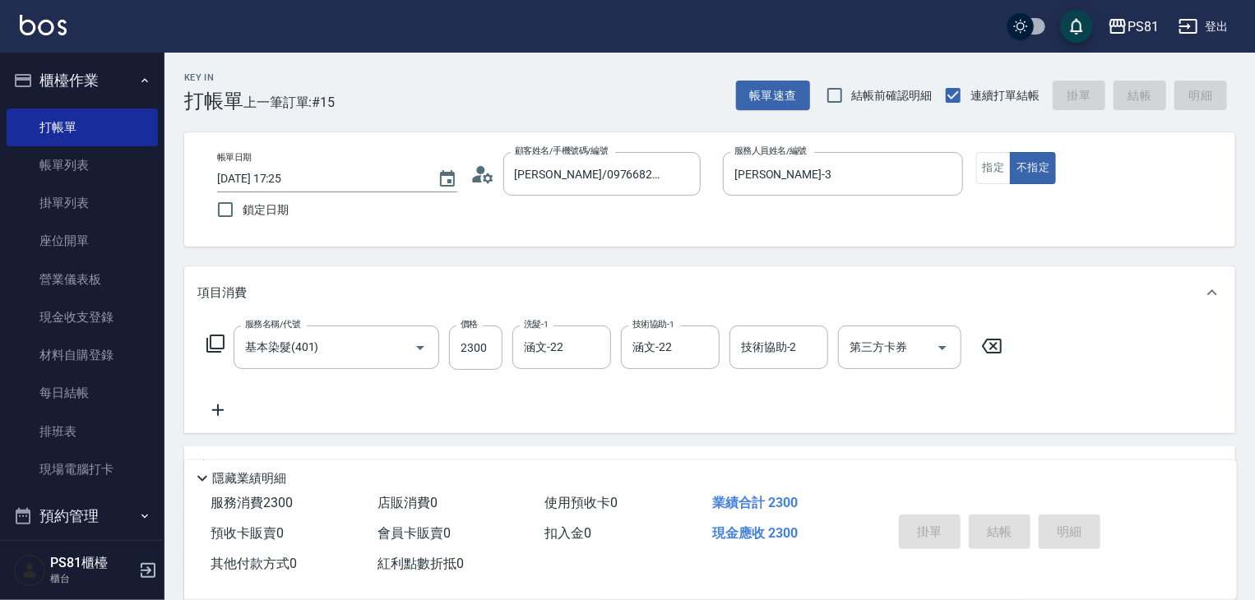
type input "[DATE] 17:37"
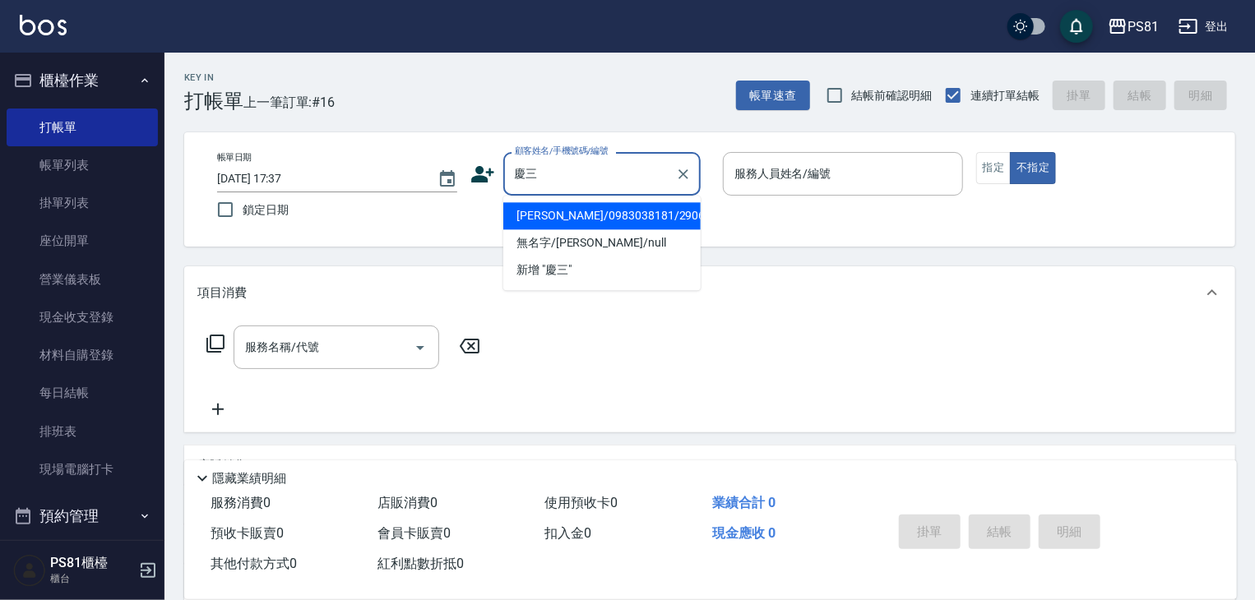
click at [600, 211] on li "[PERSON_NAME]/0983038181/2906" at bounding box center [601, 215] width 197 height 27
type input "[PERSON_NAME]/0983038181/2906"
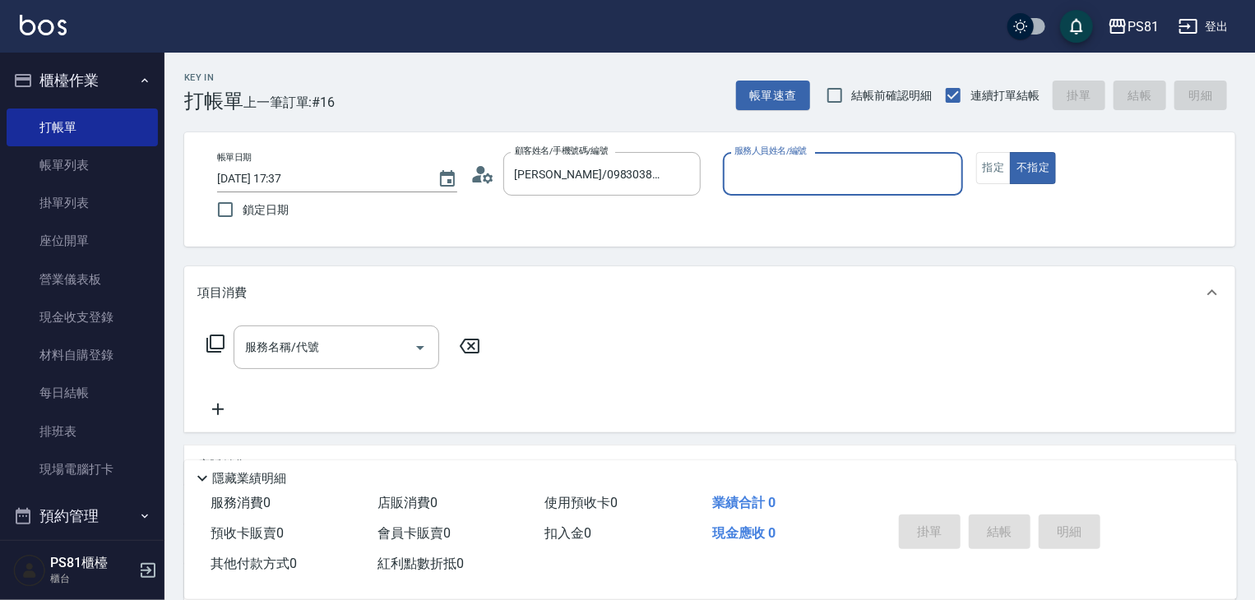
type input "[DEMOGRAPHIC_DATA]-2"
click at [982, 169] on button "指定" at bounding box center [993, 168] width 35 height 32
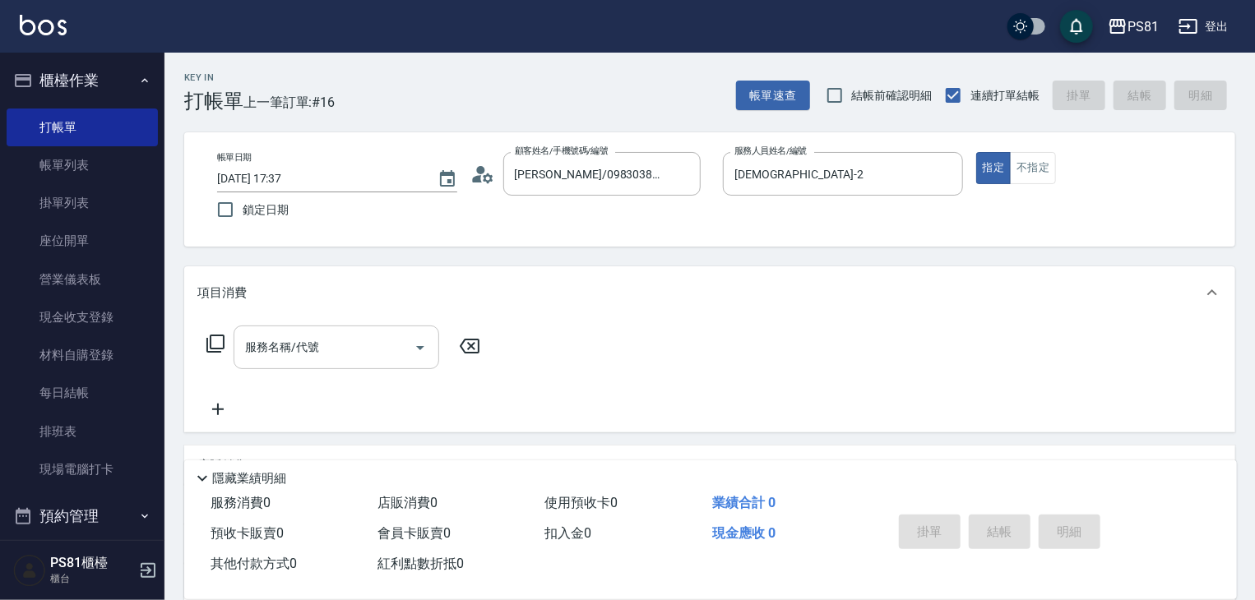
click at [311, 355] on input "服務名稱/代號" at bounding box center [324, 347] width 166 height 29
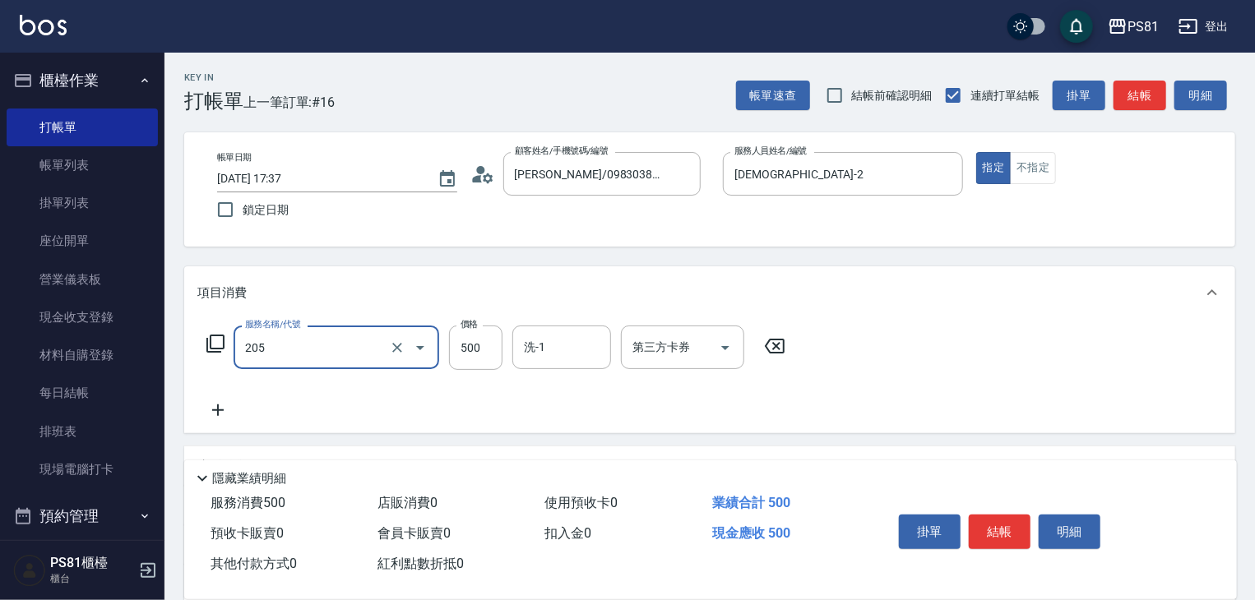
type input "A級單剪400(205)"
drag, startPoint x: 923, startPoint y: 383, endPoint x: 1096, endPoint y: 534, distance: 229.1
click at [923, 387] on div "服務名稱/代號 A級單剪400(205) 服務名稱/代號 價格 500 價格 洗-1 洗-1 第三方卡券 第三方卡券" at bounding box center [709, 376] width 1051 height 114
click at [990, 515] on button "結帳" at bounding box center [1000, 532] width 62 height 35
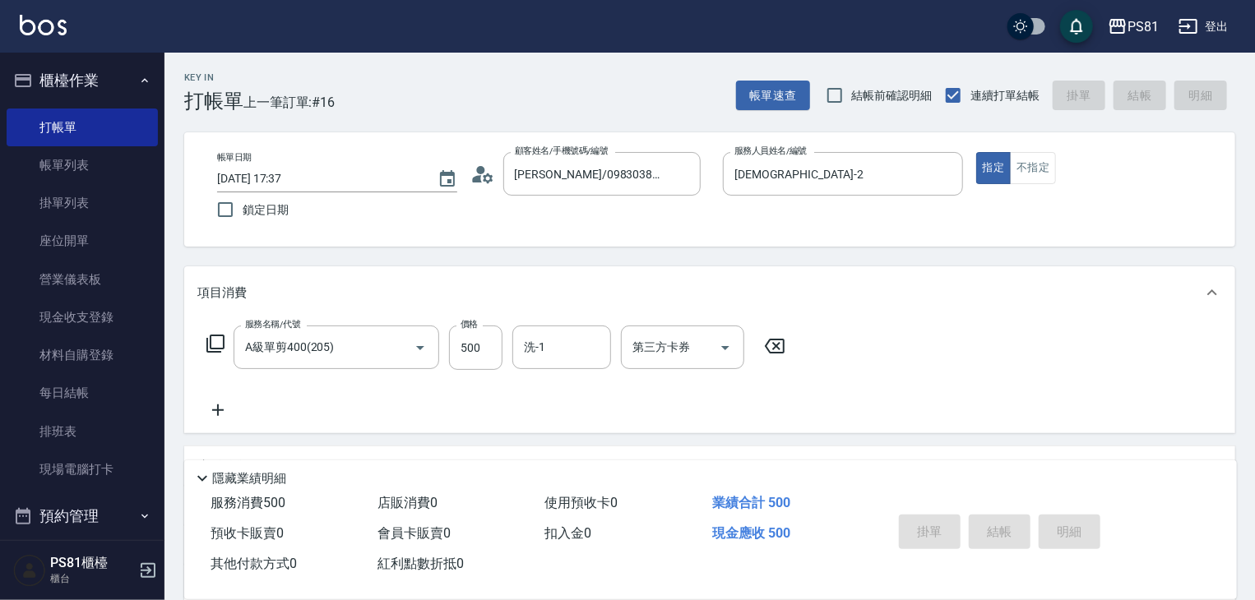
type input "[DATE] 17:44"
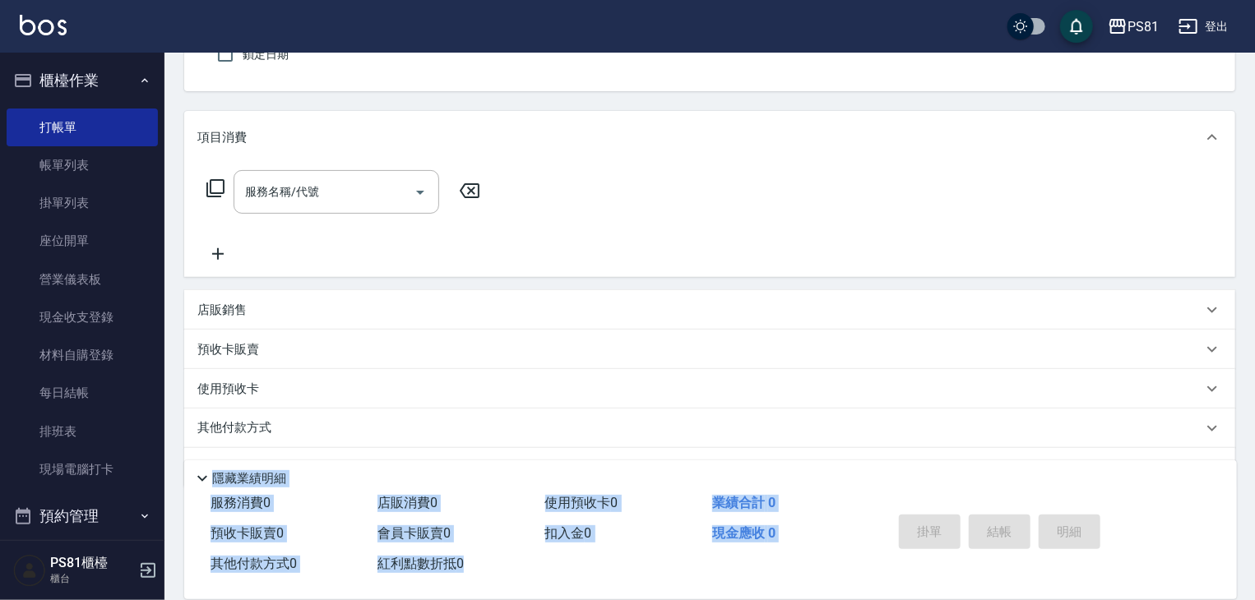
click at [1008, 600] on html "PS81 登出 櫃檯作業 打帳單 帳單列表 掛單列表 座位開單 營業儀表板 現金收支登錄 材料自購登錄 每日結帳 排班表 現場電腦打卡 預約管理 預約管理 單…" at bounding box center [627, 244] width 1255 height 799
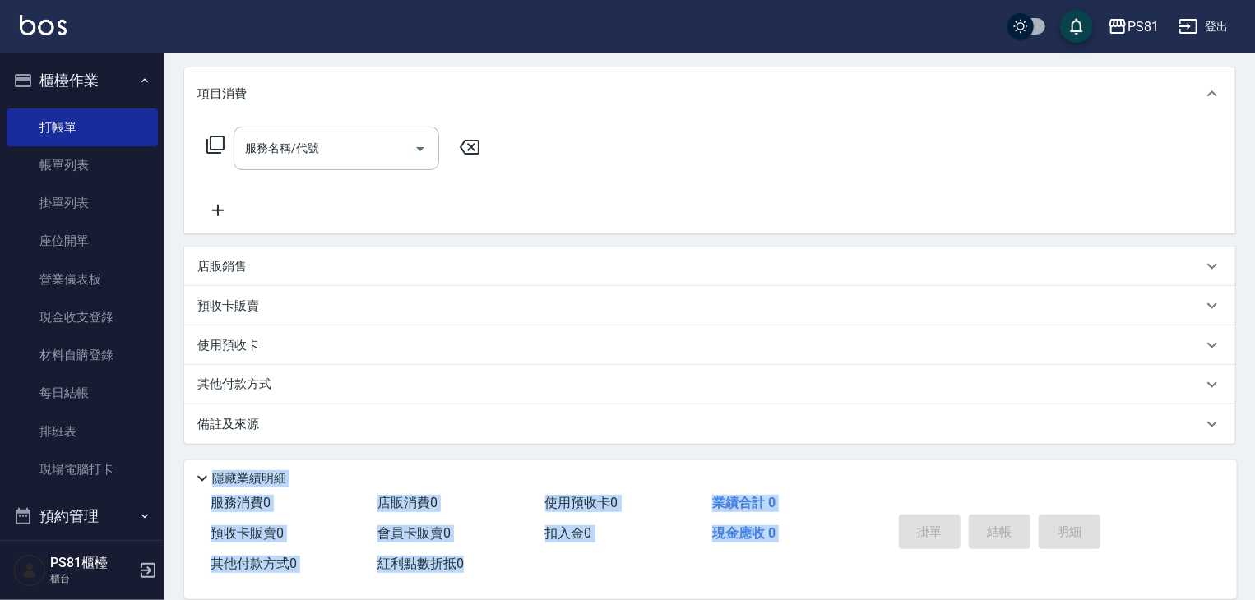
drag, startPoint x: 1128, startPoint y: 638, endPoint x: 1181, endPoint y: 638, distance: 53.5
click at [1181, 600] on html "PS81 登出 櫃檯作業 打帳單 帳單列表 掛單列表 座位開單 營業儀表板 現金收支登錄 材料自購登錄 每日結帳 排班表 現場電腦打卡 預約管理 預約管理 單…" at bounding box center [627, 200] width 1255 height 799
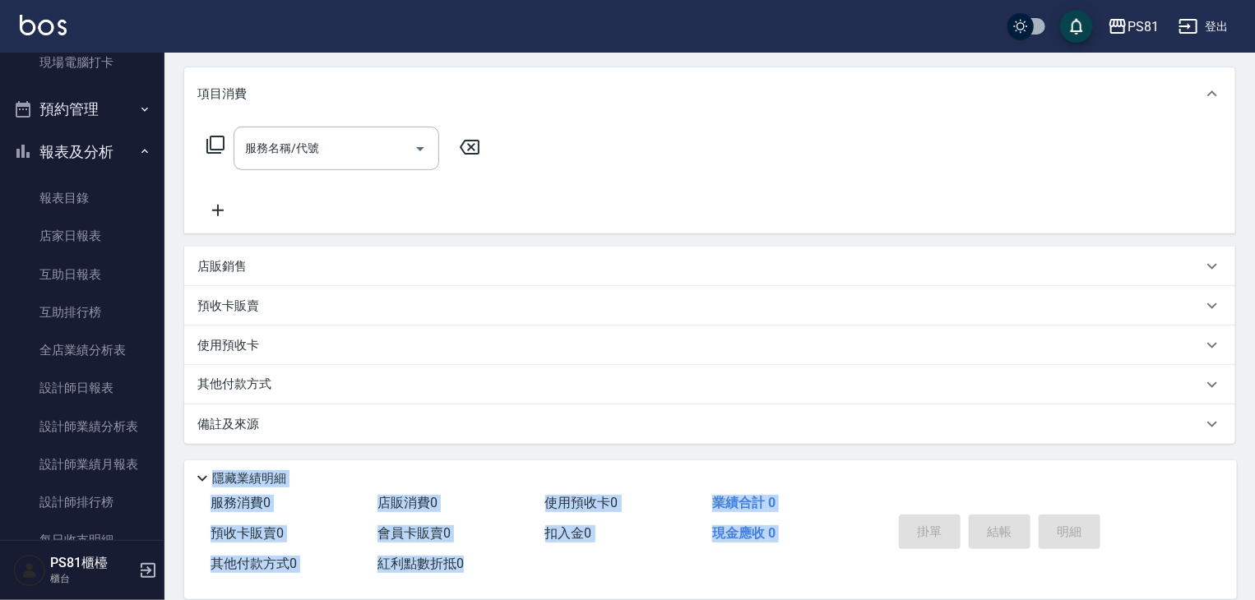
scroll to position [411, 0]
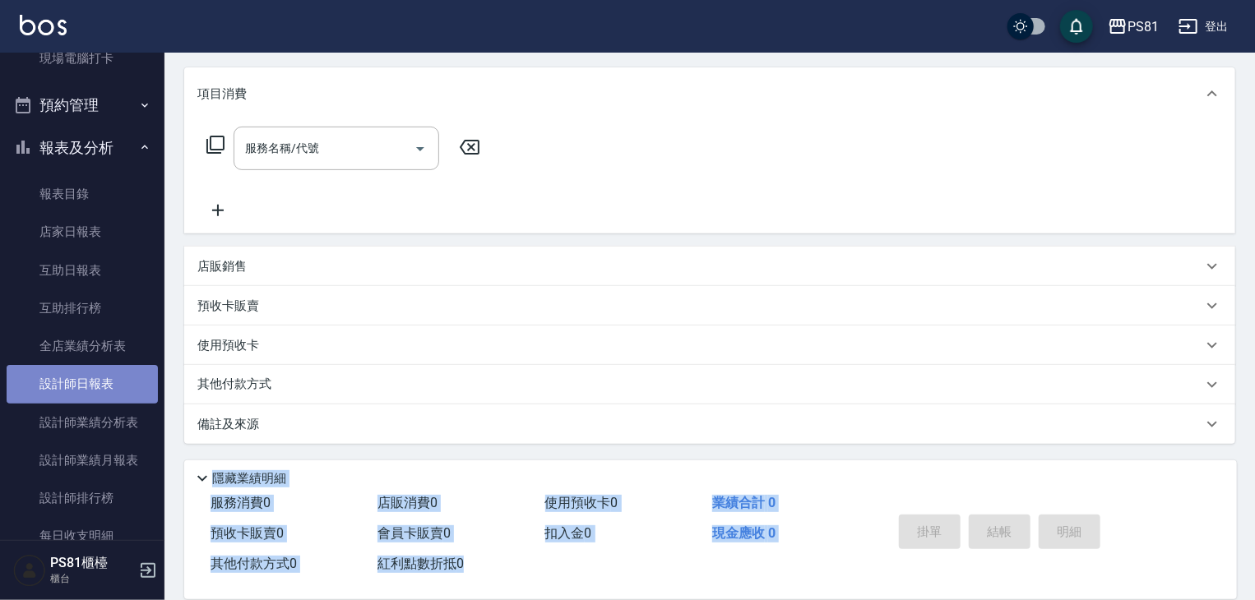
click at [124, 379] on link "設計師日報表" at bounding box center [82, 384] width 151 height 38
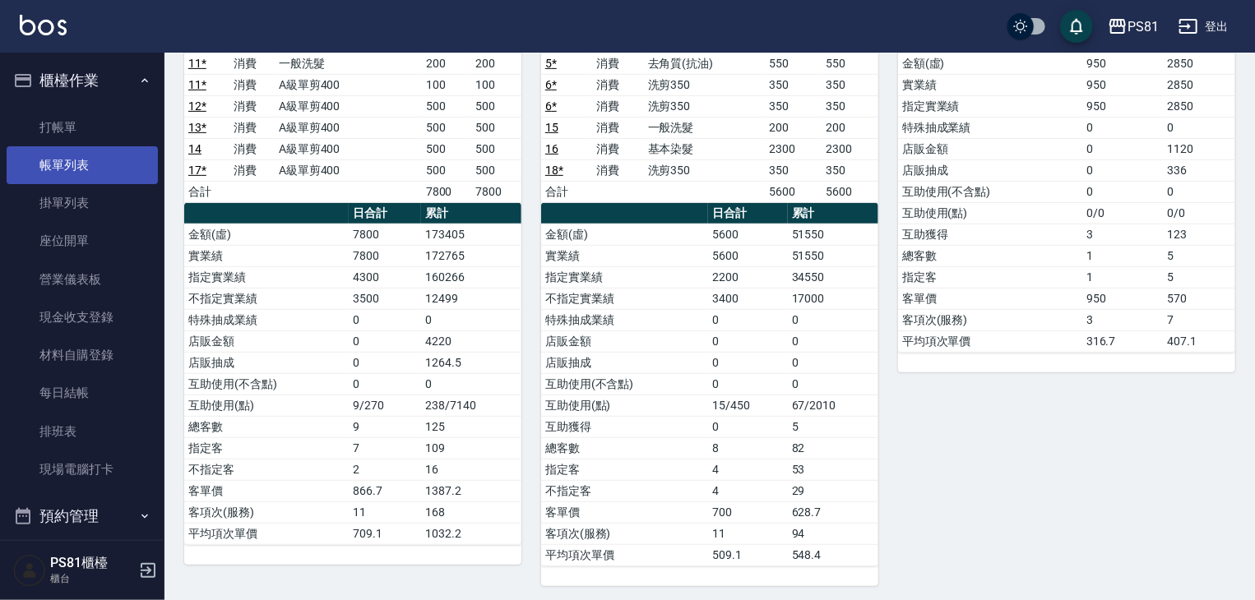
scroll to position [219, 0]
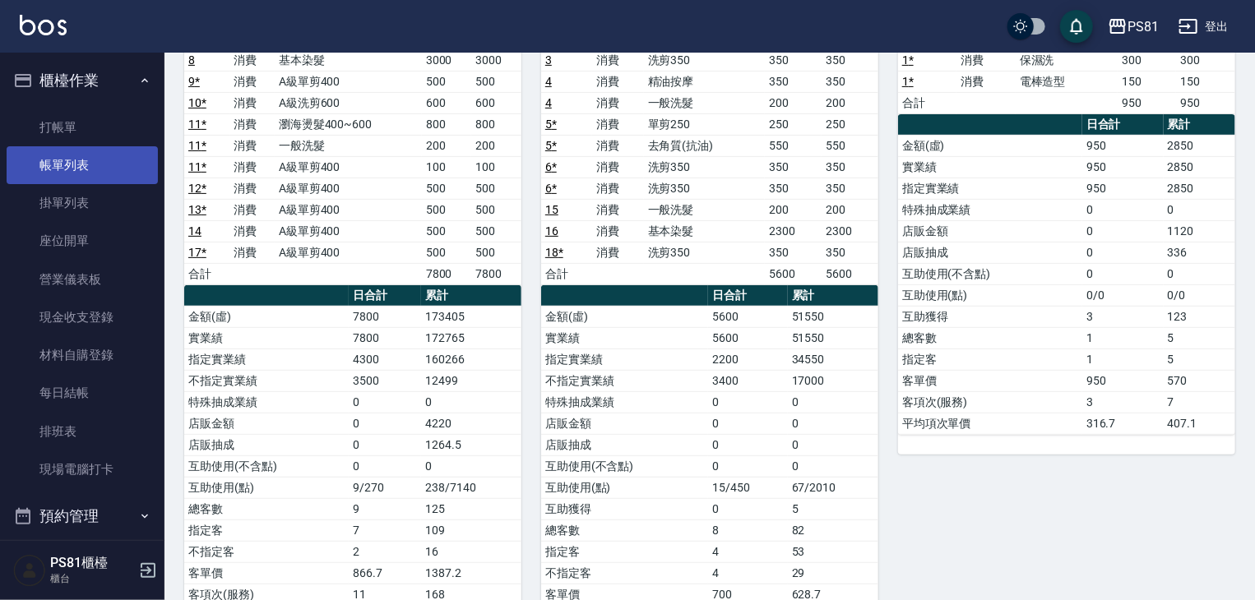
click at [105, 160] on link "帳單列表" at bounding box center [82, 165] width 151 height 38
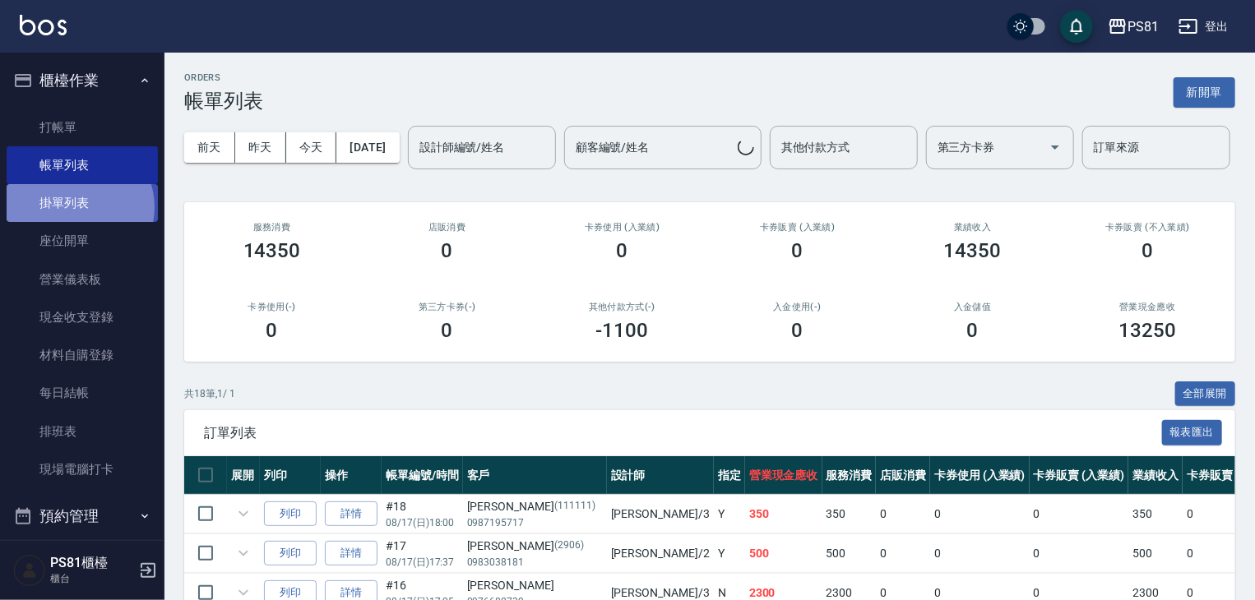
click at [78, 207] on link "掛單列表" at bounding box center [82, 203] width 151 height 38
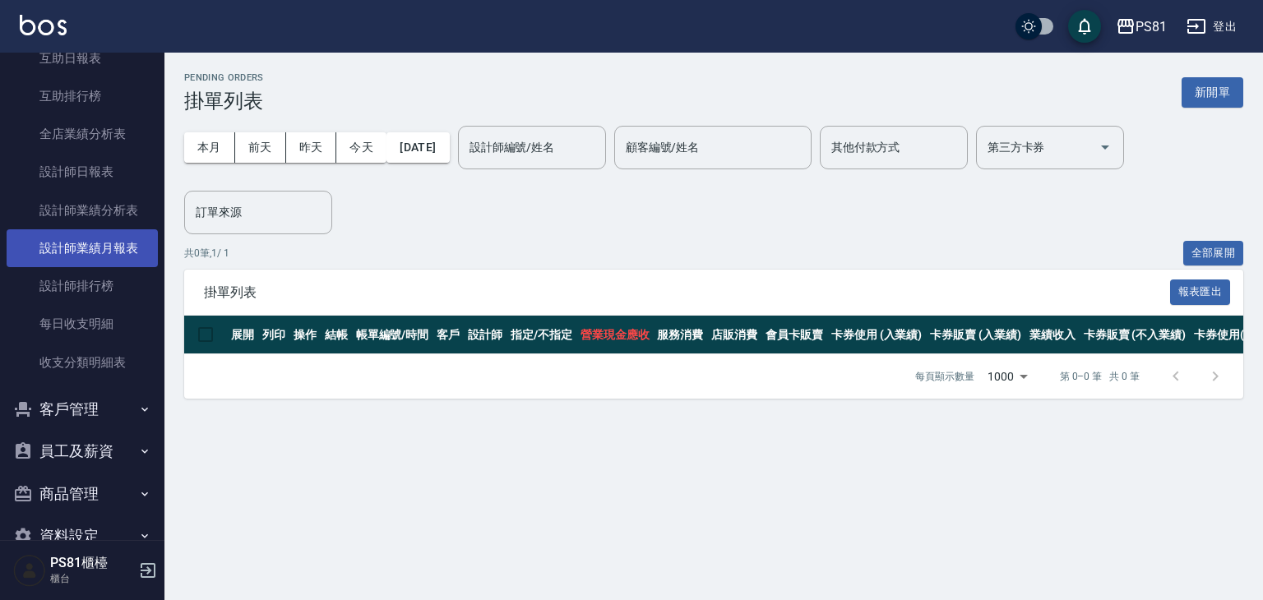
scroll to position [660, 0]
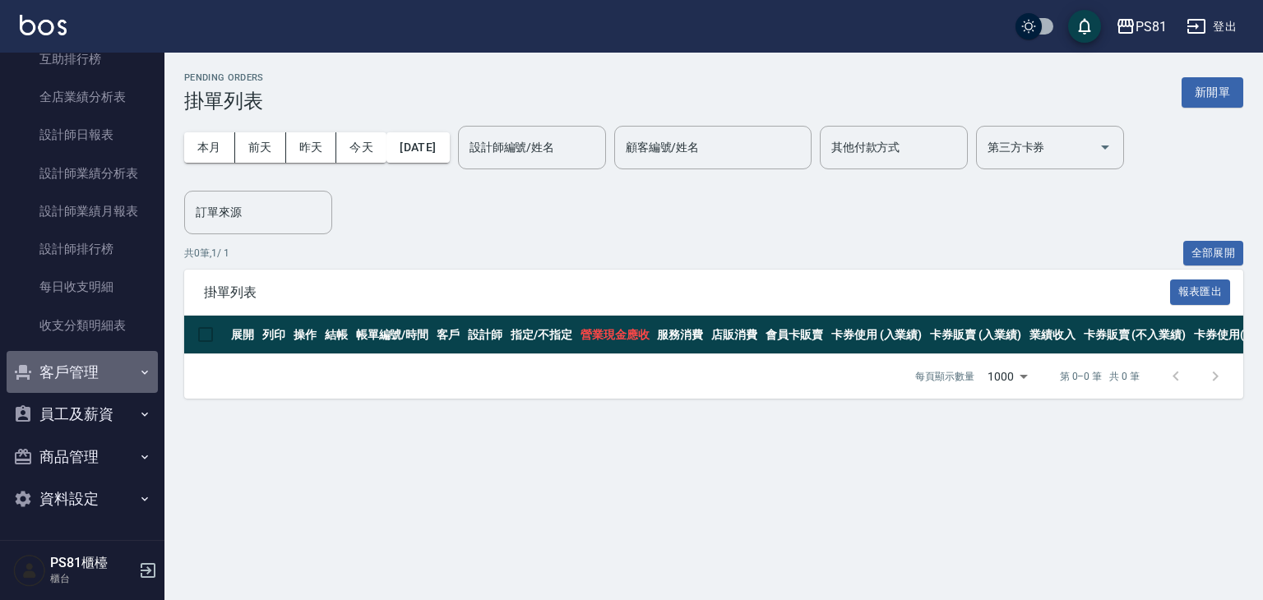
drag, startPoint x: 105, startPoint y: 351, endPoint x: 108, endPoint y: 359, distance: 8.6
click at [108, 359] on button "客戶管理" at bounding box center [82, 372] width 151 height 43
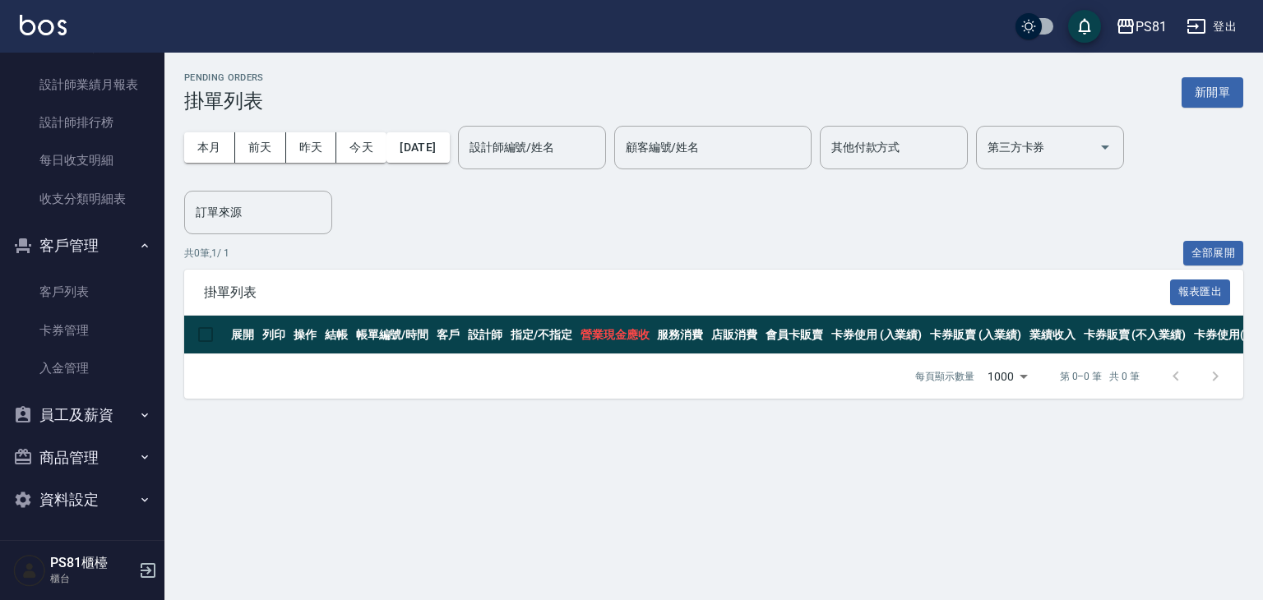
click at [105, 402] on button "員工及薪資" at bounding box center [82, 415] width 151 height 43
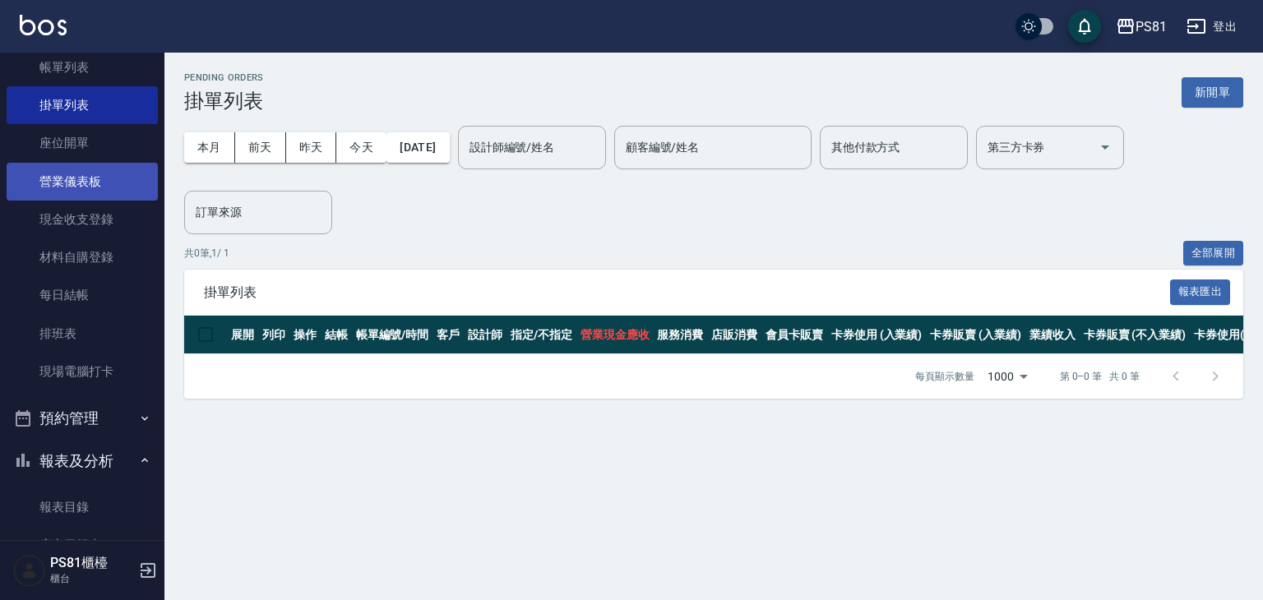
scroll to position [97, 0]
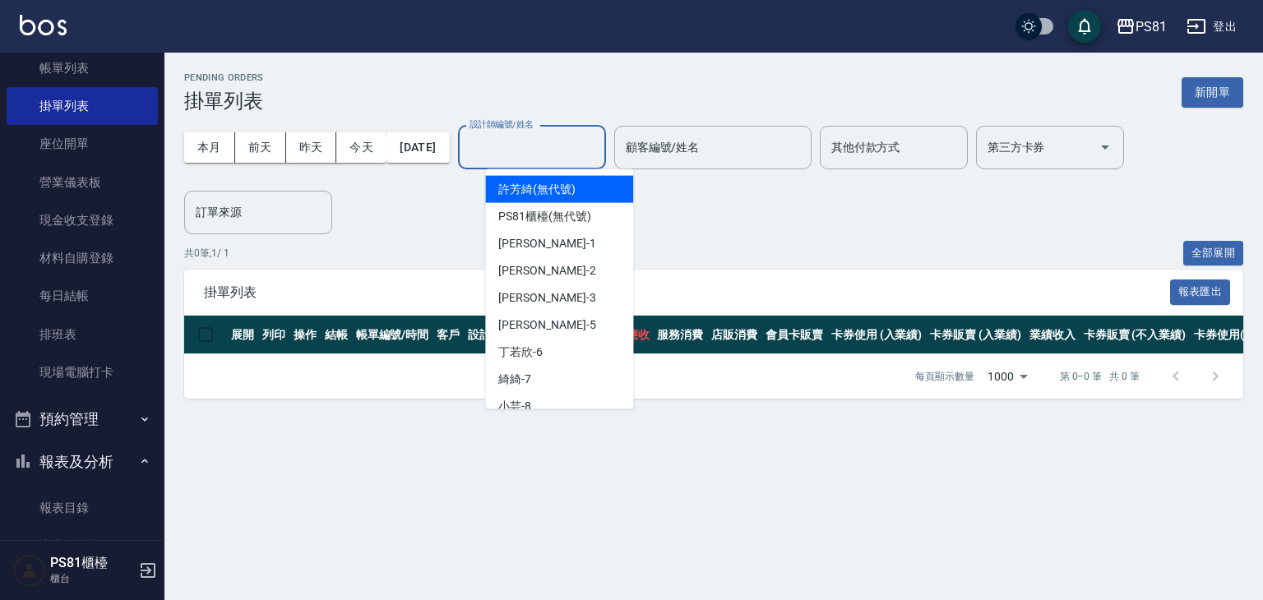
drag, startPoint x: 563, startPoint y: 137, endPoint x: 550, endPoint y: 226, distance: 90.6
click at [563, 138] on input "設計師編號/姓名" at bounding box center [532, 147] width 133 height 29
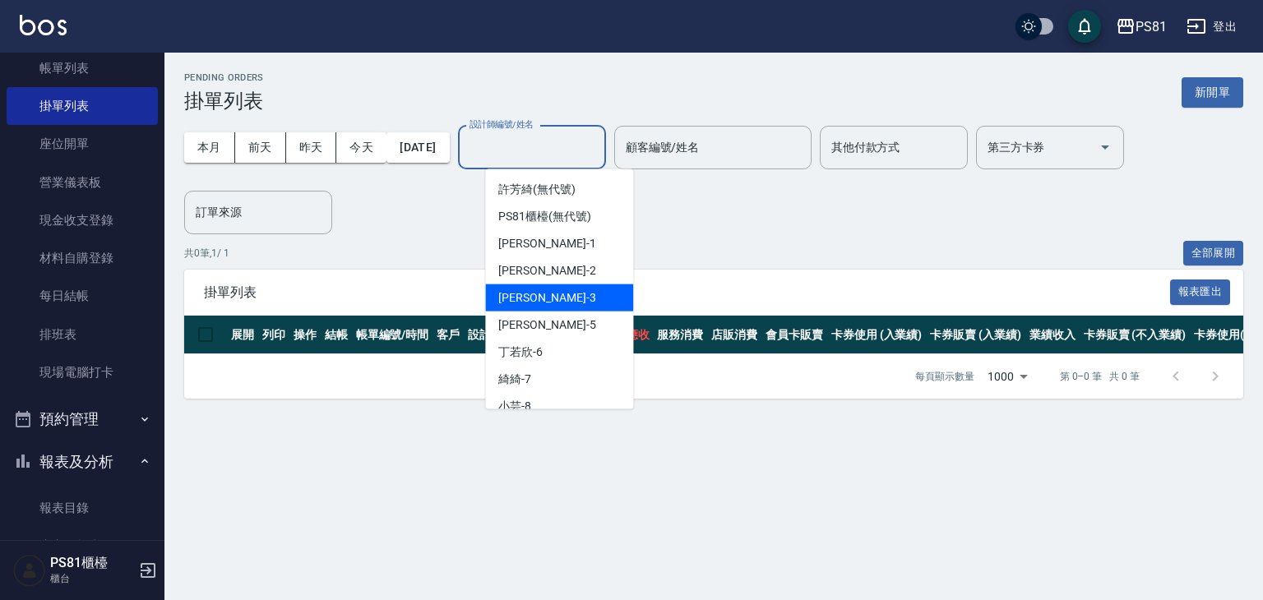
click at [546, 285] on div "[PERSON_NAME] -3" at bounding box center [559, 298] width 148 height 27
type input "[PERSON_NAME]-3"
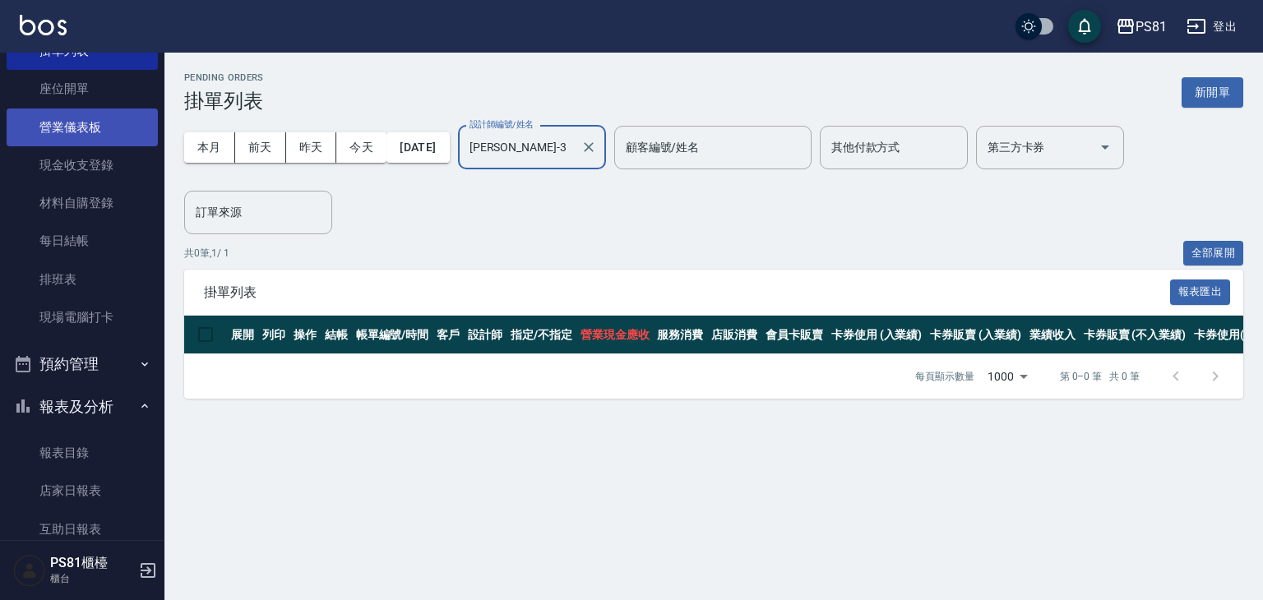
scroll to position [179, 0]
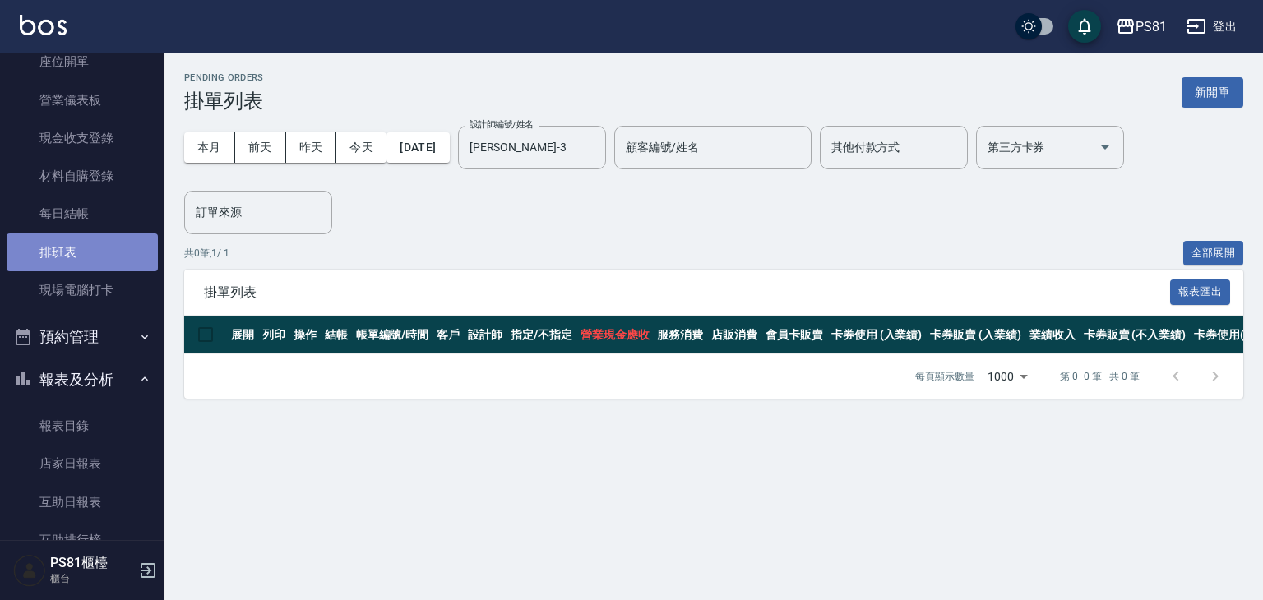
click at [105, 257] on link "排班表" at bounding box center [82, 253] width 151 height 38
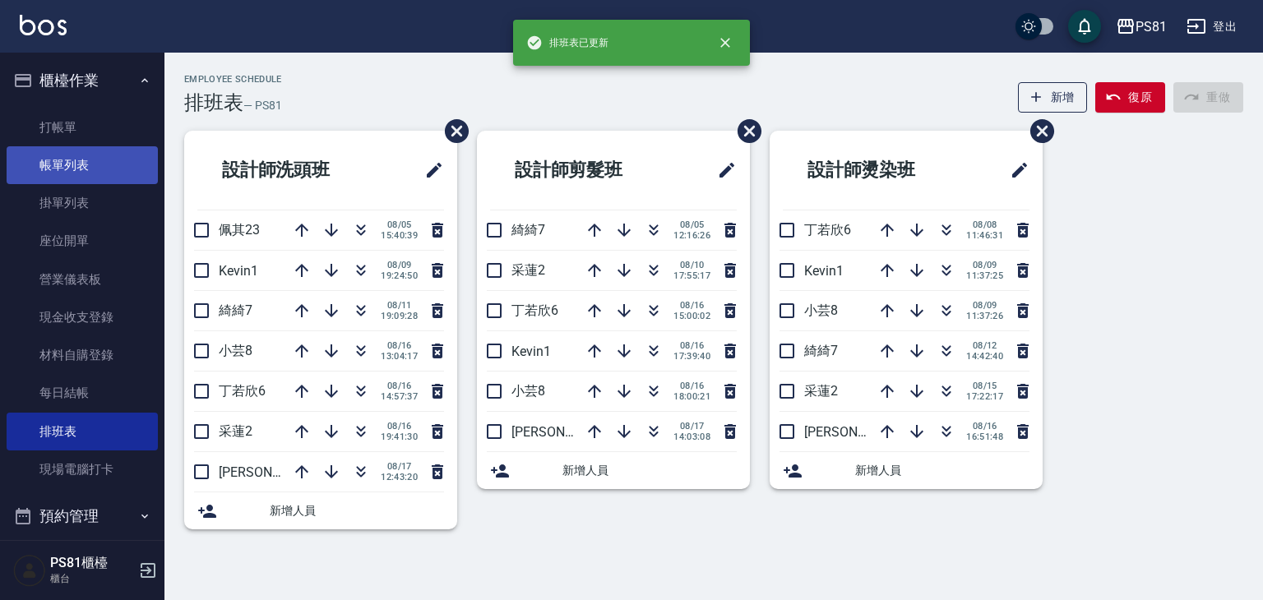
click at [90, 166] on link "帳單列表" at bounding box center [82, 165] width 151 height 38
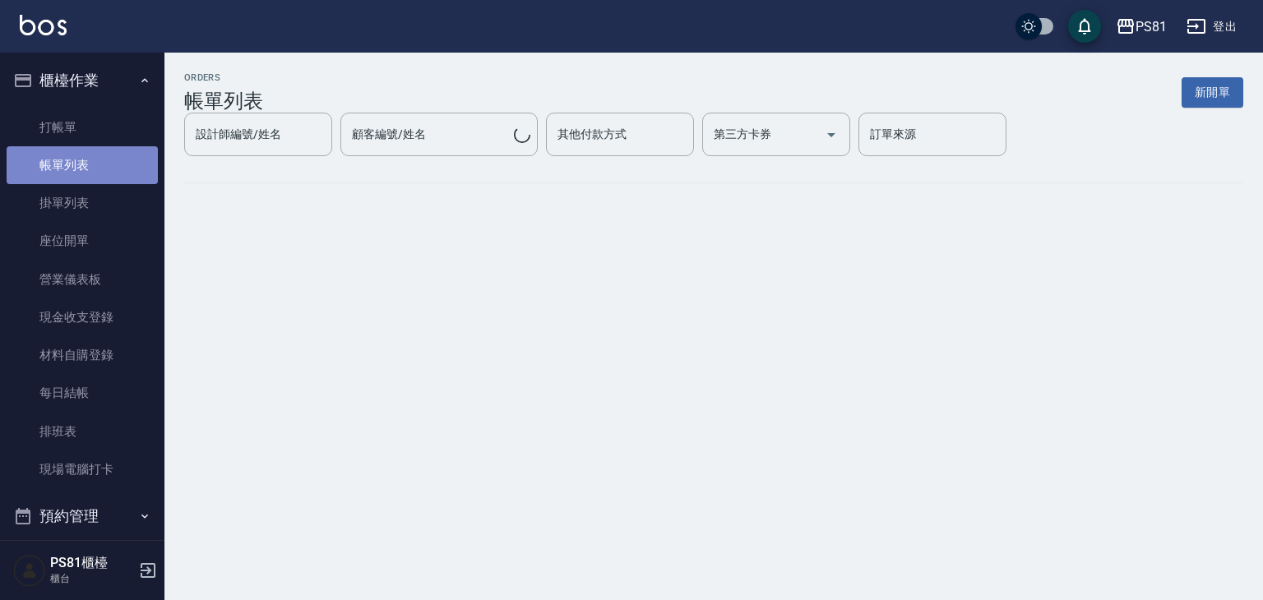
click at [90, 166] on link "帳單列表" at bounding box center [82, 165] width 151 height 38
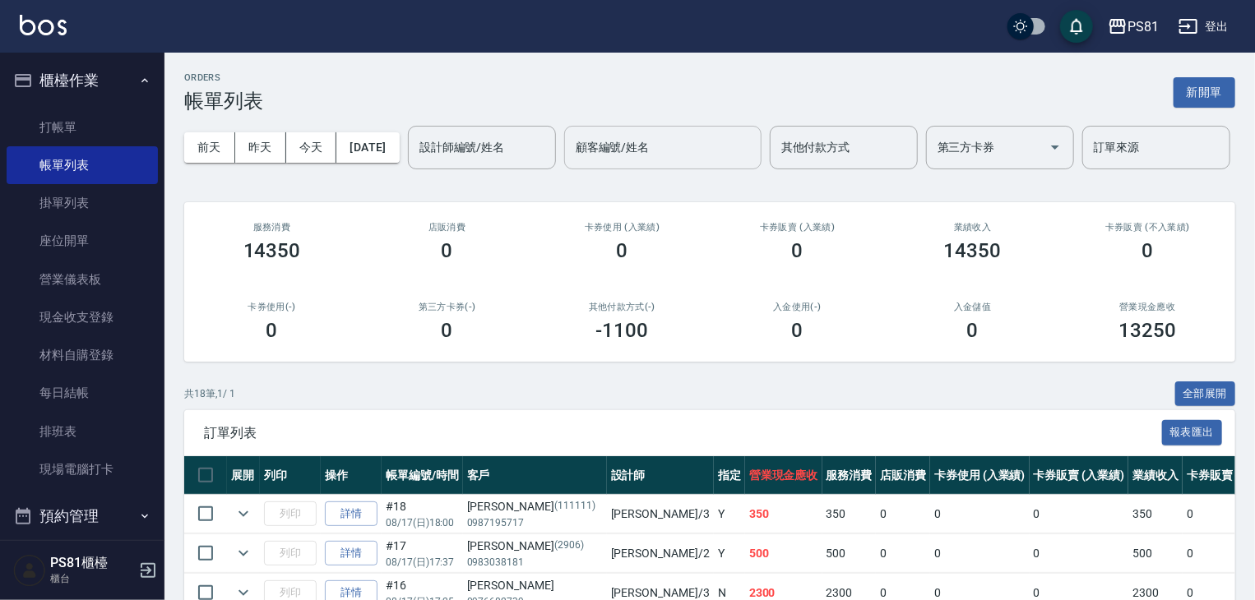
click at [572, 162] on input "顧客編號/姓名" at bounding box center [663, 147] width 183 height 29
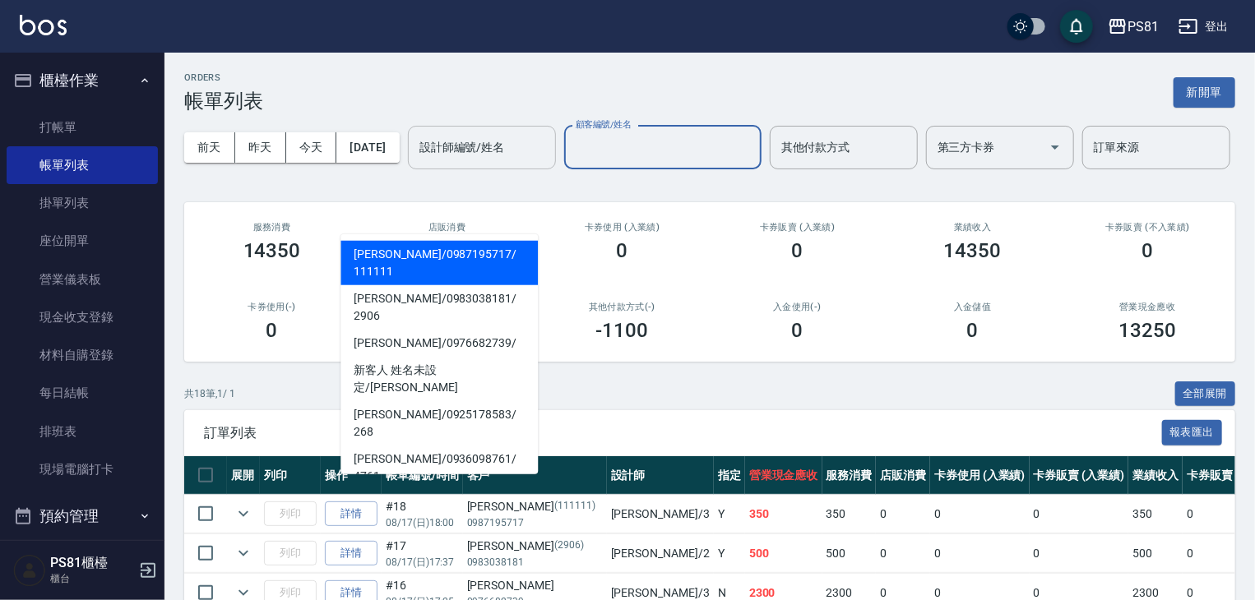
click at [415, 162] on input "設計師編號/姓名" at bounding box center [481, 147] width 133 height 29
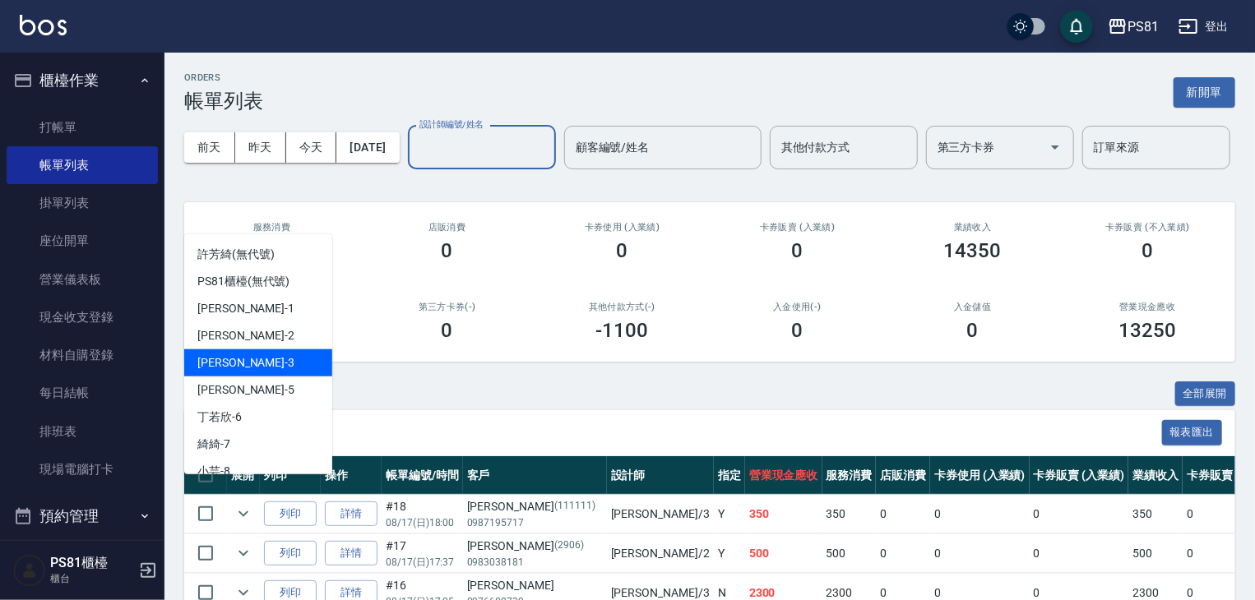
click at [250, 354] on div "[PERSON_NAME] -3" at bounding box center [258, 363] width 148 height 27
type input "[PERSON_NAME]-3"
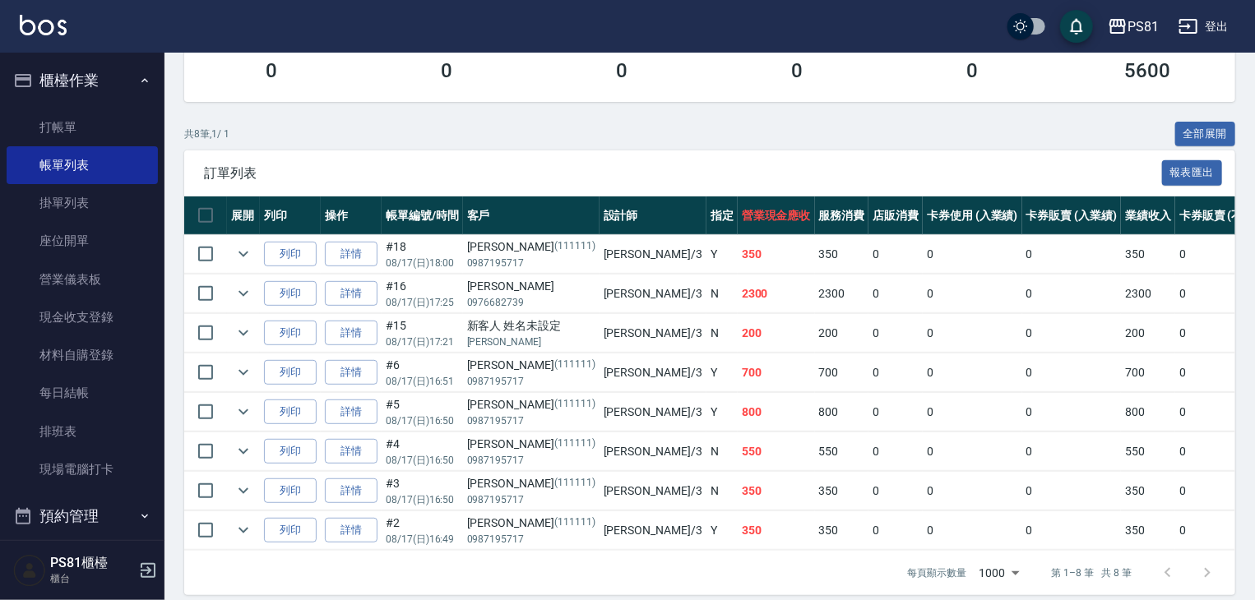
scroll to position [336, 0]
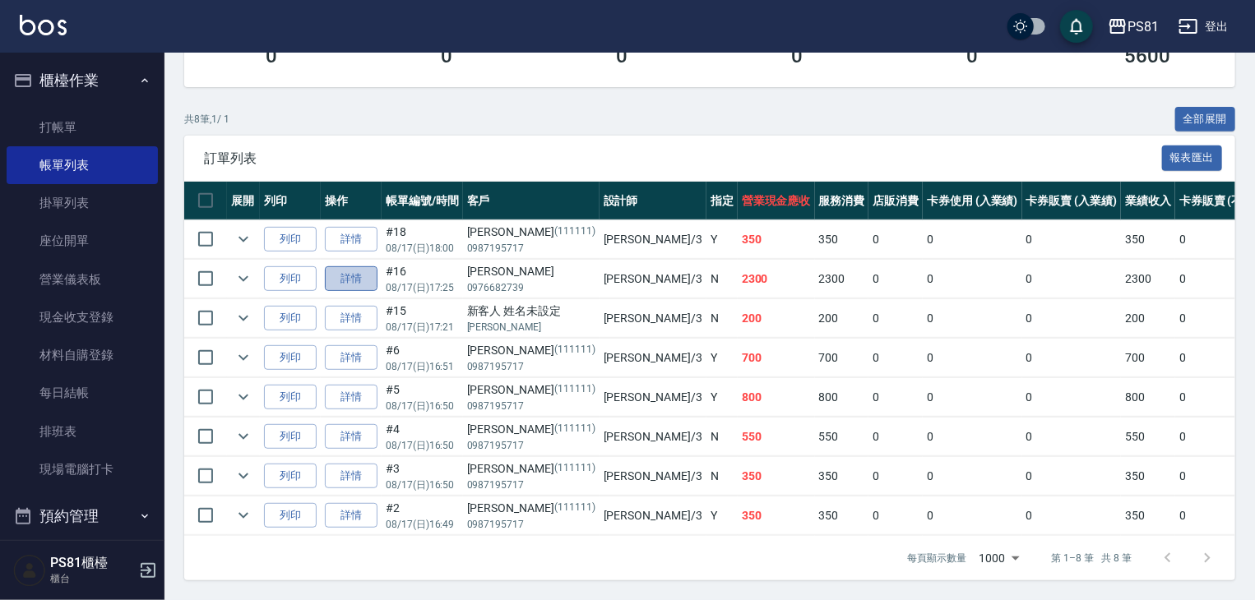
click at [346, 266] on link "詳情" at bounding box center [351, 278] width 53 height 25
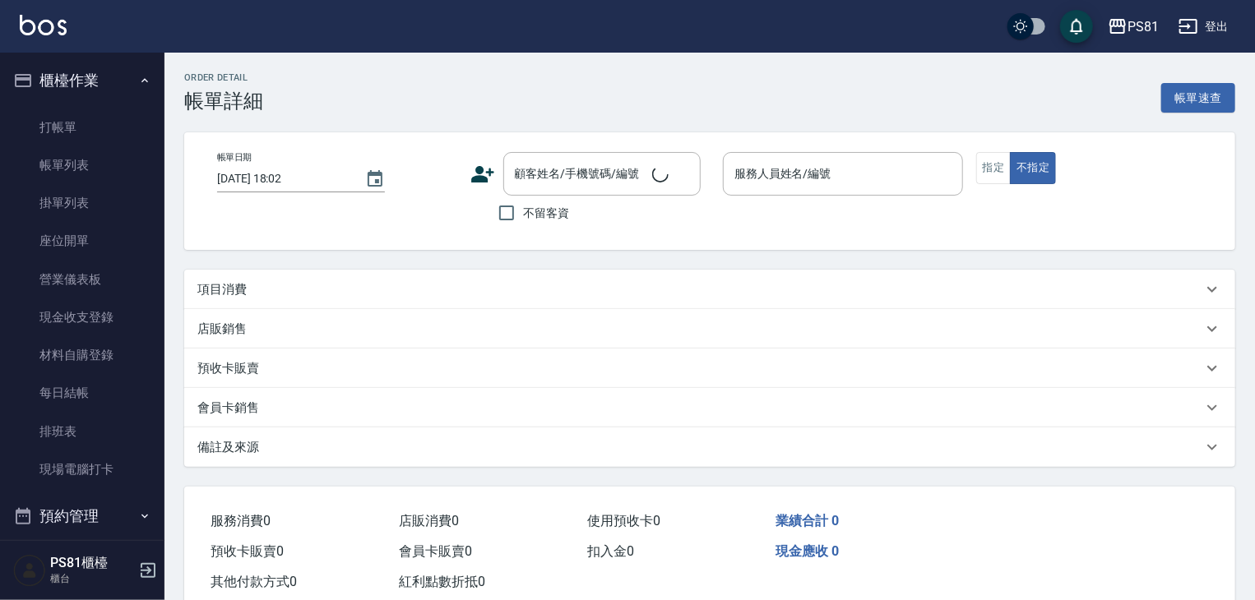
type input "[DATE] 17:25"
type input "[PERSON_NAME]-3"
type input "[PERSON_NAME]/0976682739/"
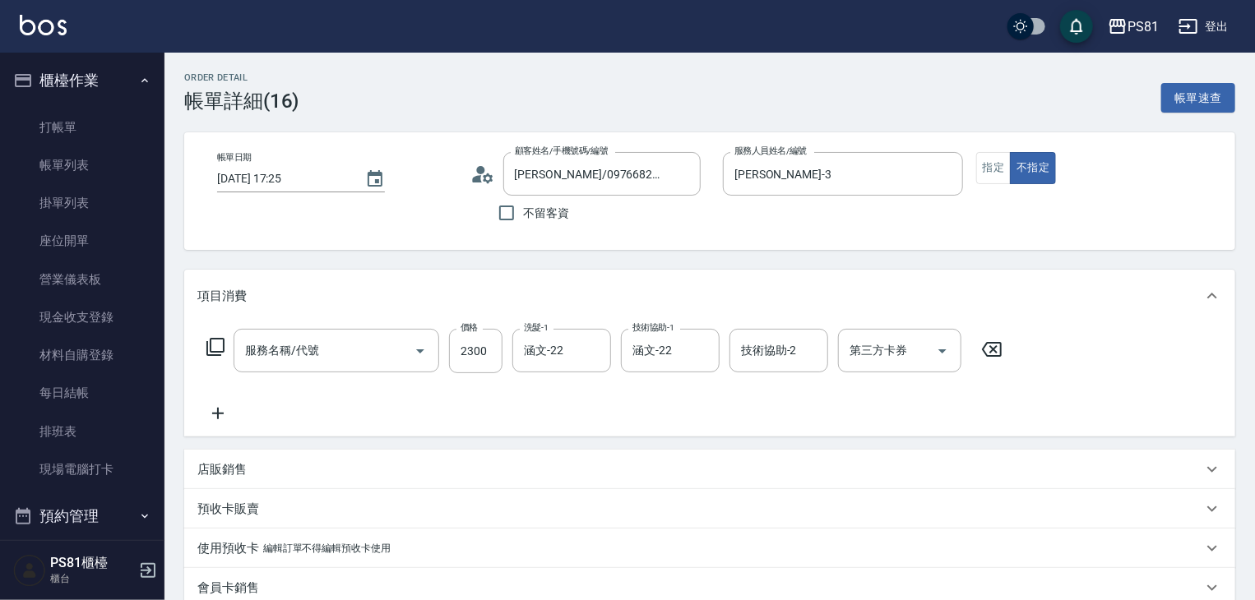
type input "基本染髮(401)"
click at [999, 171] on button "指定" at bounding box center [993, 168] width 35 height 32
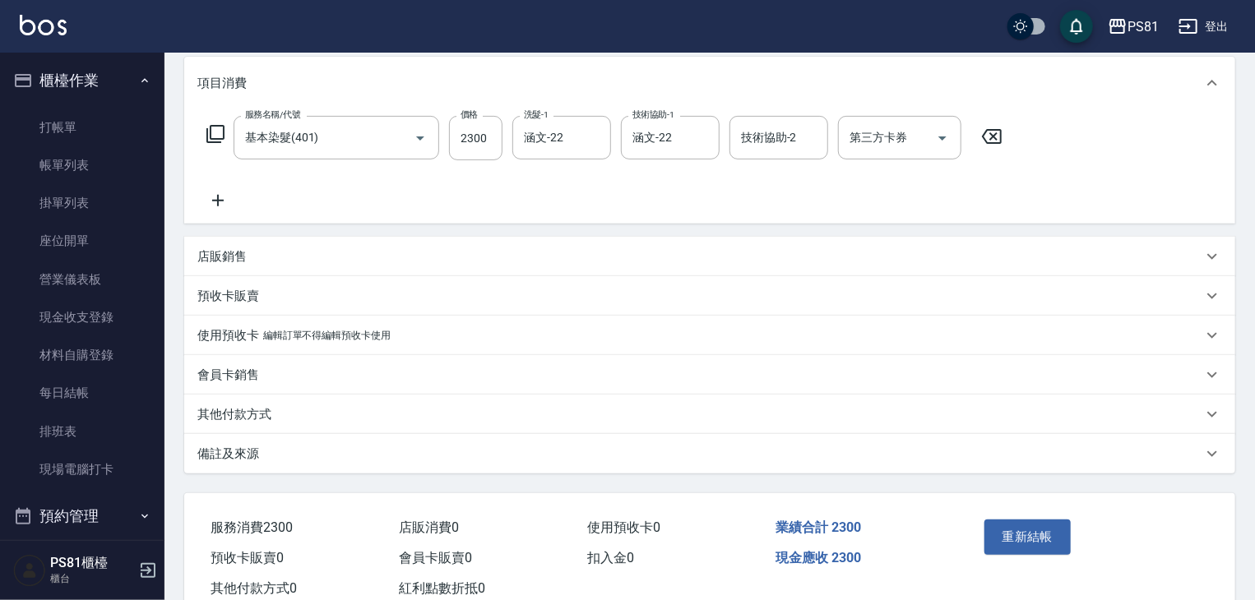
scroll to position [262, 0]
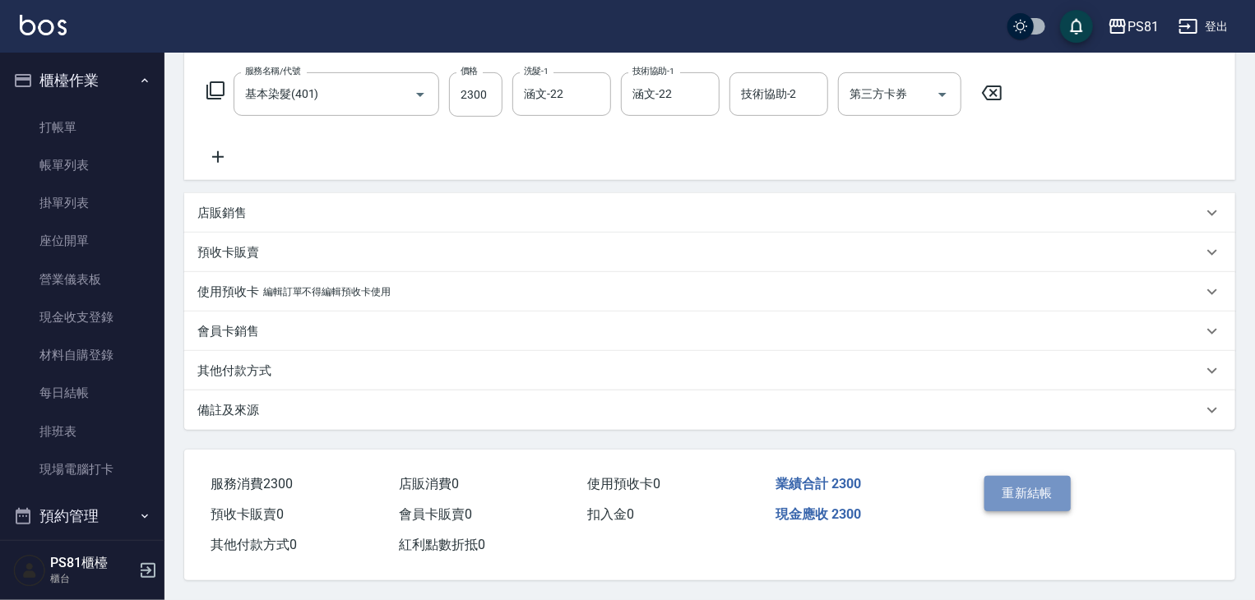
click at [1027, 476] on button "重新結帳" at bounding box center [1028, 493] width 87 height 35
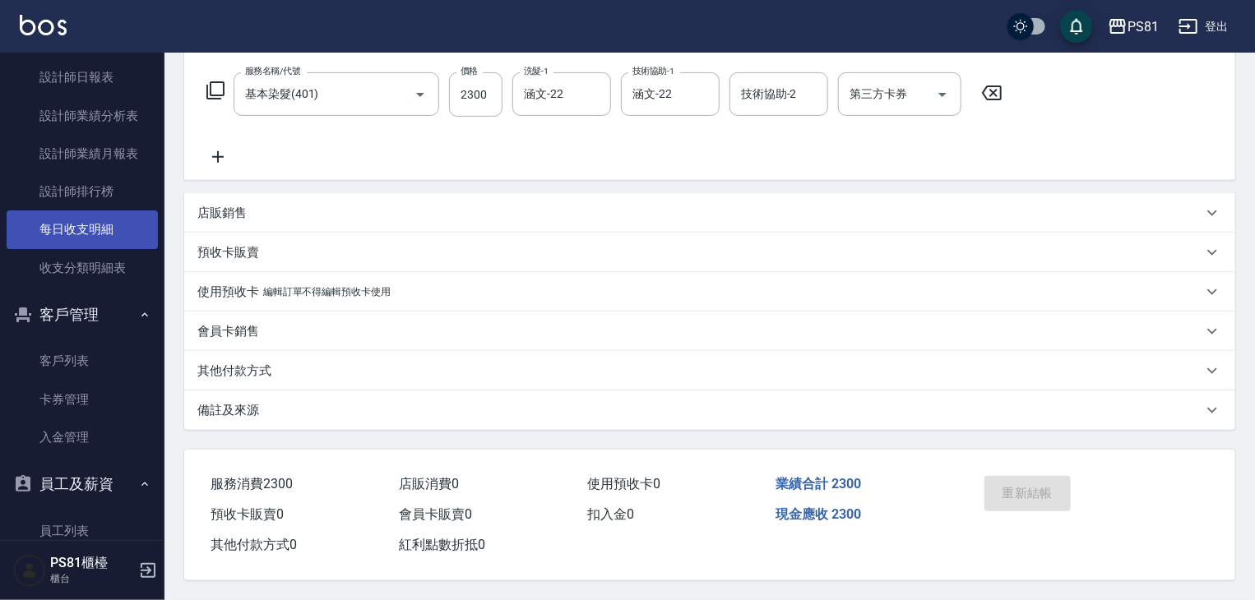
scroll to position [839, 0]
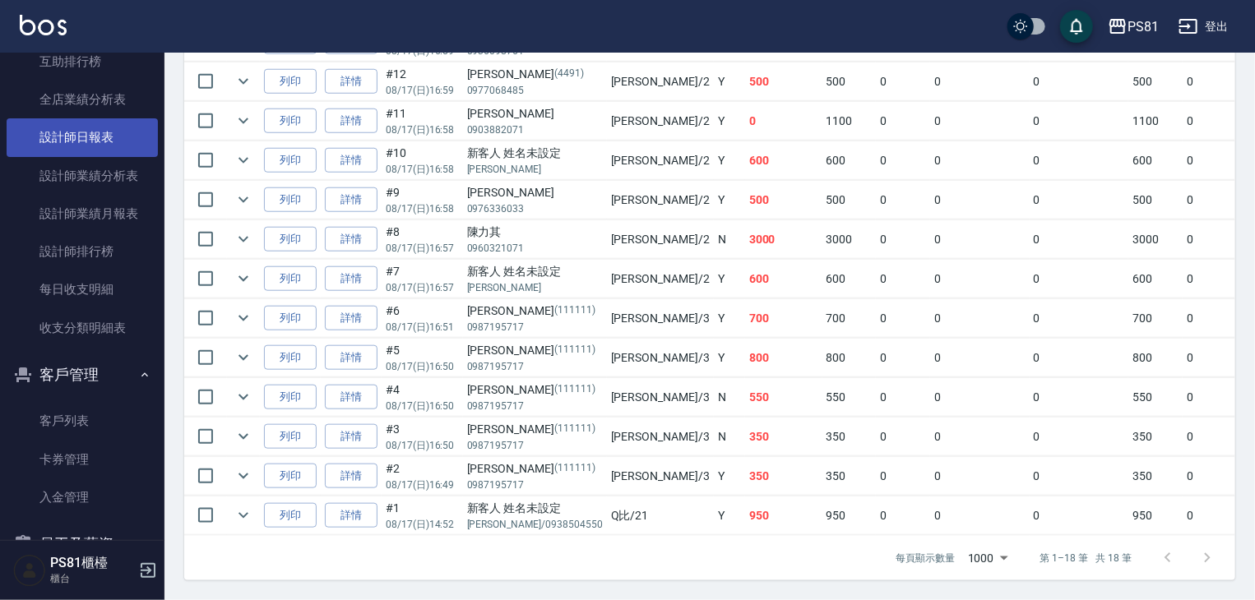
click at [118, 134] on link "設計師日報表" at bounding box center [82, 137] width 151 height 38
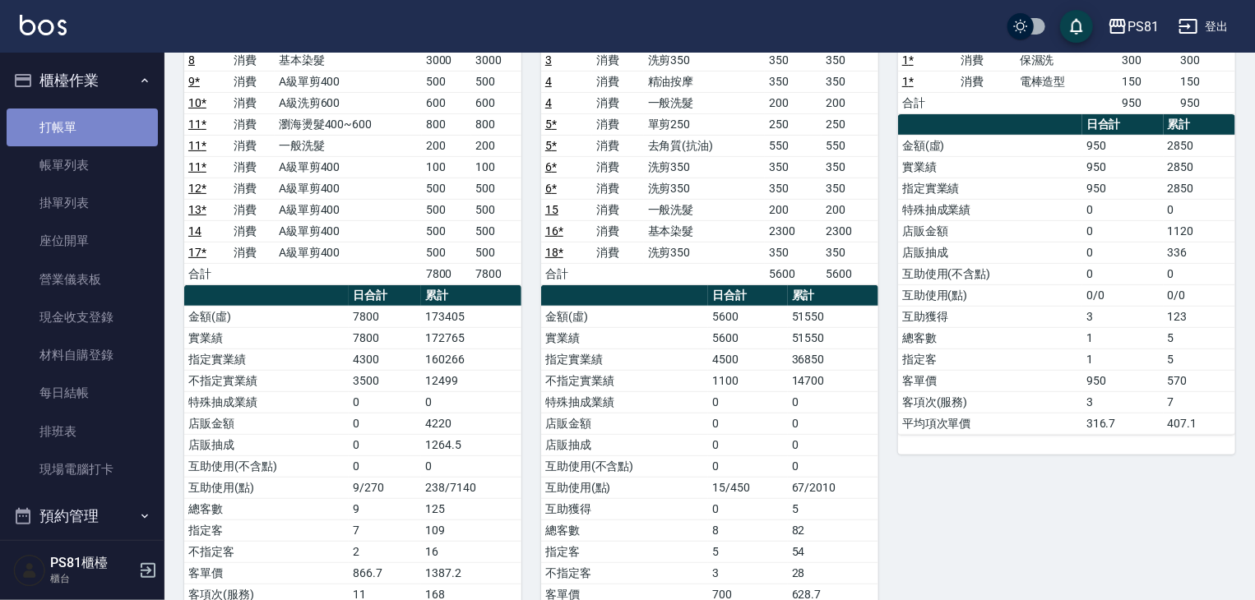
click at [105, 123] on link "打帳單" at bounding box center [82, 128] width 151 height 38
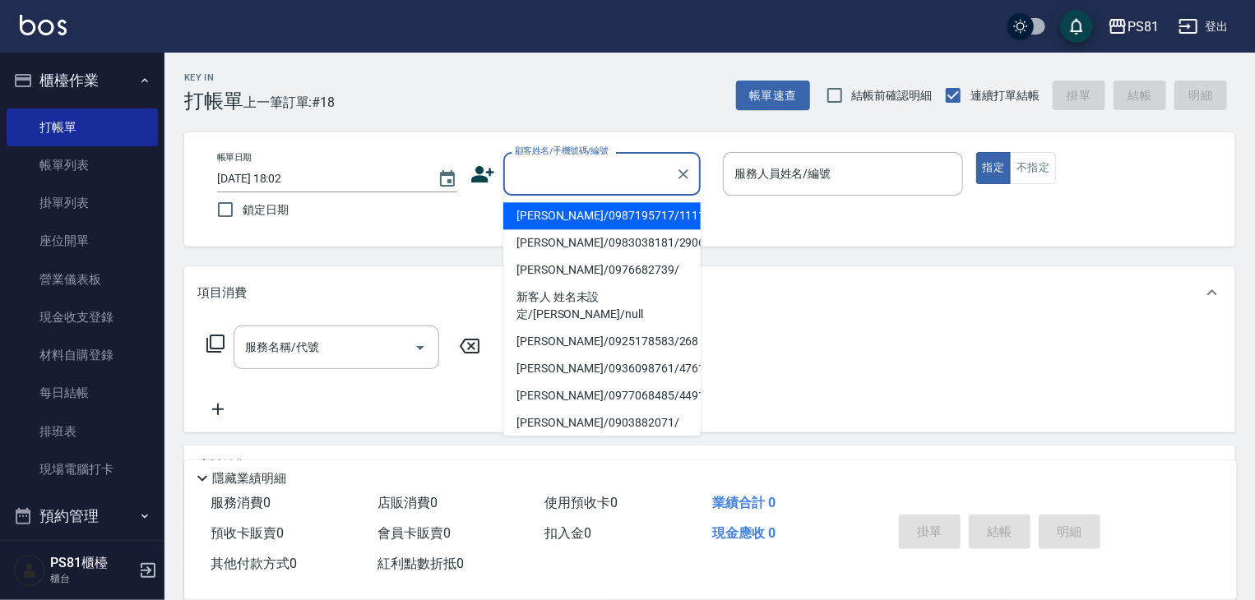
click at [563, 170] on input "顧客姓名/手機號碼/編號" at bounding box center [590, 174] width 158 height 29
click at [543, 211] on li "[PERSON_NAME]/0987195717/111111" at bounding box center [601, 215] width 197 height 27
type input "[PERSON_NAME]/0987195717/111111"
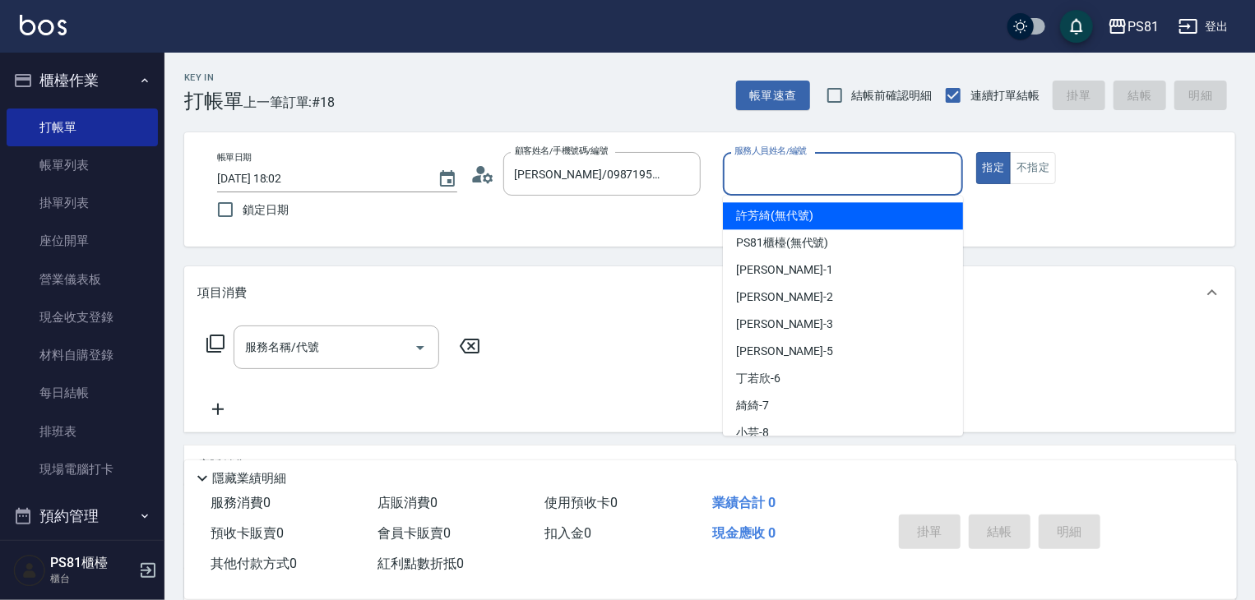
click at [746, 183] on input "服務人員姓名/編號" at bounding box center [842, 174] width 225 height 29
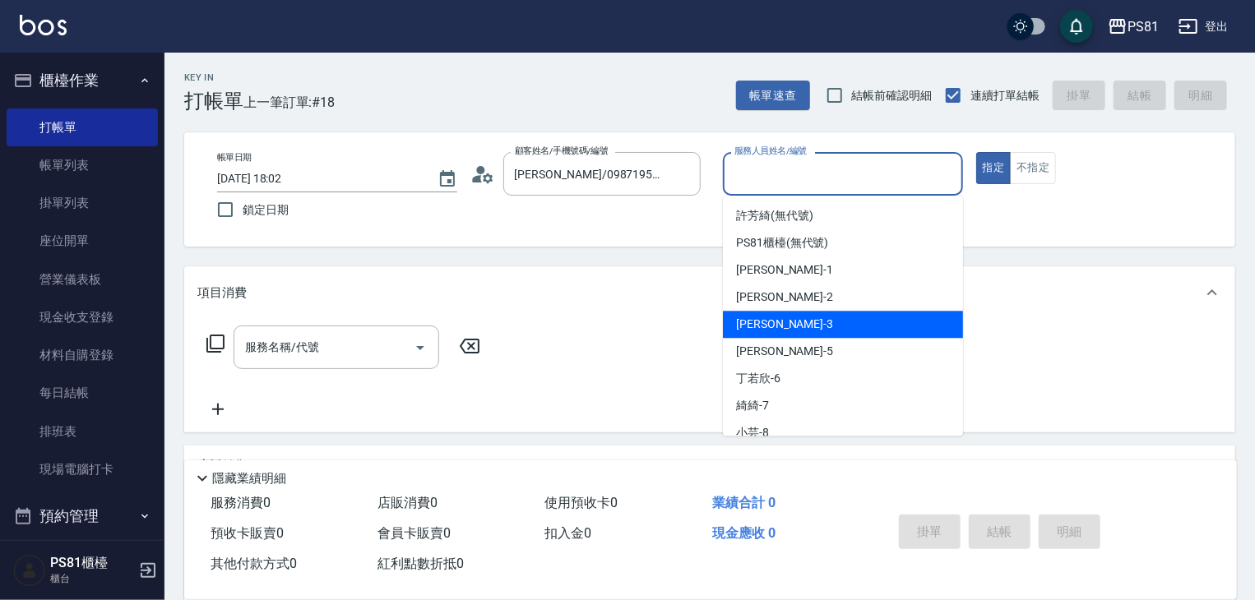
click at [776, 323] on div "[PERSON_NAME] -3" at bounding box center [843, 324] width 240 height 27
type input "[PERSON_NAME]-3"
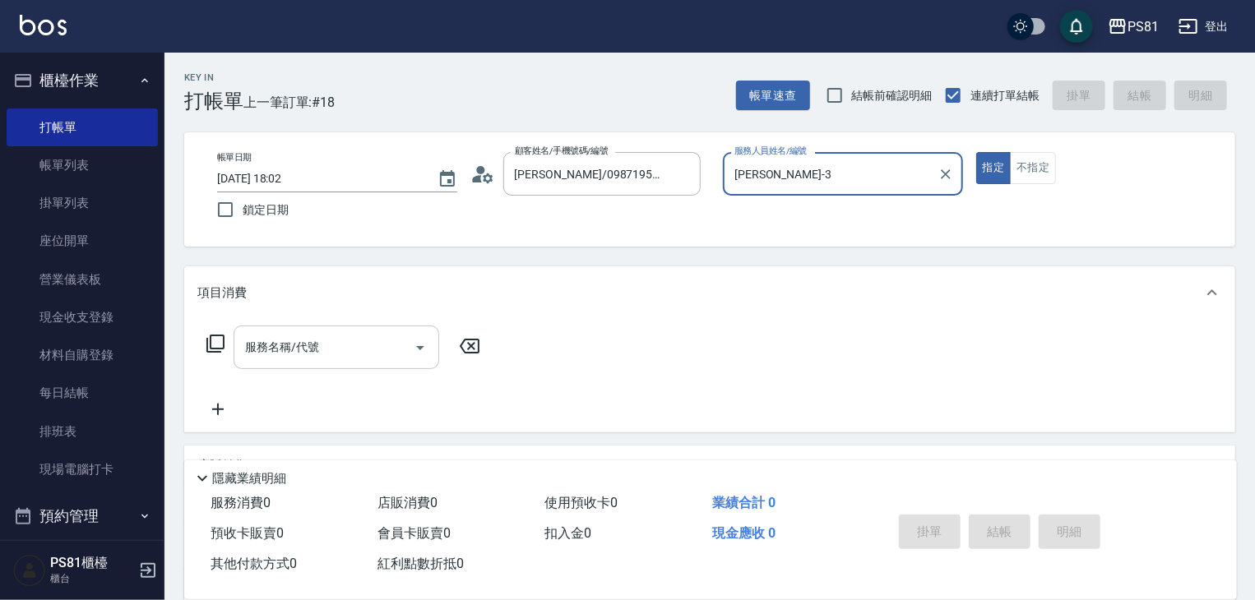
click at [387, 343] on input "服務名稱/代號" at bounding box center [324, 347] width 166 height 29
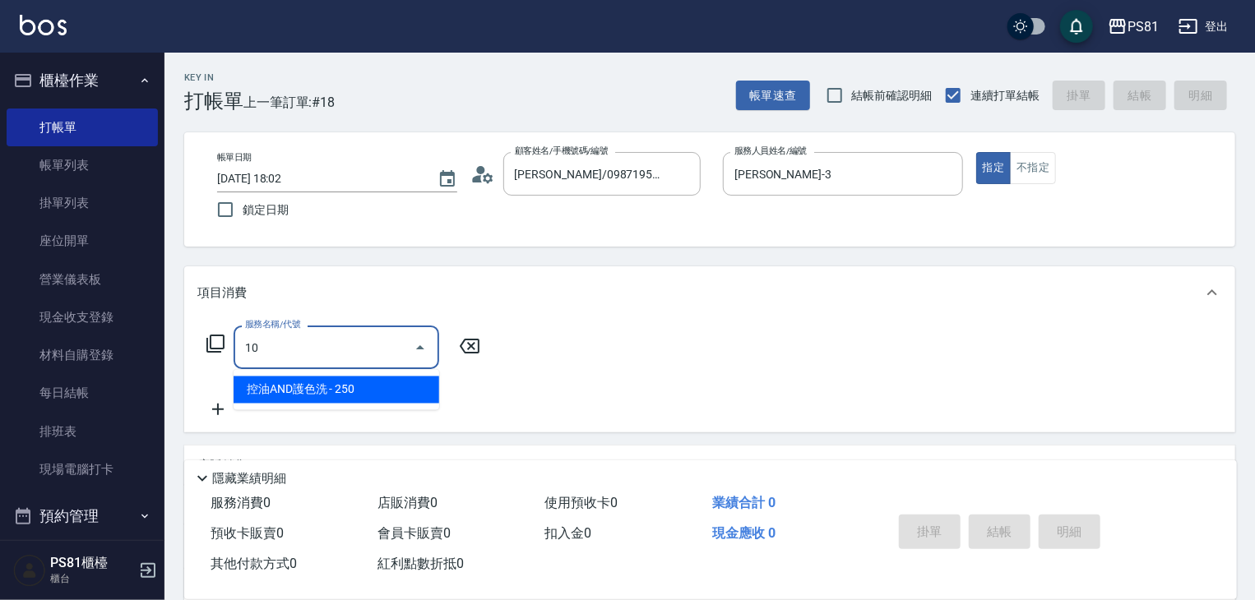
type input "1"
click at [400, 385] on span "保濕洗 - 300" at bounding box center [337, 390] width 206 height 27
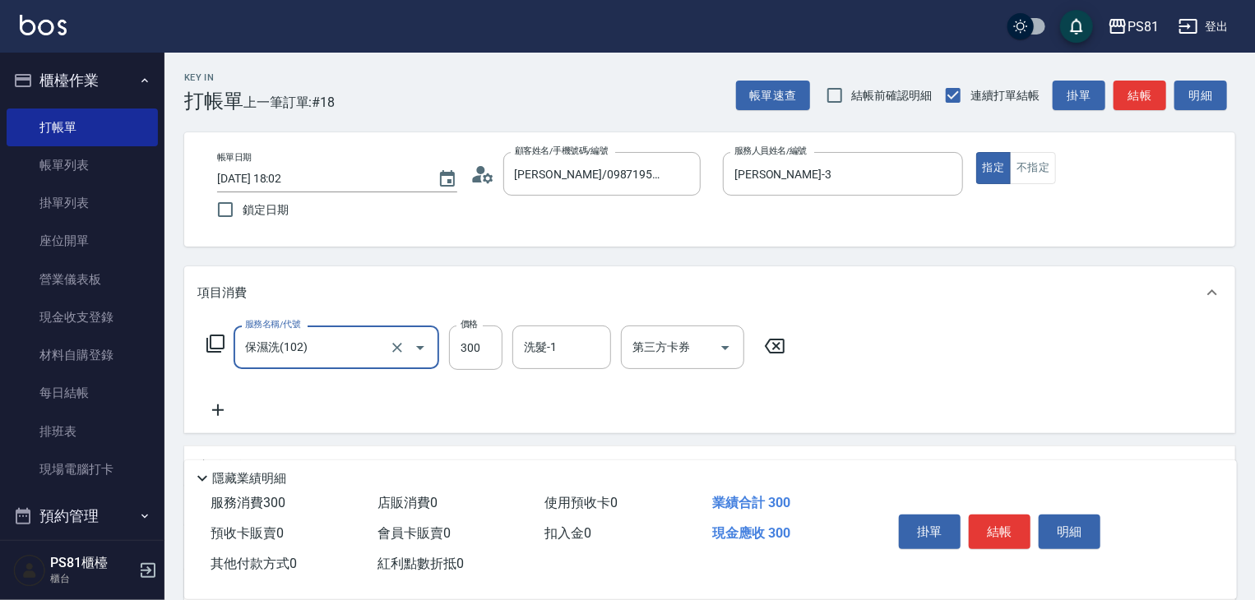
type input "保濕洗(102)"
click at [204, 408] on icon at bounding box center [217, 411] width 41 height 20
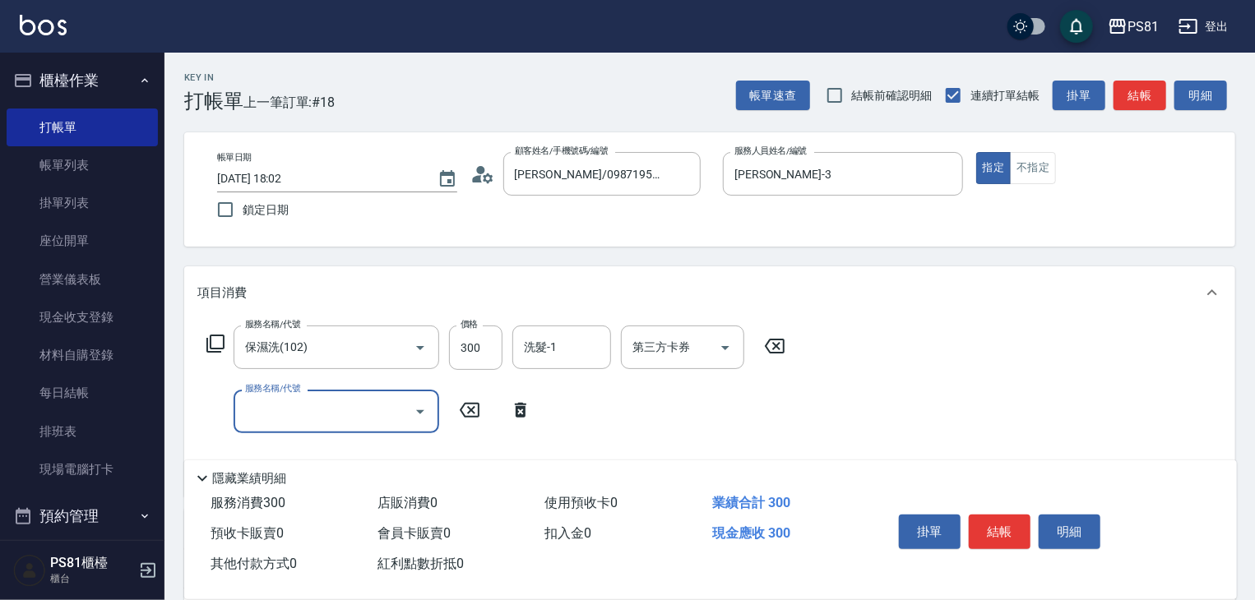
drag, startPoint x: 204, startPoint y: 408, endPoint x: 266, endPoint y: 400, distance: 63.1
click at [266, 400] on input "服務名稱/代號" at bounding box center [324, 411] width 166 height 29
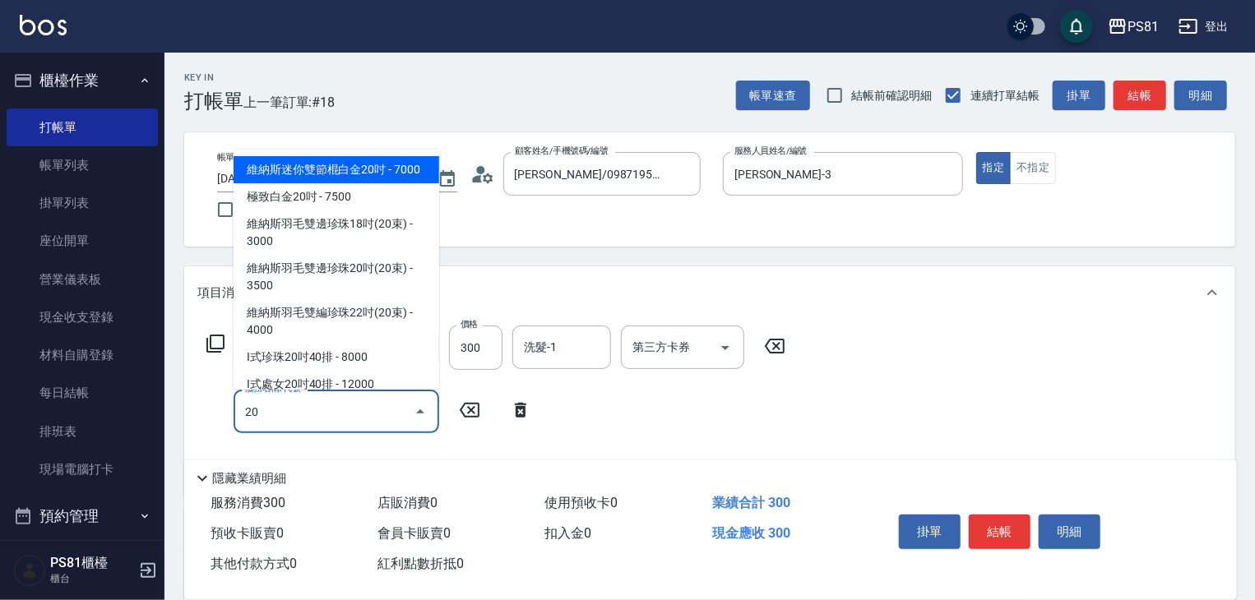
type input "201"
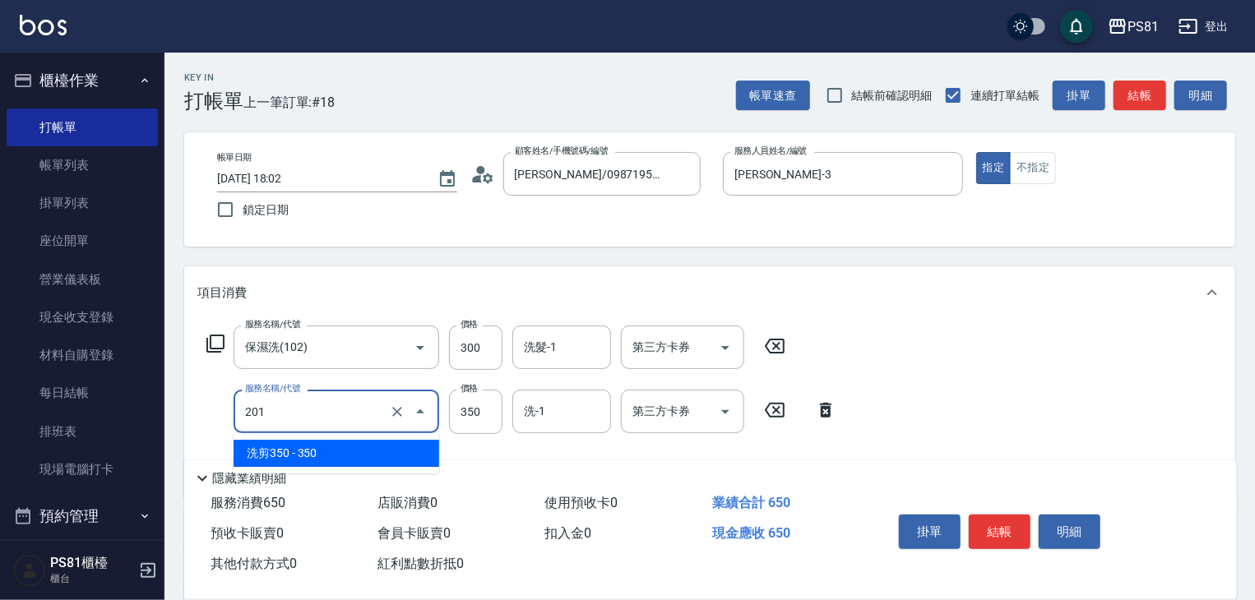
drag, startPoint x: 306, startPoint y: 423, endPoint x: 246, endPoint y: 419, distance: 60.2
click at [246, 419] on input "201" at bounding box center [313, 411] width 145 height 29
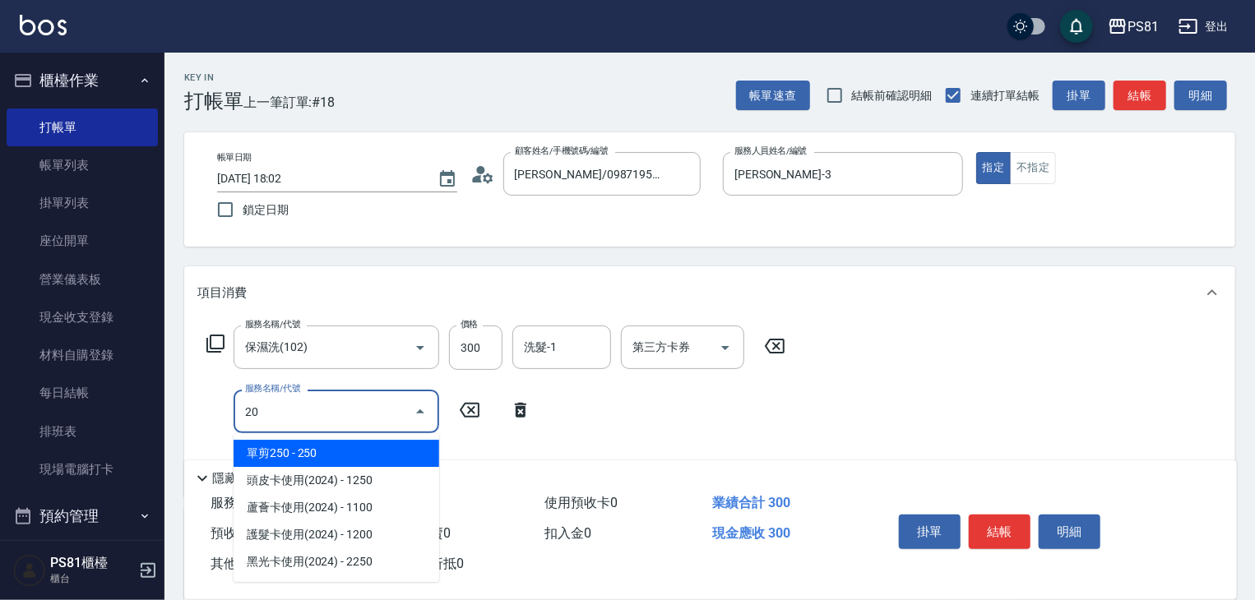
type input "2"
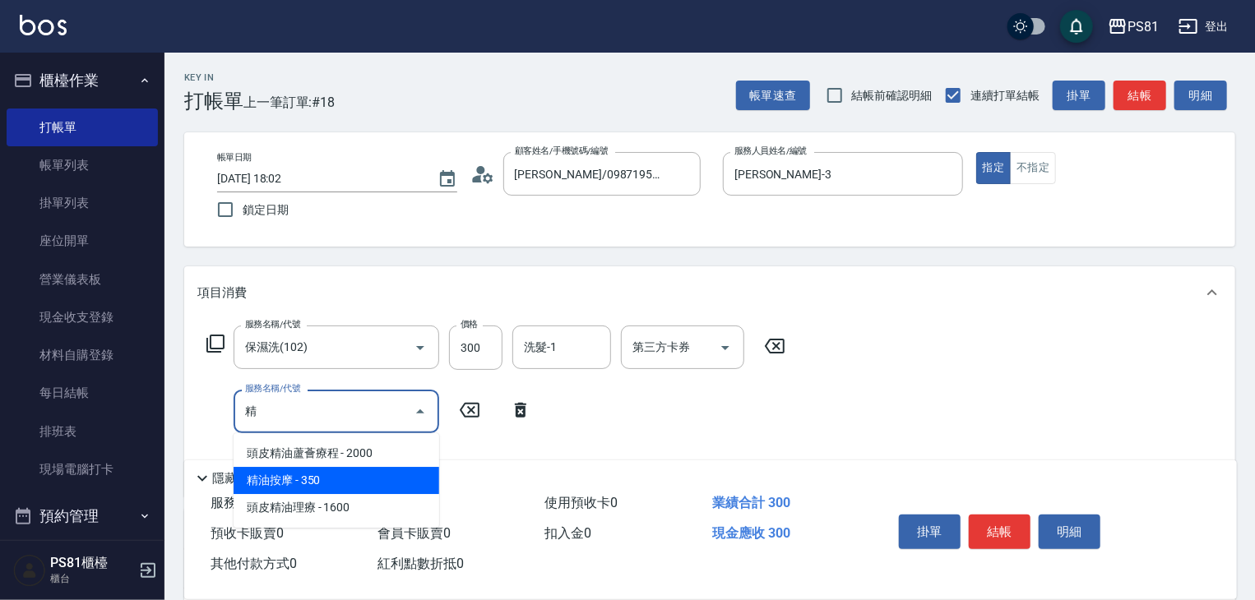
click at [362, 480] on span "精油按摩 - 350" at bounding box center [337, 480] width 206 height 27
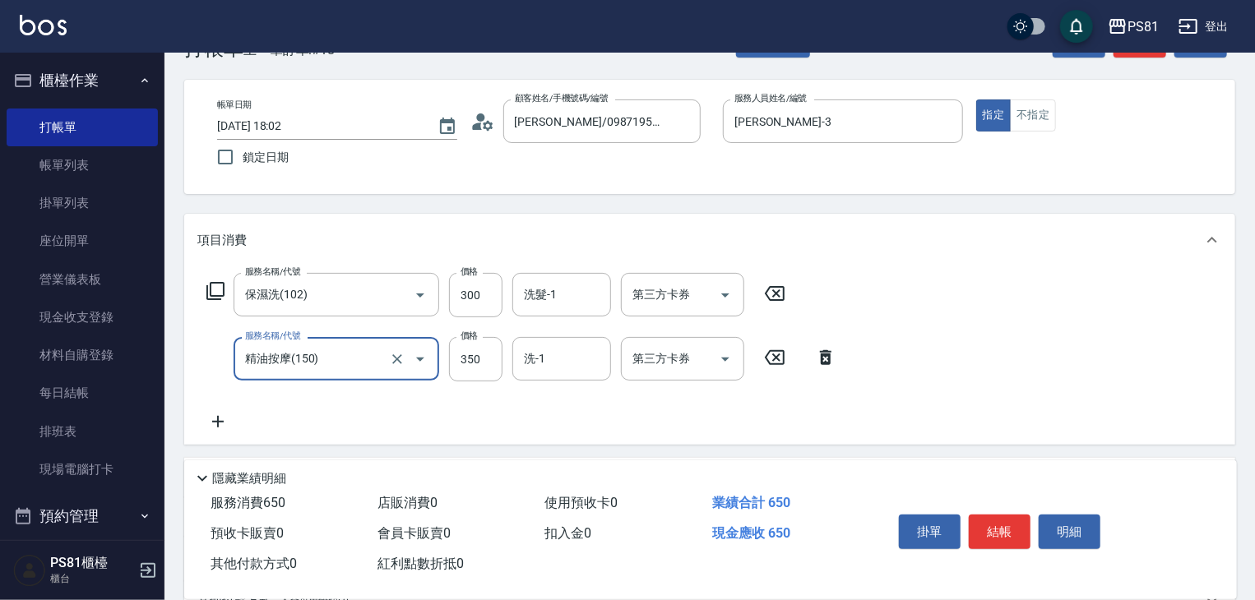
scroll to position [82, 0]
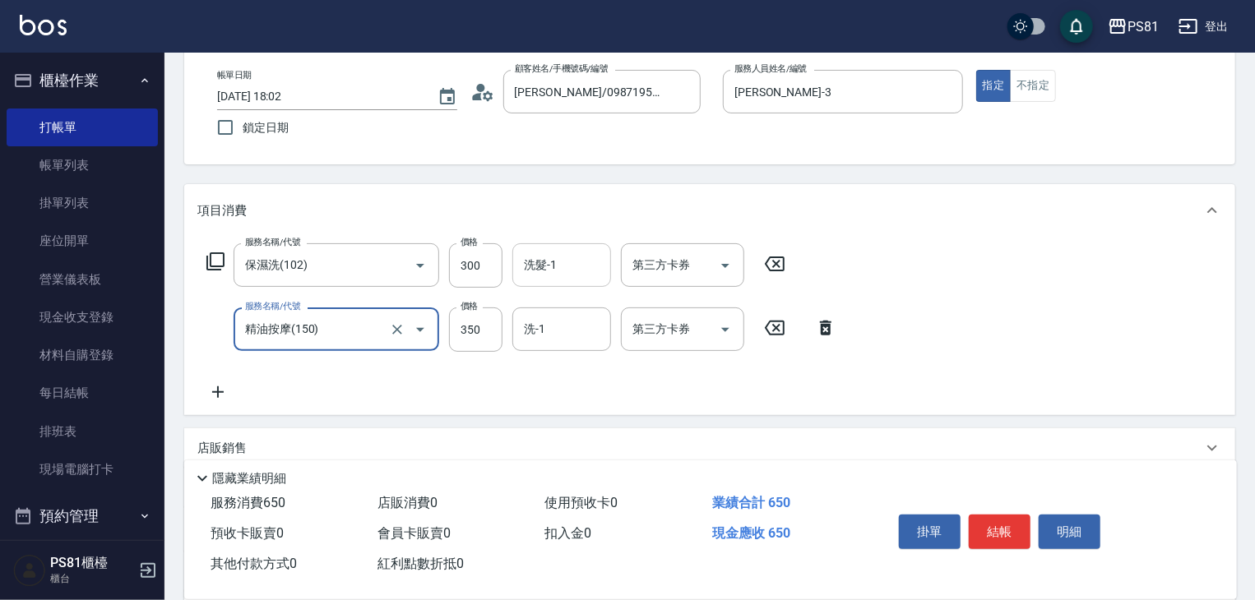
type input "精油按摩(150)"
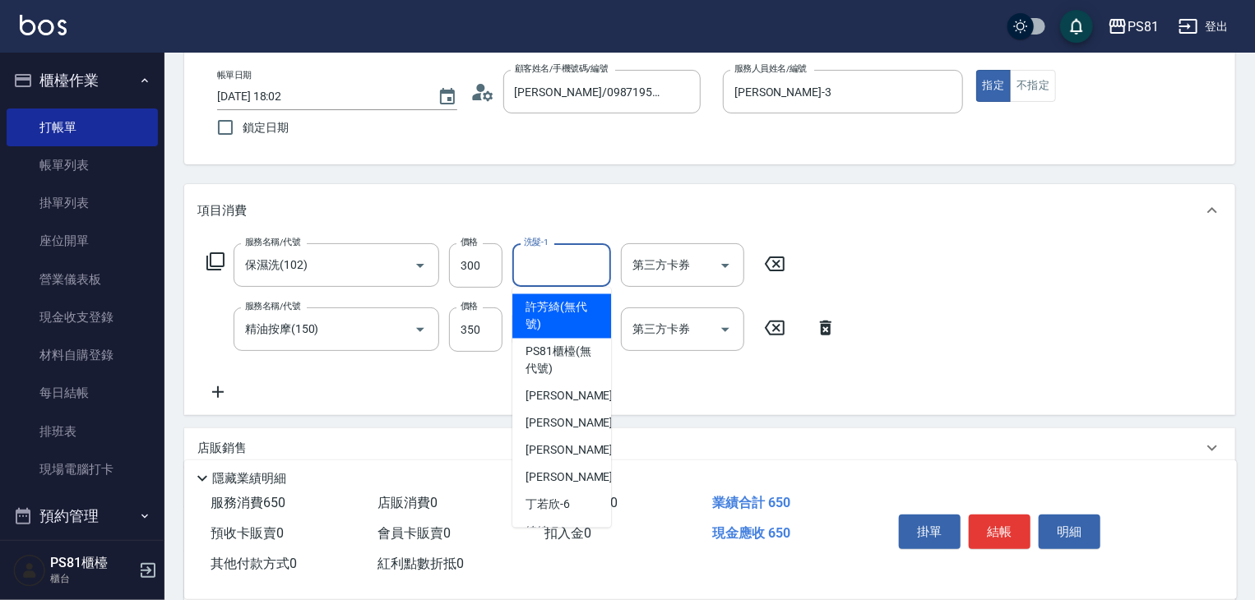
click at [547, 271] on input "洗髮-1" at bounding box center [562, 265] width 84 height 29
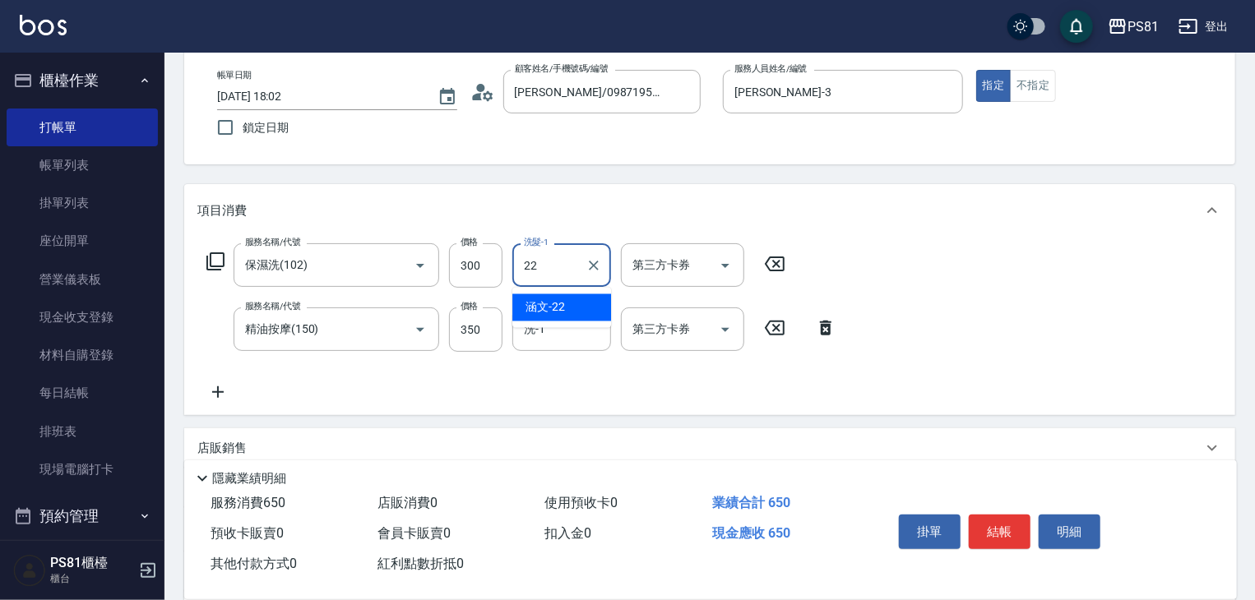
type input "涵文-22"
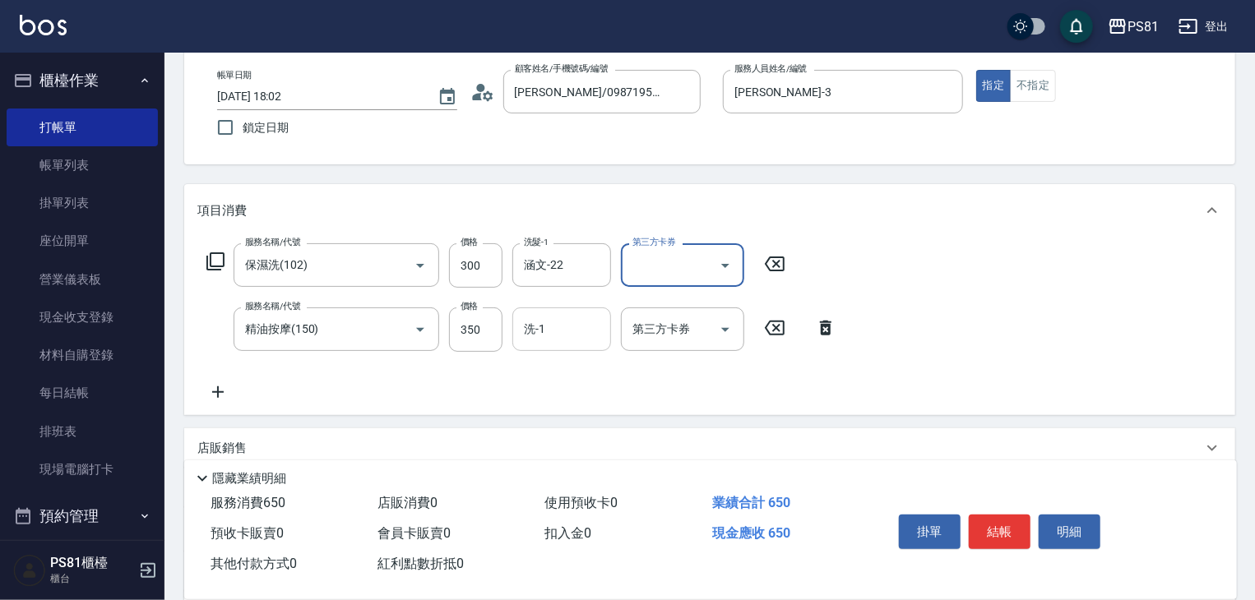
drag, startPoint x: 587, startPoint y: 327, endPoint x: 577, endPoint y: 316, distance: 14.6
click at [577, 316] on input "洗-1" at bounding box center [562, 329] width 84 height 29
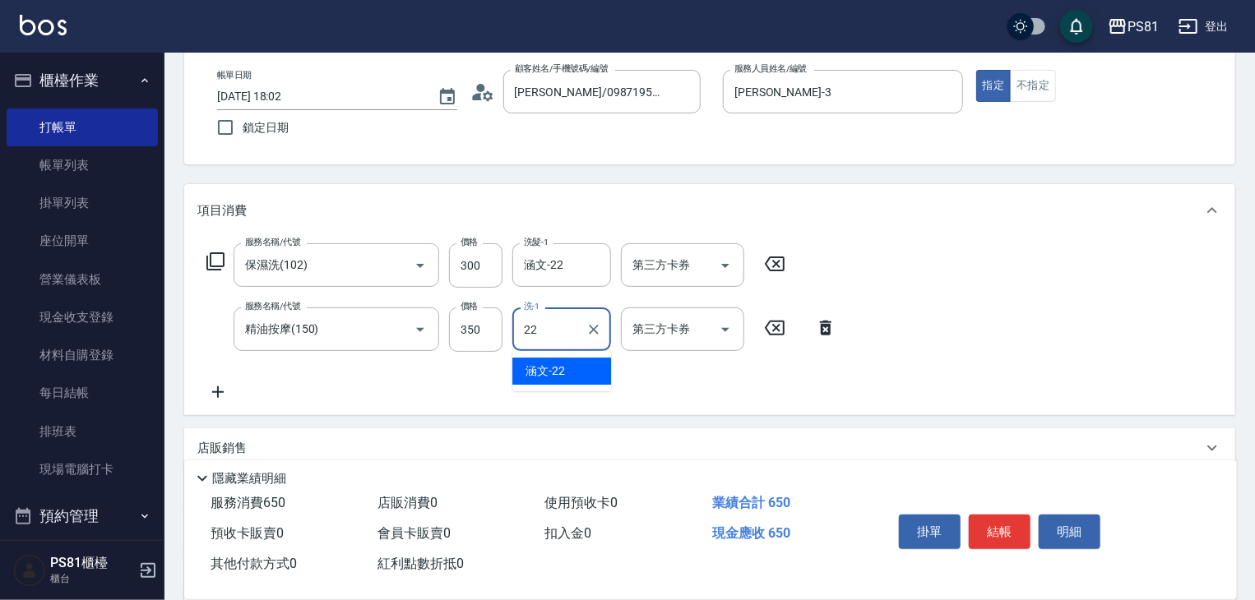
type input "涵文-22"
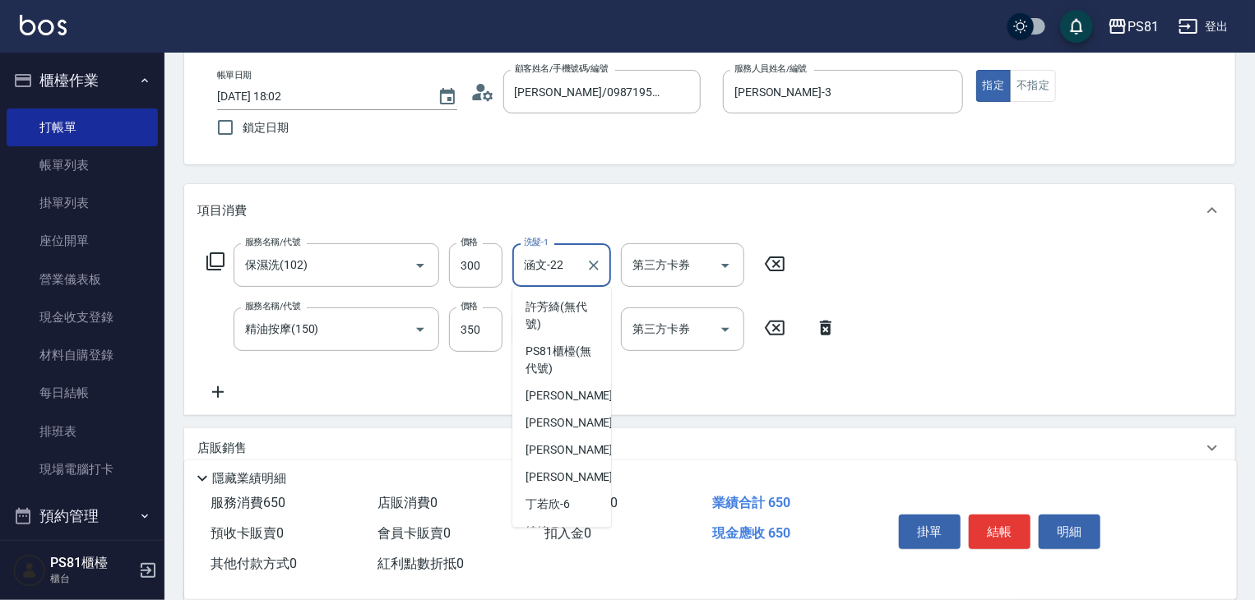
scroll to position [154, 0]
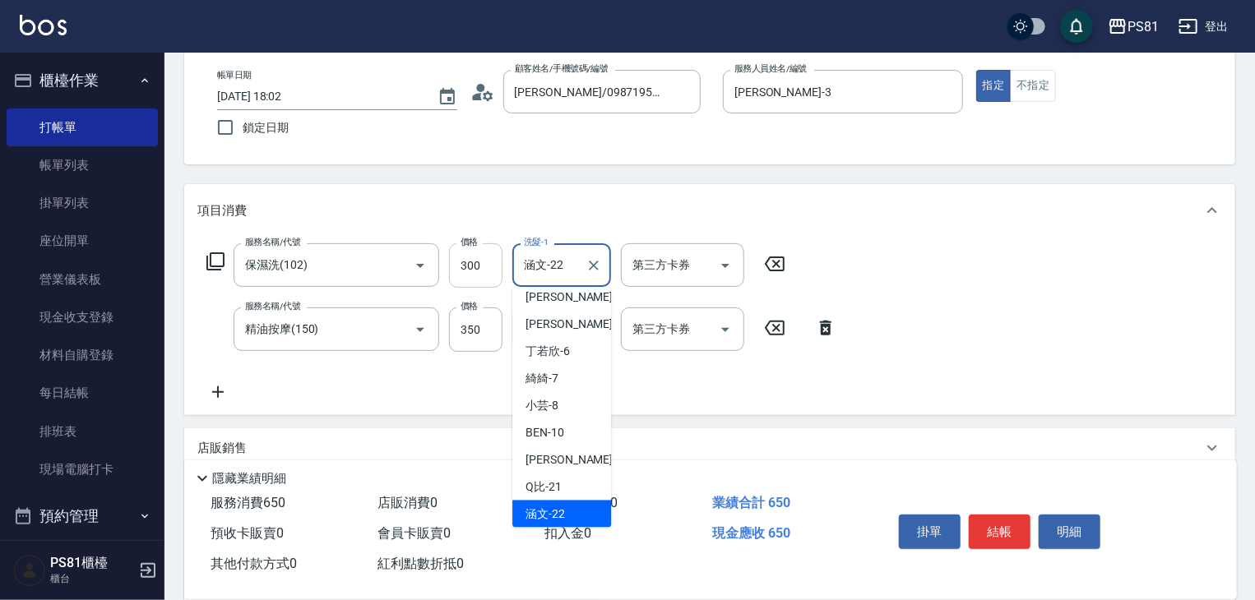
drag, startPoint x: 577, startPoint y: 274, endPoint x: 480, endPoint y: 265, distance: 97.5
click at [480, 265] on div "服務名稱/代號 保濕洗(102) 服務名稱/代號 價格 300 價格 洗髮-1 涵文-22 洗髮-1 第三方卡券 第三方卡券" at bounding box center [496, 265] width 598 height 44
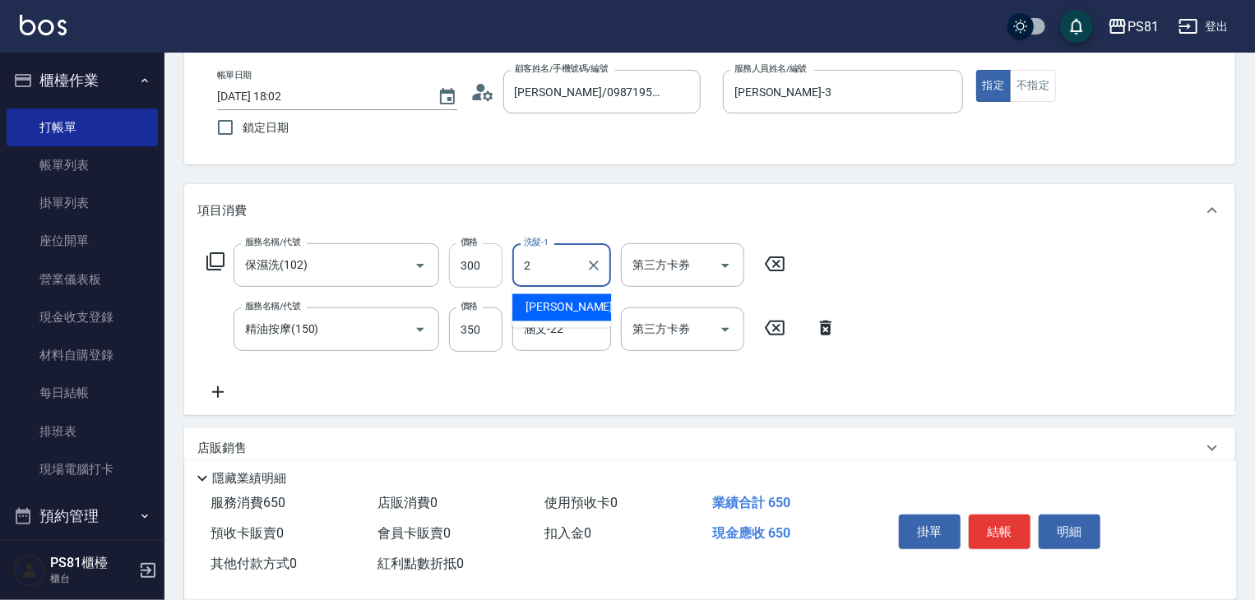
scroll to position [0, 0]
type input "[PERSON_NAME]-25"
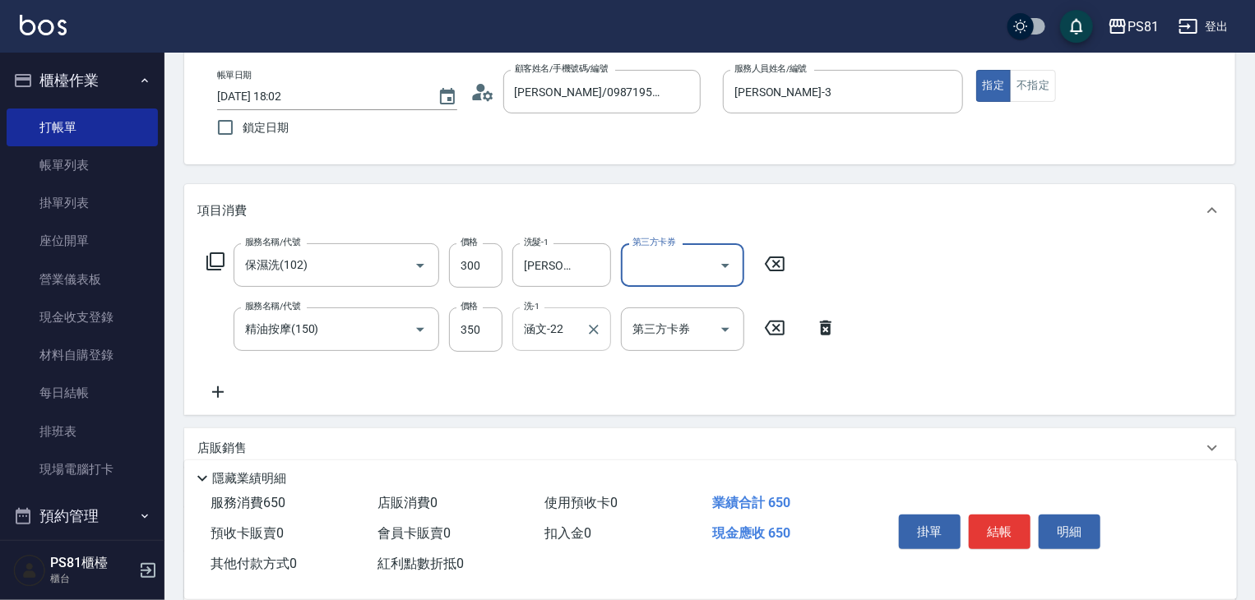
click at [553, 324] on input "涵文-22" at bounding box center [549, 329] width 59 height 29
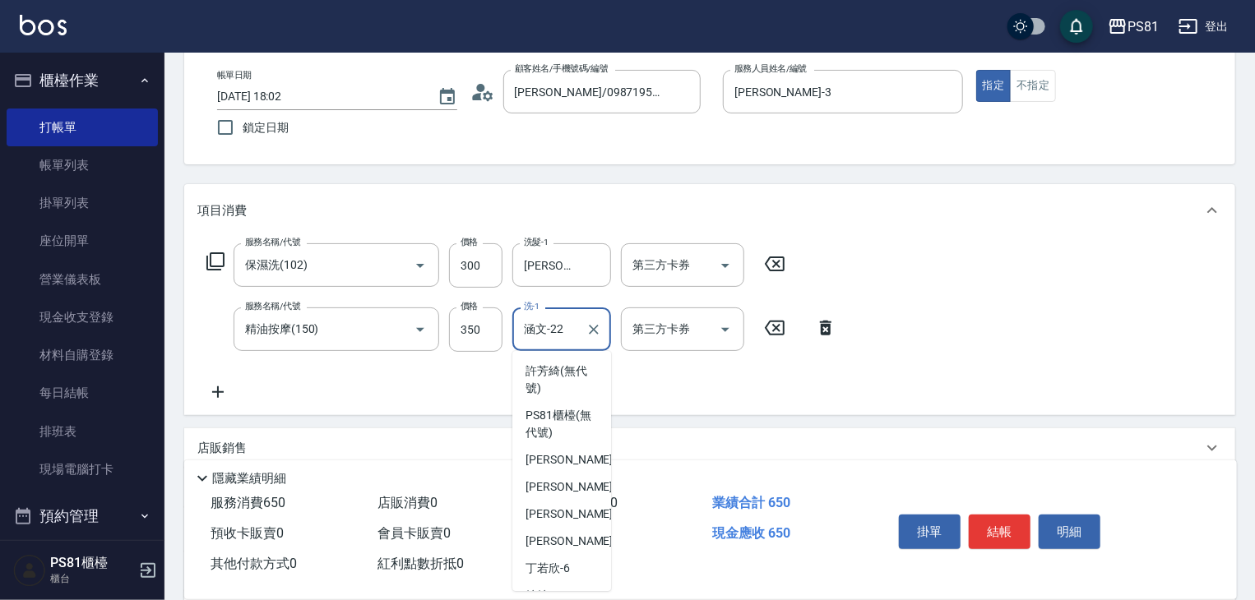
scroll to position [154, 0]
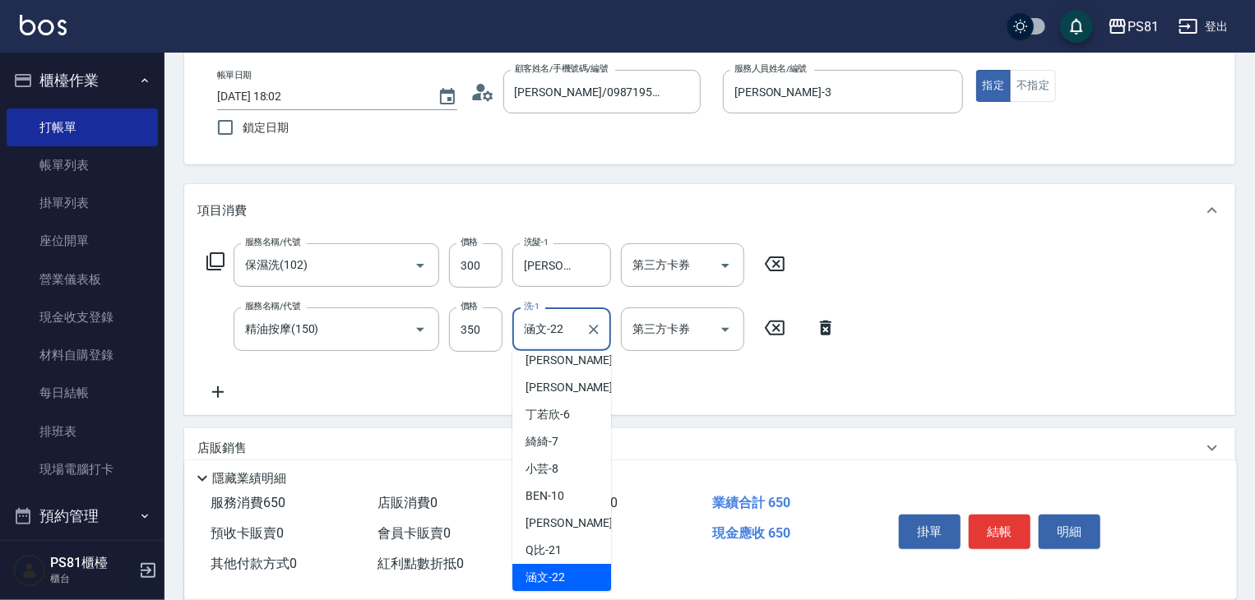
drag, startPoint x: 564, startPoint y: 322, endPoint x: 387, endPoint y: 304, distance: 178.7
click at [387, 304] on div "服務名稱/代號 保濕洗(102) 服務名稱/代號 價格 300 價格 洗髮-1 [PERSON_NAME]-25 洗髮-1 第三方卡券 第三方卡券 服務名稱/…" at bounding box center [521, 322] width 649 height 159
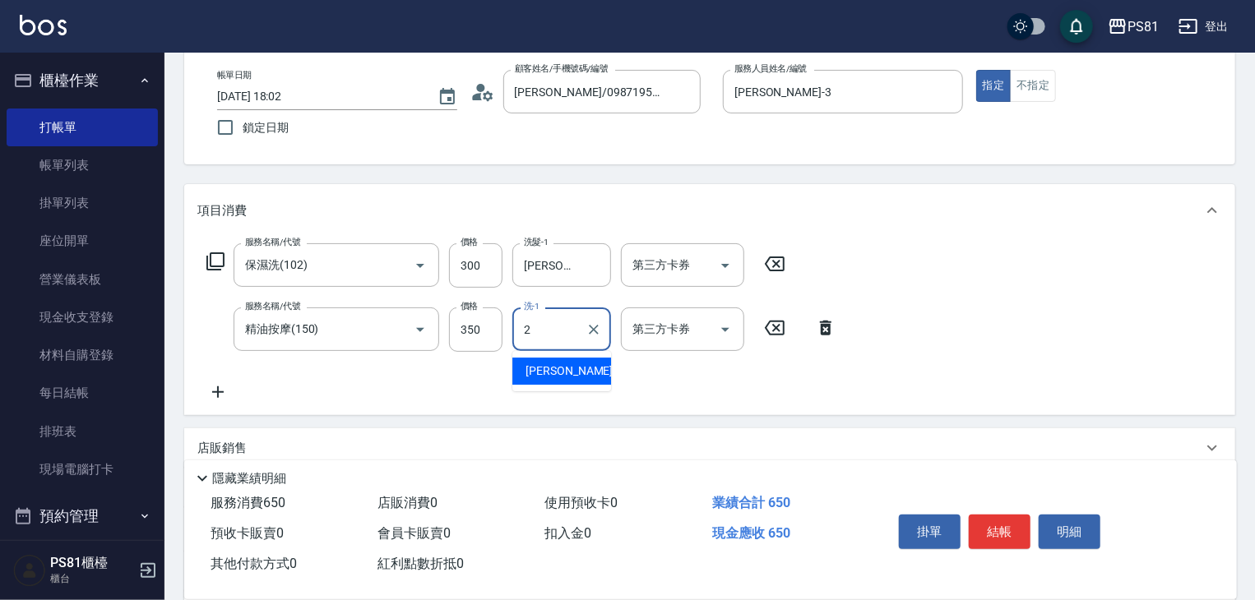
scroll to position [0, 0]
type input "[PERSON_NAME]-25"
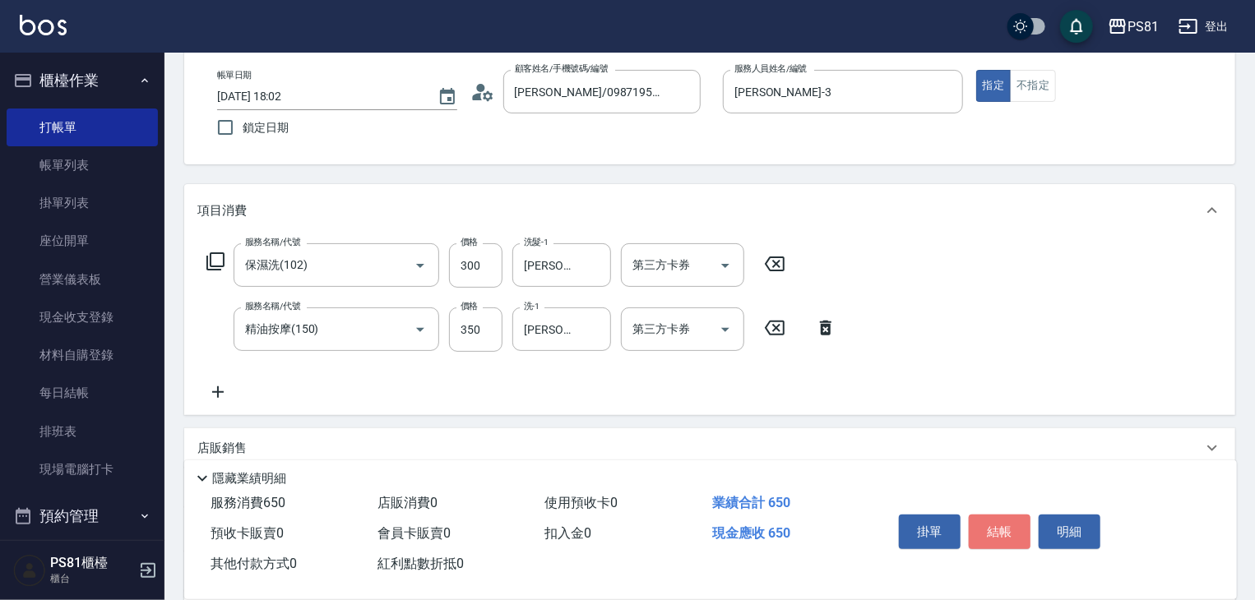
click at [990, 535] on button "結帳" at bounding box center [1000, 532] width 62 height 35
type input "[DATE] 18:09"
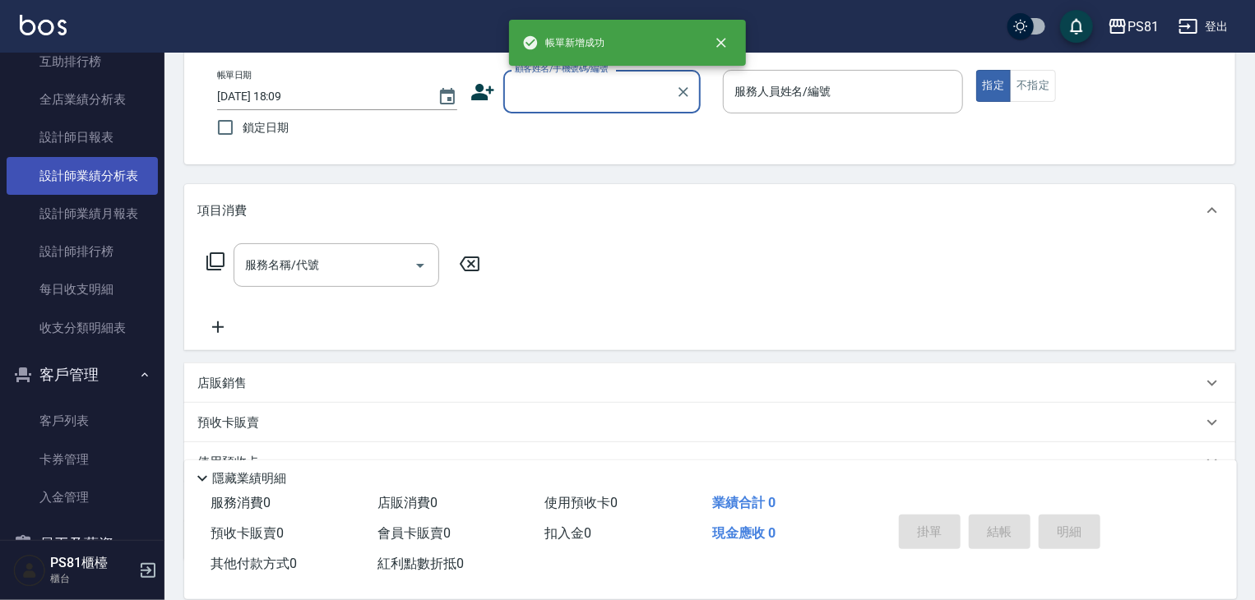
scroll to position [658, 0]
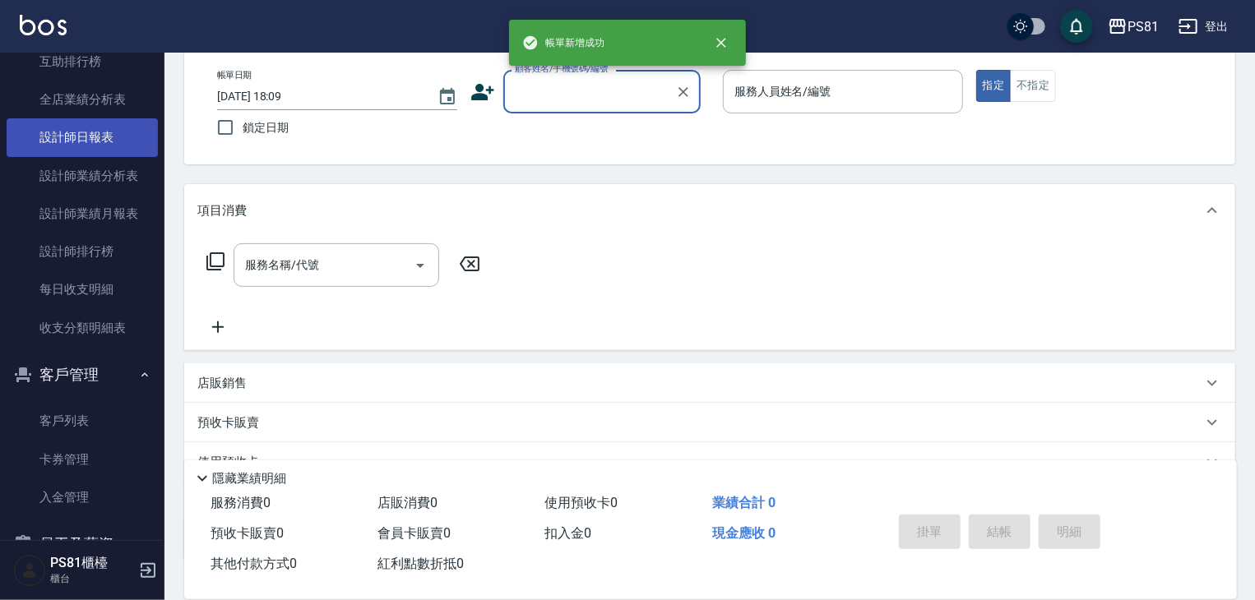
click at [87, 129] on link "設計師日報表" at bounding box center [82, 137] width 151 height 38
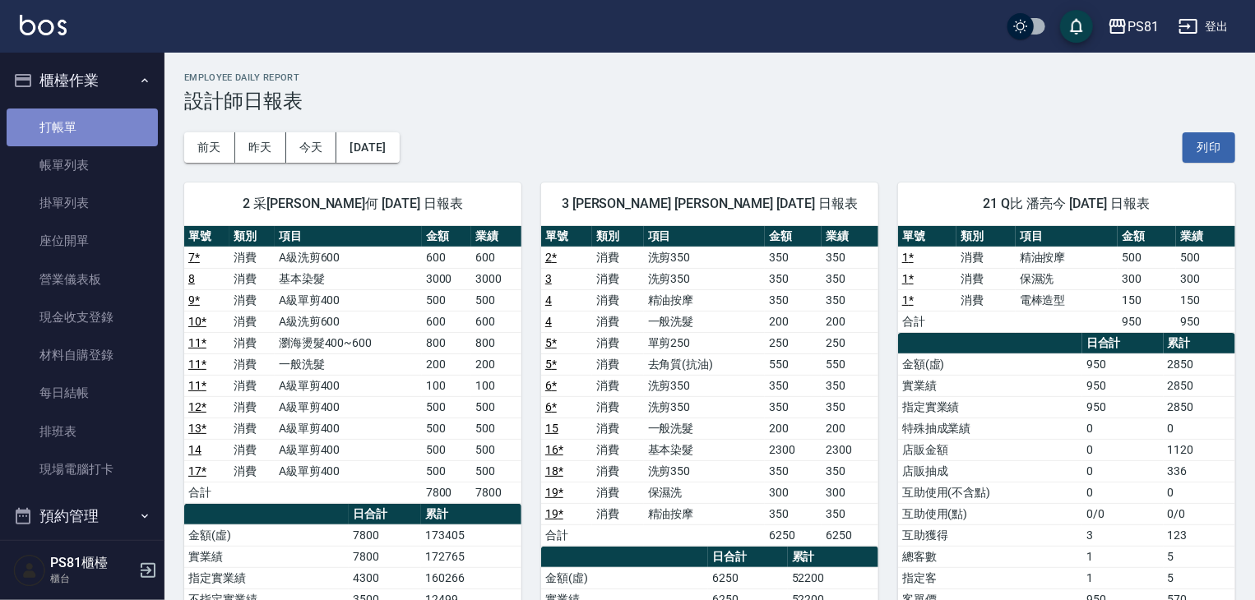
click at [85, 123] on link "打帳單" at bounding box center [82, 128] width 151 height 38
